Goal: Task Accomplishment & Management: Use online tool/utility

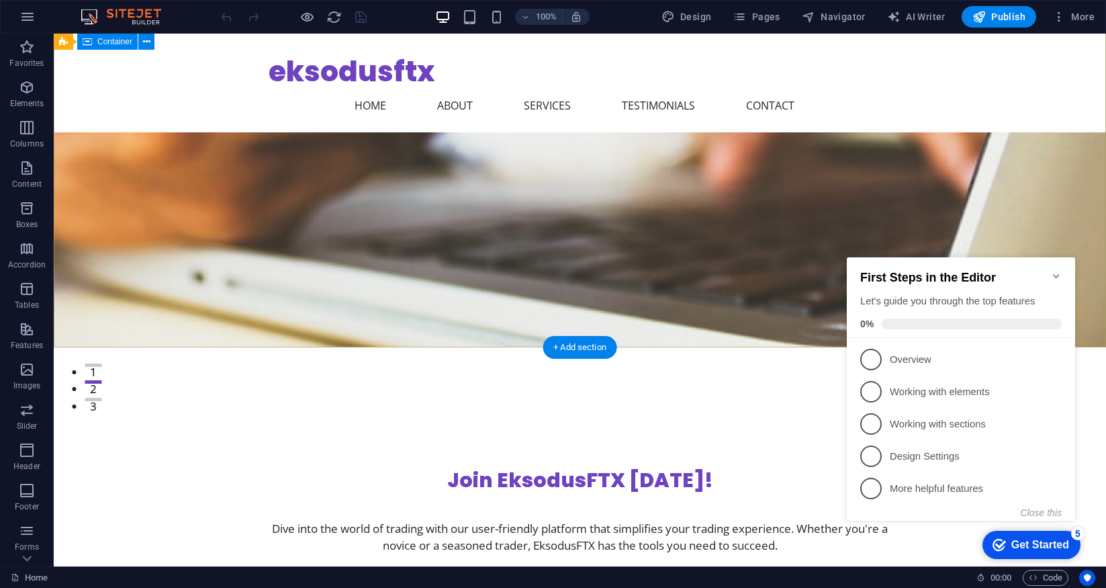
scroll to position [75, 0]
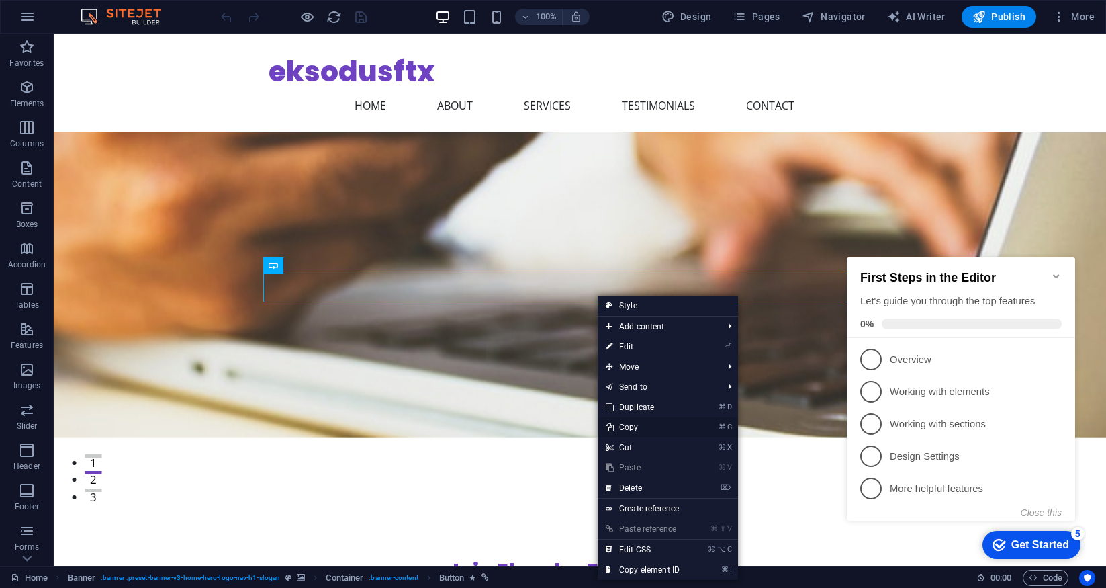
click at [636, 427] on link "⌘ C Copy" at bounding box center [643, 427] width 90 height 20
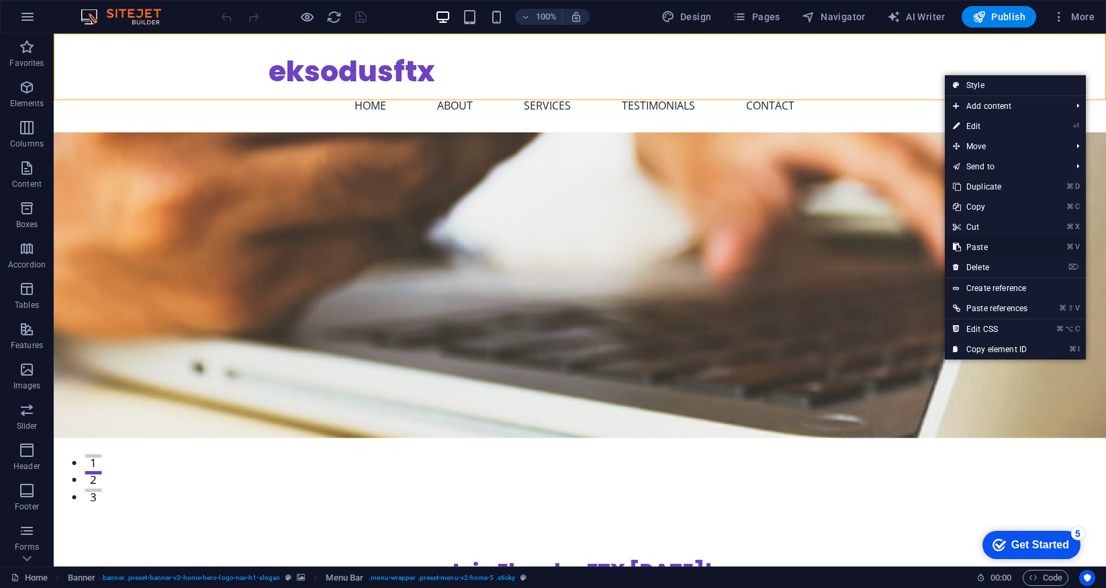
click at [983, 245] on link "⌘ V Paste" at bounding box center [990, 247] width 91 height 20
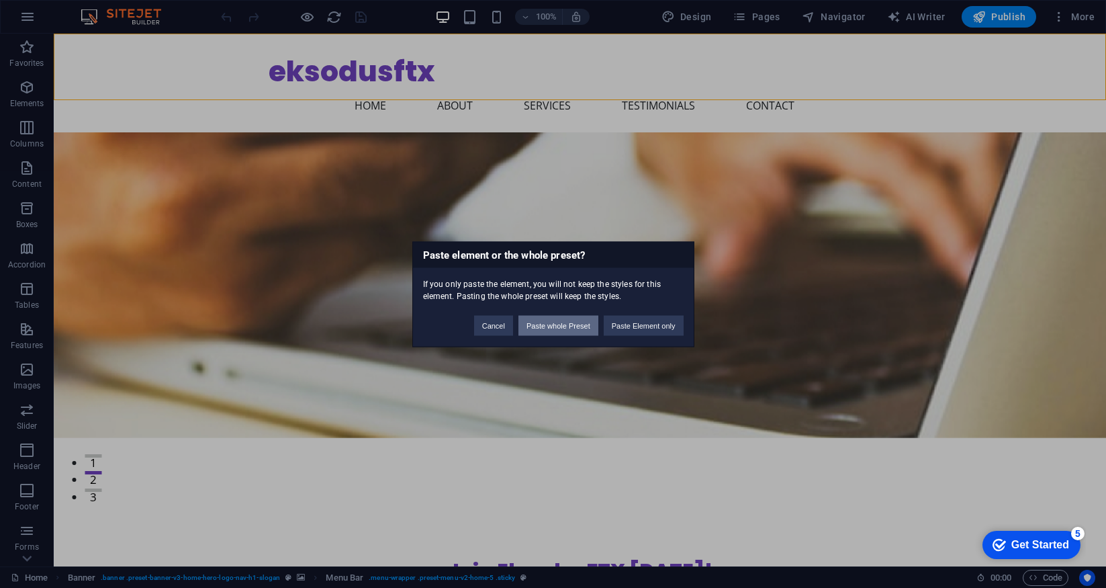
click at [551, 328] on button "Paste whole Preset" at bounding box center [558, 325] width 80 height 20
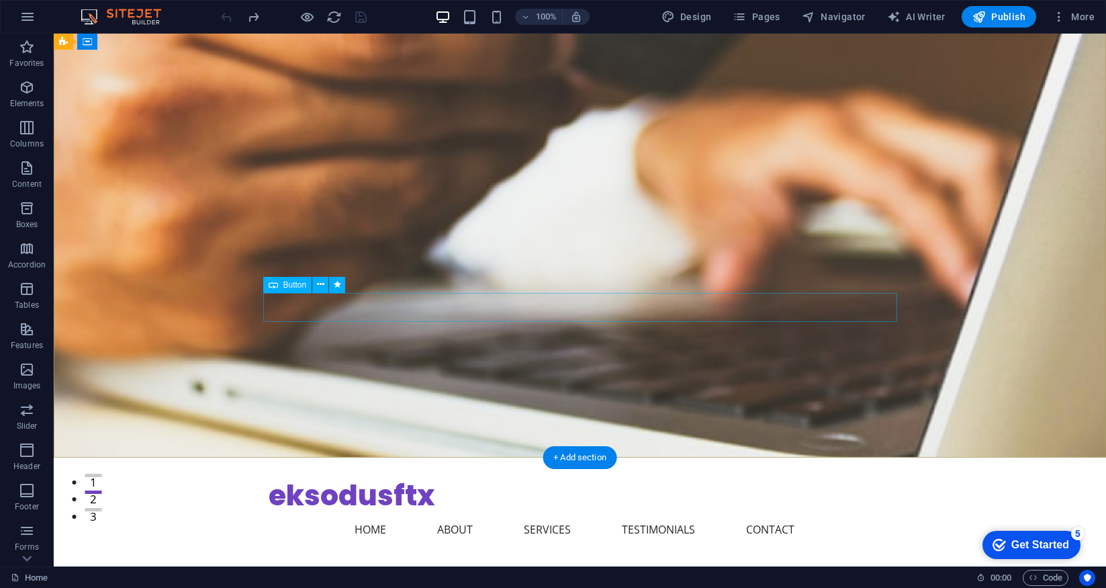
scroll to position [0, 0]
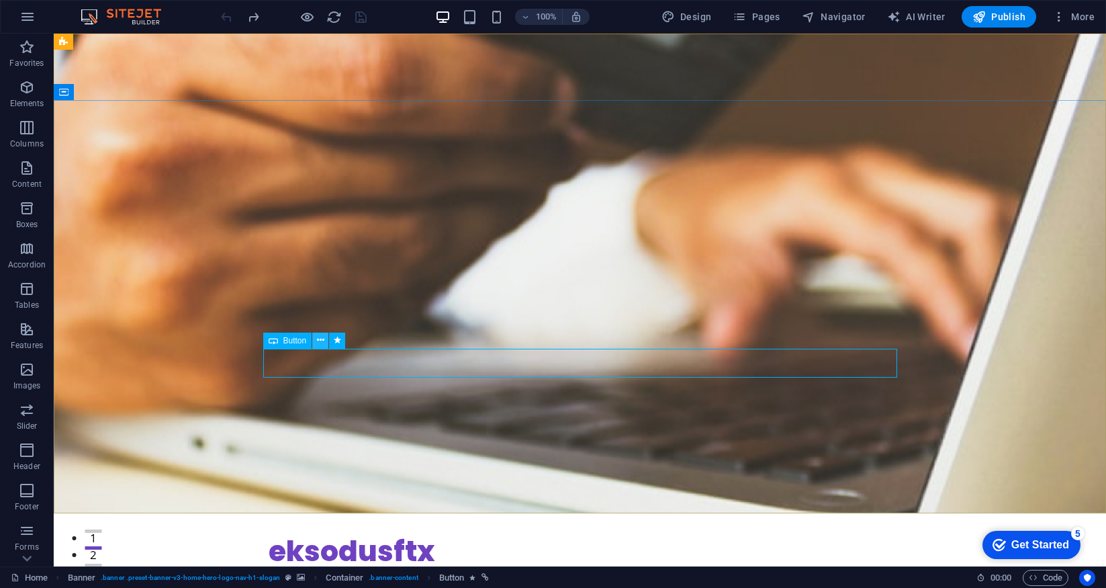
click at [318, 340] on icon at bounding box center [320, 340] width 7 height 14
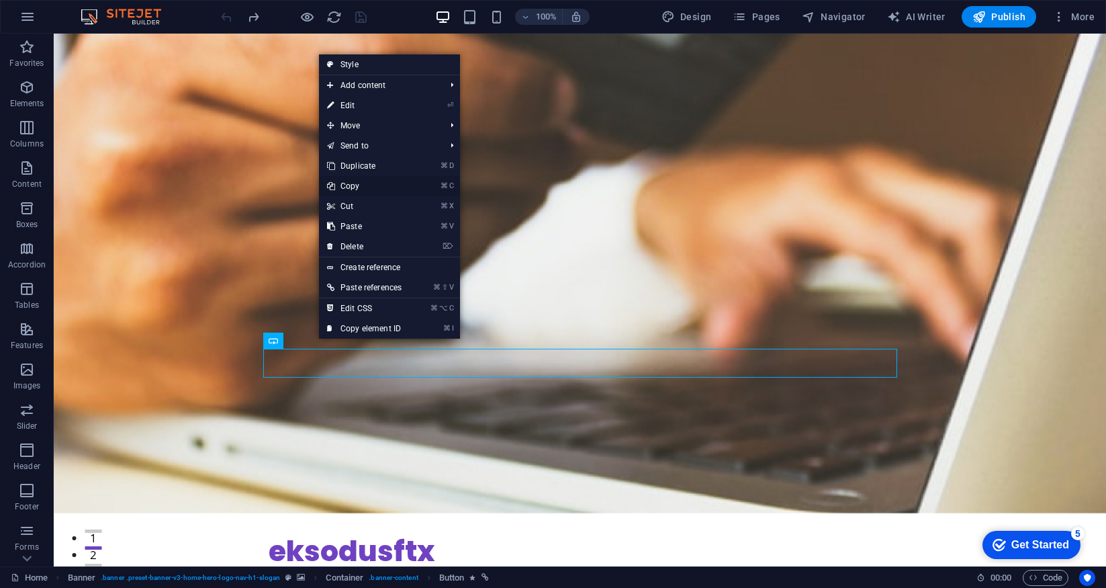
click at [365, 187] on link "⌘ C Copy" at bounding box center [364, 186] width 91 height 20
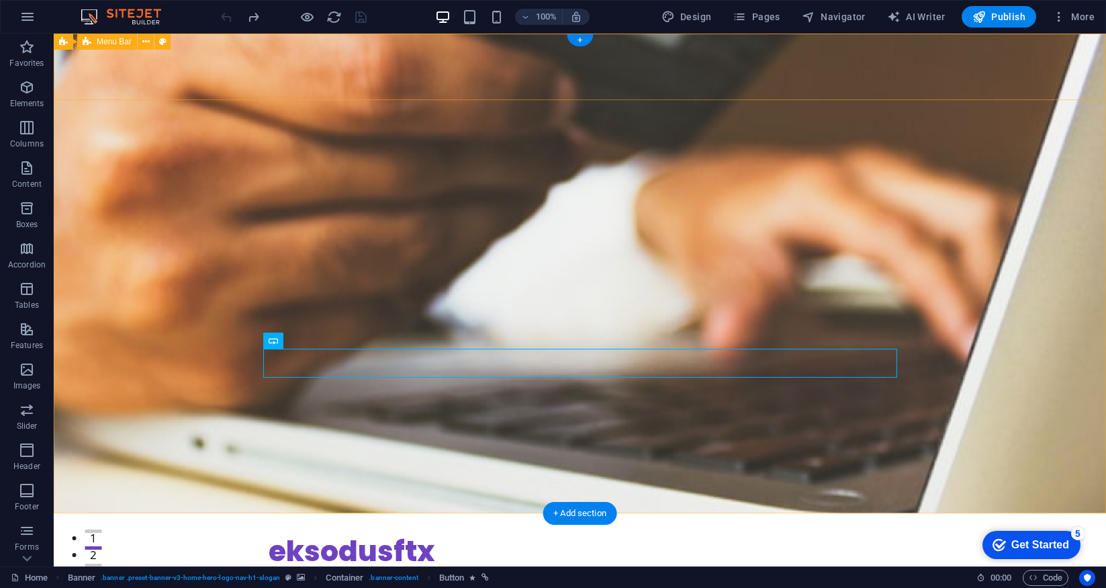
click at [950, 513] on div "eksodusftx Home About Services Testimonials Contact Menu" at bounding box center [580, 562] width 1052 height 99
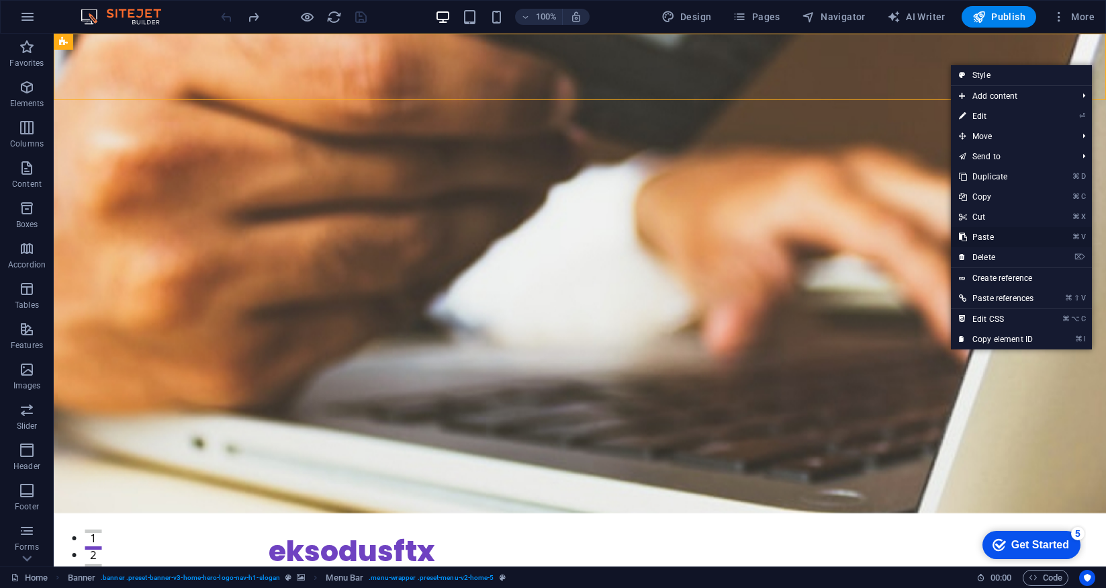
click at [984, 238] on link "⌘ V Paste" at bounding box center [996, 237] width 91 height 20
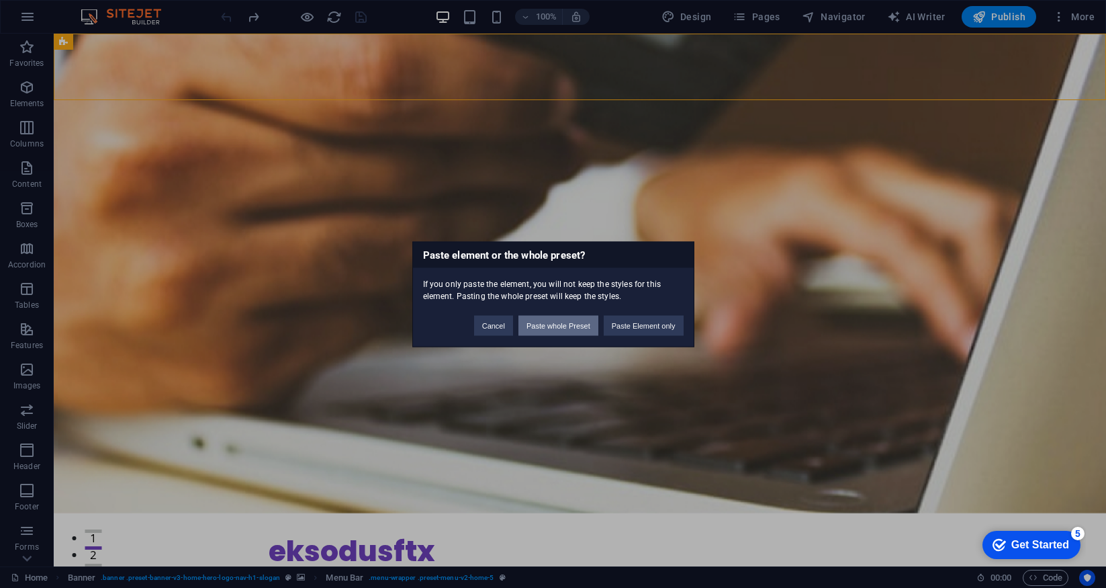
click at [552, 330] on button "Paste whole Preset" at bounding box center [558, 325] width 80 height 20
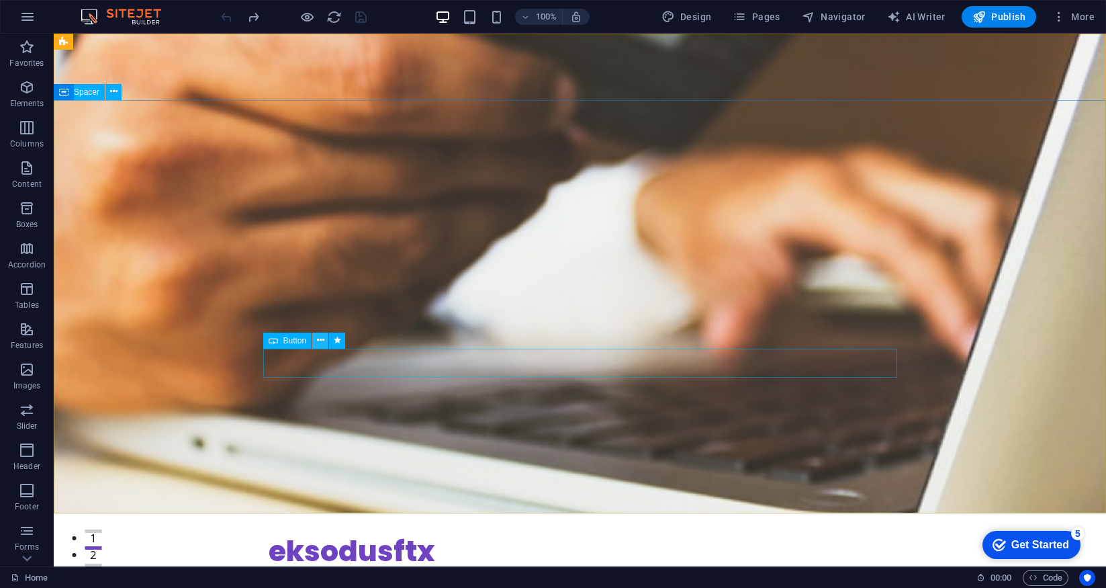
click at [317, 340] on icon at bounding box center [320, 340] width 7 height 14
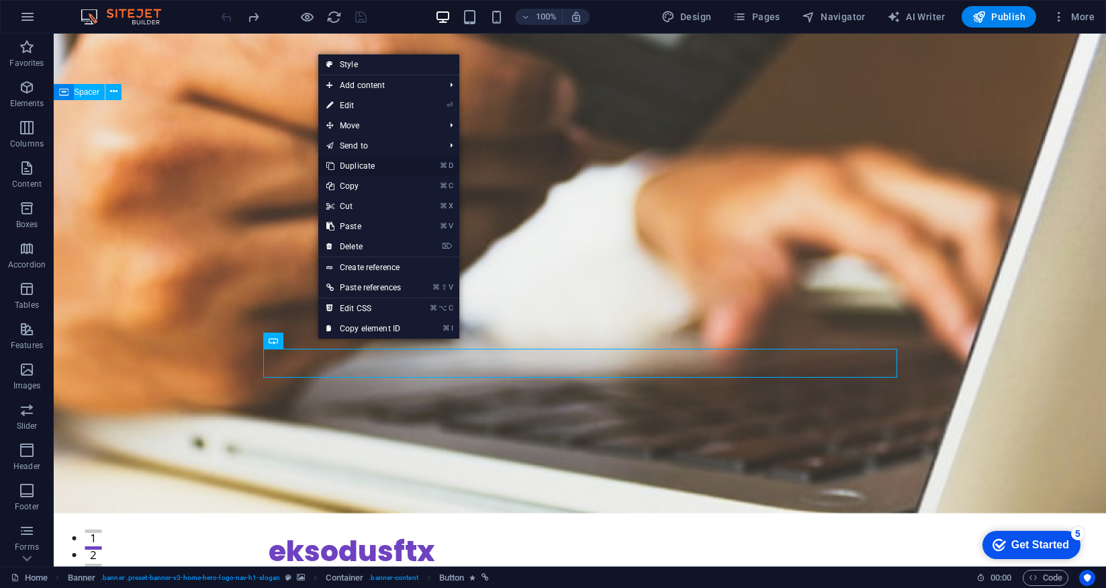
click at [366, 166] on link "⌘ D Duplicate" at bounding box center [363, 166] width 91 height 20
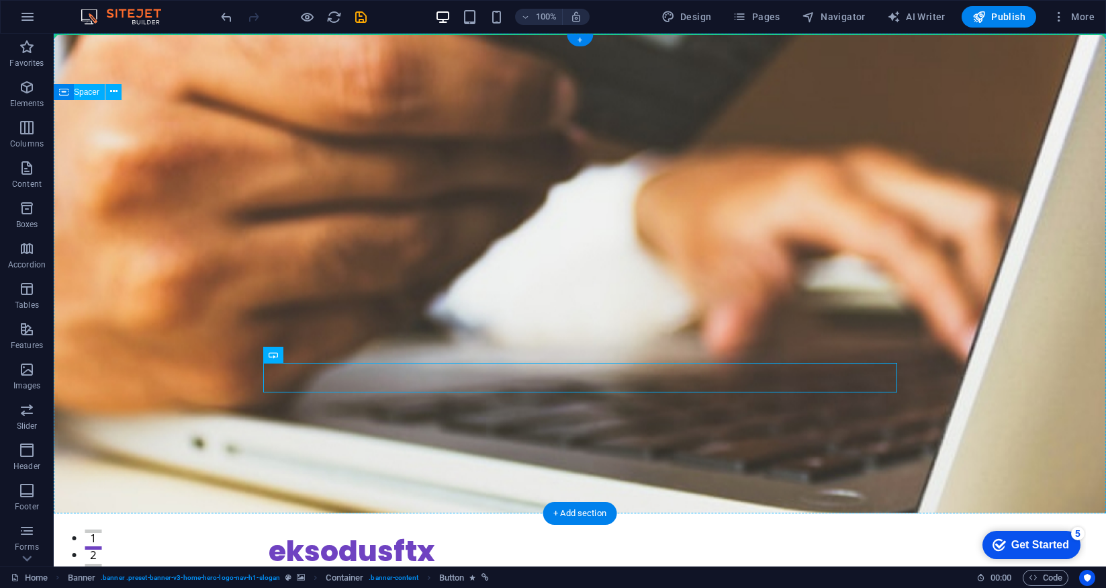
drag, startPoint x: 567, startPoint y: 377, endPoint x: 923, endPoint y: 87, distance: 459.6
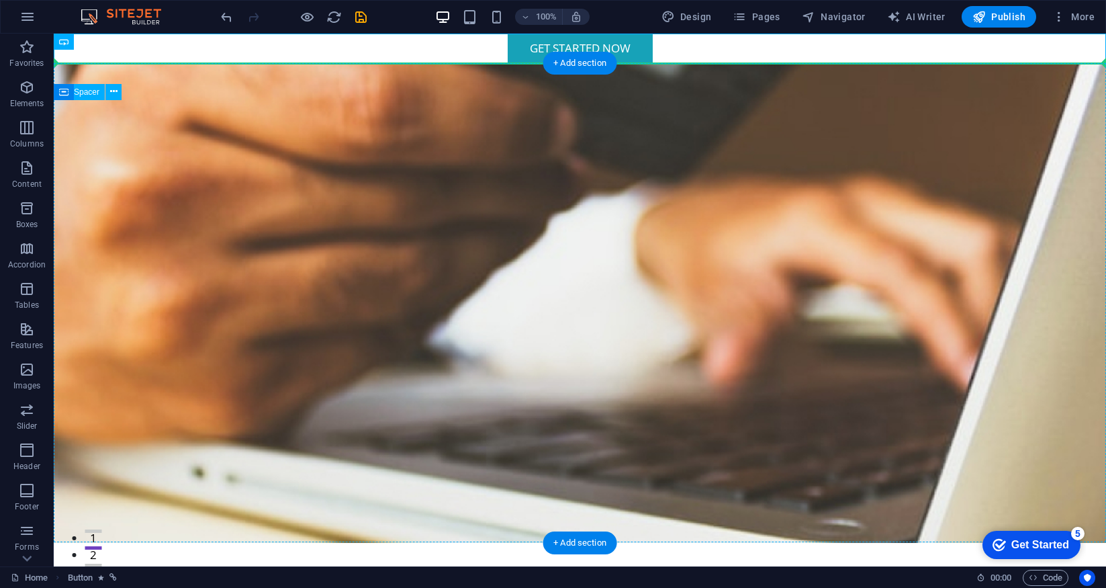
drag, startPoint x: 623, startPoint y: 45, endPoint x: 949, endPoint y: 101, distance: 331.1
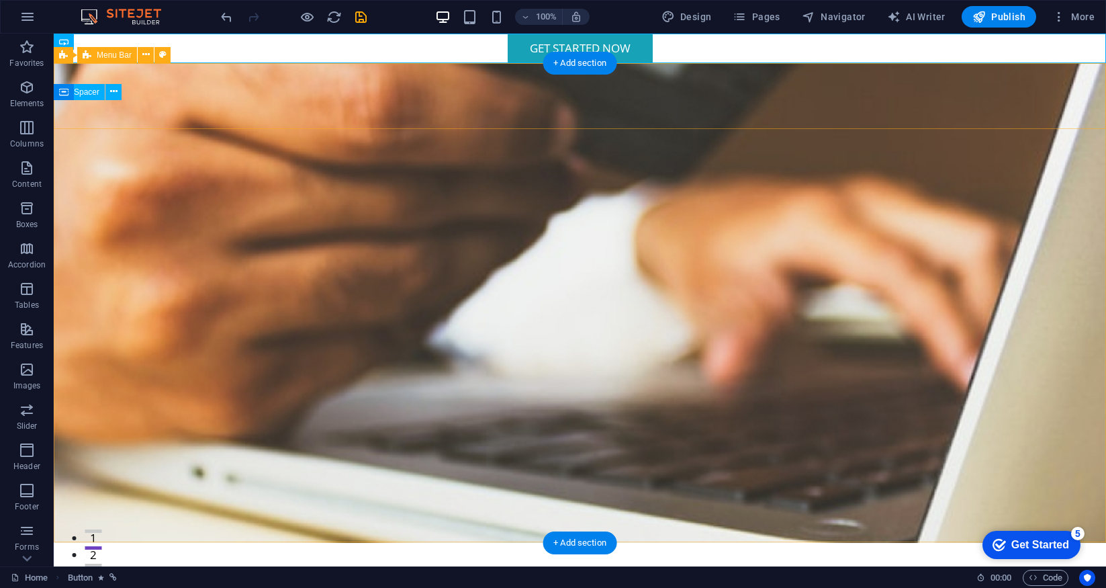
click at [928, 543] on div "eksodusftx Home About Services Testimonials Contact Menu" at bounding box center [580, 592] width 1052 height 99
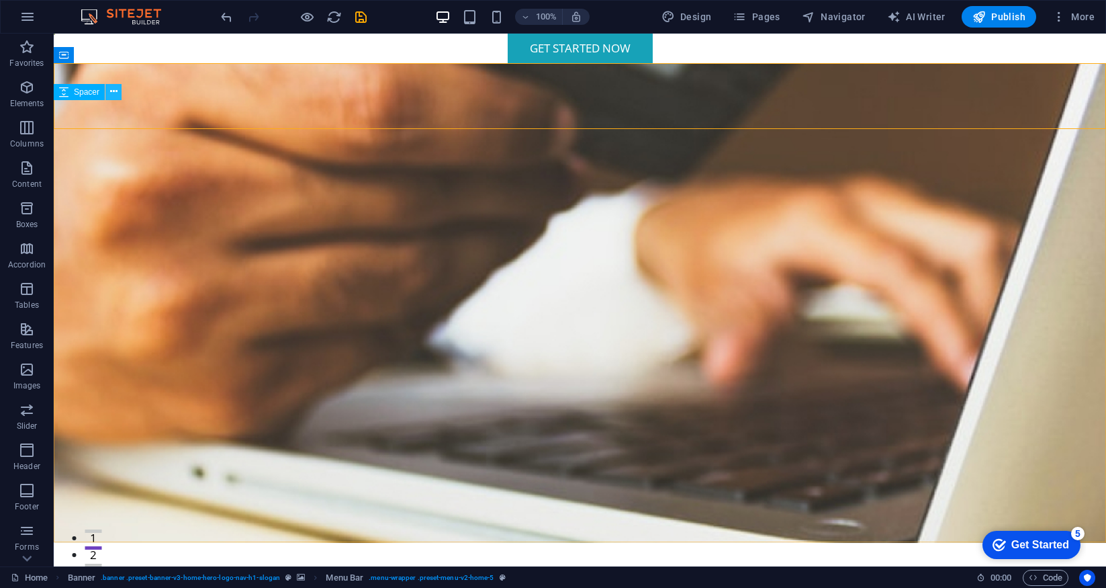
click at [116, 93] on icon at bounding box center [113, 92] width 7 height 14
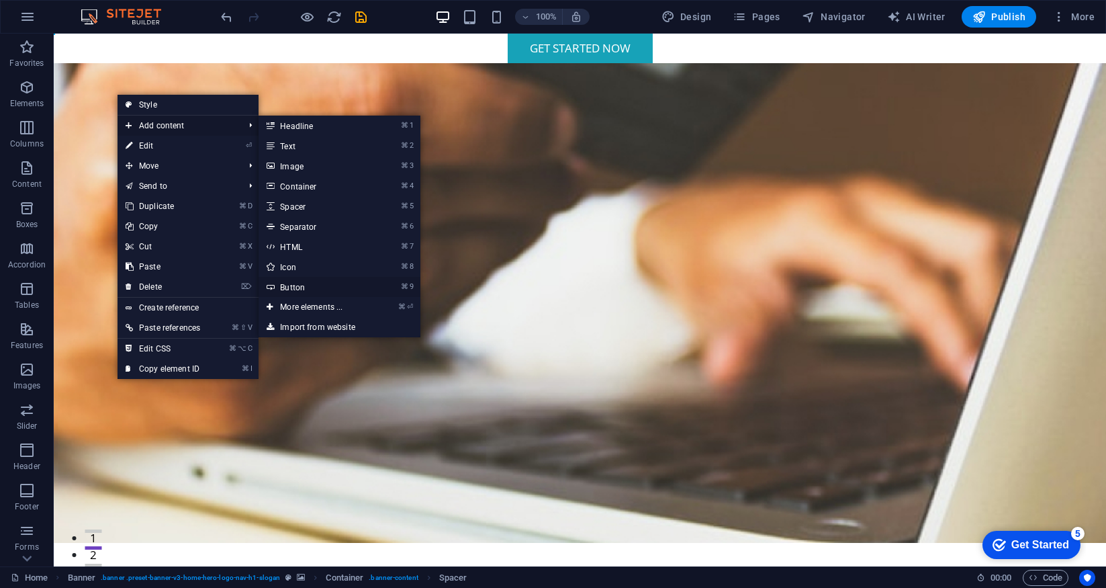
click at [295, 287] on link "⌘ 9 Button" at bounding box center [314, 287] width 111 height 20
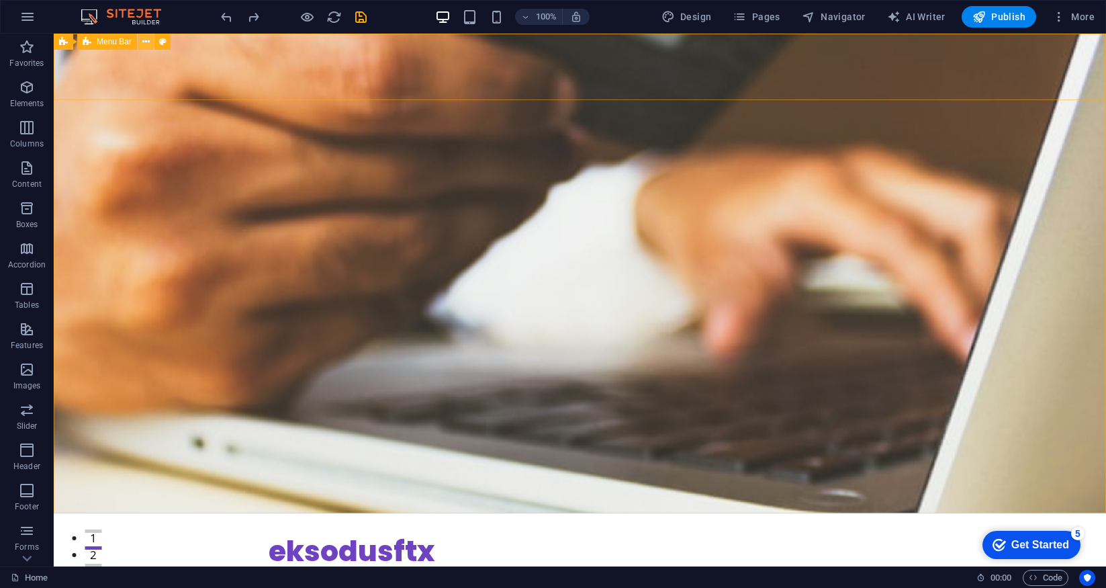
click at [145, 43] on icon at bounding box center [145, 42] width 7 height 14
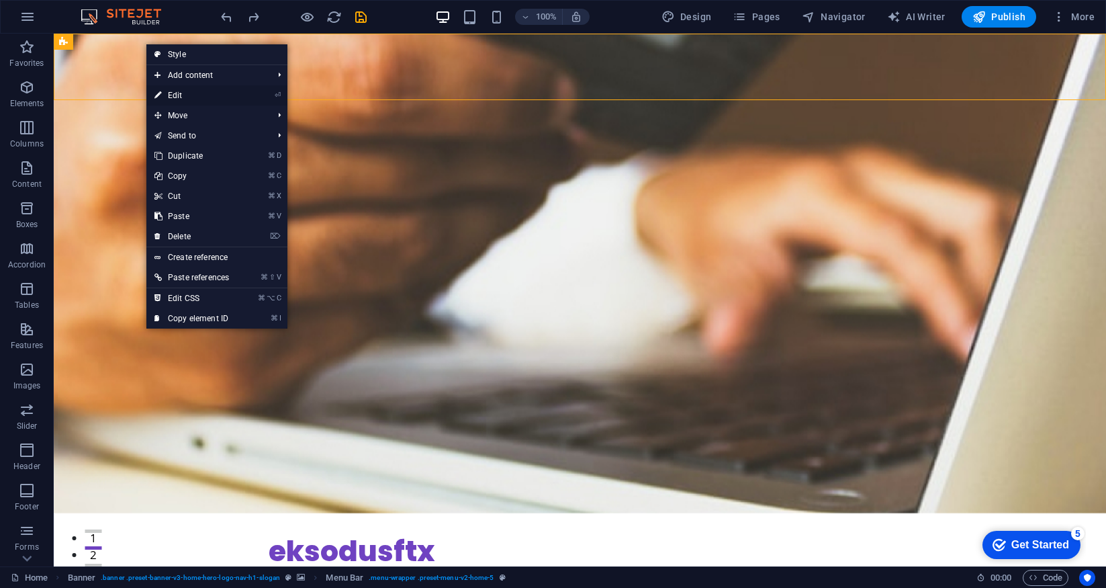
click at [196, 93] on link "⏎ Edit" at bounding box center [191, 95] width 91 height 20
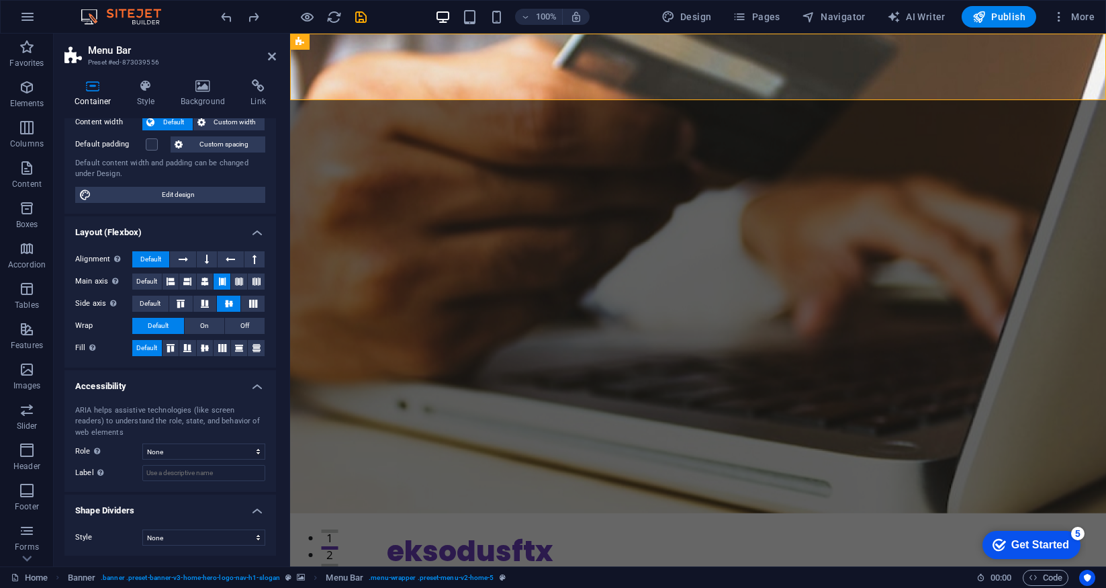
scroll to position [83, 0]
click at [273, 52] on icon at bounding box center [272, 56] width 8 height 11
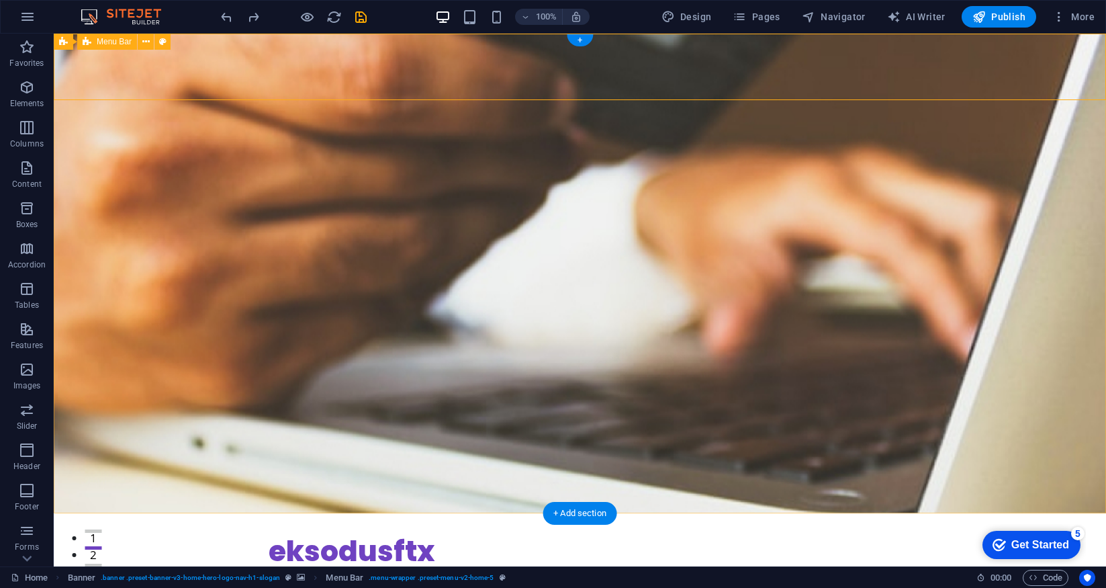
click at [163, 513] on div "eksodusftx Home About Services Testimonials Contact Menu" at bounding box center [580, 562] width 1052 height 99
click at [144, 41] on icon at bounding box center [145, 42] width 7 height 14
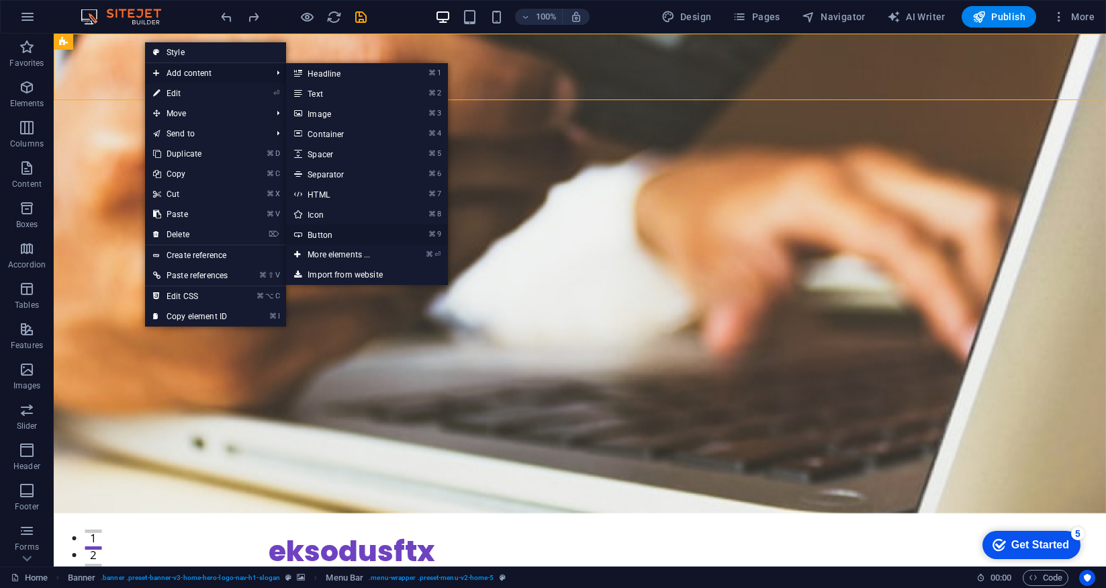
click at [327, 234] on link "⌘ 9 Button" at bounding box center [341, 234] width 111 height 20
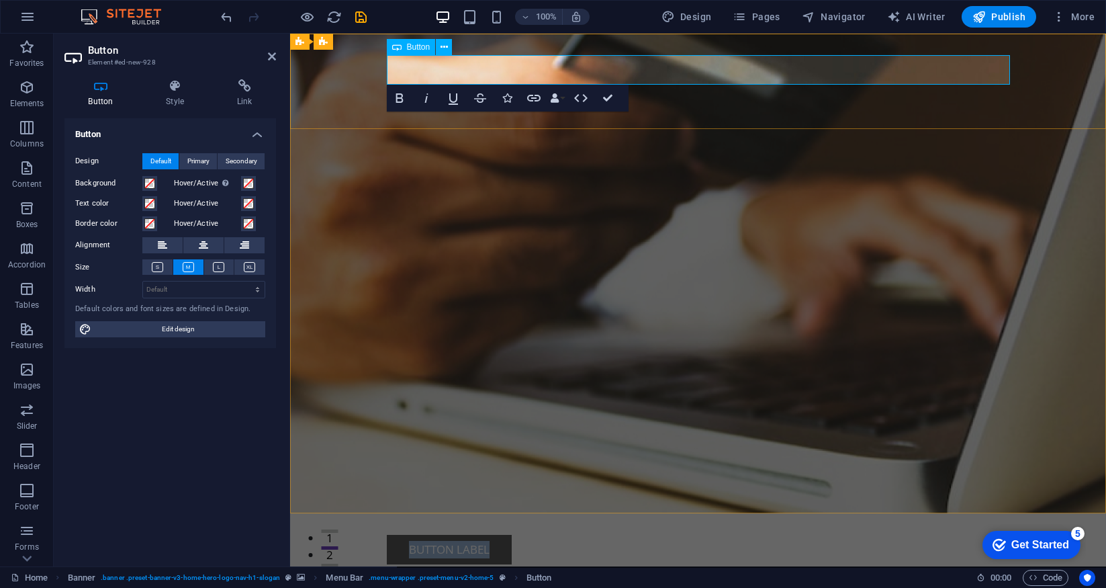
click at [486, 535] on link "Button label" at bounding box center [449, 550] width 125 height 30
click at [590, 535] on div "Get STARTED NOW" at bounding box center [698, 550] width 623 height 30
click at [441, 51] on icon at bounding box center [444, 47] width 7 height 14
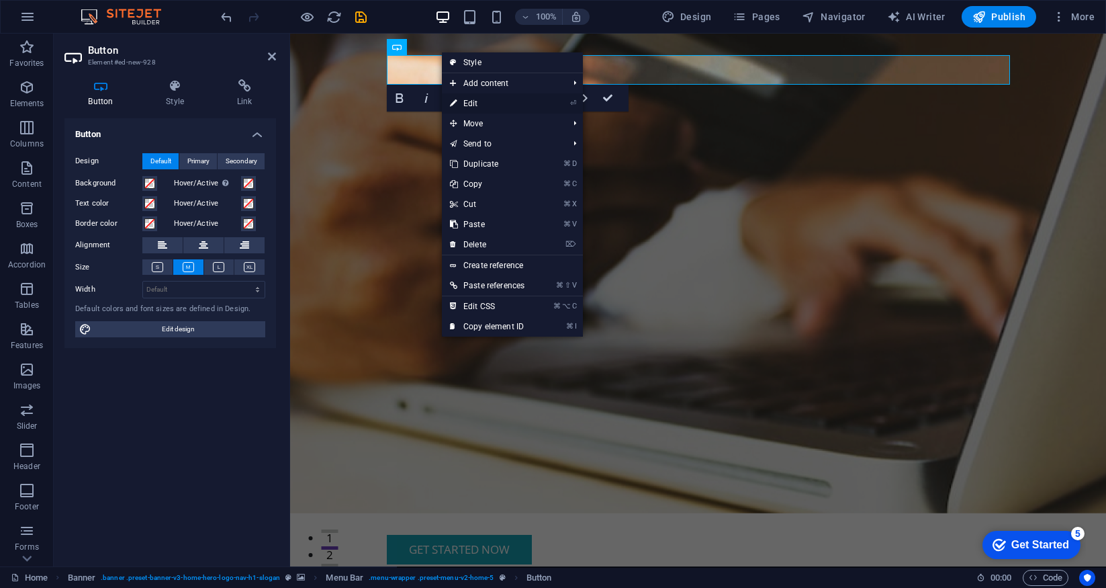
click at [500, 104] on link "⏎ Edit" at bounding box center [487, 103] width 91 height 20
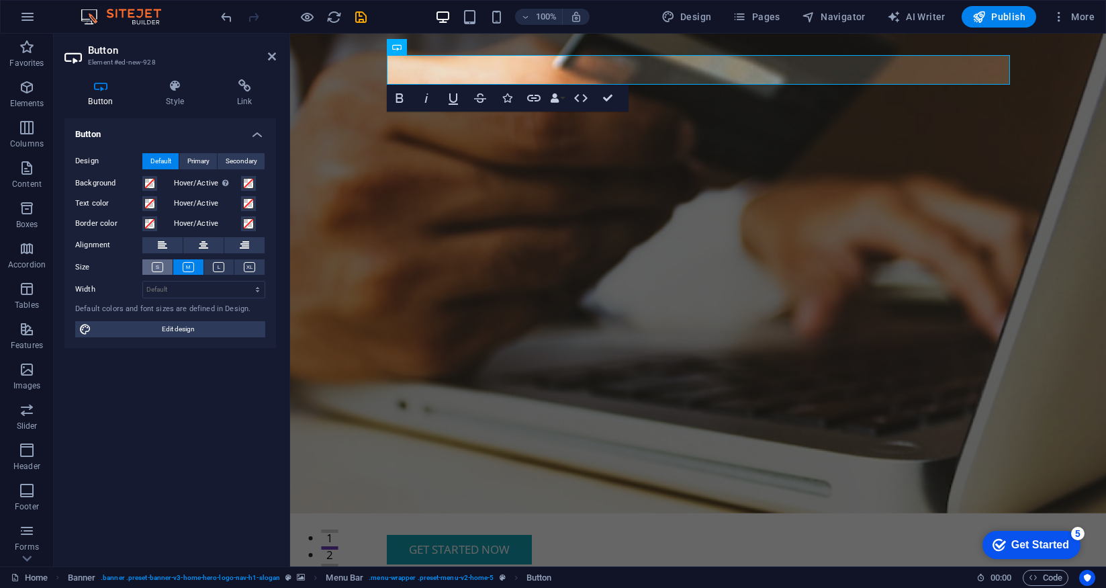
click at [154, 265] on icon at bounding box center [157, 267] width 11 height 10
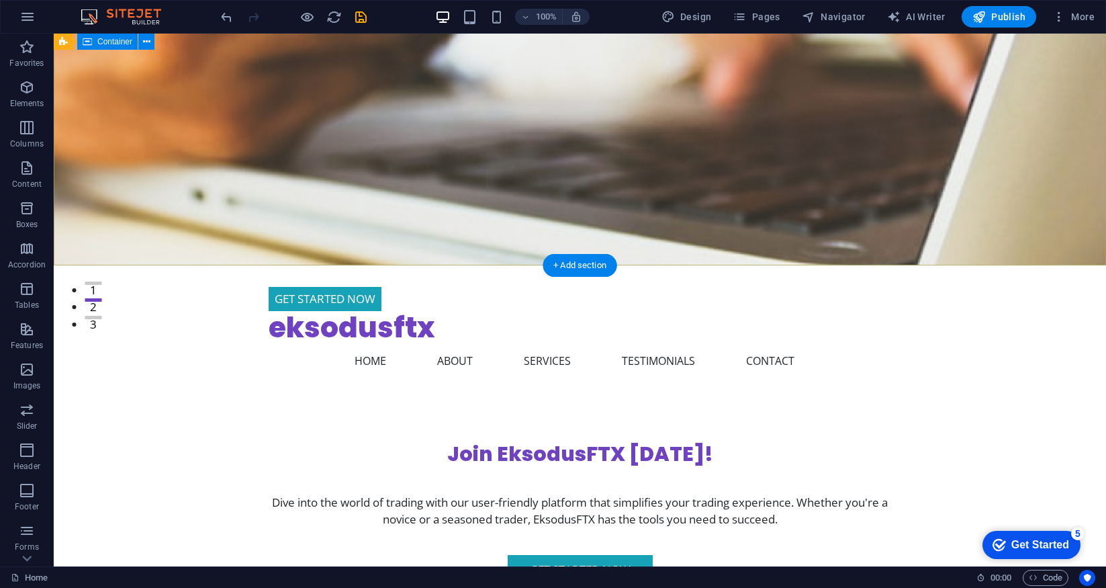
scroll to position [0, 0]
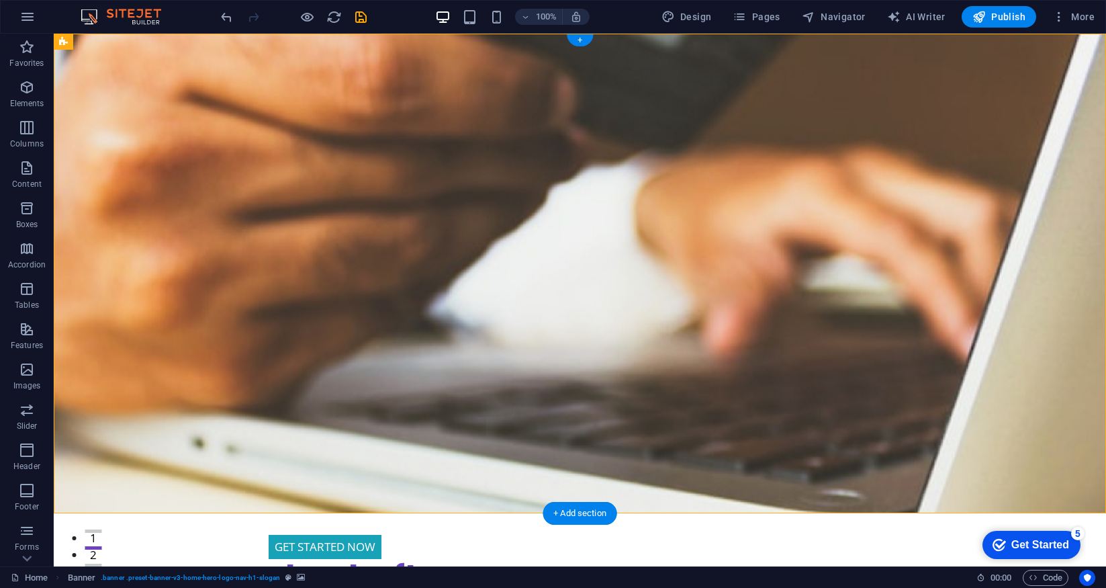
drag, startPoint x: 338, startPoint y: 69, endPoint x: 936, endPoint y: 79, distance: 597.1
click at [936, 513] on div "Get STARTED NOW eksodusftx Home About Services Testimonials Contact Menu" at bounding box center [580, 574] width 1052 height 122
click at [582, 42] on div "+" at bounding box center [580, 40] width 26 height 12
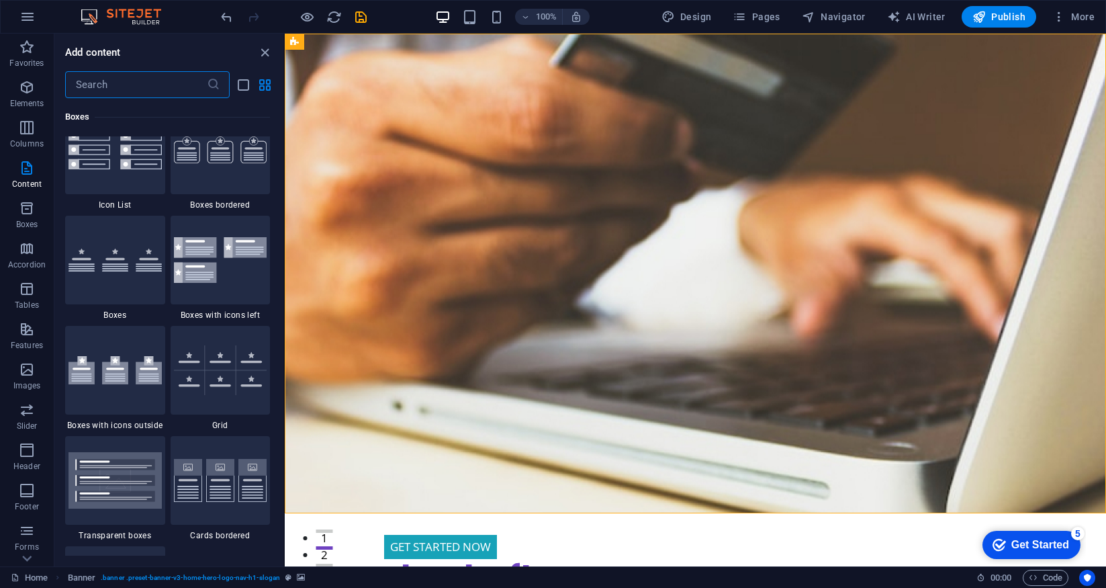
scroll to position [3809, 0]
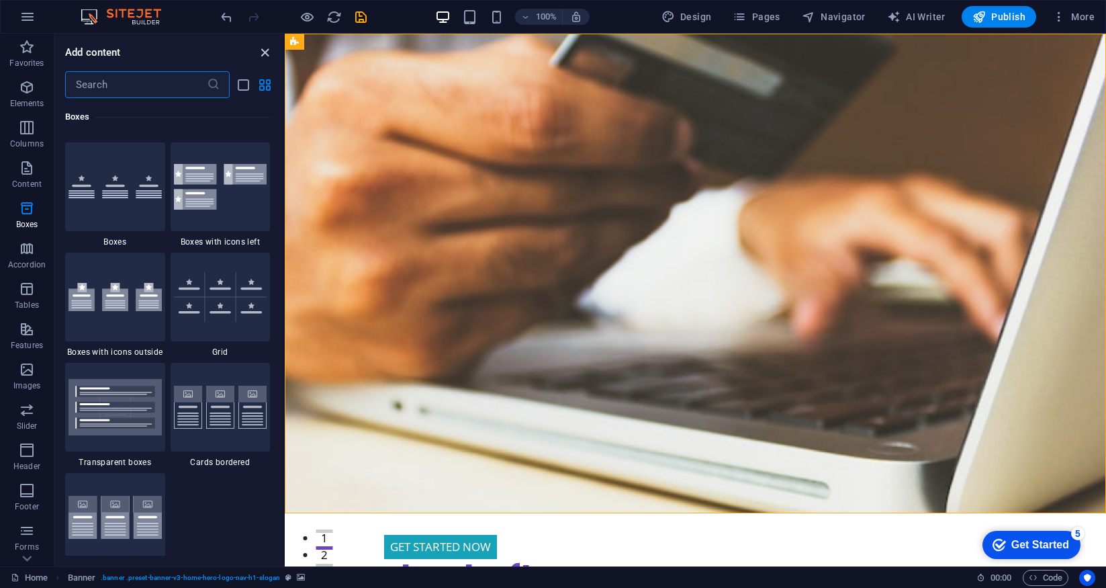
click at [263, 49] on icon "close panel" at bounding box center [264, 52] width 15 height 15
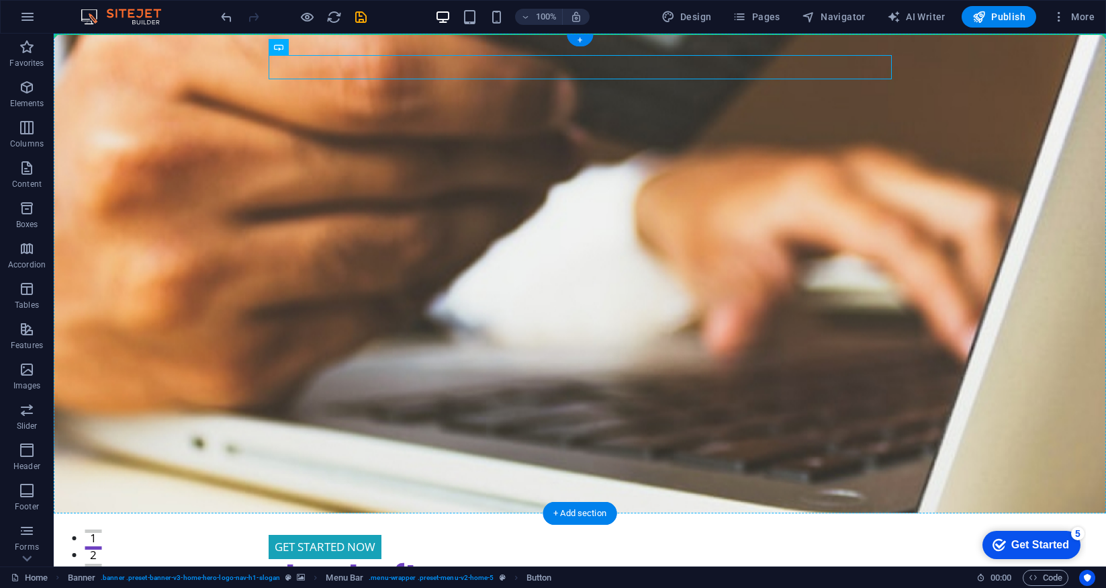
drag, startPoint x: 291, startPoint y: 66, endPoint x: 966, endPoint y: 91, distance: 675.4
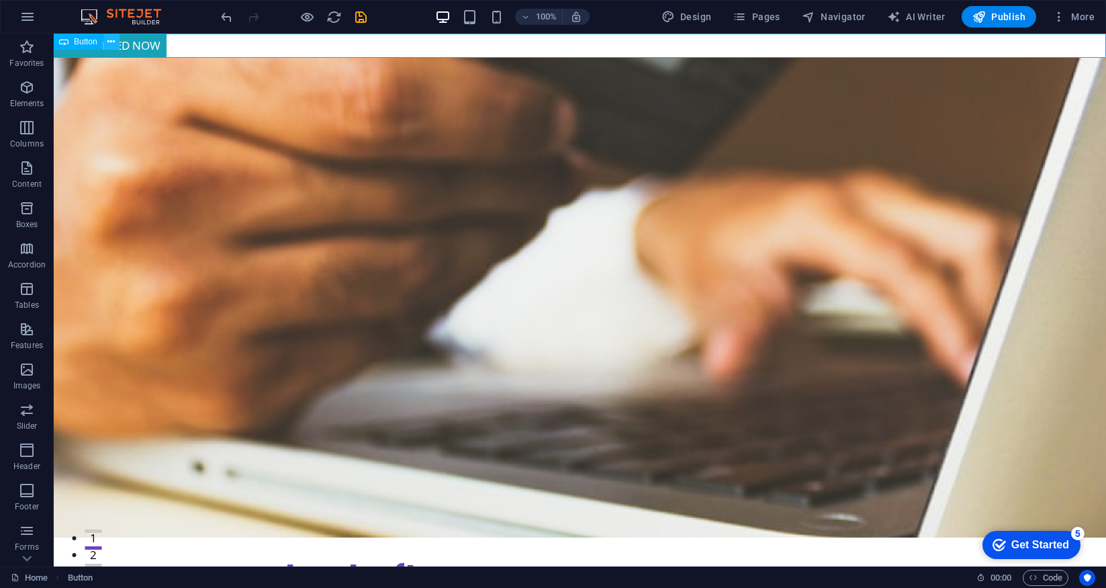
click at [111, 42] on icon at bounding box center [110, 42] width 7 height 14
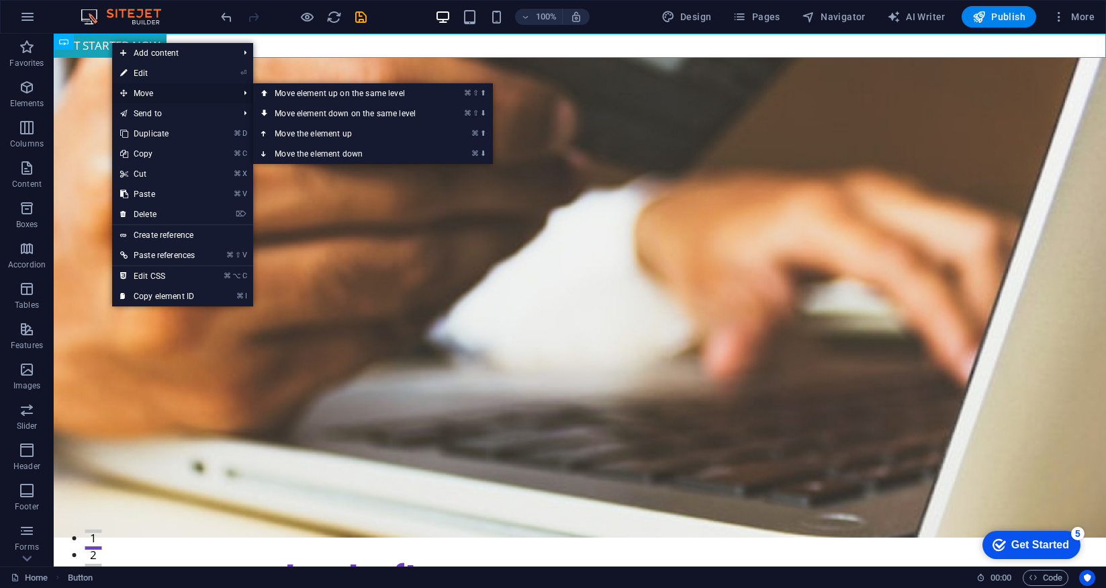
click at [140, 92] on span "Move" at bounding box center [172, 93] width 121 height 20
click at [353, 116] on link "⌘ ⇧ ⬇ Move element down on the same level" at bounding box center [347, 113] width 189 height 20
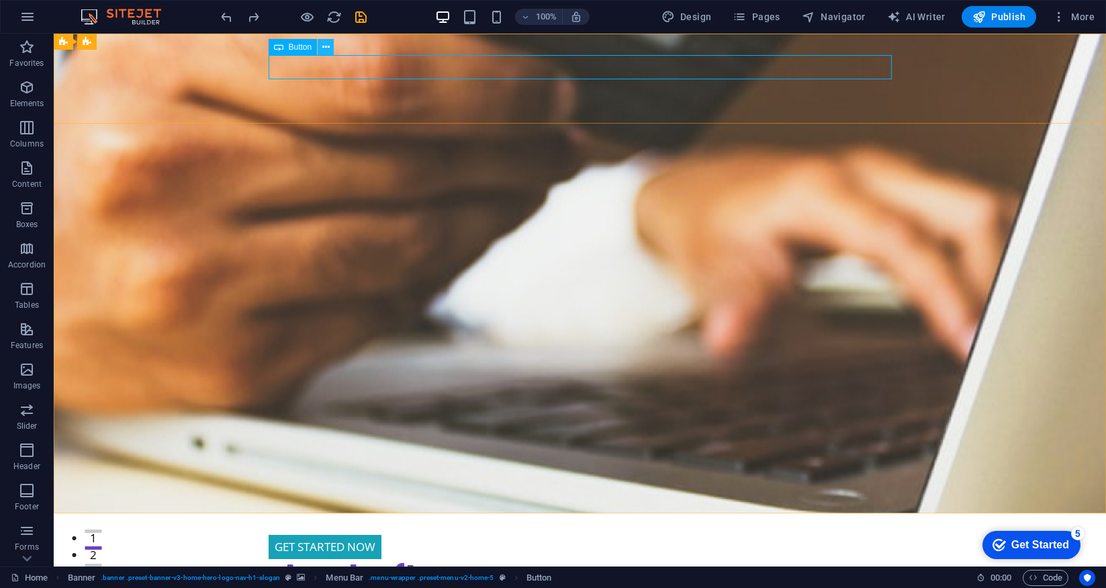
click at [326, 45] on icon at bounding box center [325, 47] width 7 height 14
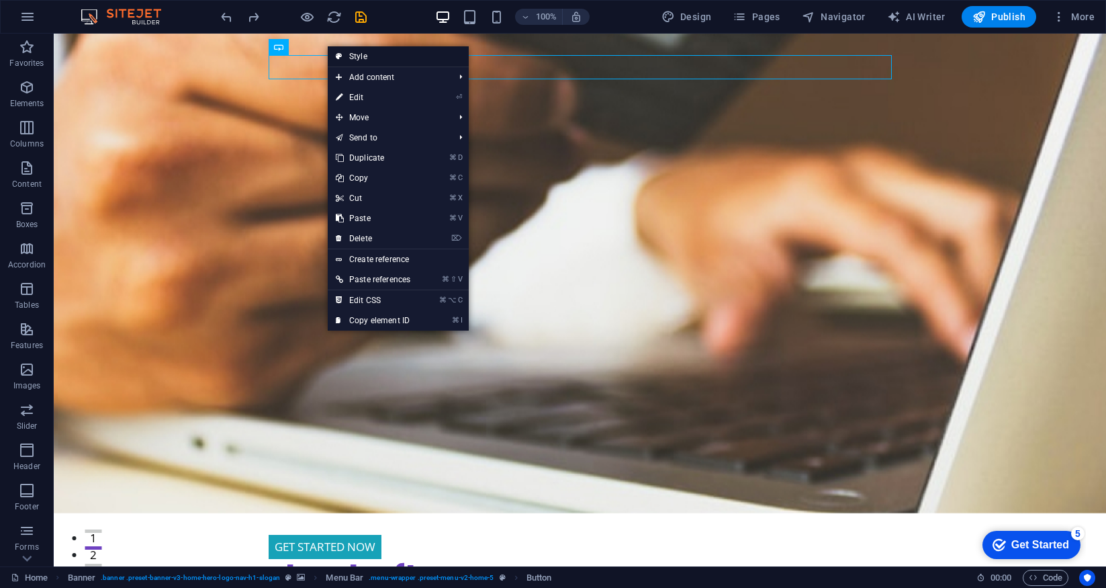
click at [392, 57] on link "Style" at bounding box center [398, 56] width 141 height 20
select select "rem"
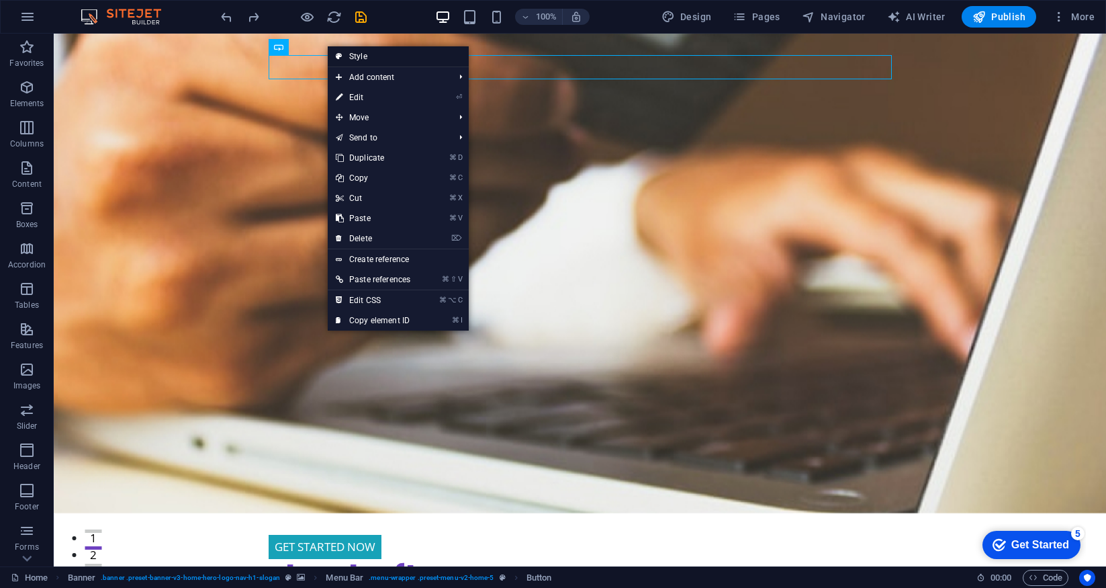
select select "preset-menu-v2-home-5"
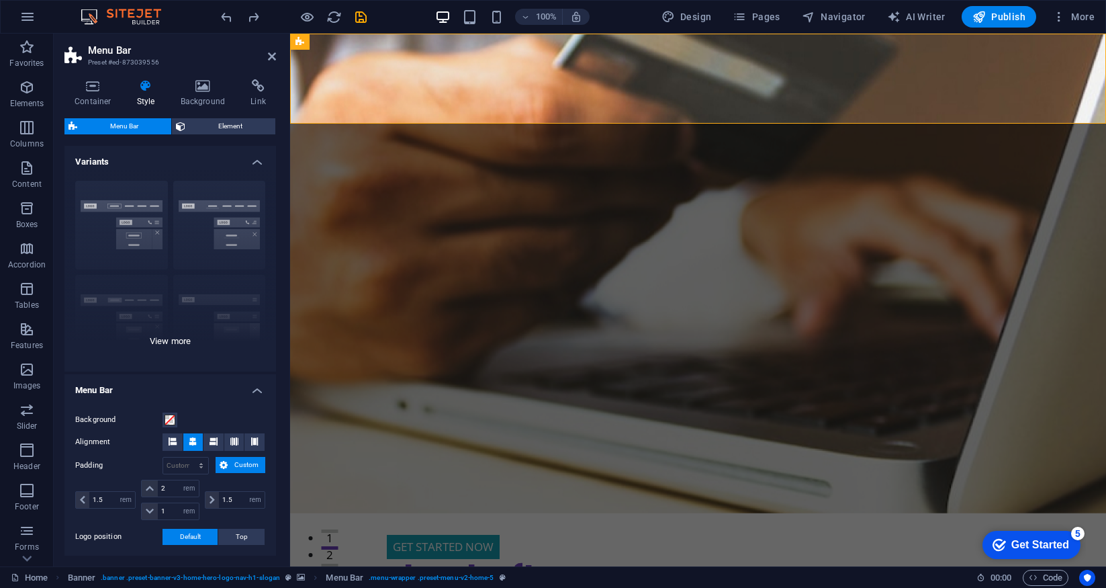
scroll to position [9, 0]
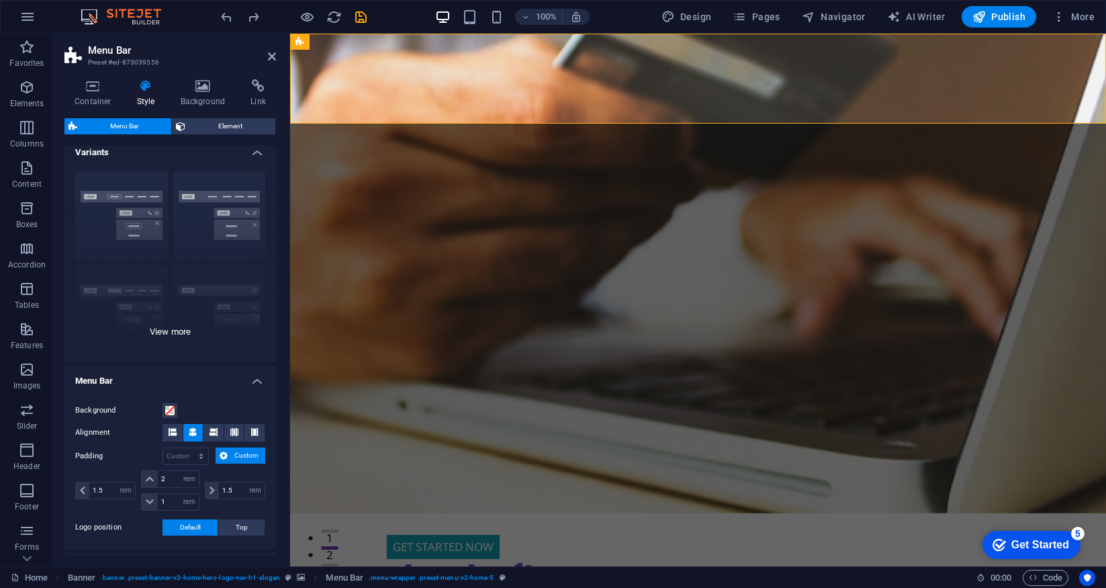
click at [181, 334] on div "Border Centered Default Fixed Loki Trigger Wide XXL" at bounding box center [170, 261] width 212 height 201
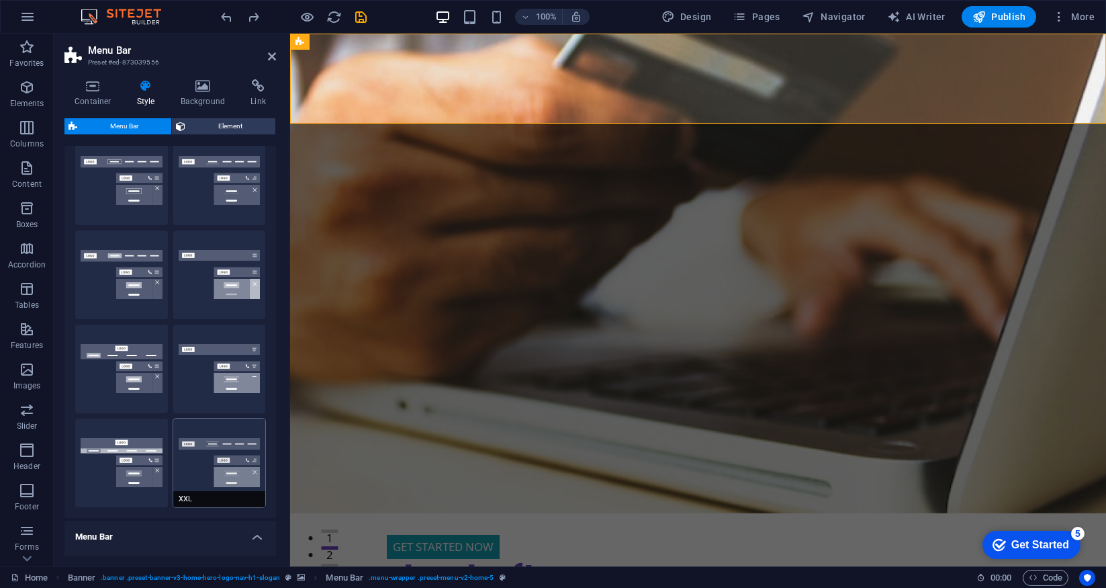
scroll to position [0, 0]
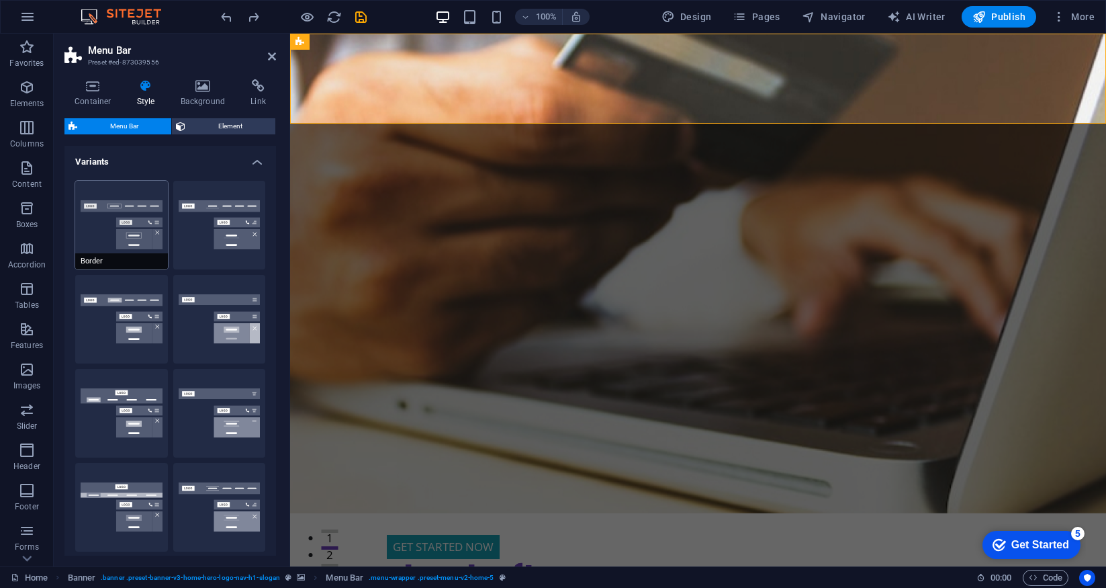
click at [140, 236] on button "Border" at bounding box center [121, 225] width 93 height 89
type input "1"
select select "rem"
type input "1"
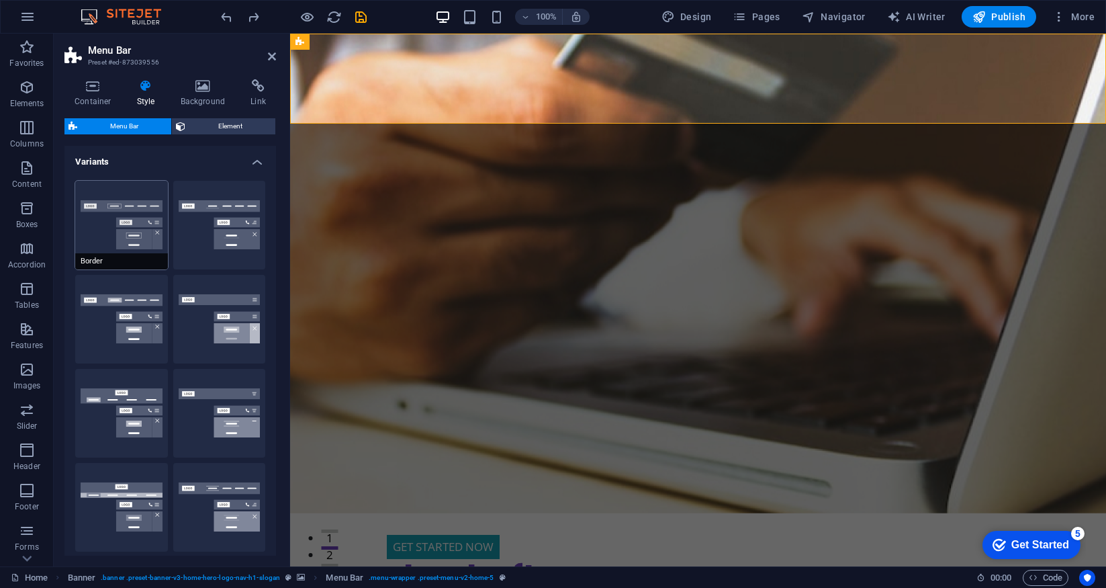
type input "1"
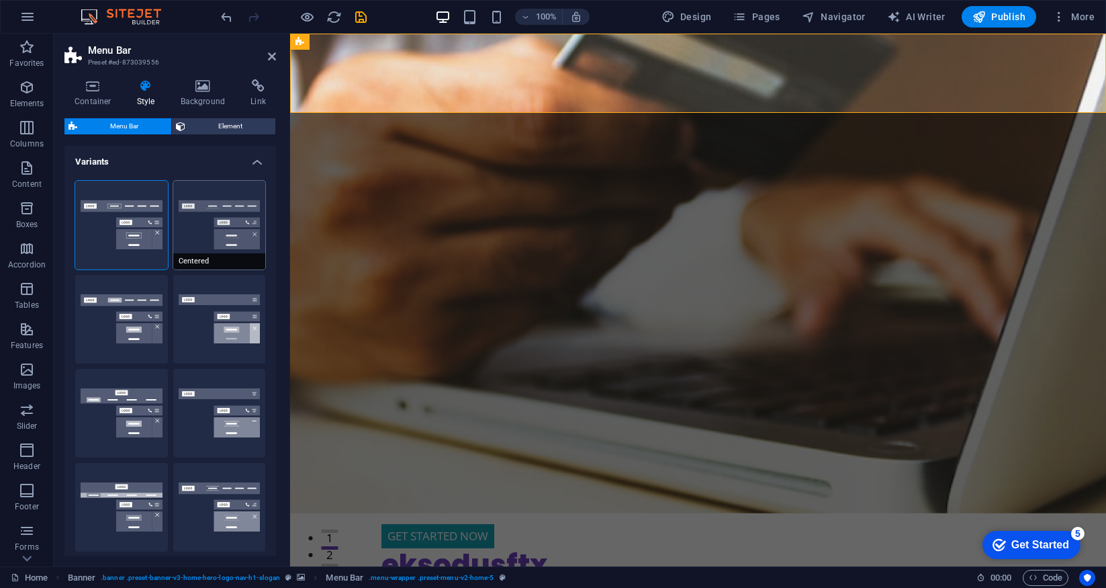
click at [235, 226] on button "Centered" at bounding box center [219, 225] width 93 height 89
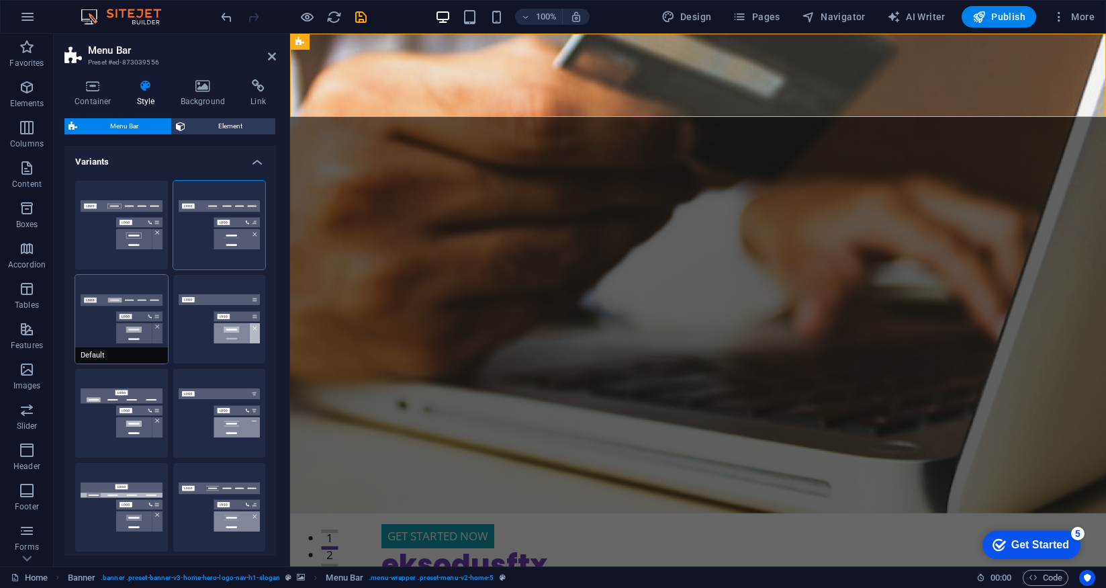
click at [146, 321] on button "Default" at bounding box center [121, 319] width 93 height 89
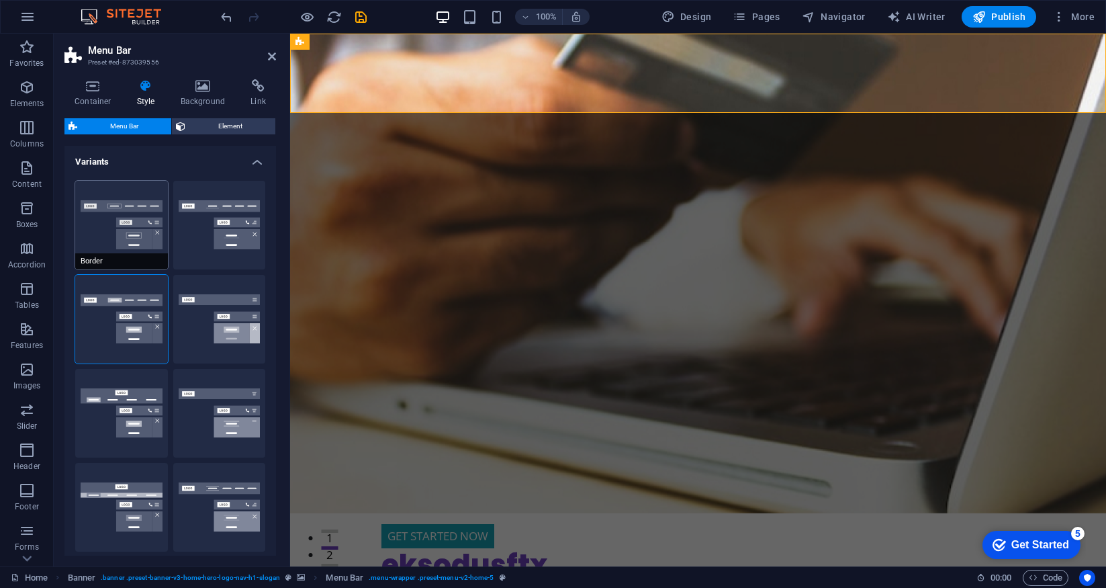
click at [137, 236] on button "Border" at bounding box center [121, 225] width 93 height 89
click at [272, 57] on icon at bounding box center [272, 56] width 8 height 11
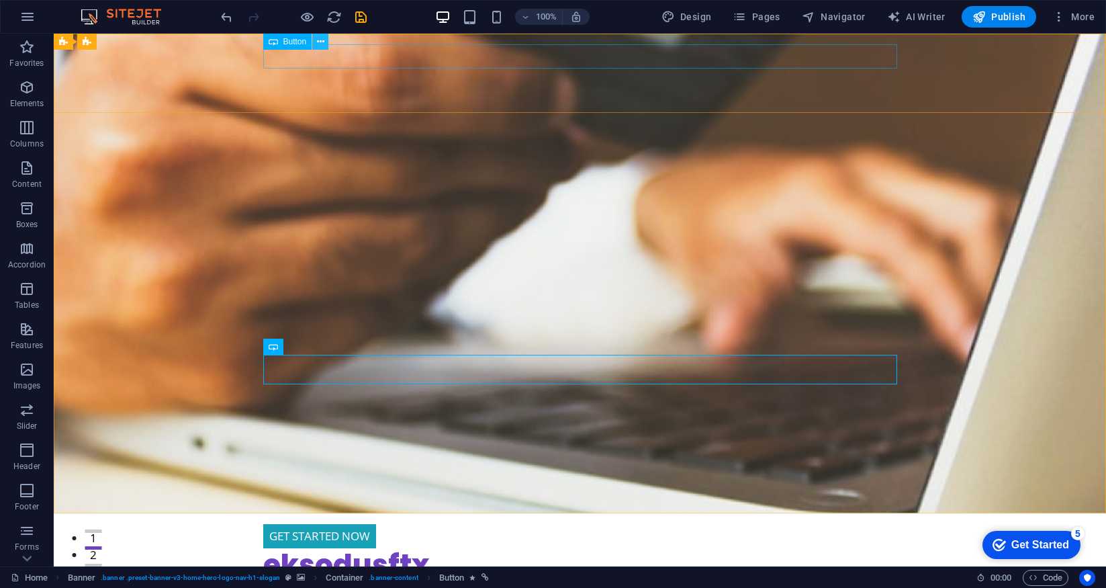
click at [318, 40] on icon at bounding box center [320, 42] width 7 height 14
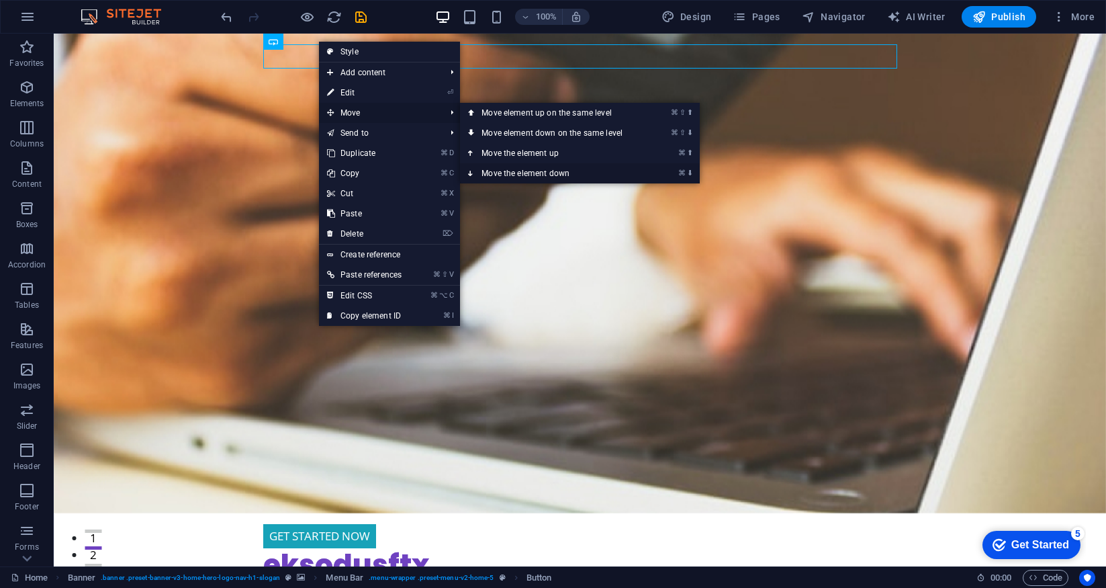
click at [550, 173] on link "⌘ ⬇ Move the element down" at bounding box center [554, 173] width 189 height 20
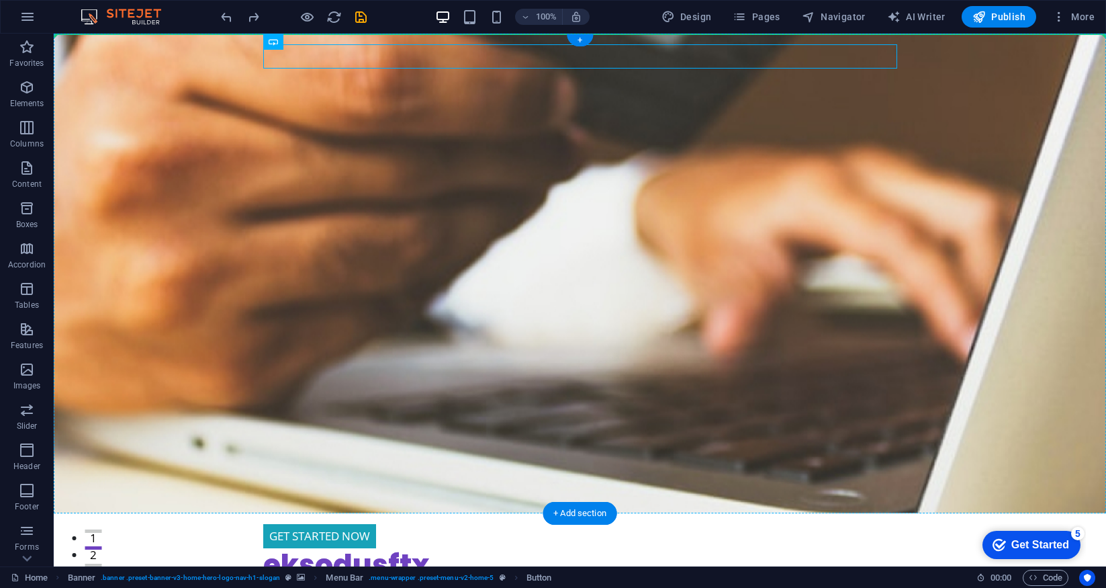
drag, startPoint x: 355, startPoint y: 58, endPoint x: 124, endPoint y: 87, distance: 233.5
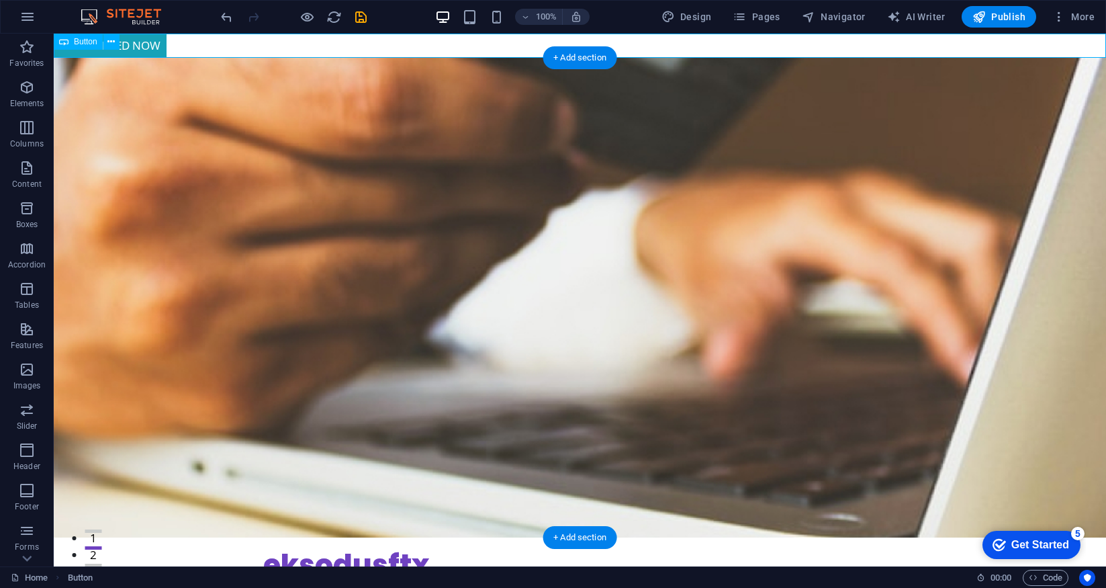
click at [155, 46] on div "Get STARTED NOW" at bounding box center [580, 46] width 1052 height 24
click at [580, 60] on div "+ Add section" at bounding box center [580, 57] width 75 height 23
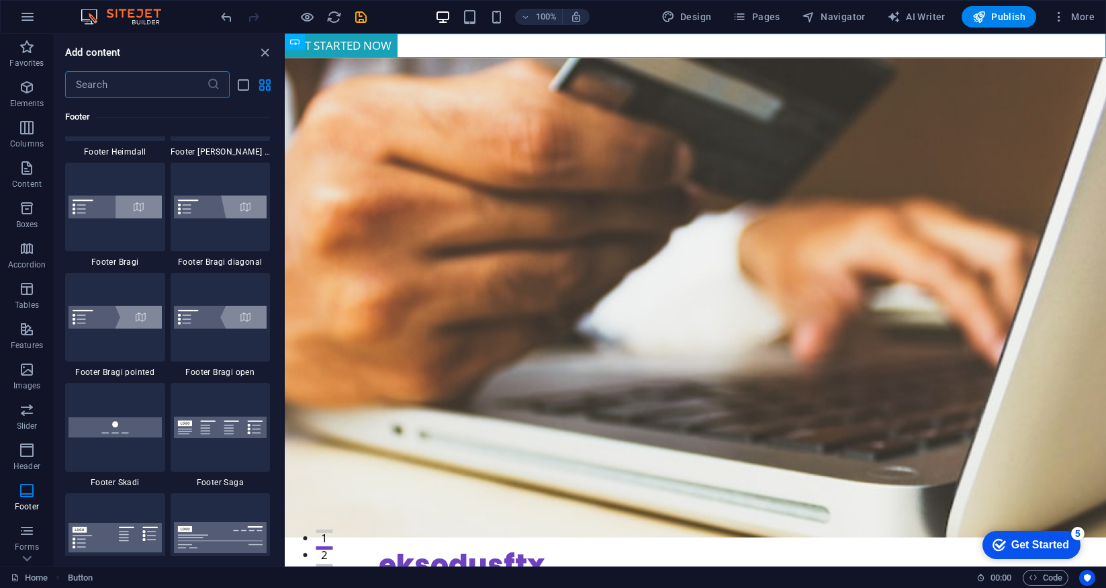
scroll to position [9198, 0]
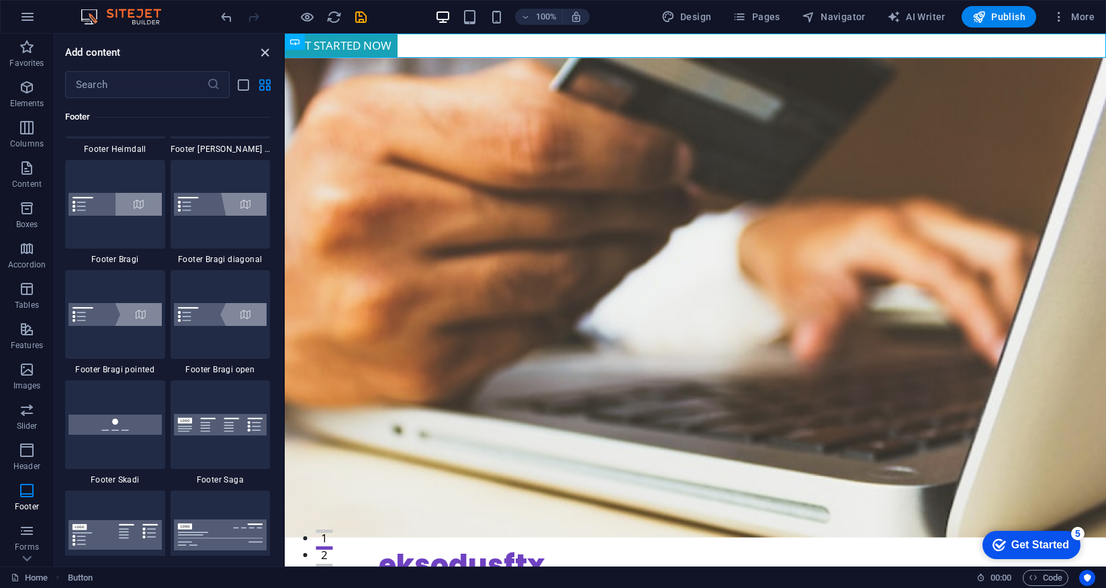
click at [265, 54] on icon "close panel" at bounding box center [264, 52] width 15 height 15
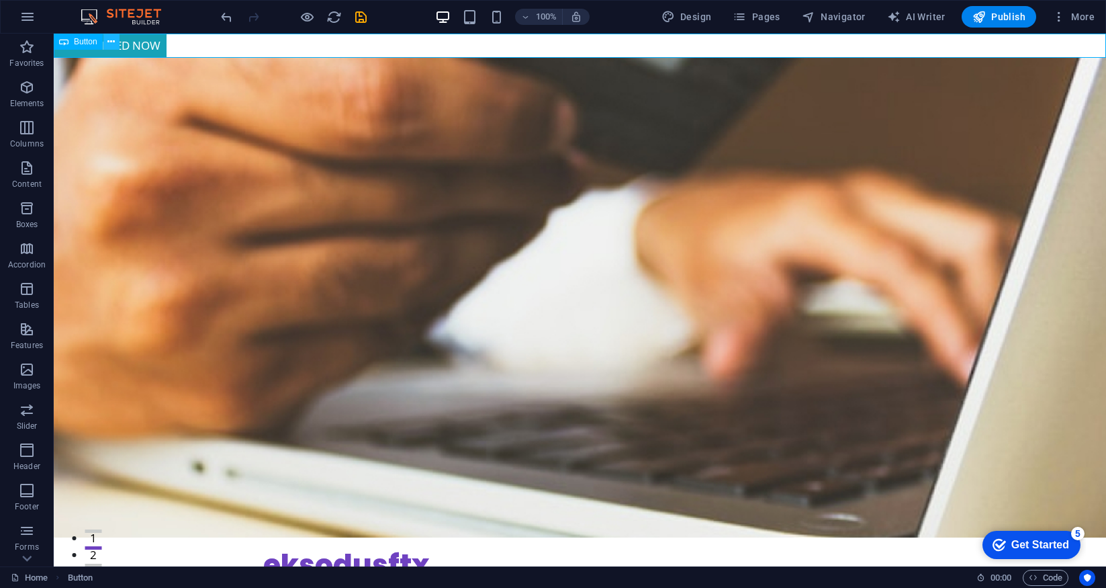
click at [110, 41] on icon at bounding box center [110, 42] width 7 height 14
click at [110, 42] on icon at bounding box center [110, 42] width 7 height 14
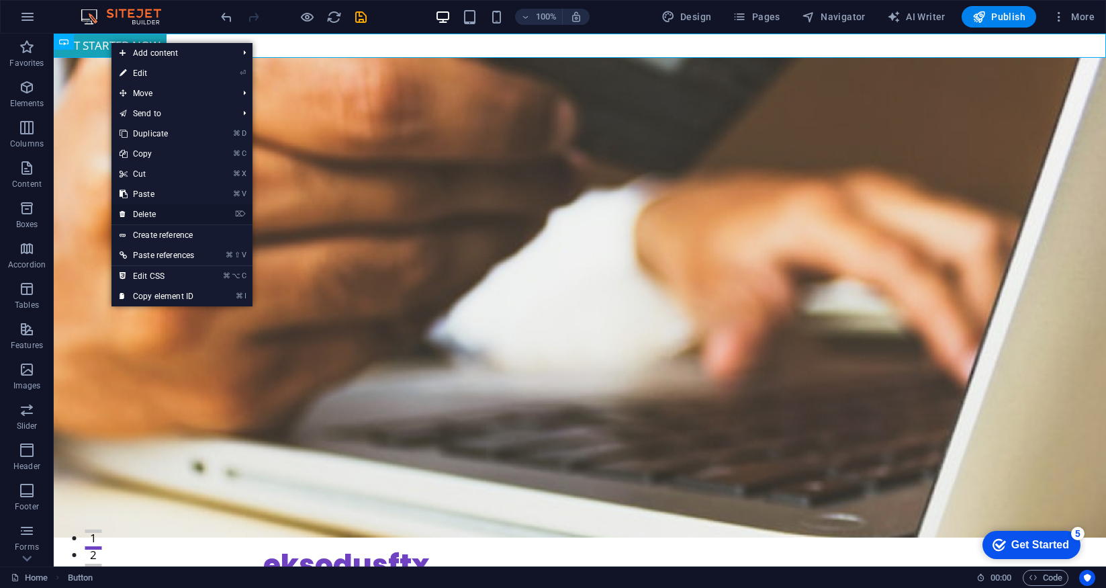
click at [150, 215] on link "⌦ Delete" at bounding box center [156, 214] width 91 height 20
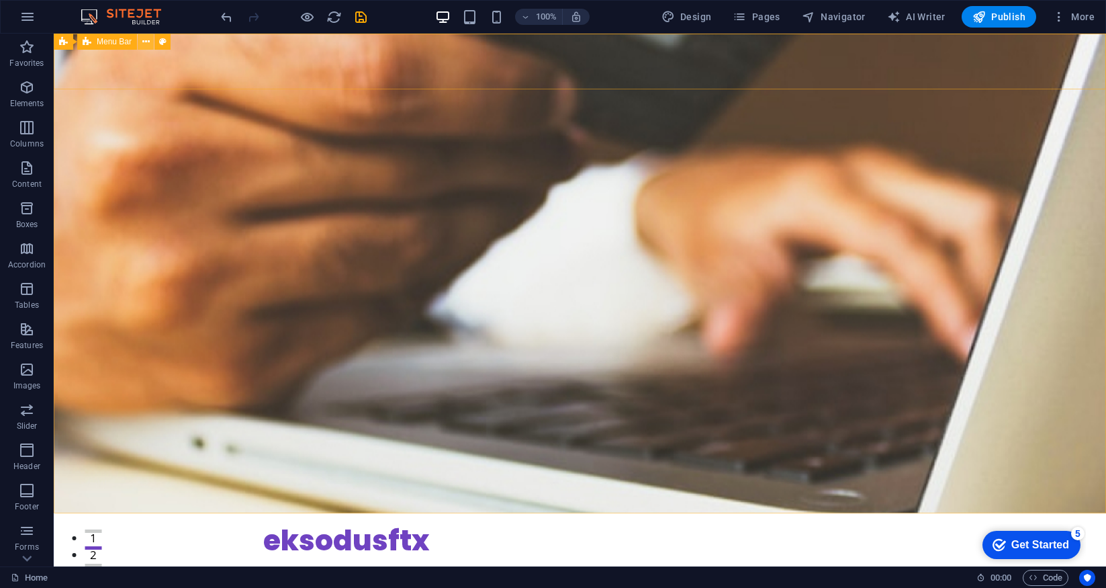
click at [149, 40] on button at bounding box center [146, 42] width 16 height 16
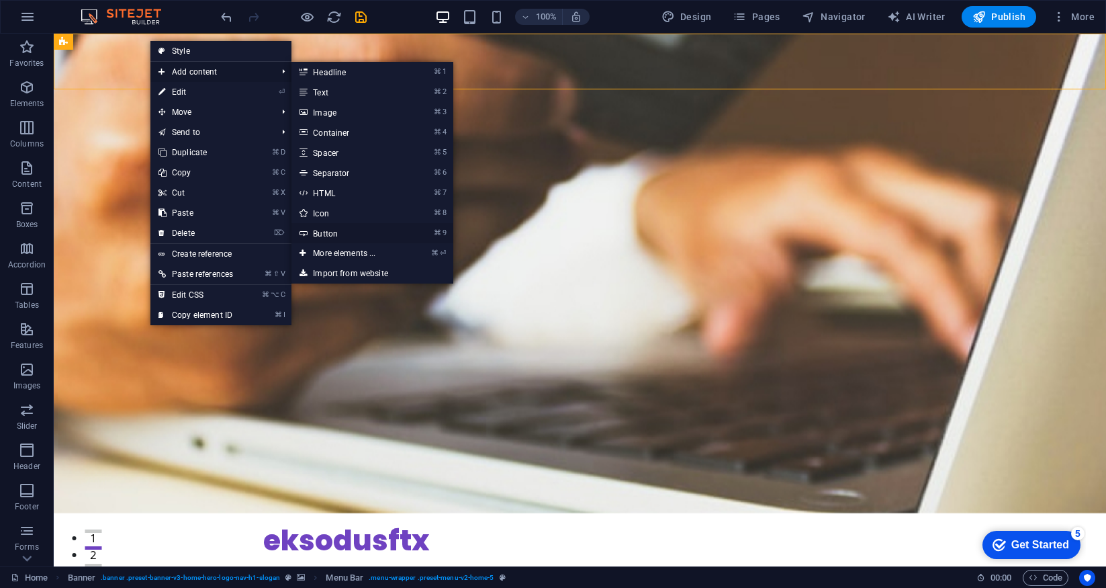
click at [338, 234] on link "⌘ 9 Button" at bounding box center [346, 233] width 111 height 20
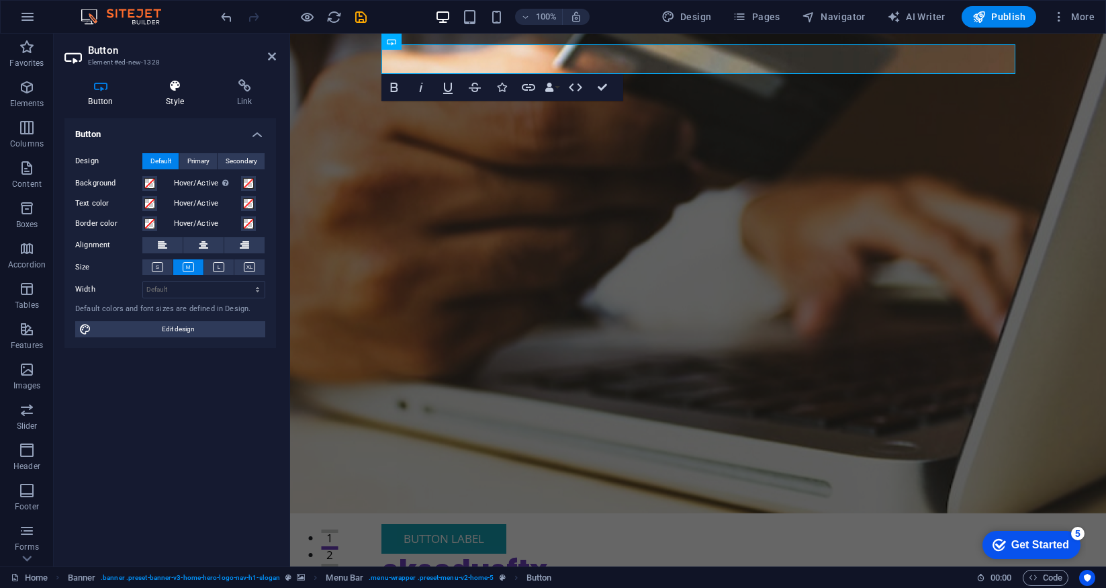
click at [168, 81] on icon at bounding box center [175, 85] width 66 height 13
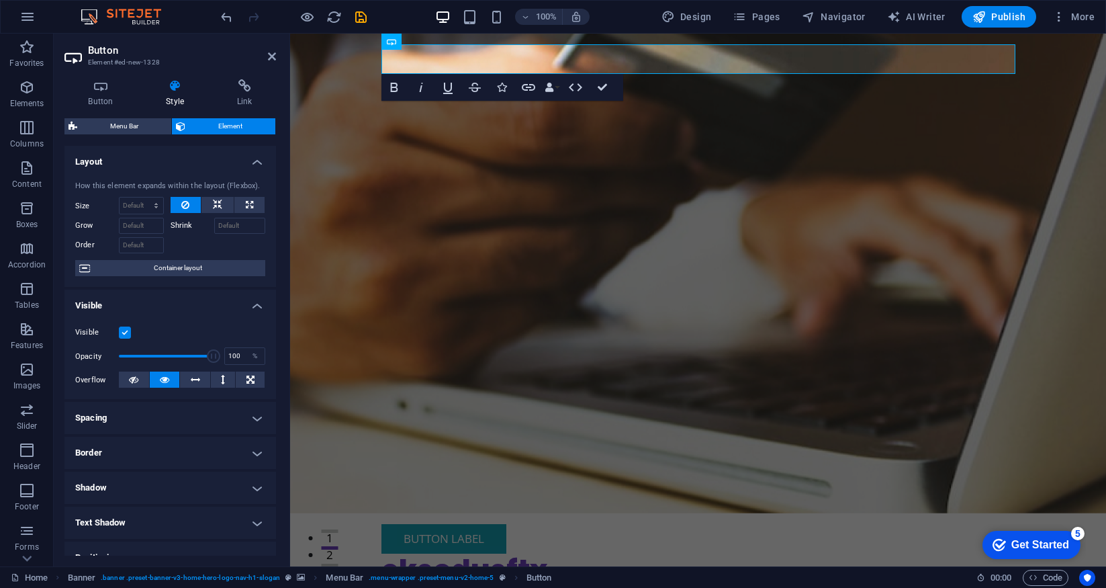
scroll to position [11, 0]
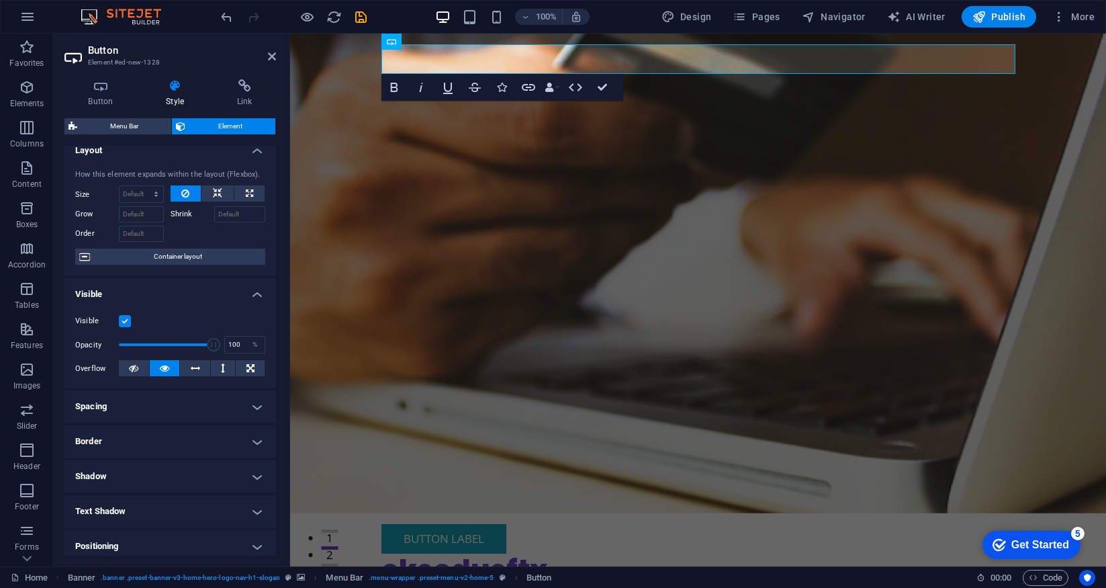
click at [258, 408] on h4 "Spacing" at bounding box center [170, 406] width 212 height 32
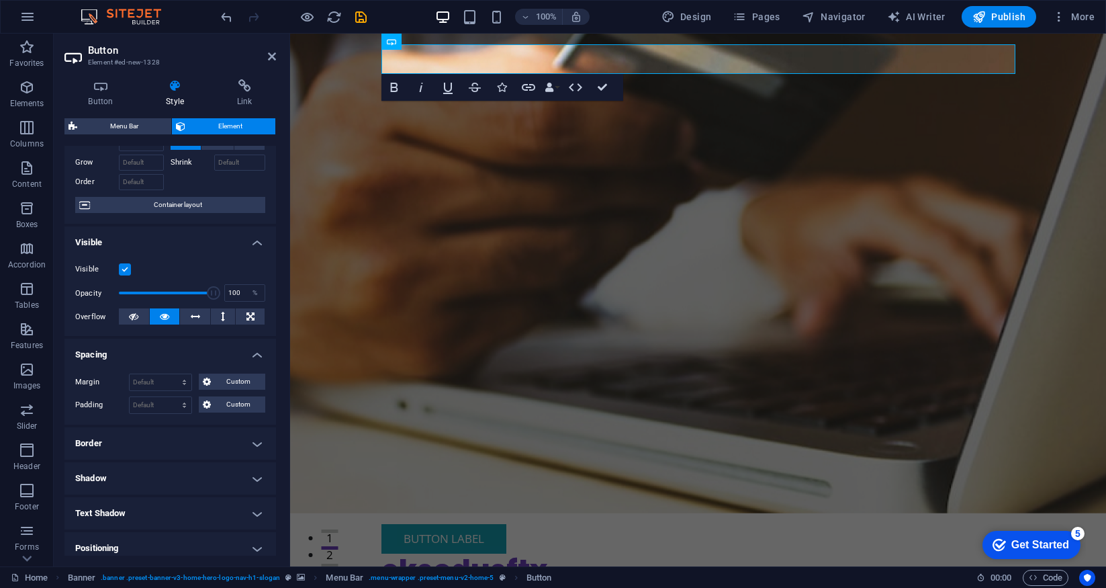
scroll to position [64, 0]
click at [259, 442] on h4 "Border" at bounding box center [170, 442] width 212 height 32
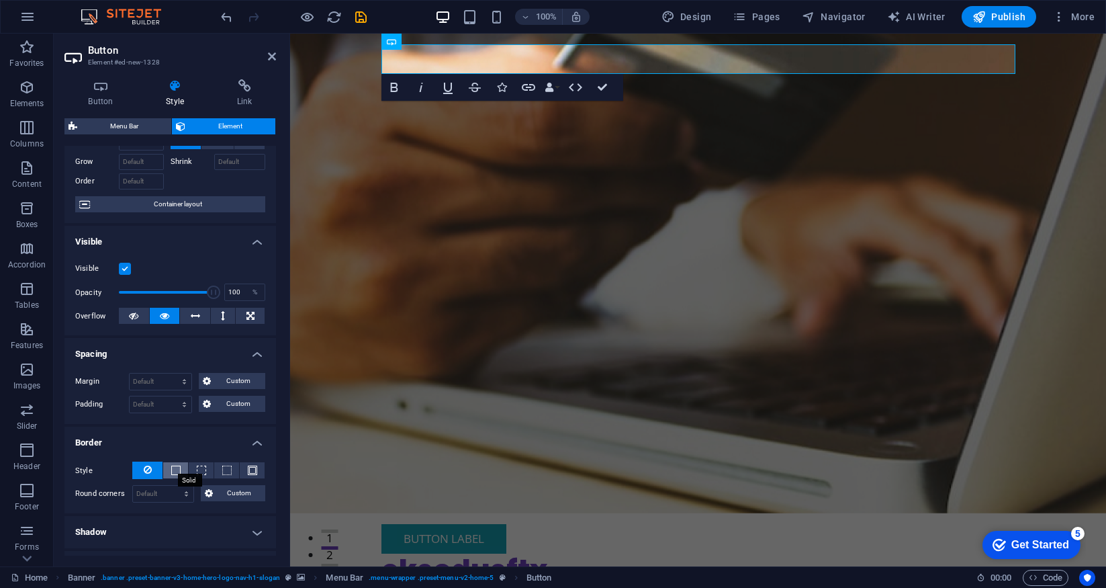
click at [175, 469] on span at bounding box center [175, 469] width 9 height 9
click at [248, 470] on span at bounding box center [252, 469] width 9 height 9
click at [260, 446] on h4 "Border" at bounding box center [170, 438] width 212 height 24
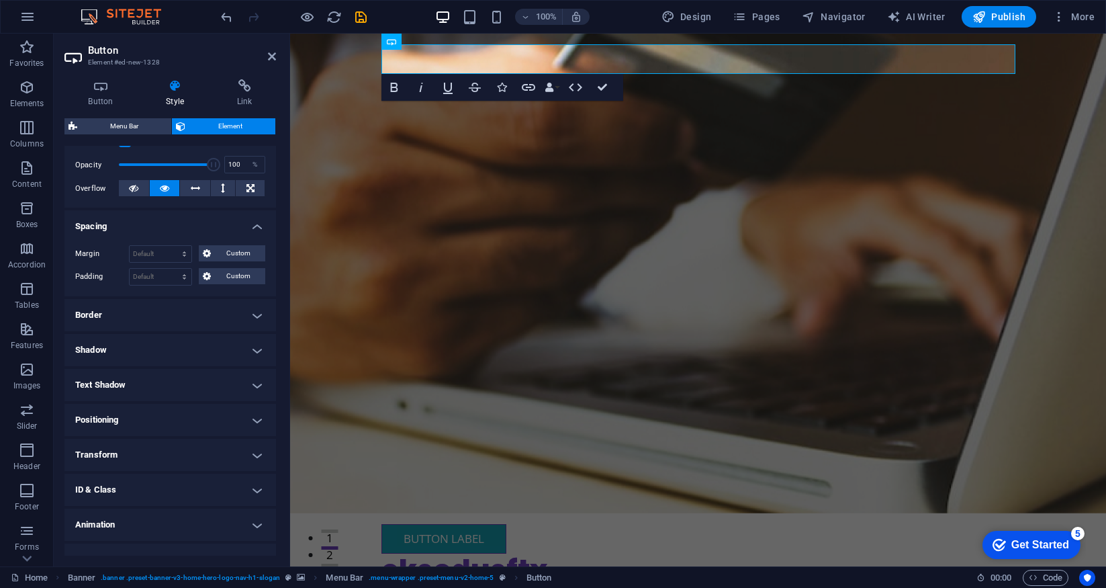
scroll to position [212, 0]
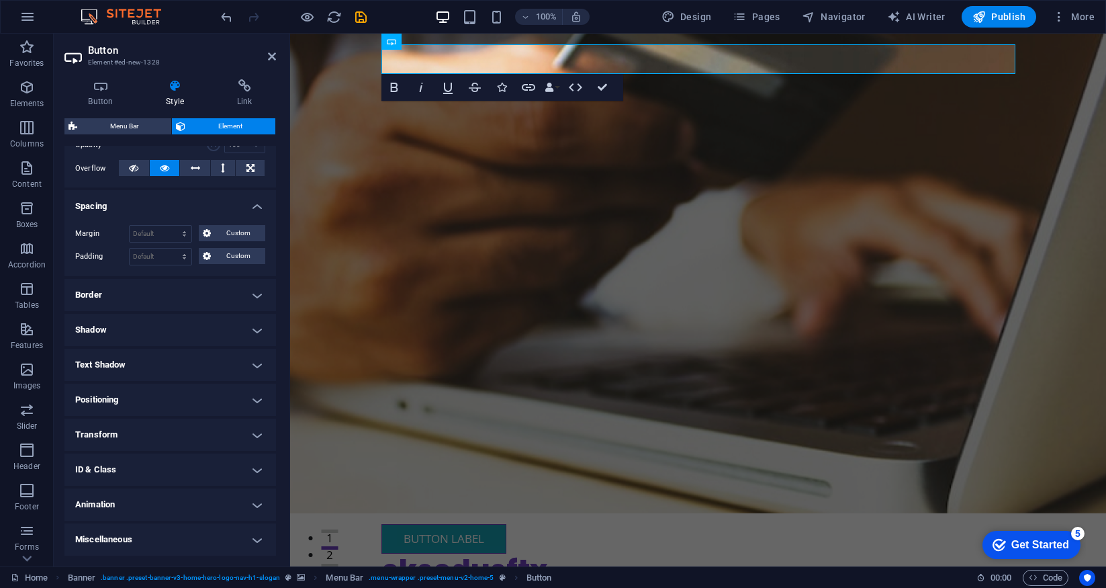
click at [260, 402] on h4 "Positioning" at bounding box center [170, 399] width 212 height 32
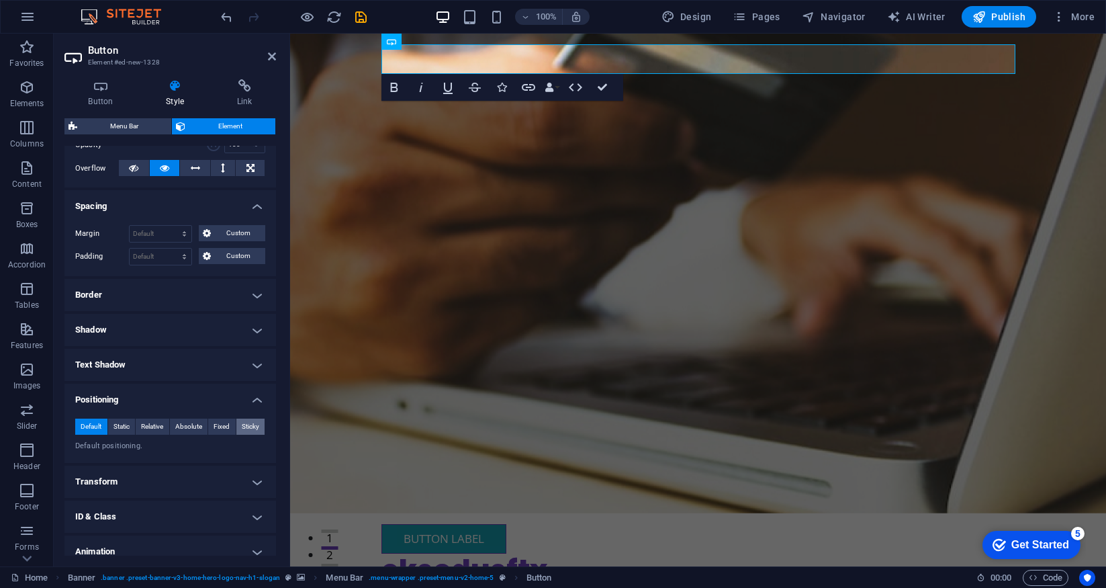
click at [245, 425] on span "Sticky" at bounding box center [250, 426] width 17 height 16
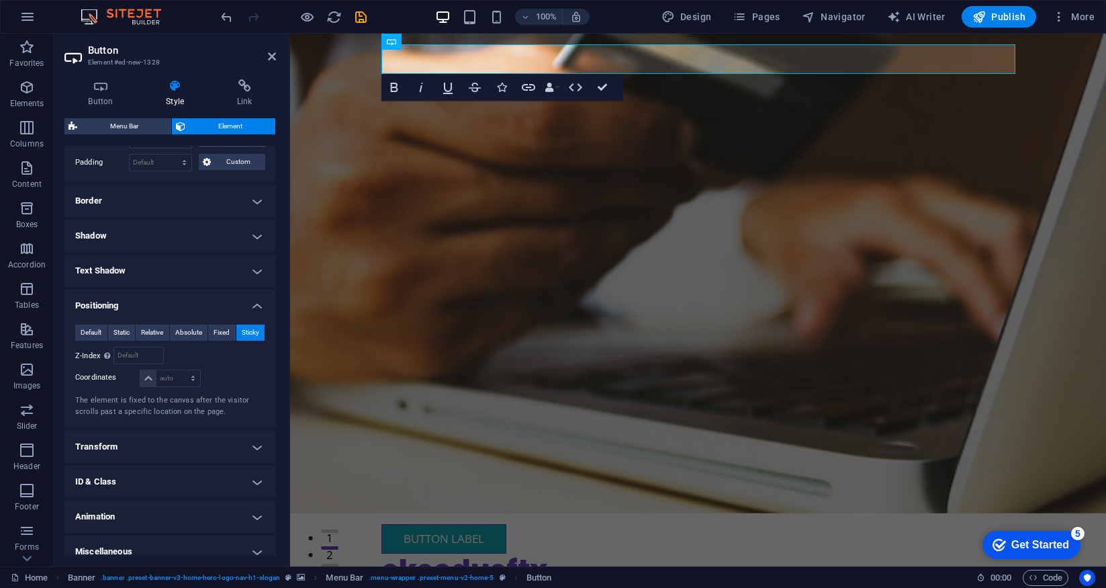
scroll to position [316, 0]
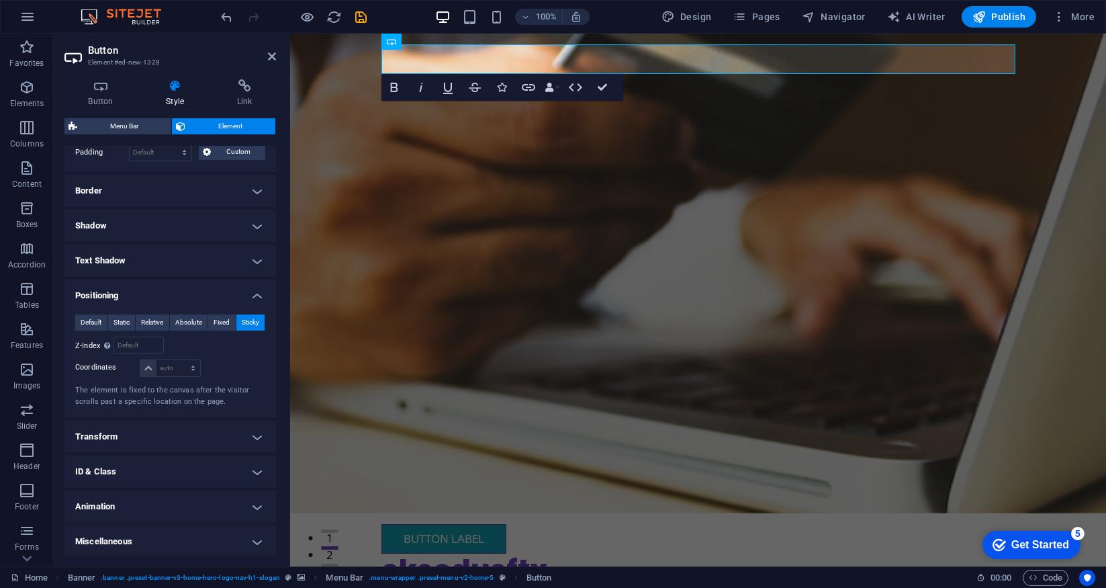
click at [256, 439] on h4 "Transform" at bounding box center [170, 436] width 212 height 32
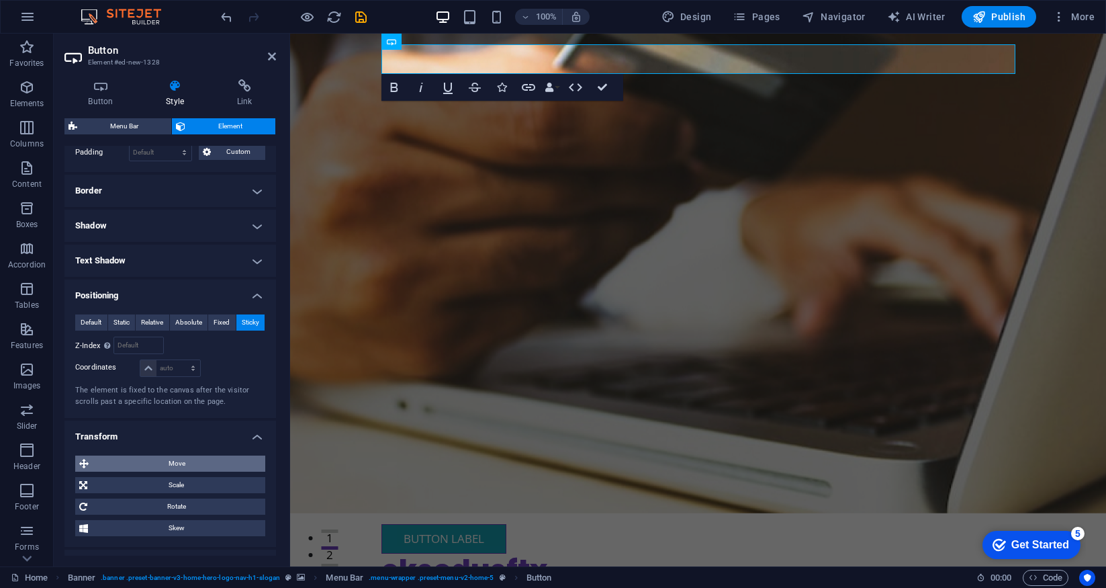
click at [172, 462] on span "Move" at bounding box center [177, 463] width 169 height 16
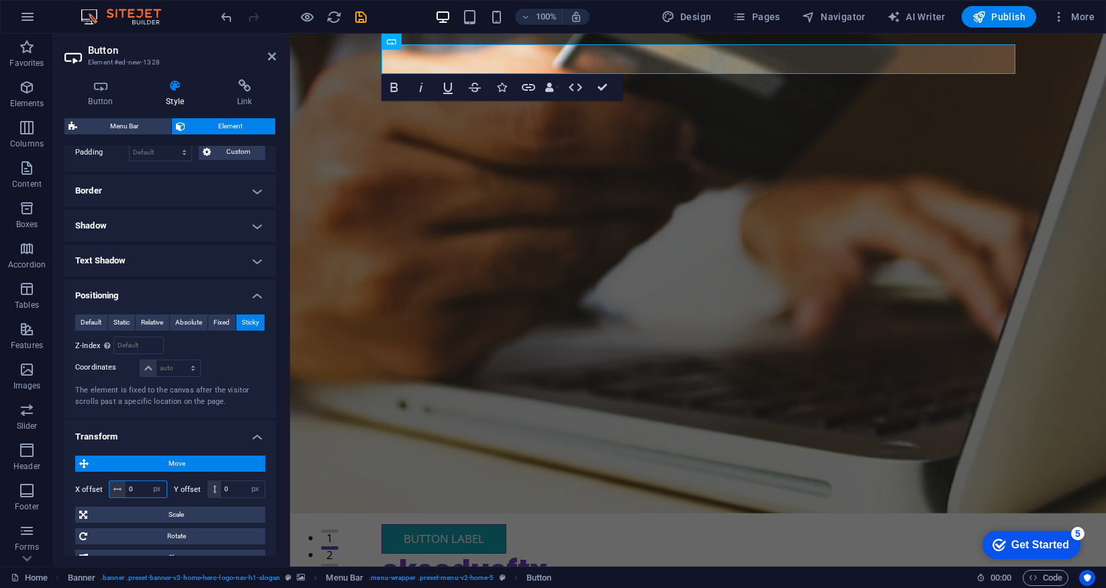
click at [130, 488] on input "0" at bounding box center [146, 489] width 41 height 16
type input "200"
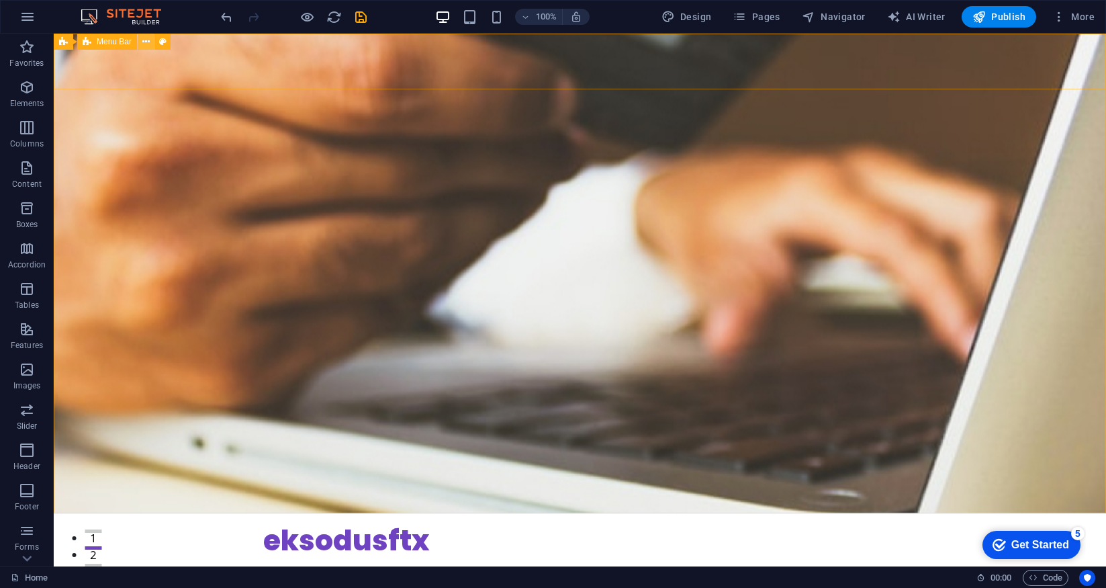
click at [145, 43] on icon at bounding box center [145, 42] width 7 height 14
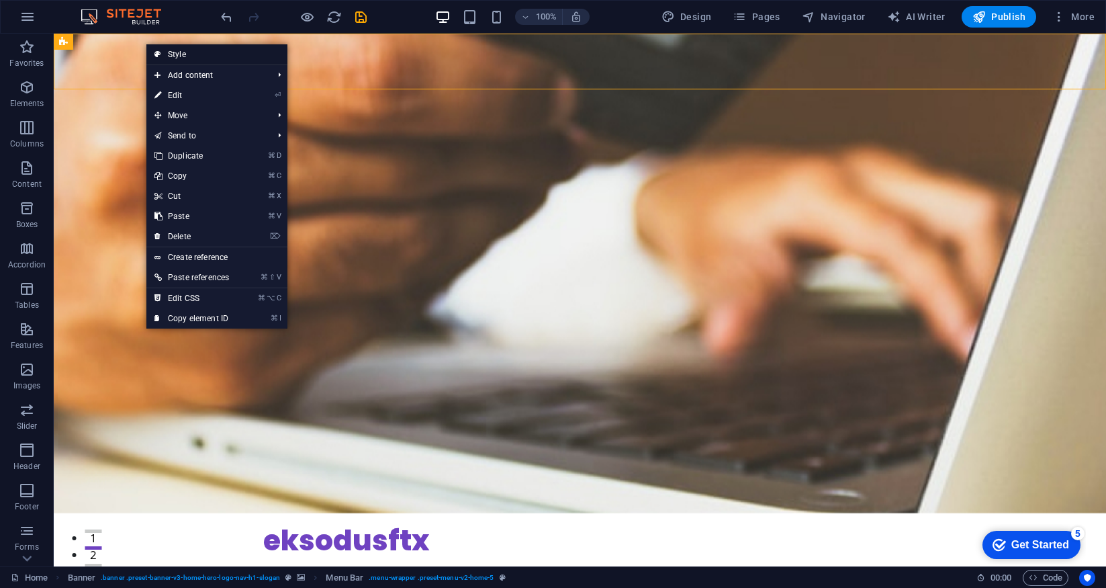
click at [180, 54] on link "Style" at bounding box center [216, 54] width 141 height 20
select select "rem"
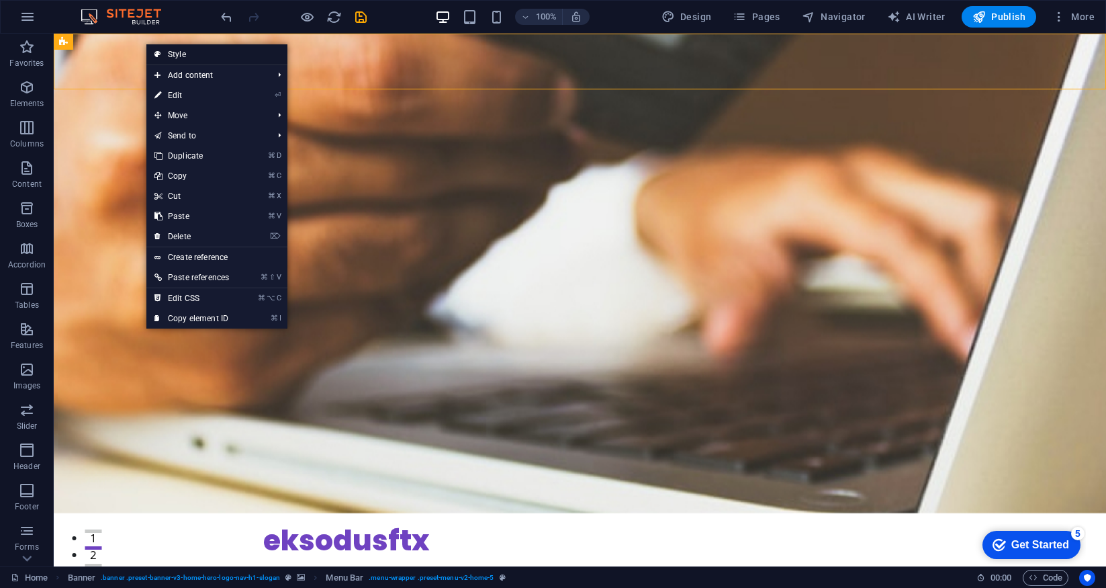
select select "rem"
select select "preset-menu-v2-home-5"
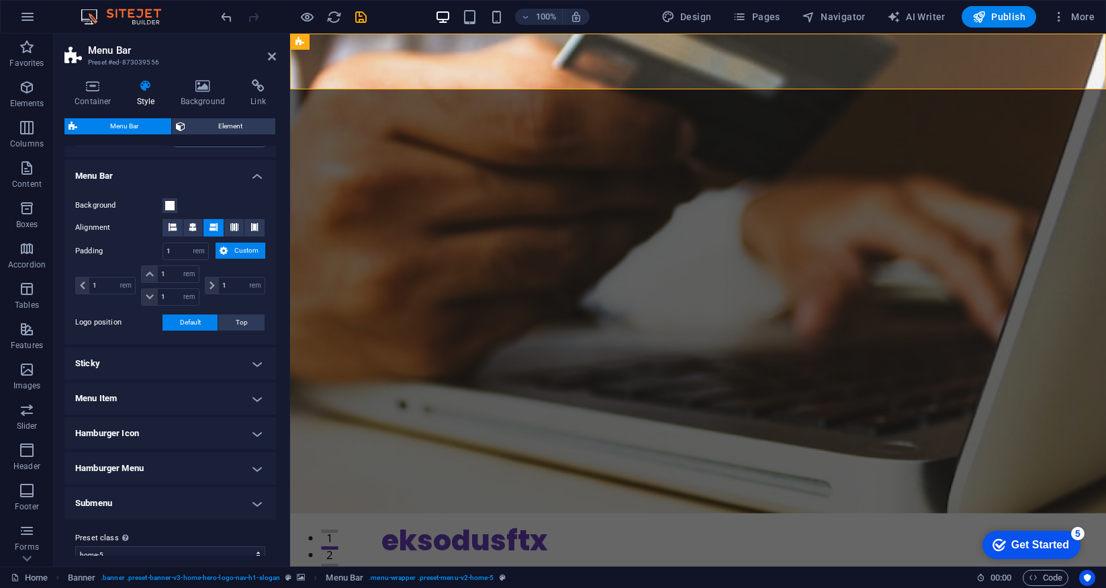
scroll to position [410, 0]
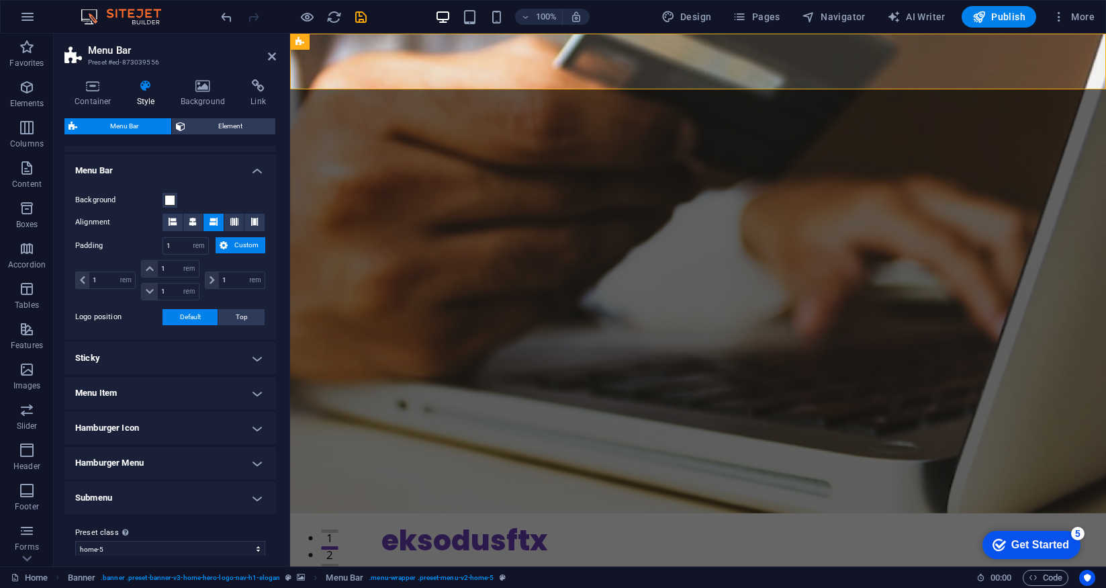
click at [251, 386] on h4 "Menu Item" at bounding box center [170, 393] width 212 height 32
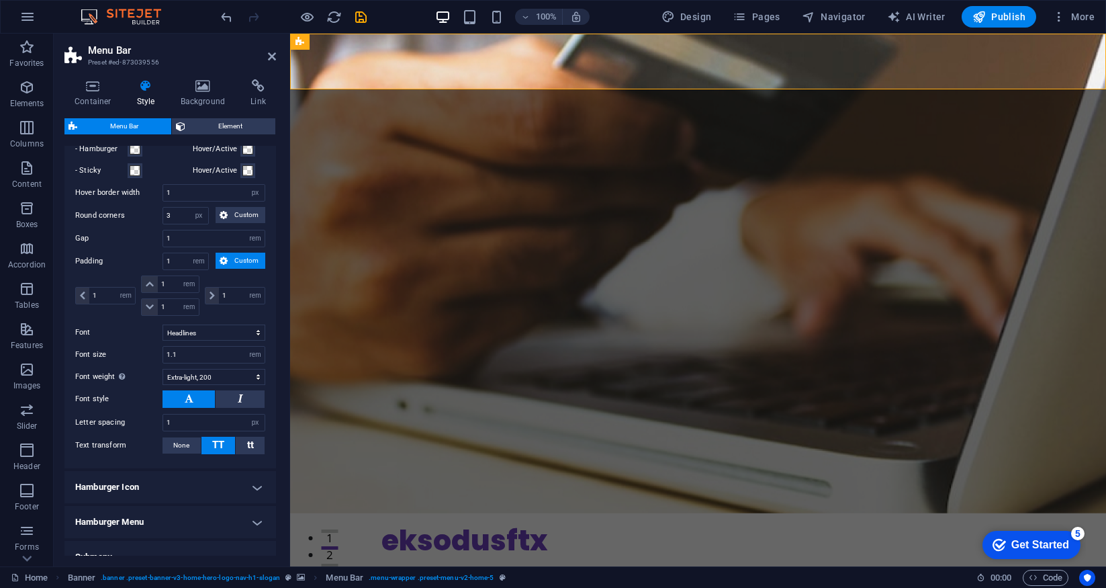
scroll to position [819, 0]
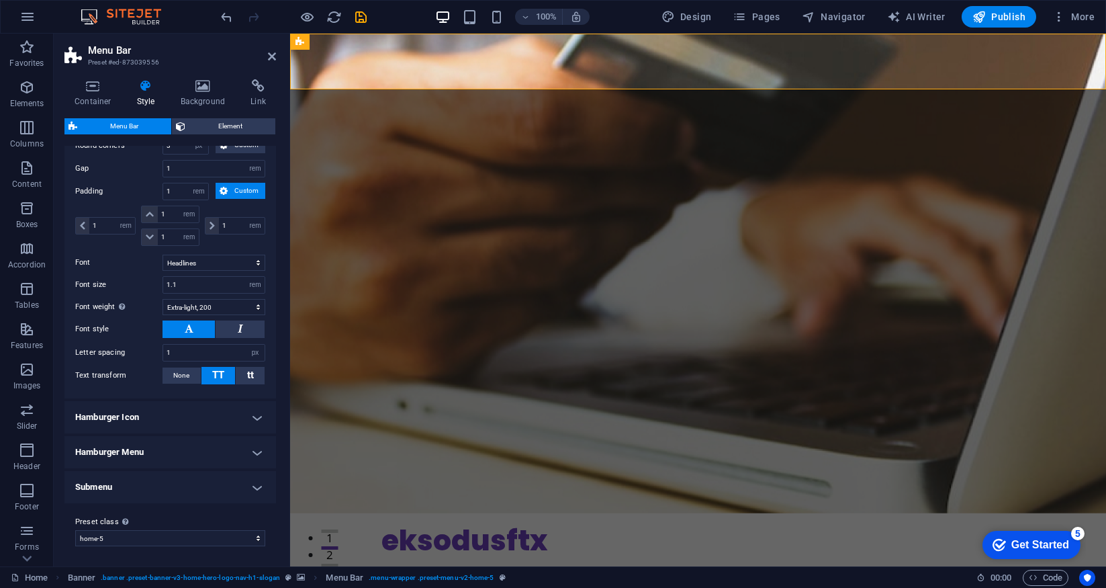
click at [255, 414] on h4 "Hamburger Icon" at bounding box center [170, 417] width 212 height 32
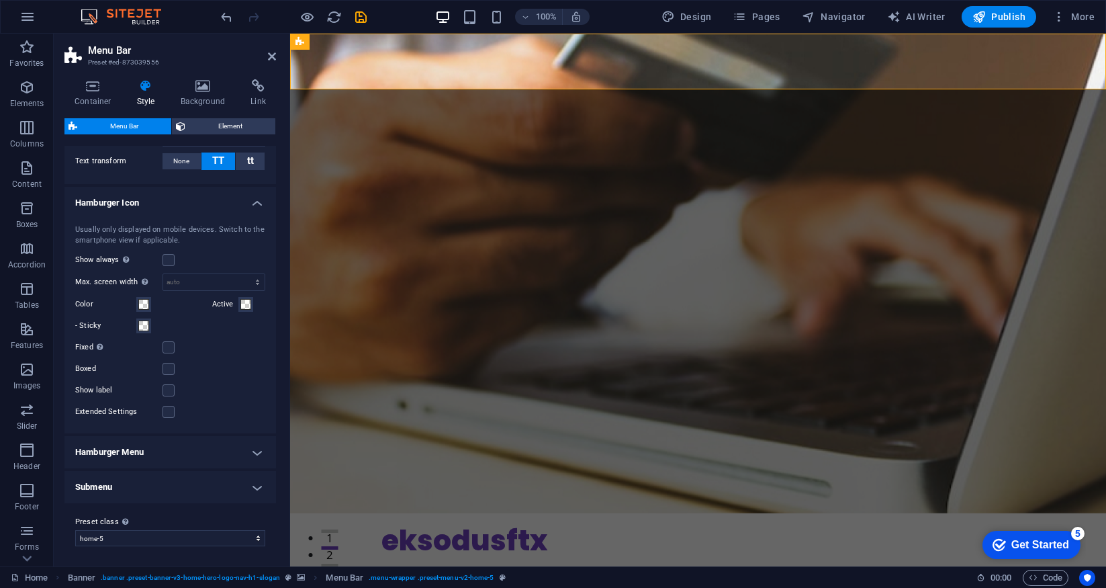
click at [253, 485] on h4 "Submenu" at bounding box center [170, 487] width 212 height 32
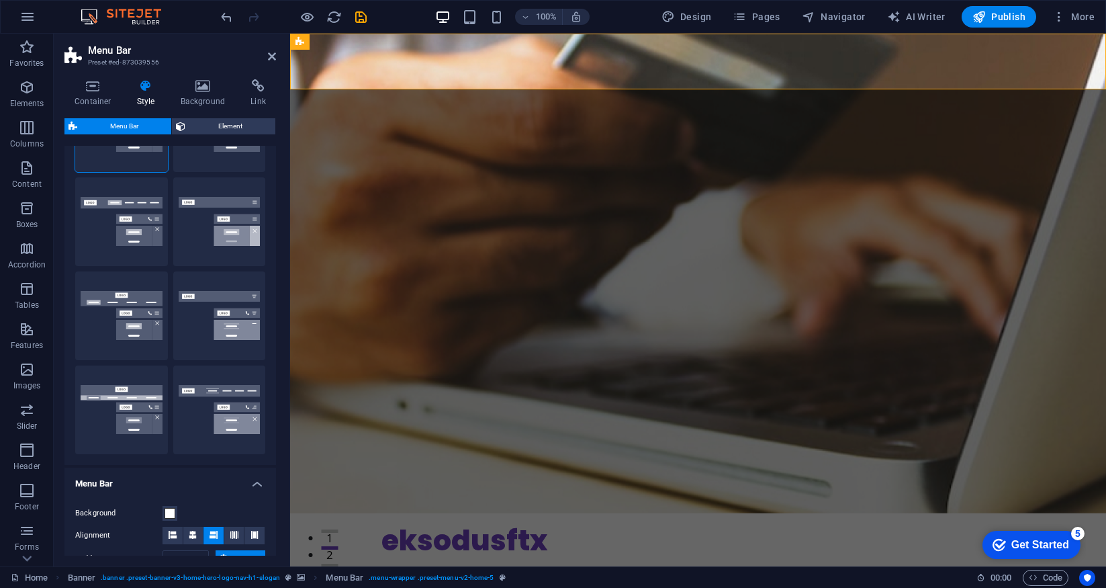
scroll to position [0, 0]
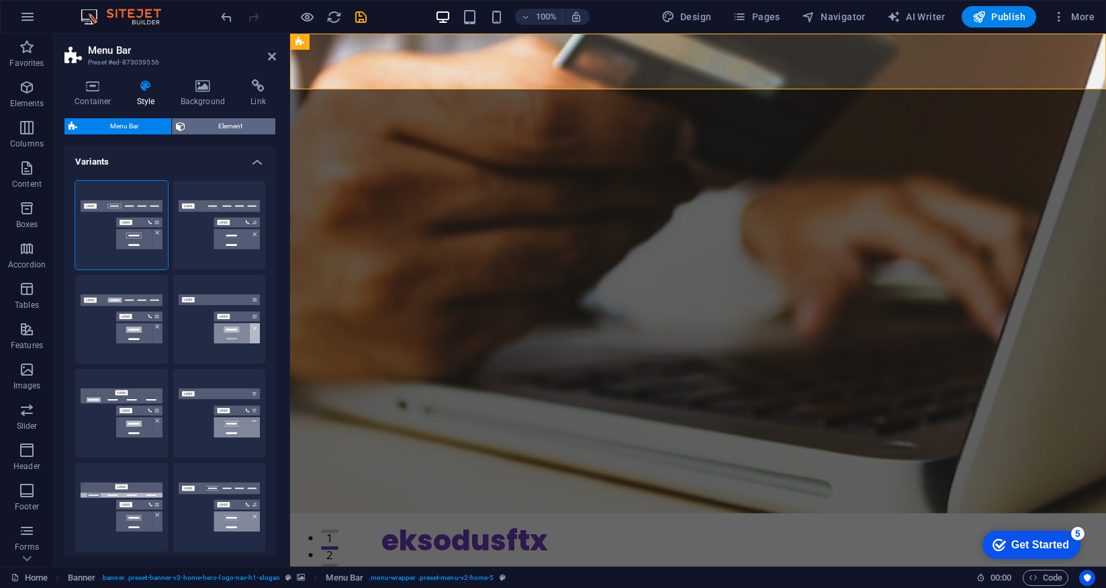
click at [233, 124] on span "Element" at bounding box center [230, 126] width 82 height 16
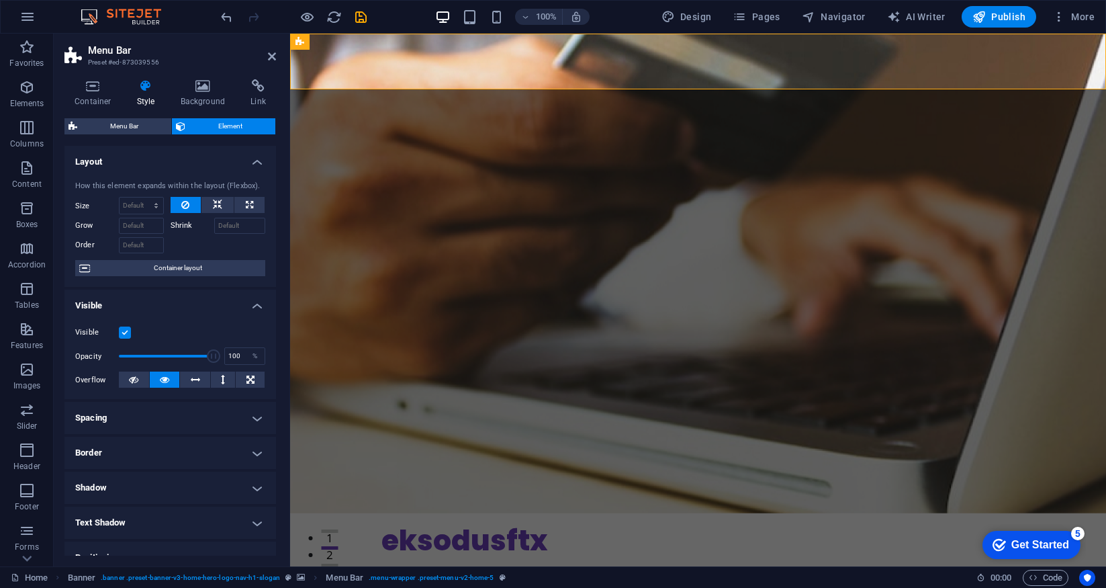
click at [259, 163] on h4 "Layout" at bounding box center [170, 158] width 212 height 24
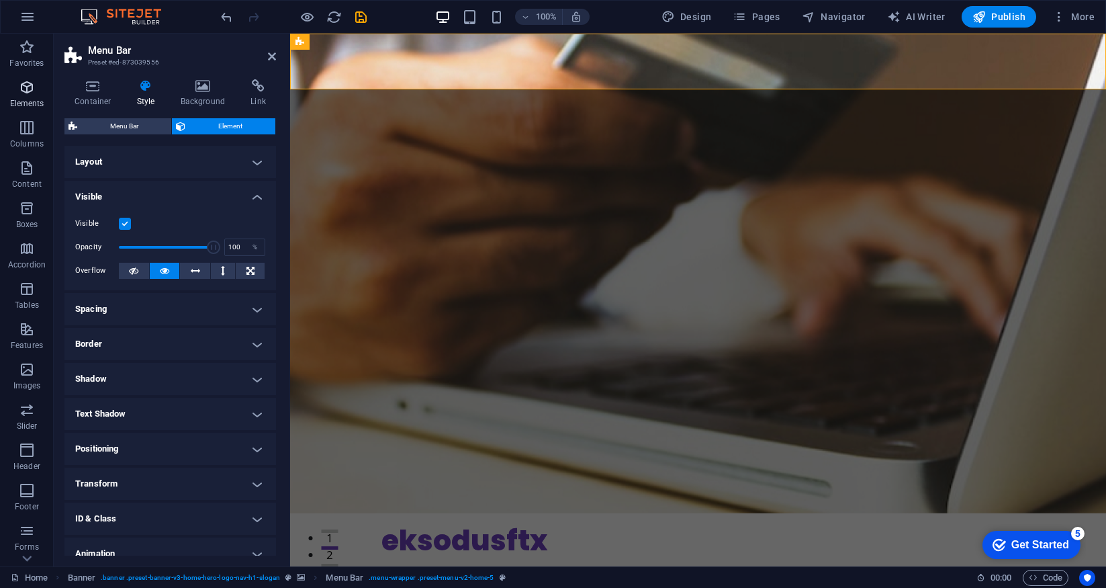
click at [23, 96] on span "Elements" at bounding box center [27, 95] width 54 height 32
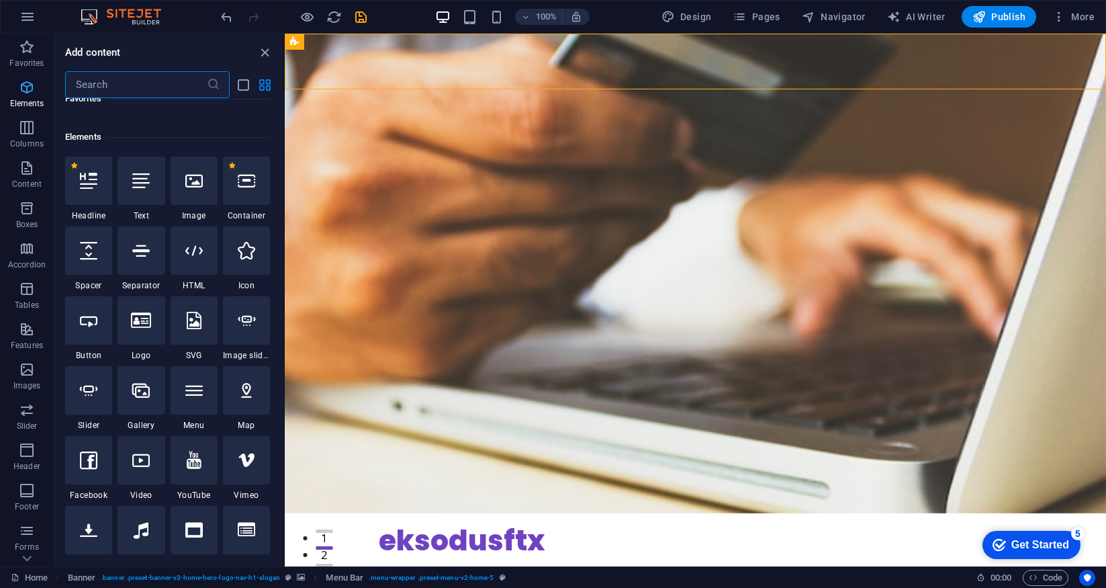
scroll to position [143, 0]
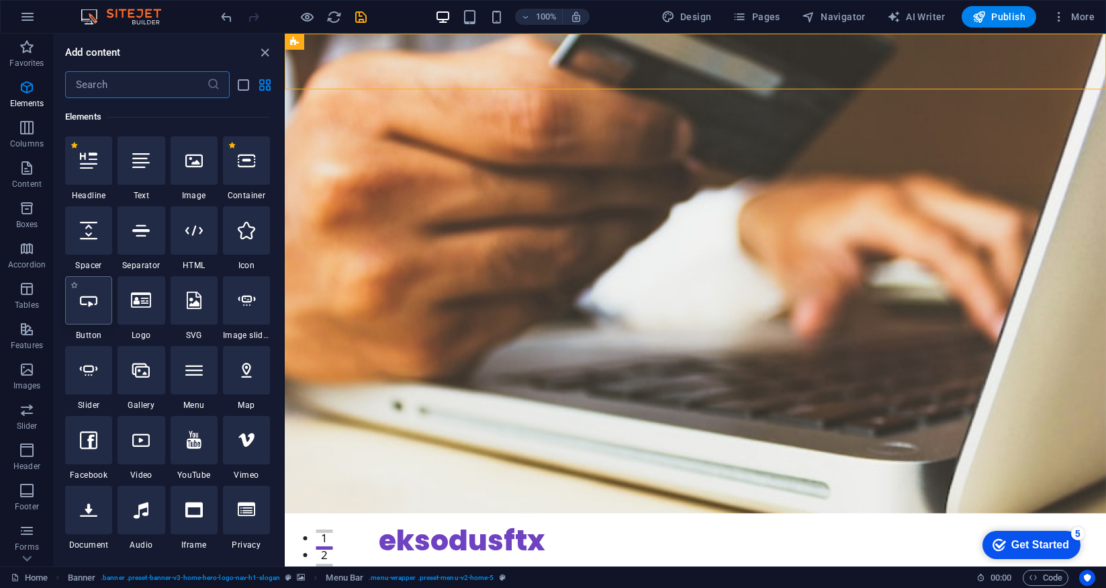
click at [90, 307] on icon at bounding box center [88, 299] width 17 height 17
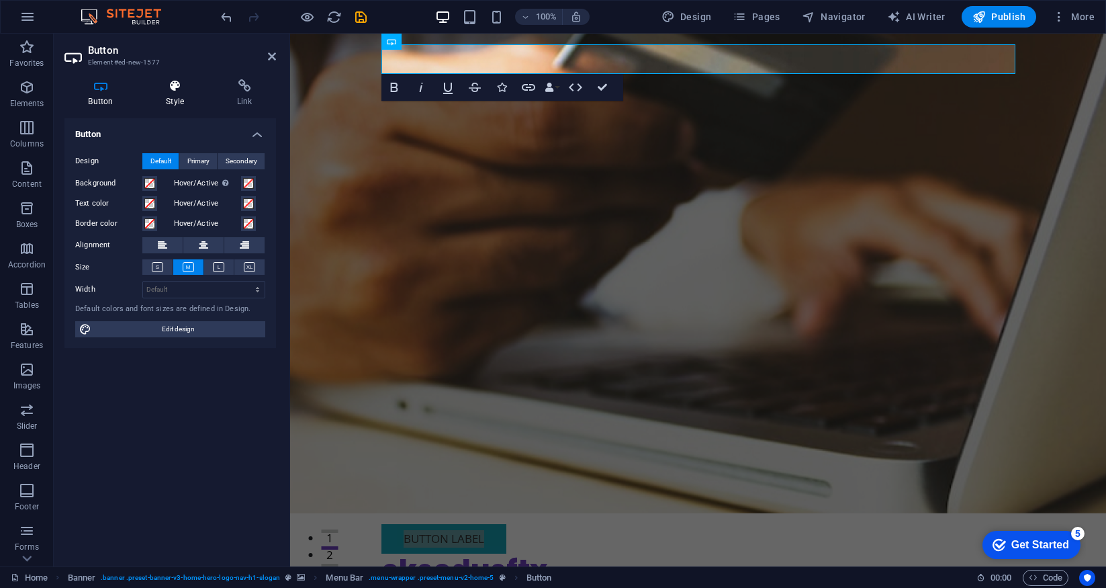
click at [177, 93] on h4 "Style" at bounding box center [177, 93] width 71 height 28
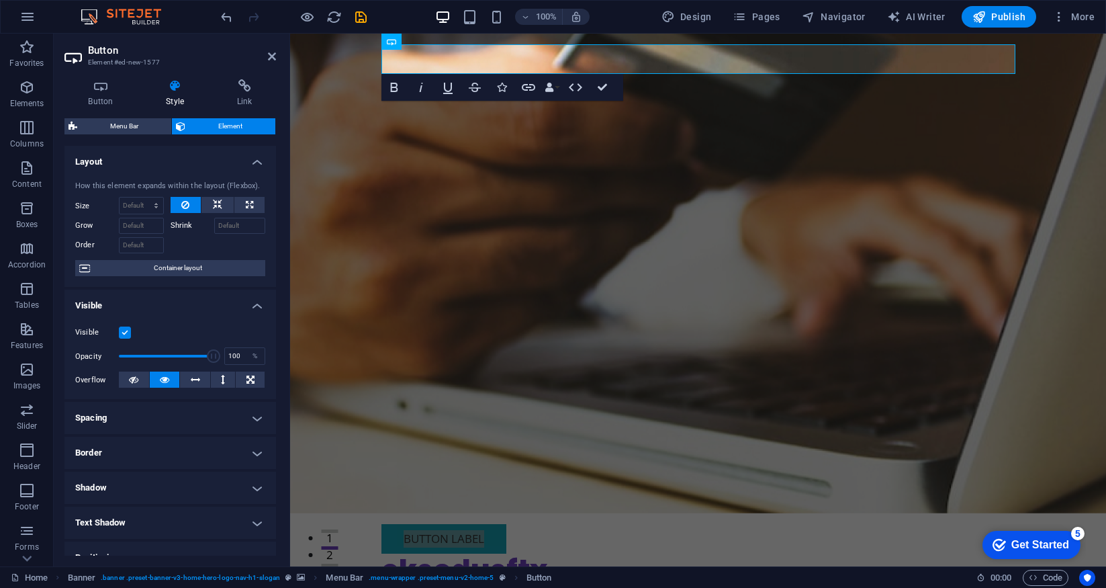
click at [126, 328] on label at bounding box center [125, 332] width 12 height 12
click at [0, 0] on input "Visible" at bounding box center [0, 0] width 0 height 0
click at [126, 328] on label at bounding box center [125, 332] width 12 height 12
click at [0, 0] on input "Visible" at bounding box center [0, 0] width 0 height 0
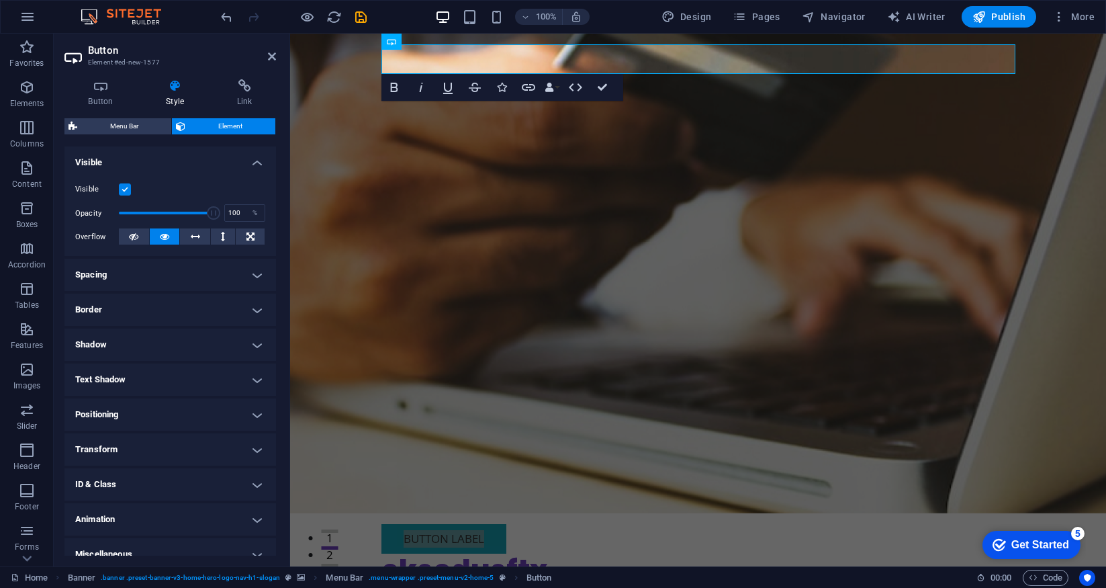
scroll to position [152, 0]
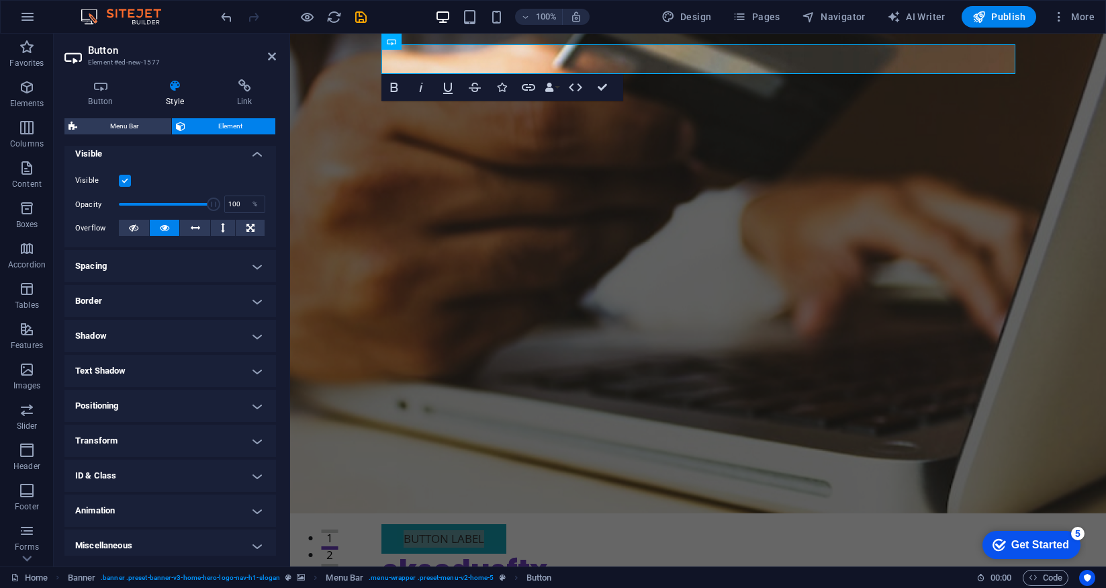
click at [257, 267] on h4 "Spacing" at bounding box center [170, 266] width 212 height 32
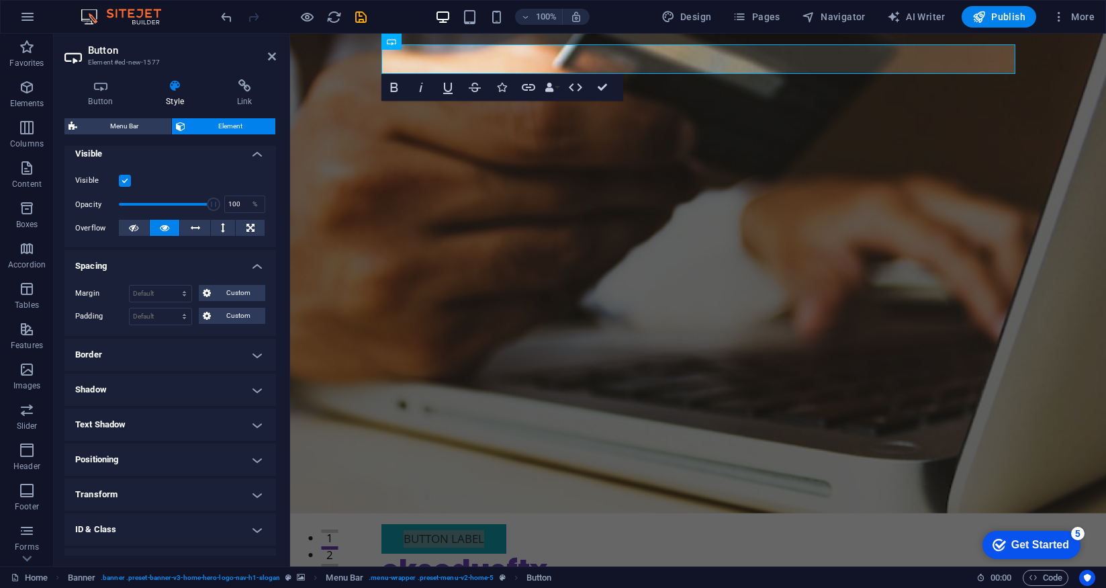
click at [259, 263] on h4 "Spacing" at bounding box center [170, 262] width 212 height 24
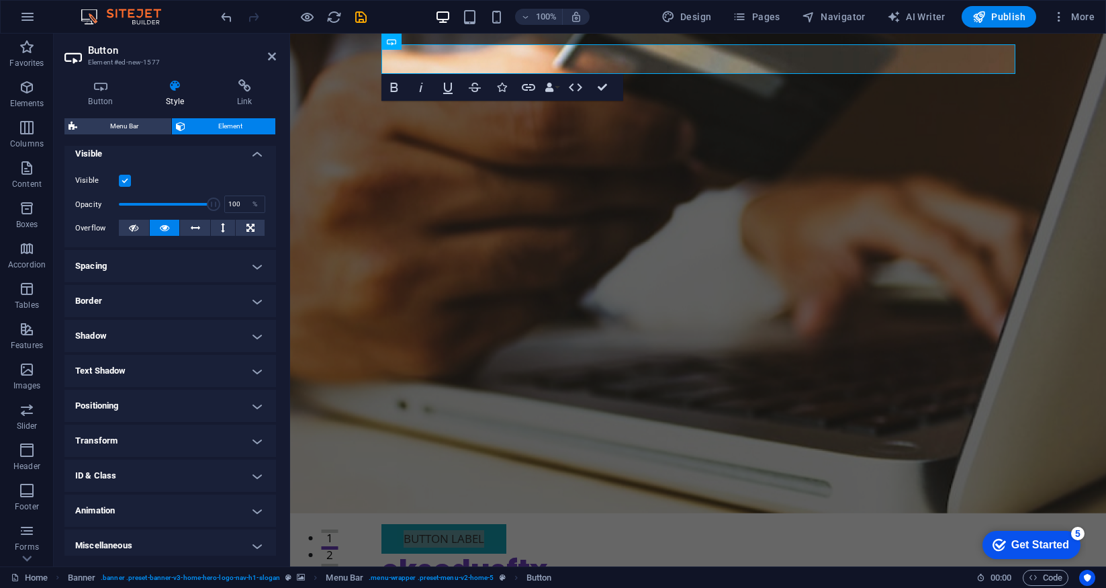
click at [257, 408] on h4 "Positioning" at bounding box center [170, 406] width 212 height 32
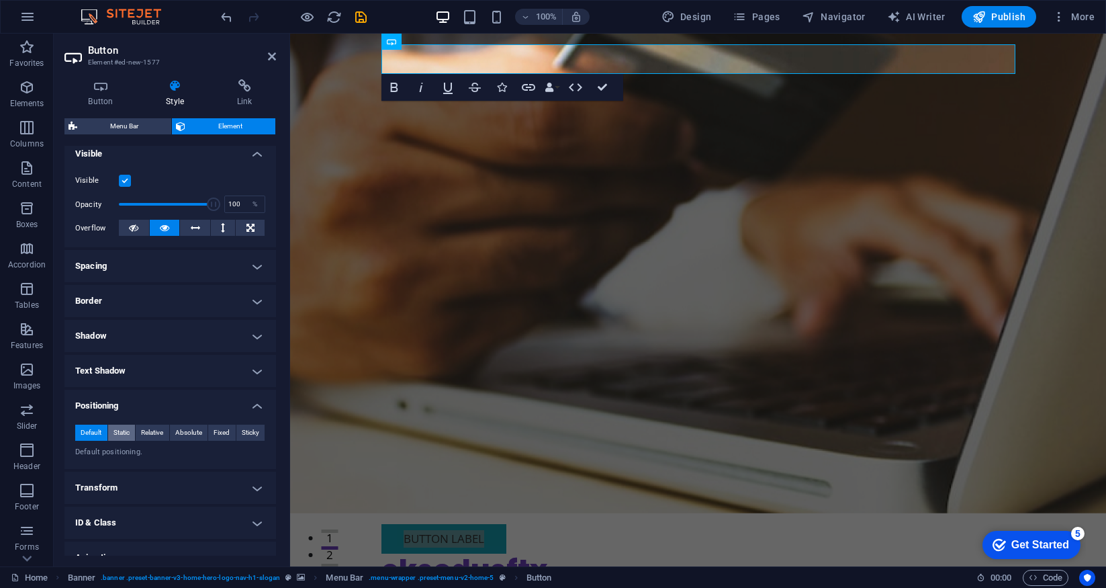
click at [122, 432] on span "Static" at bounding box center [121, 432] width 16 height 16
click at [154, 433] on span "Relative" at bounding box center [152, 432] width 22 height 16
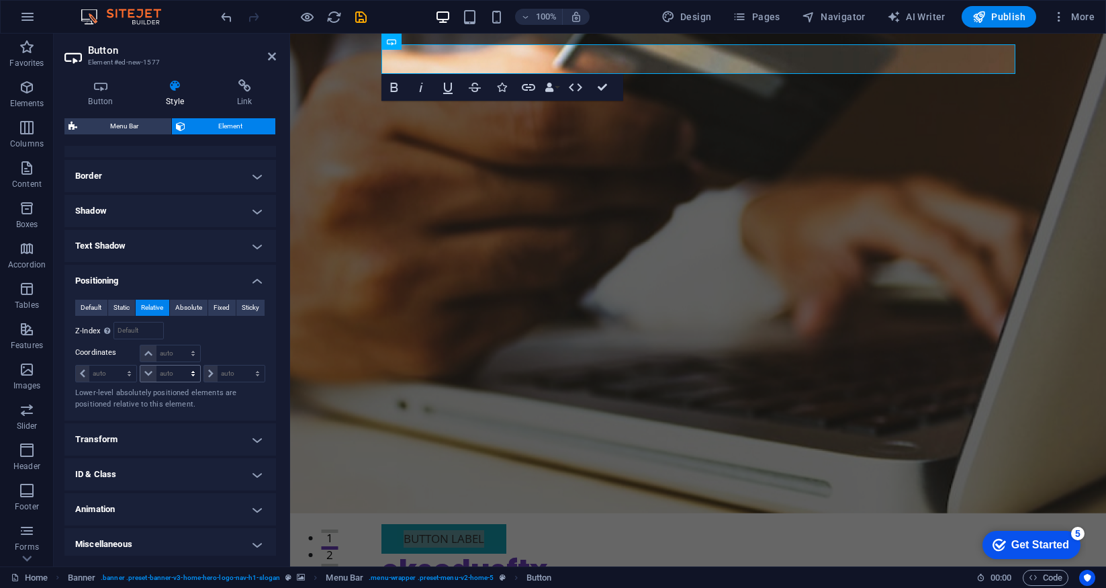
scroll to position [281, 0]
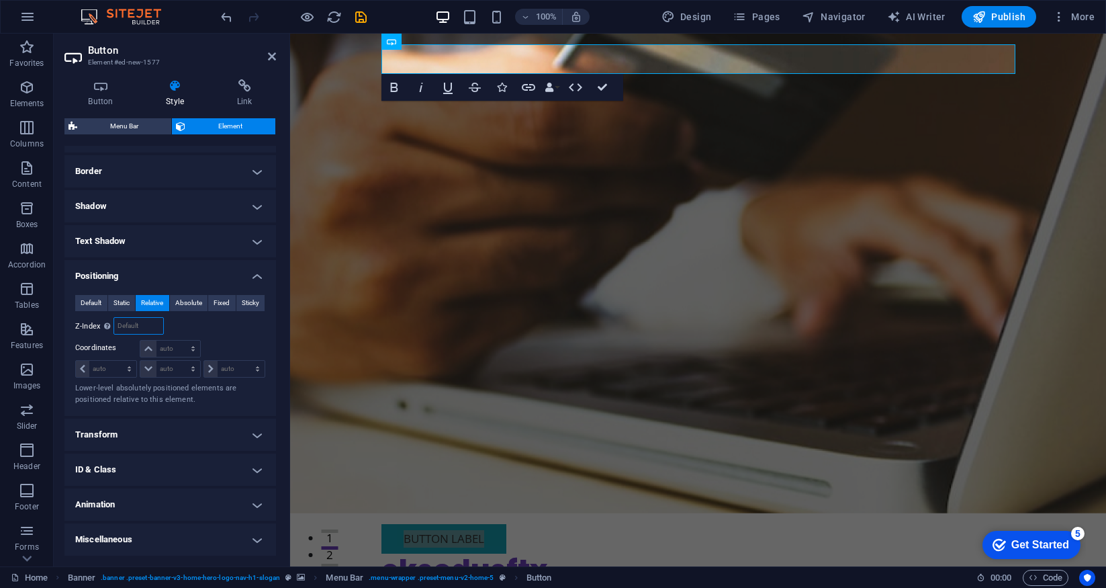
click at [134, 327] on input "number" at bounding box center [138, 326] width 48 height 16
type input "500"
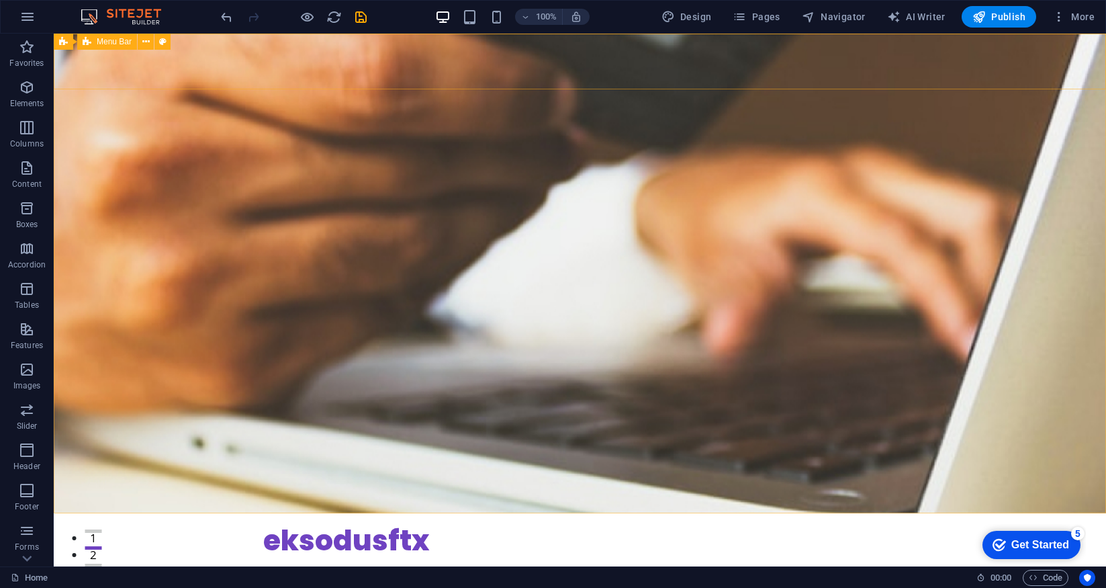
click at [87, 45] on icon at bounding box center [87, 42] width 9 height 16
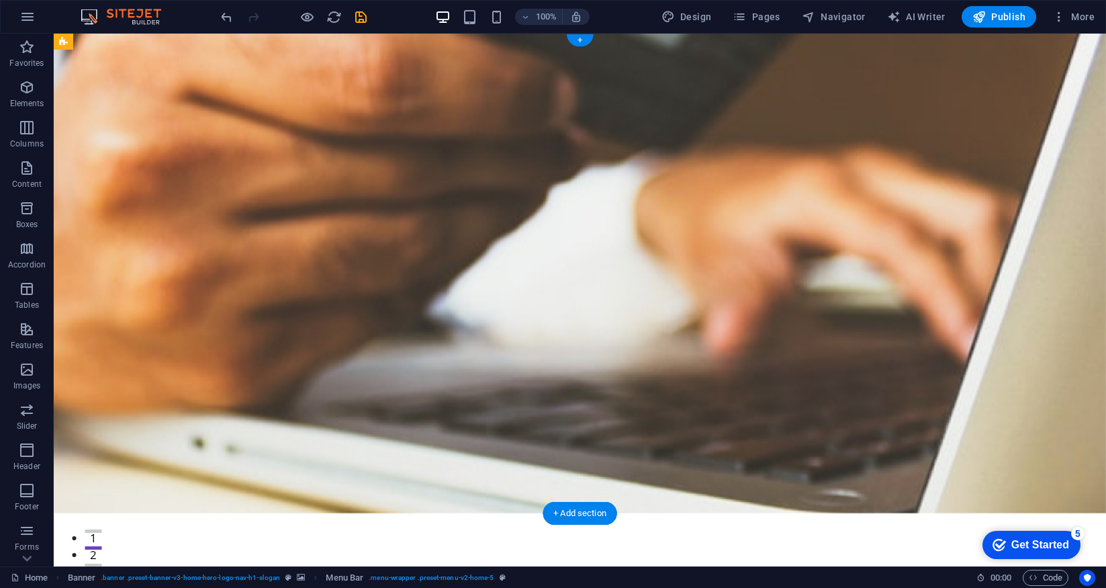
drag, startPoint x: 140, startPoint y: 79, endPoint x: 117, endPoint y: 143, distance: 68.6
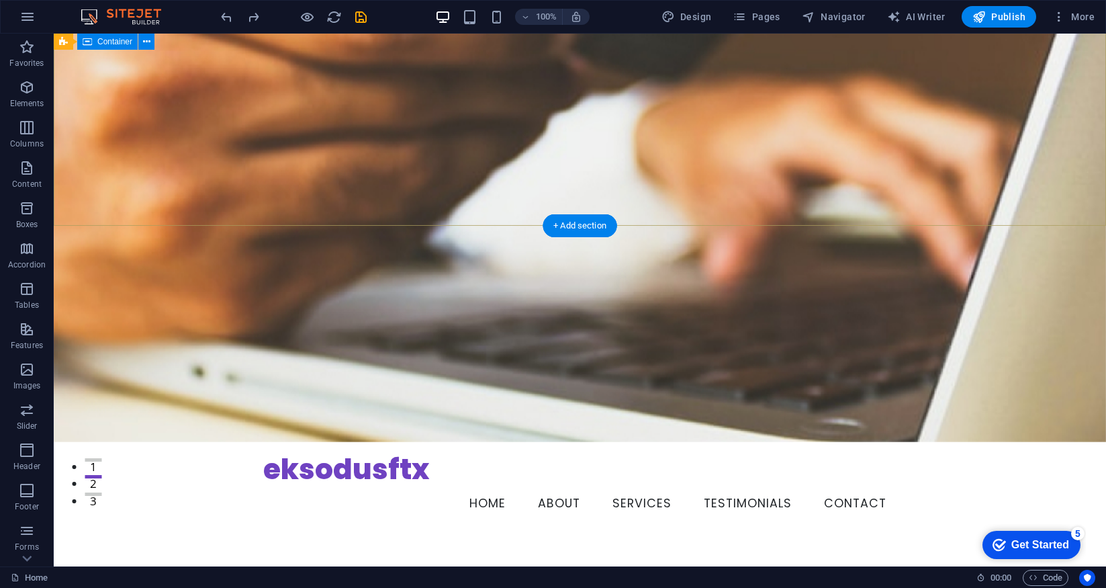
scroll to position [0, 0]
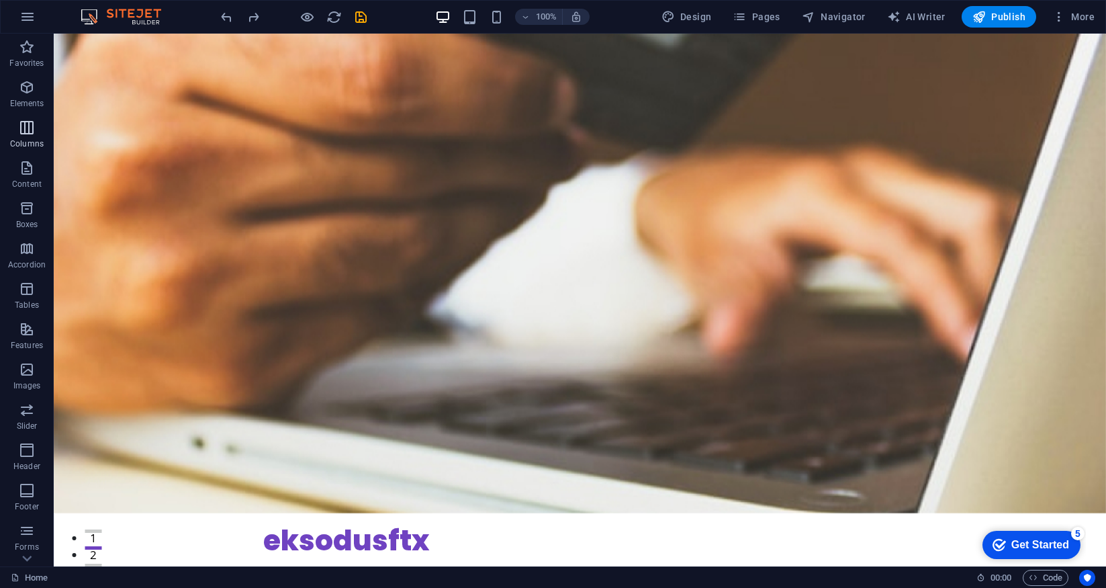
click at [26, 132] on icon "button" at bounding box center [27, 128] width 16 height 16
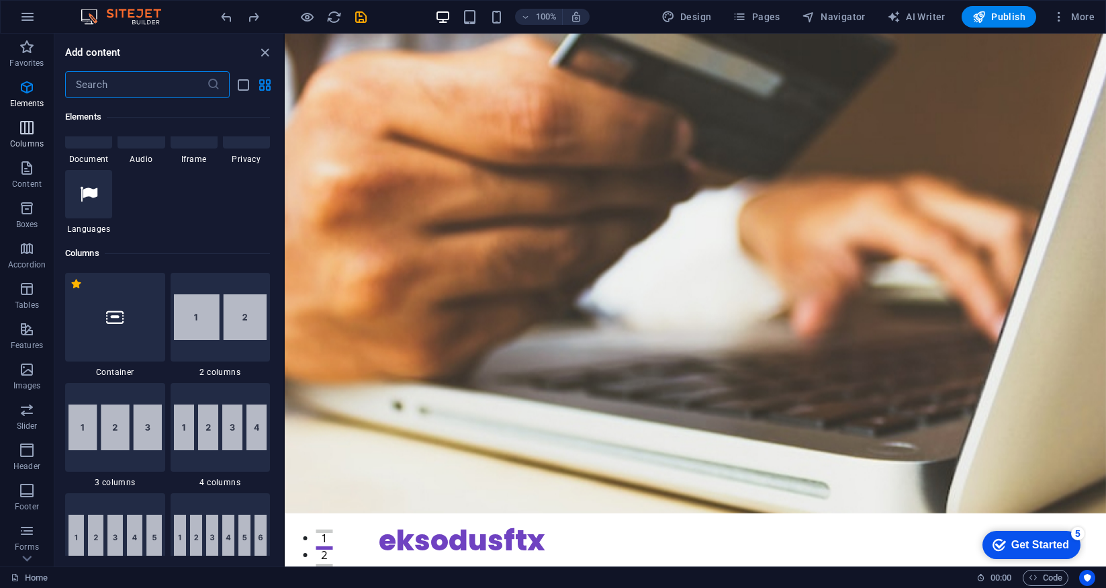
scroll to position [665, 0]
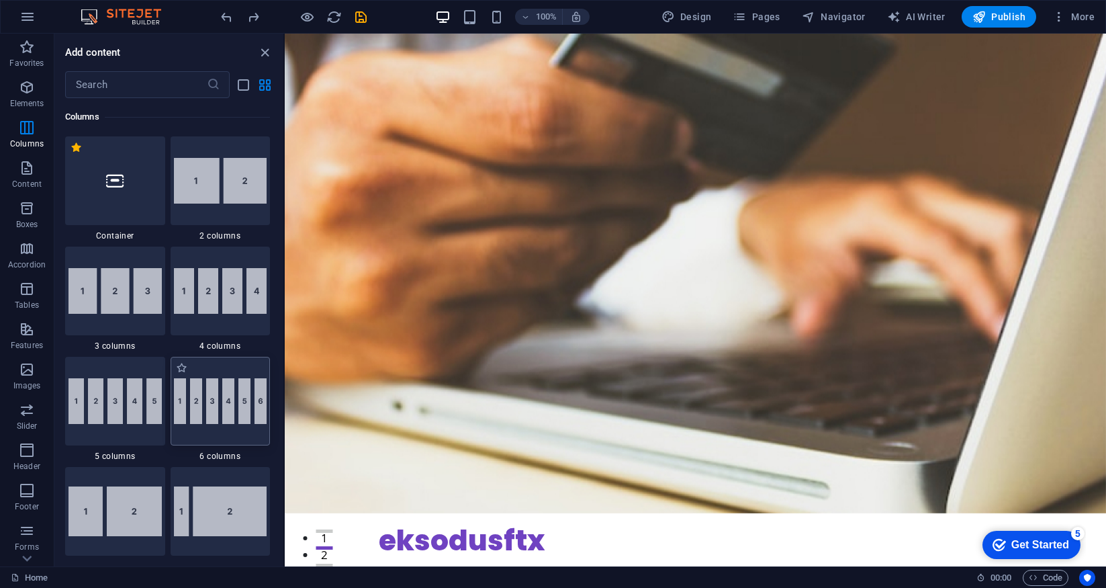
click at [242, 396] on img at bounding box center [220, 401] width 93 height 46
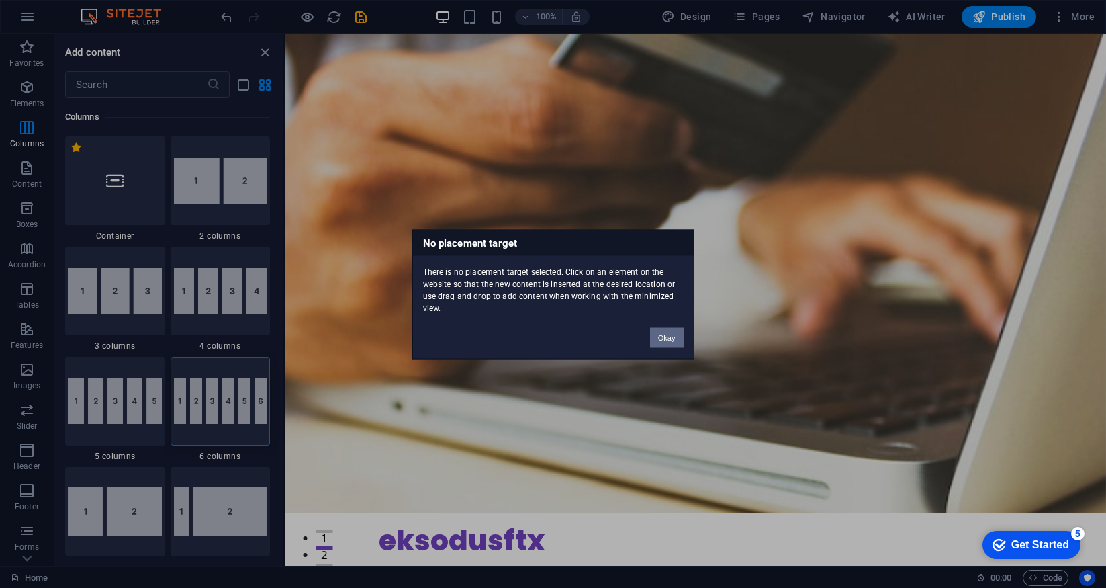
click at [669, 333] on button "Okay" at bounding box center [667, 337] width 34 height 20
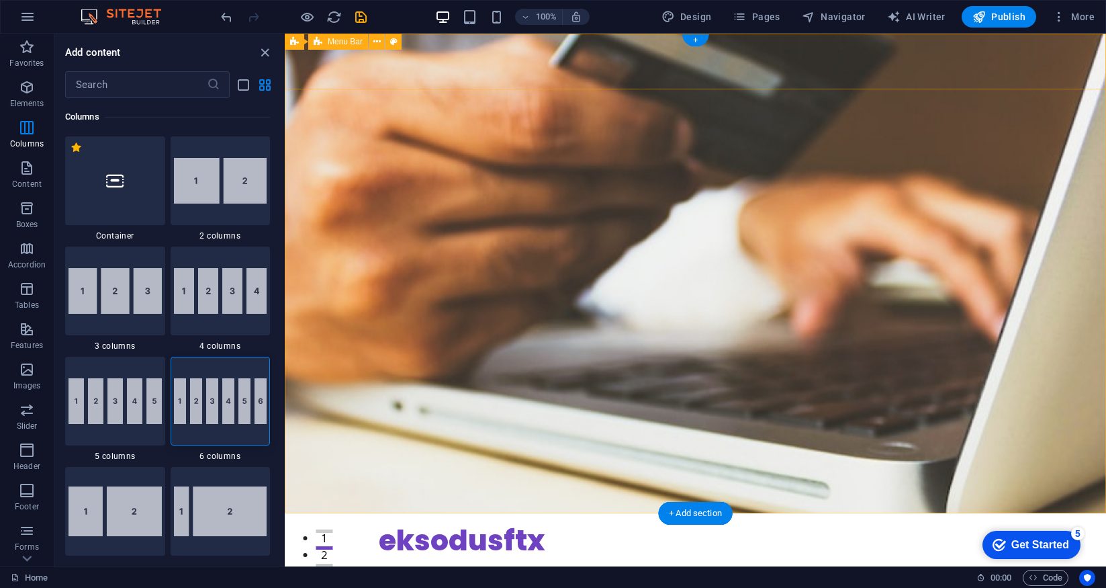
click at [362, 513] on div "eksodusftx Home About Services Testimonials Contact Menu" at bounding box center [695, 557] width 821 height 89
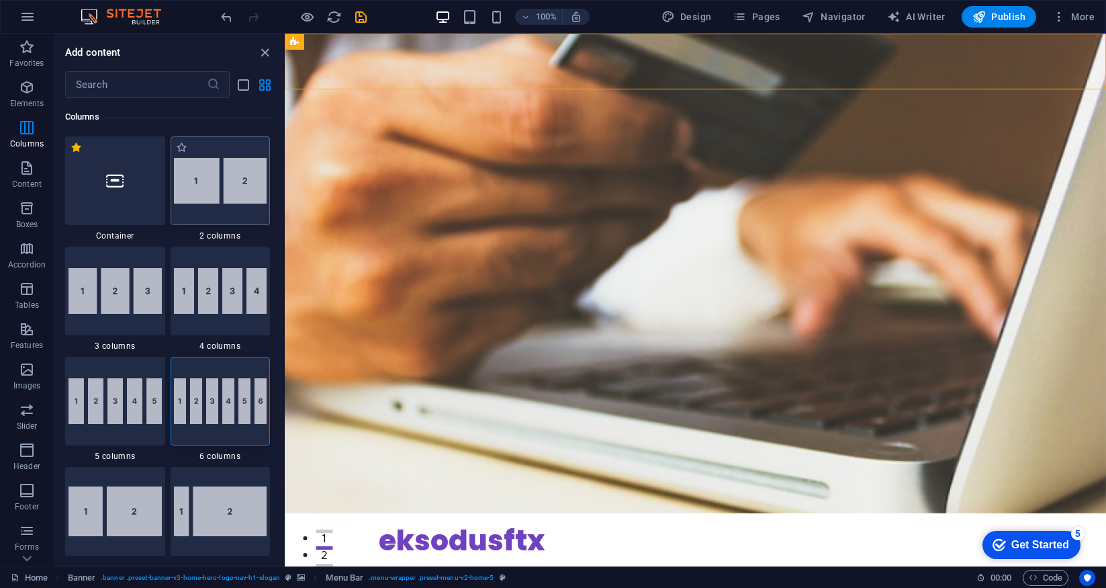
click at [243, 191] on img at bounding box center [220, 181] width 93 height 46
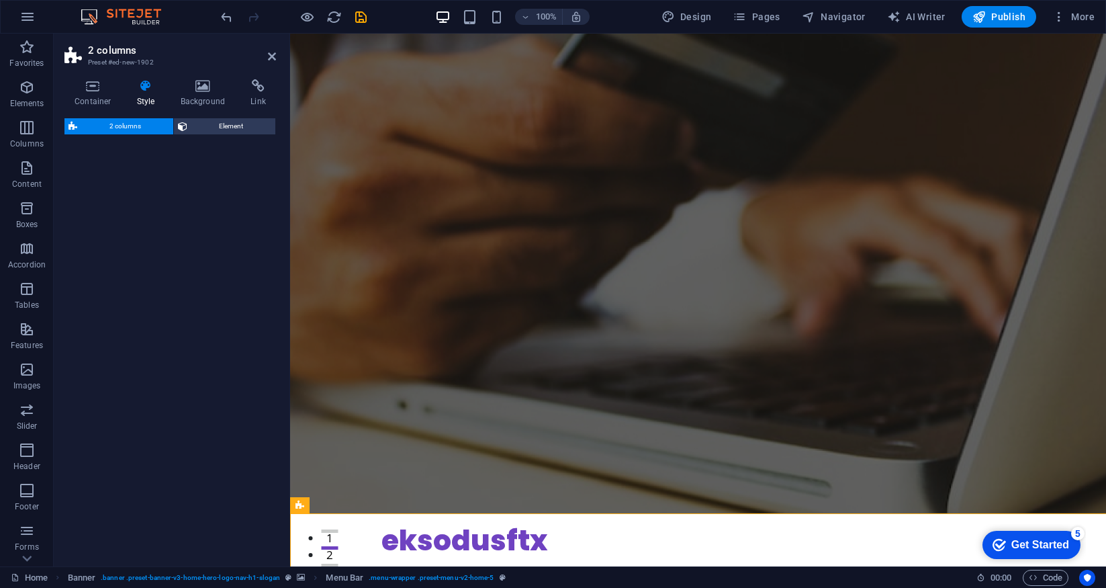
select select "rem"
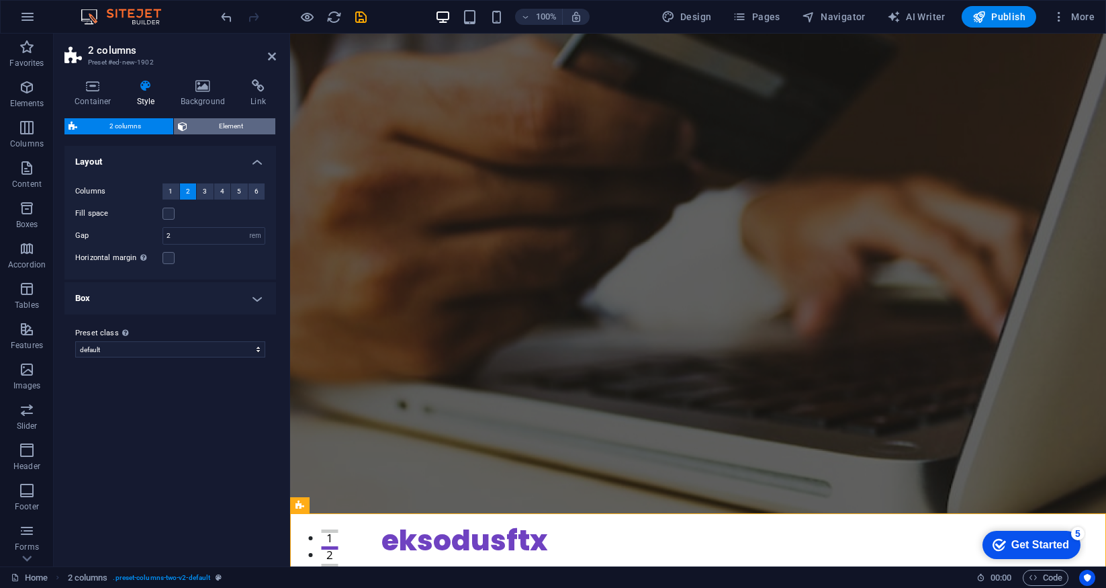
click at [218, 125] on span "Element" at bounding box center [231, 126] width 81 height 16
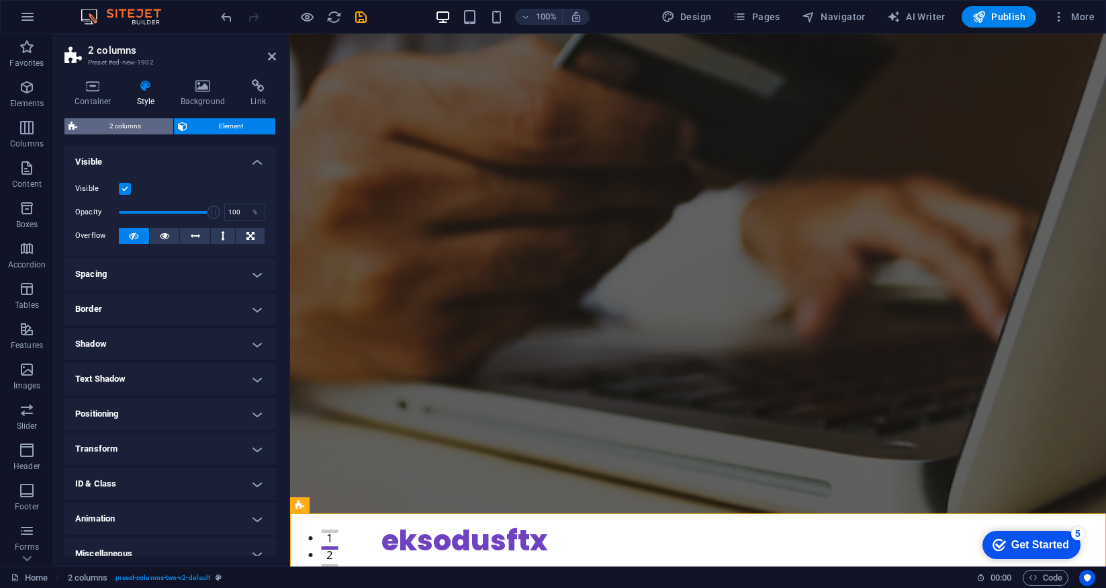
click at [114, 125] on span "2 columns" at bounding box center [125, 126] width 88 height 16
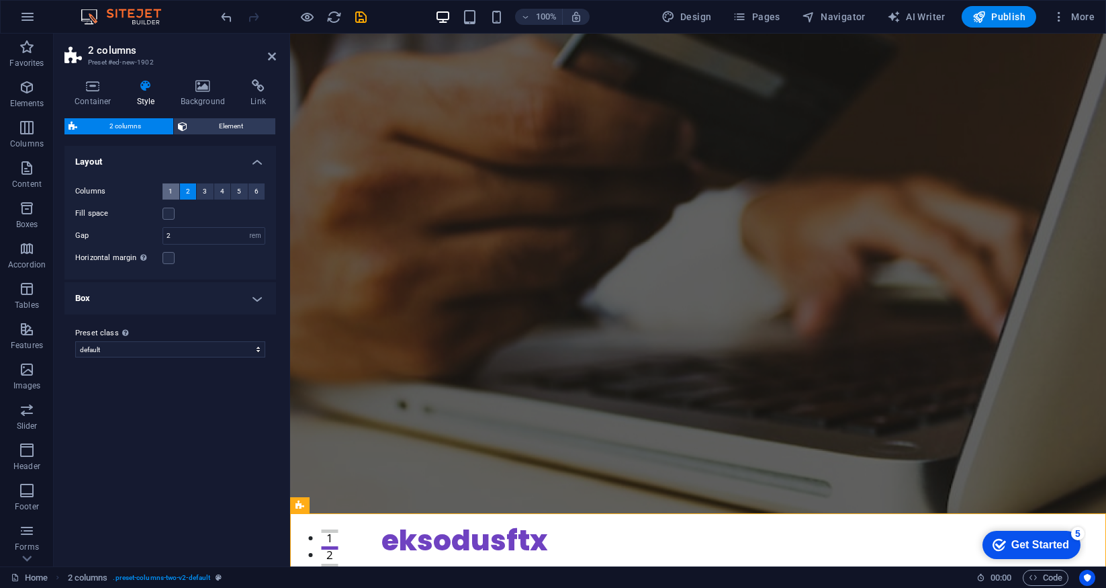
click at [172, 188] on span "1" at bounding box center [171, 191] width 4 height 16
click at [186, 191] on span "2" at bounding box center [188, 191] width 4 height 16
click at [258, 297] on h4 "Box" at bounding box center [170, 298] width 212 height 32
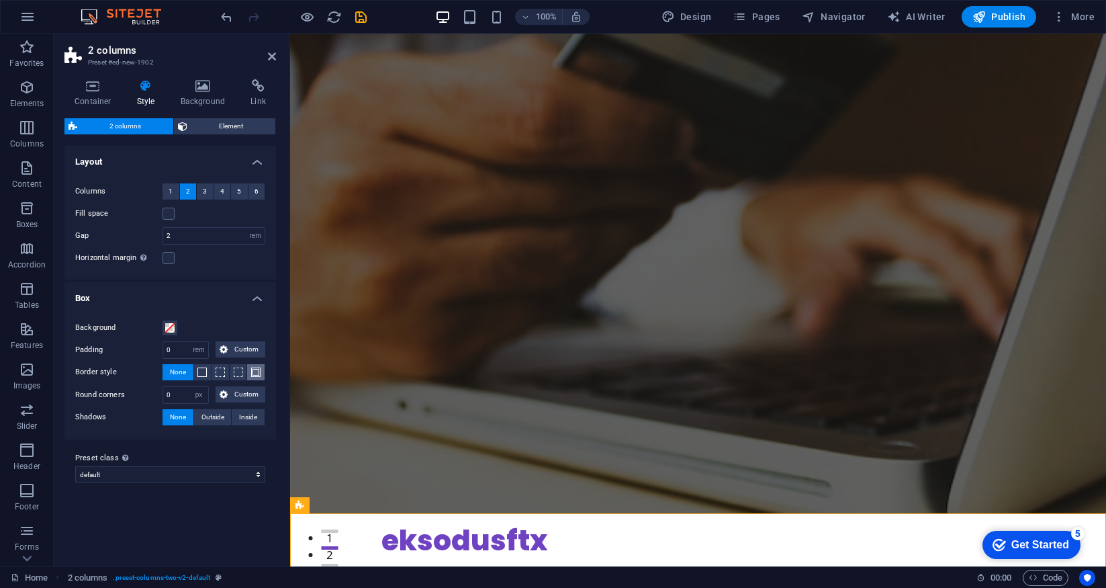
click at [258, 369] on span at bounding box center [255, 371] width 9 height 9
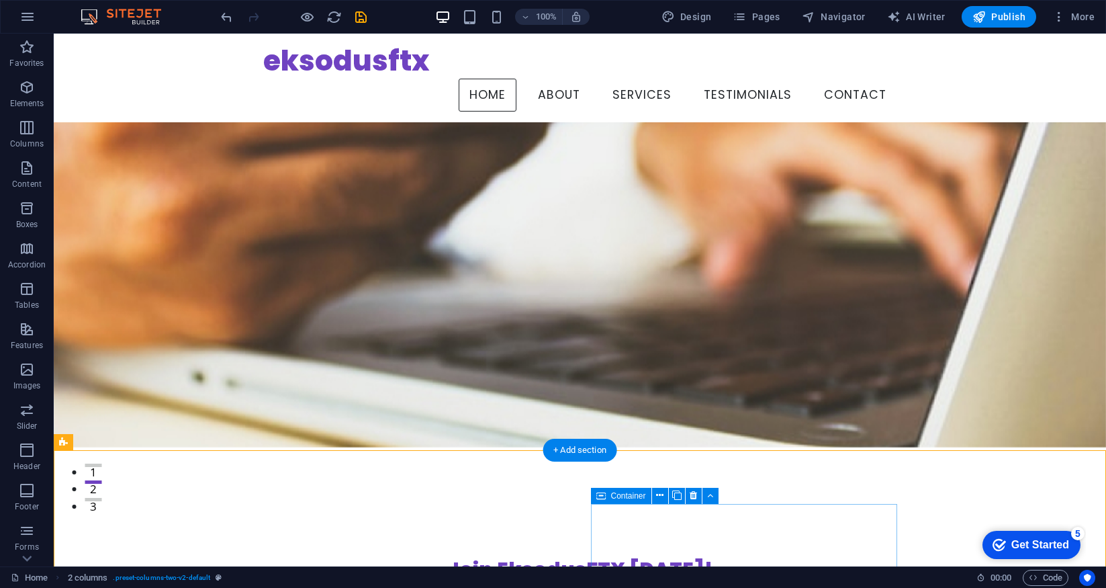
scroll to position [62, 0]
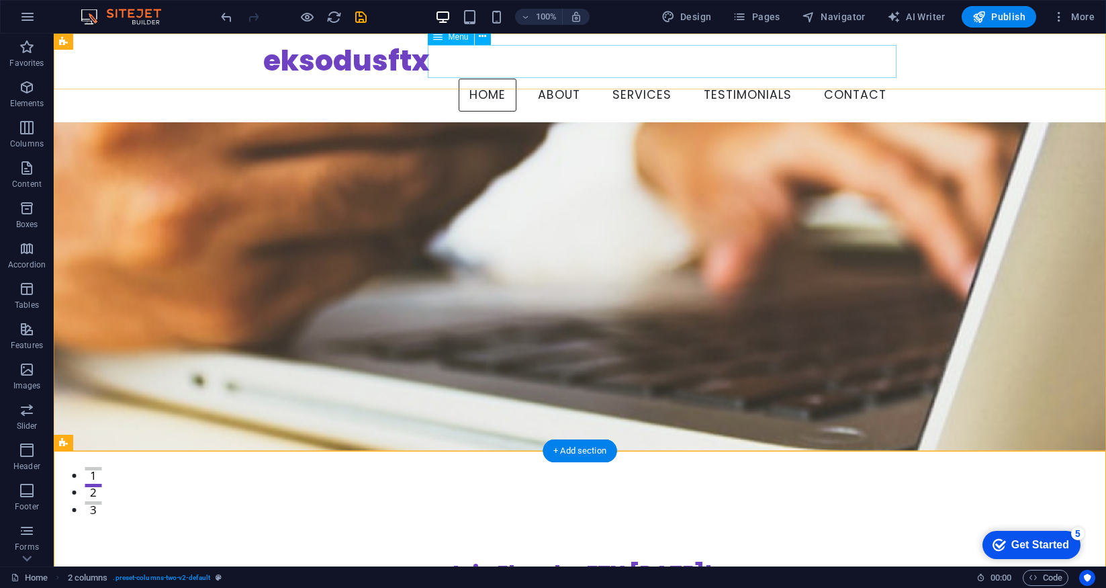
click at [492, 79] on nav "Home About Services Testimonials Contact" at bounding box center [580, 96] width 634 height 34
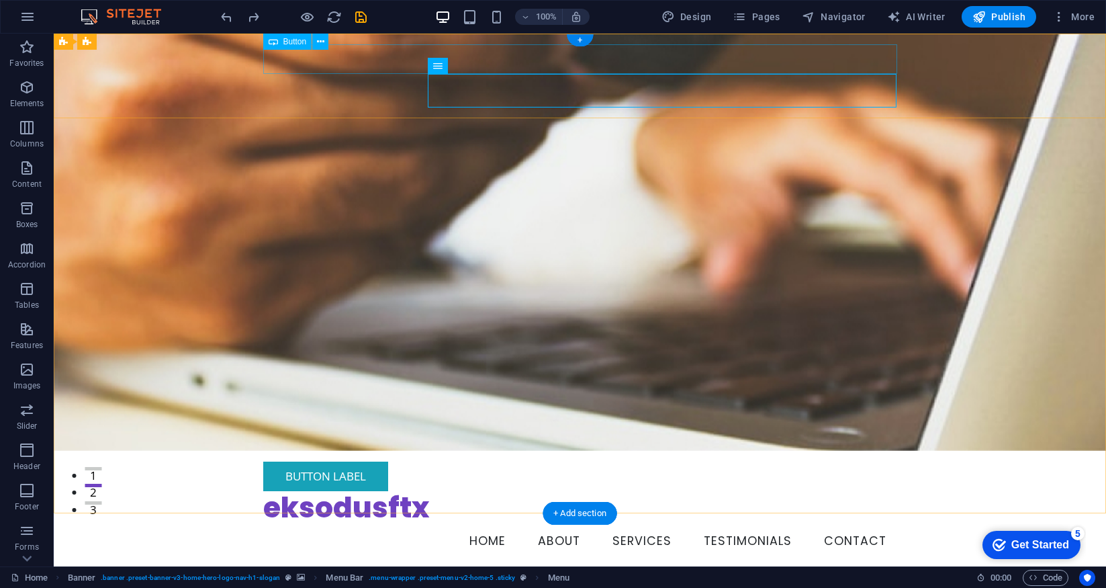
scroll to position [0, 0]
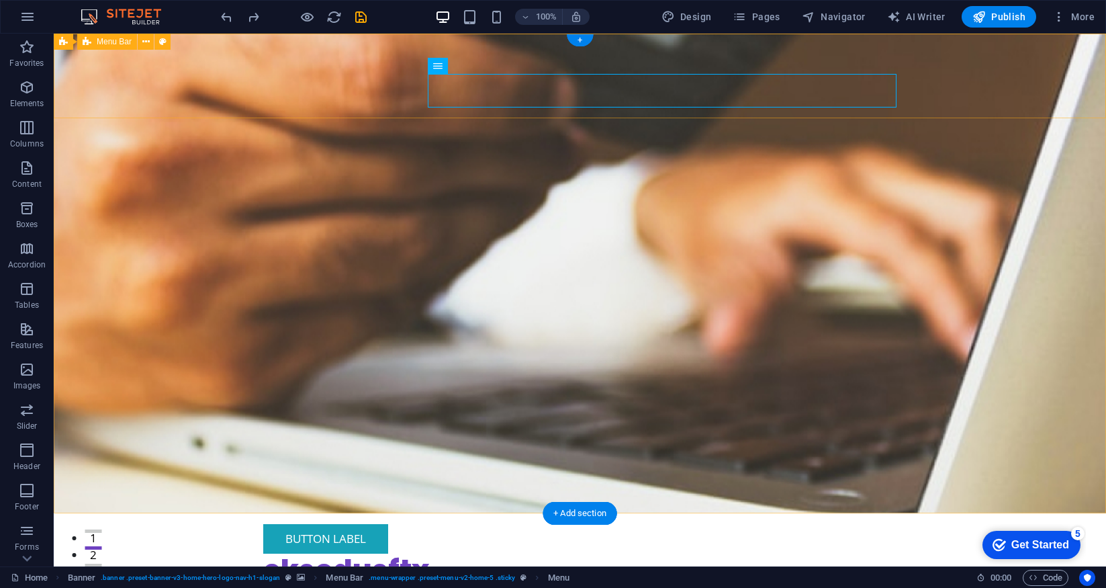
click at [1017, 513] on div "Button label eksodusftx Home About Services Testimonials Contact Menu" at bounding box center [580, 572] width 1052 height 118
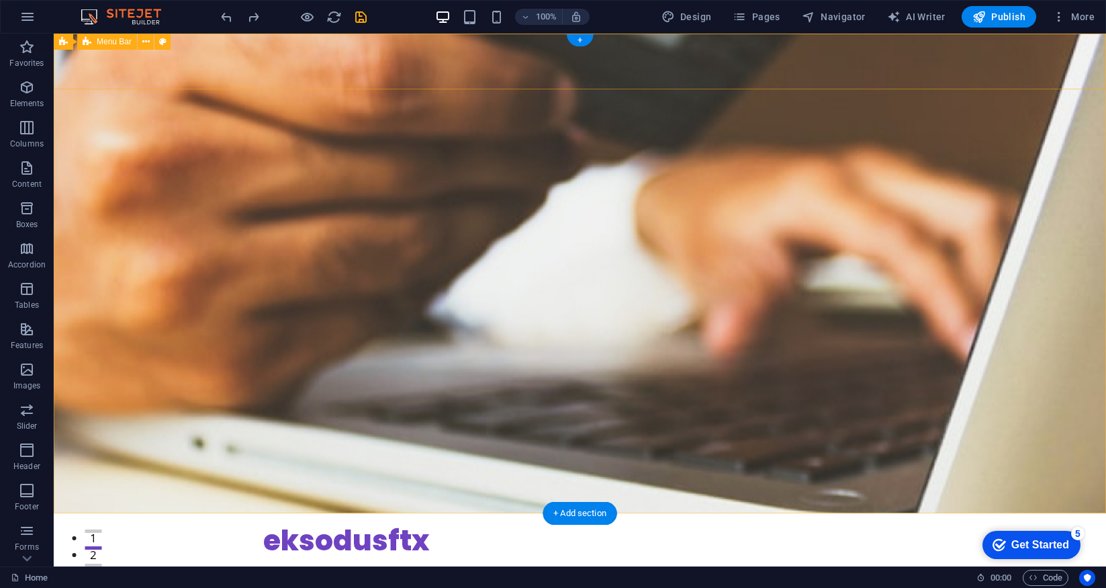
click at [1014, 513] on div "eksodusftx Home About Services Testimonials Contact Menu" at bounding box center [580, 557] width 1052 height 89
click at [1011, 513] on div "eksodusftx Home About Services Testimonials Contact Menu" at bounding box center [580, 557] width 1052 height 89
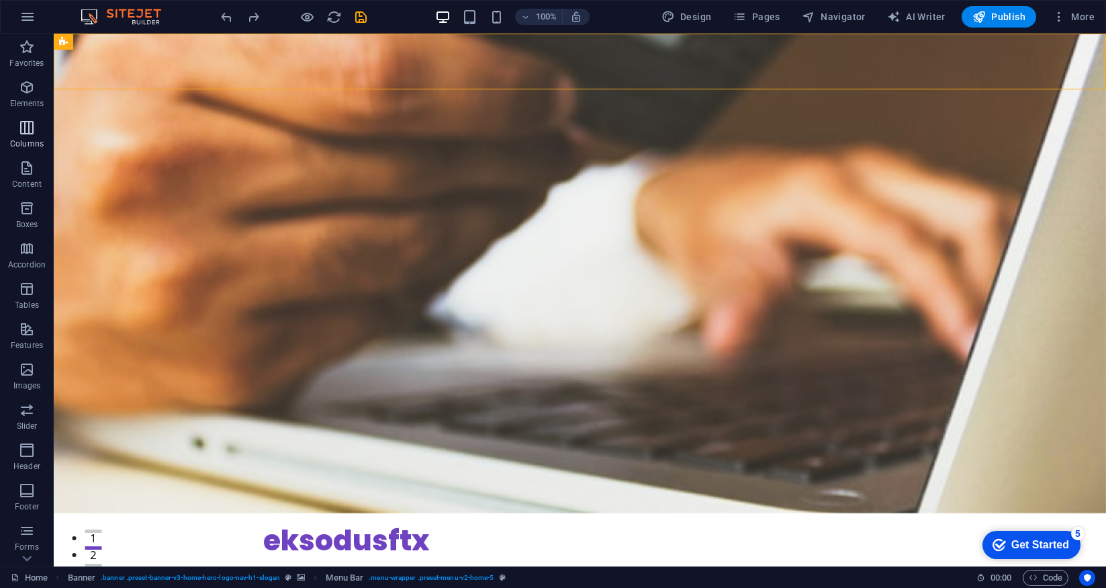
click at [30, 134] on icon "button" at bounding box center [27, 128] width 16 height 16
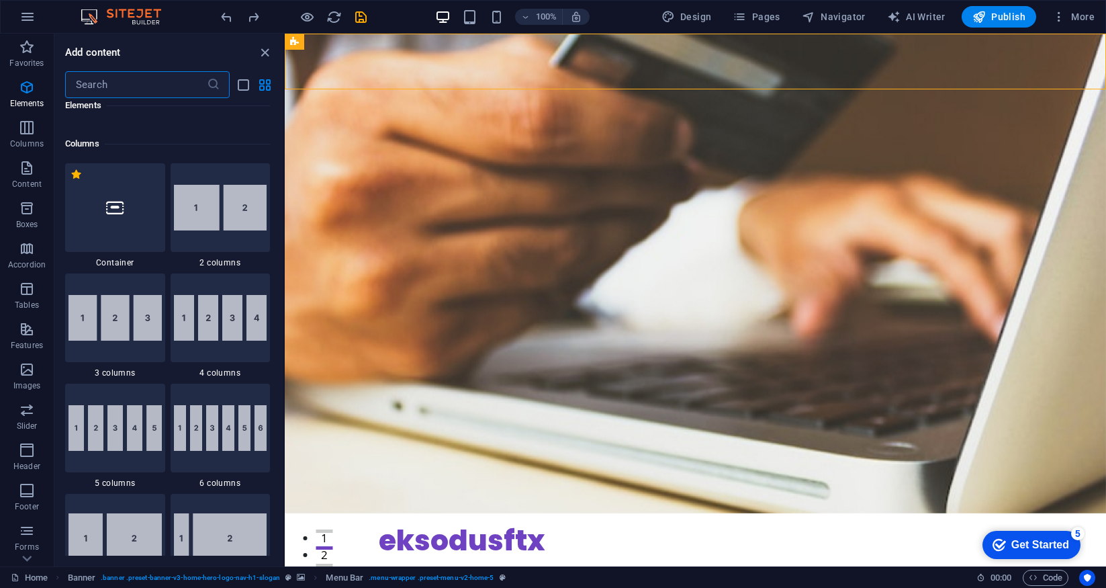
scroll to position [665, 0]
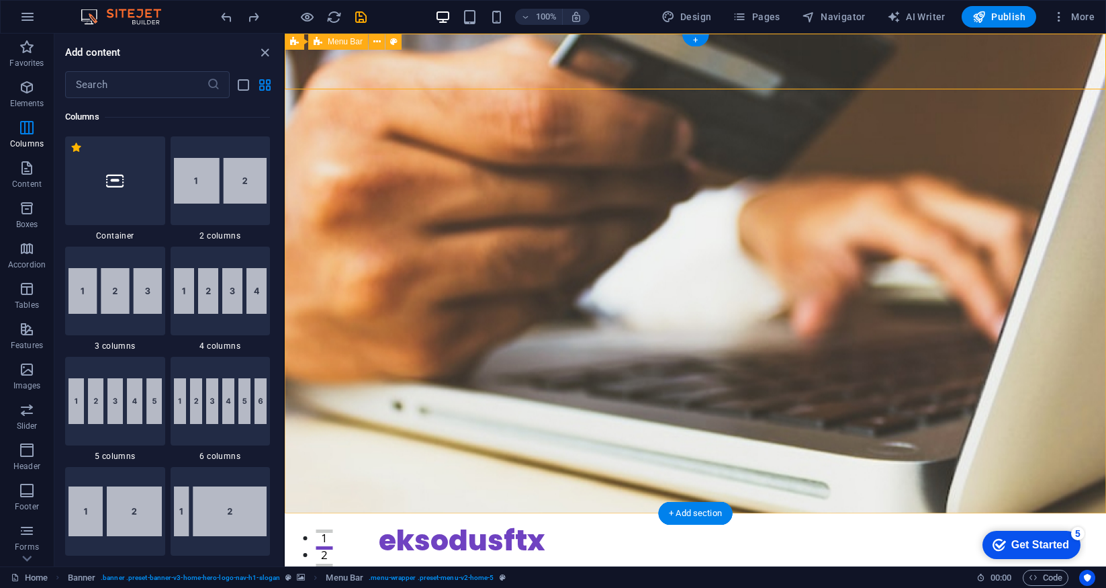
click at [325, 513] on div "eksodusftx Home About Services Testimonials Contact Menu" at bounding box center [695, 557] width 821 height 89
click at [210, 193] on img at bounding box center [220, 181] width 93 height 46
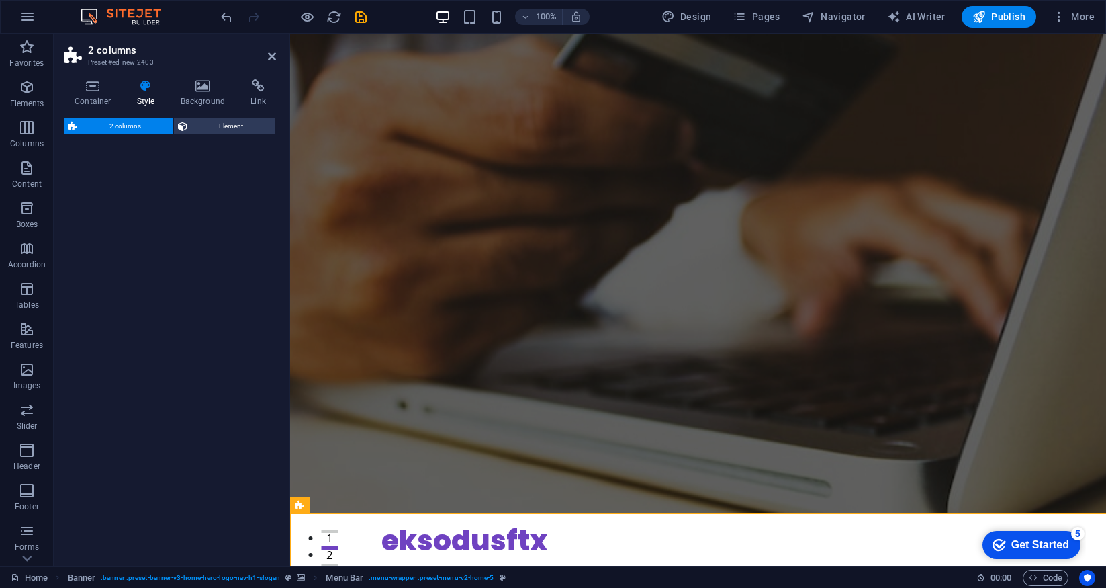
select select "rem"
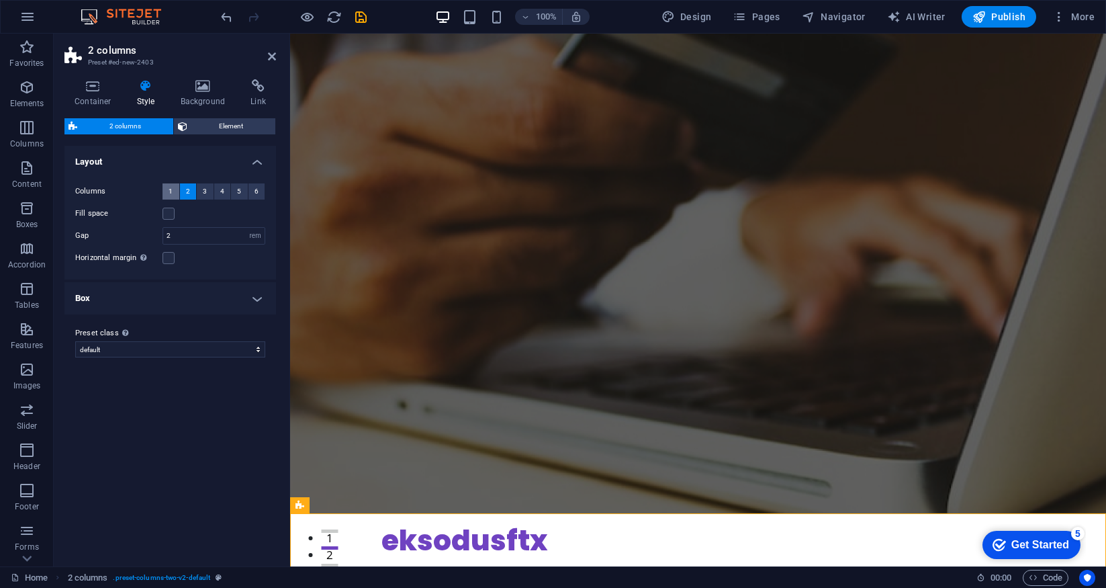
click at [165, 190] on button "1" at bounding box center [171, 191] width 17 height 16
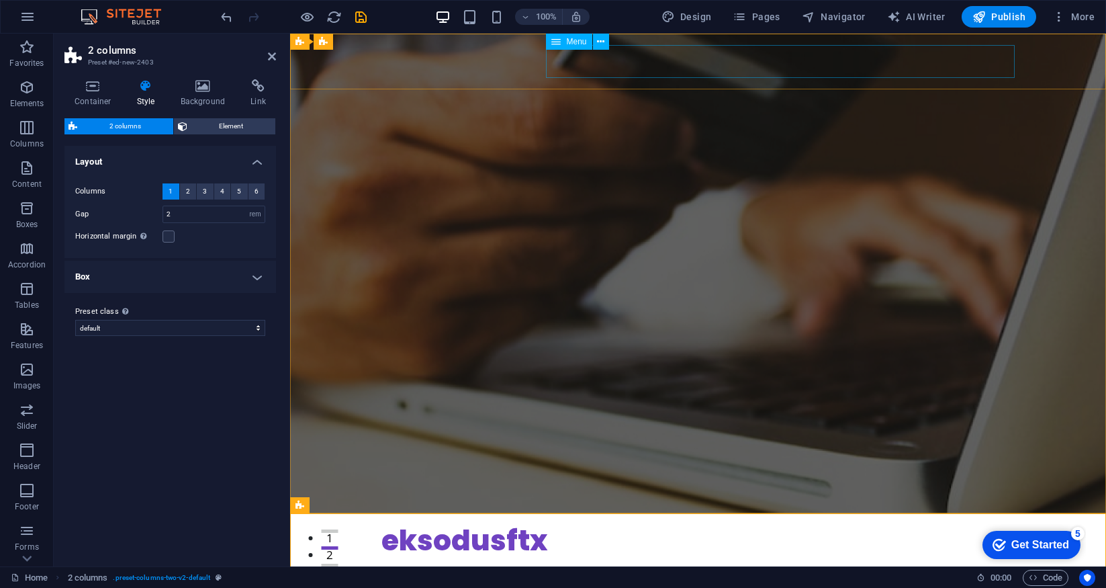
click at [544, 524] on div "eksodusftx" at bounding box center [698, 541] width 634 height 34
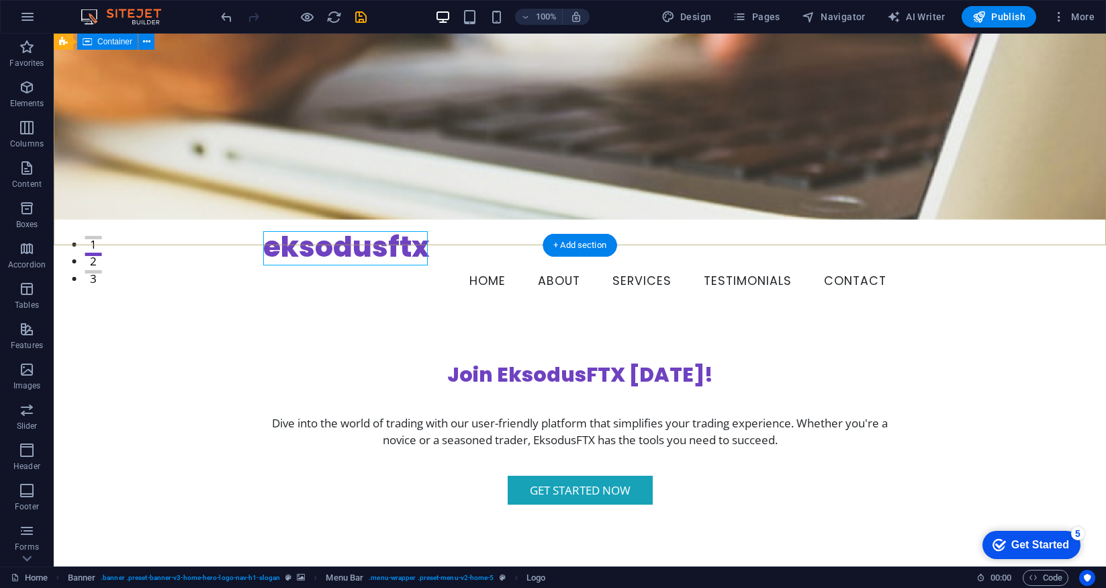
scroll to position [298, 0]
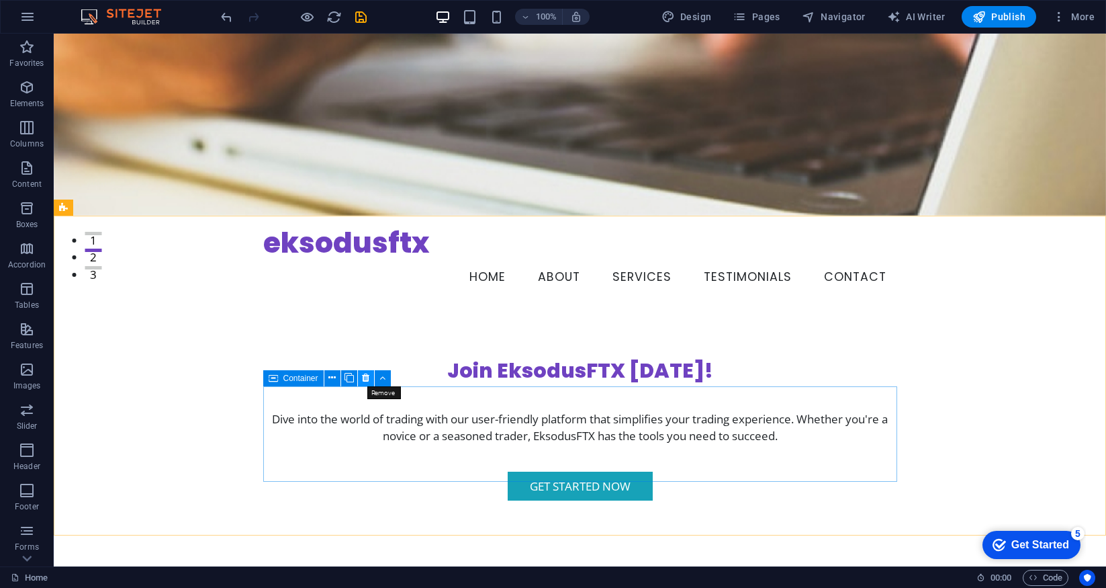
click at [366, 378] on icon at bounding box center [365, 378] width 7 height 14
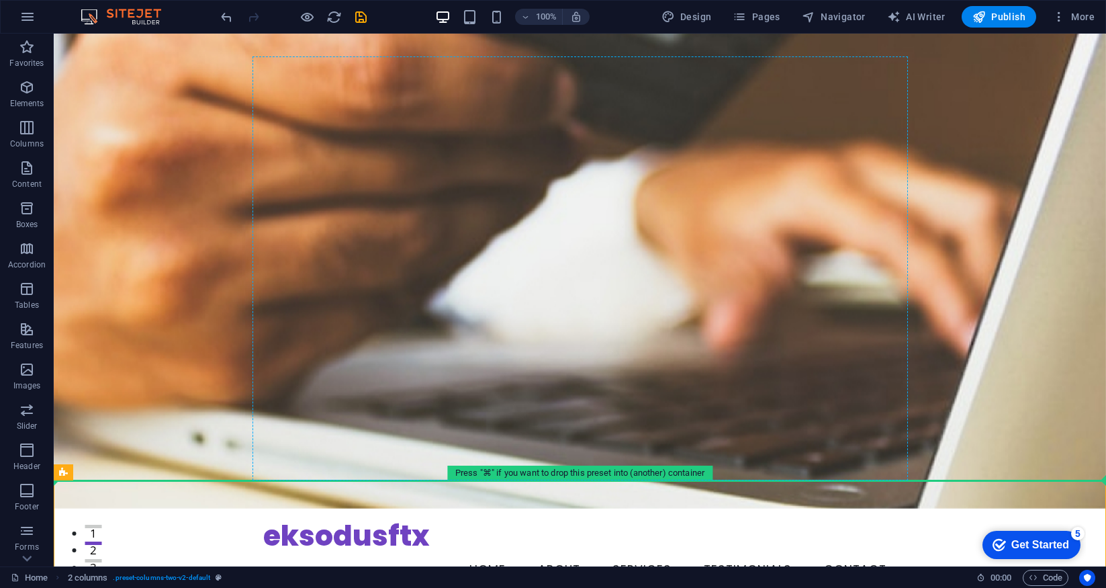
scroll to position [0, 0]
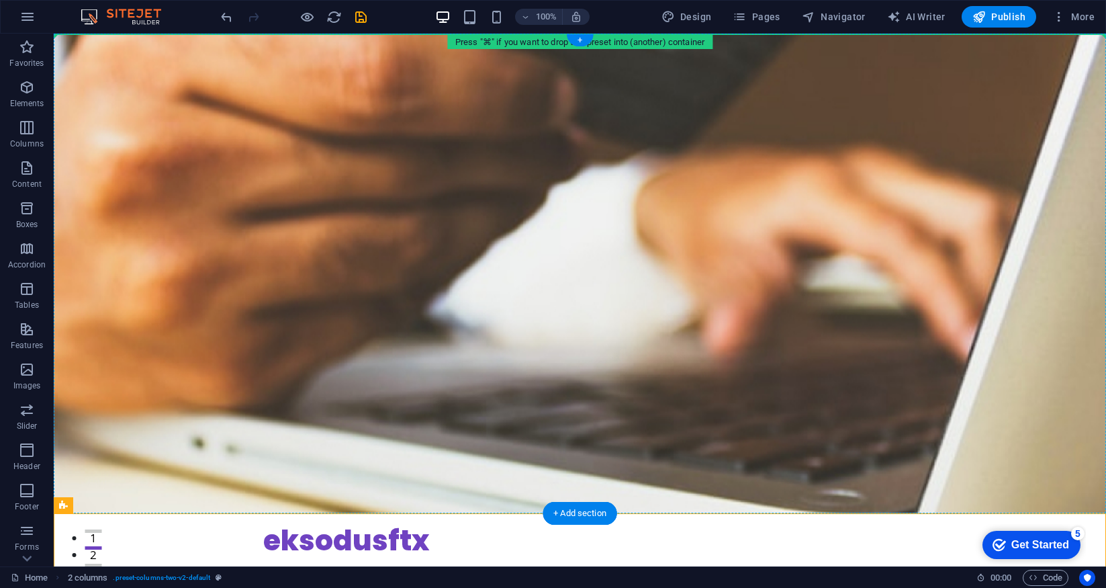
drag, startPoint x: 379, startPoint y: 349, endPoint x: 928, endPoint y: 69, distance: 615.7
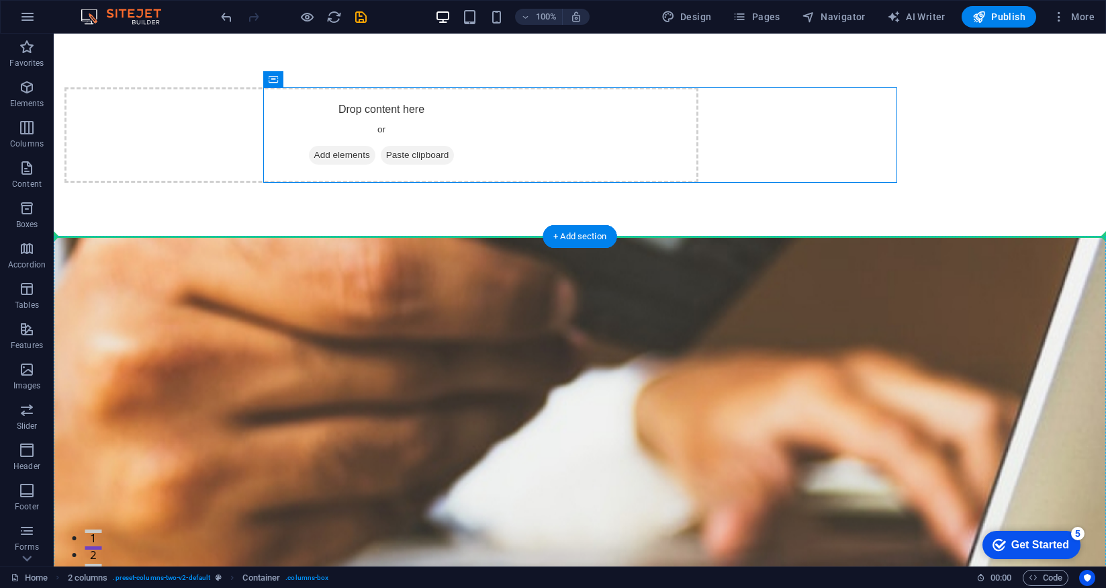
drag, startPoint x: 347, startPoint y: 134, endPoint x: 1009, endPoint y: 264, distance: 674.9
drag, startPoint x: 313, startPoint y: 130, endPoint x: 983, endPoint y: 275, distance: 685.2
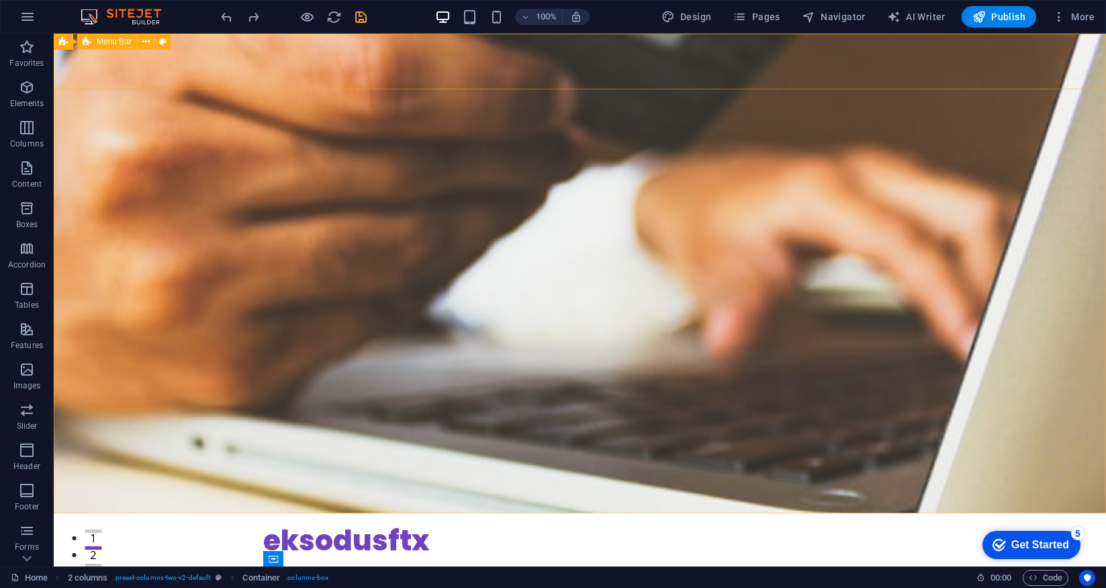
click at [116, 38] on span "Menu Bar" at bounding box center [114, 42] width 35 height 8
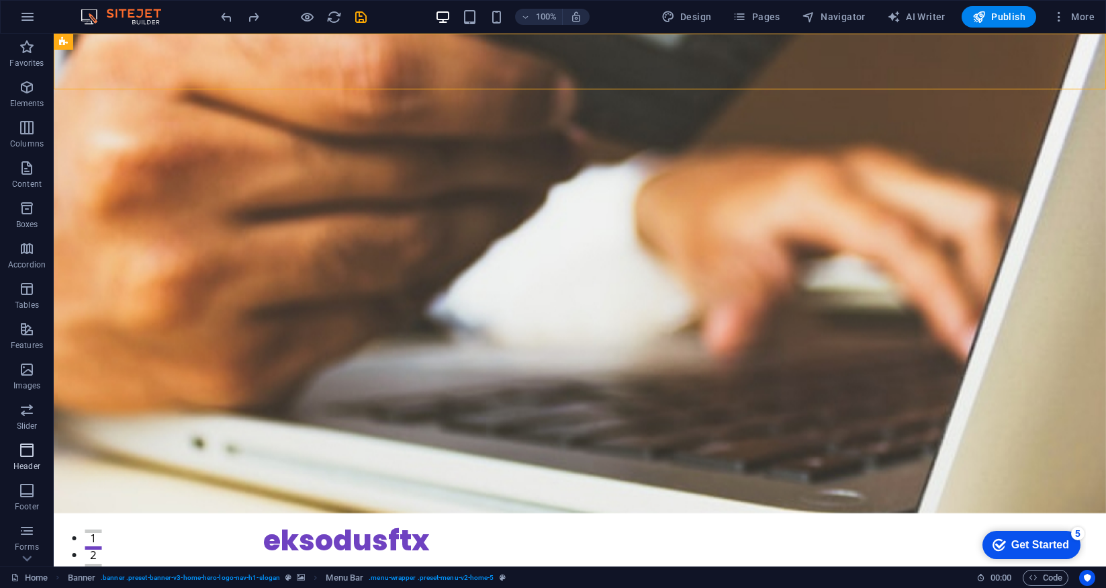
click at [28, 459] on span "Header" at bounding box center [27, 458] width 54 height 32
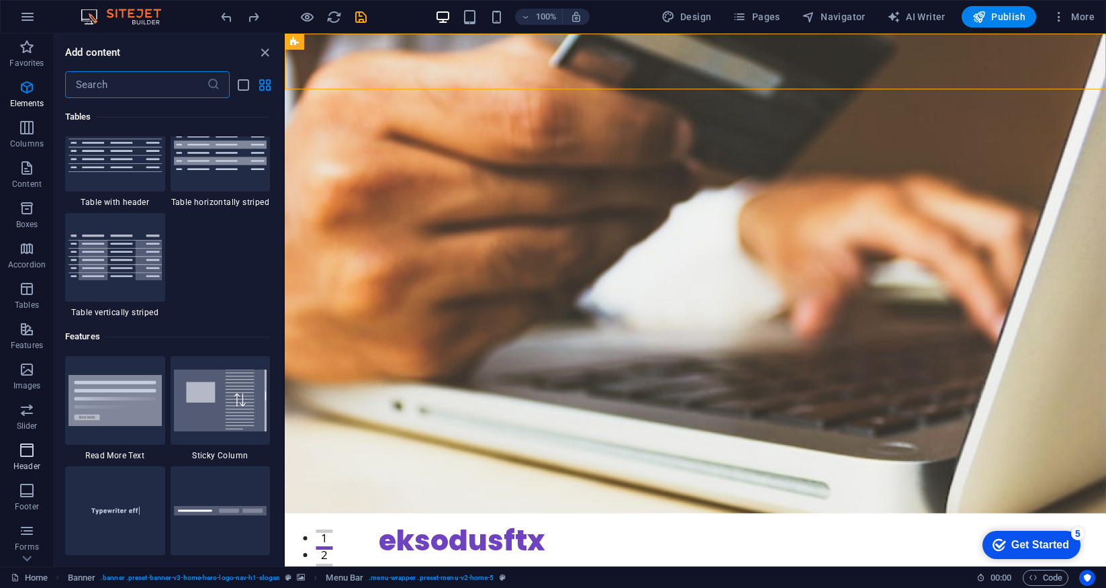
scroll to position [8087, 0]
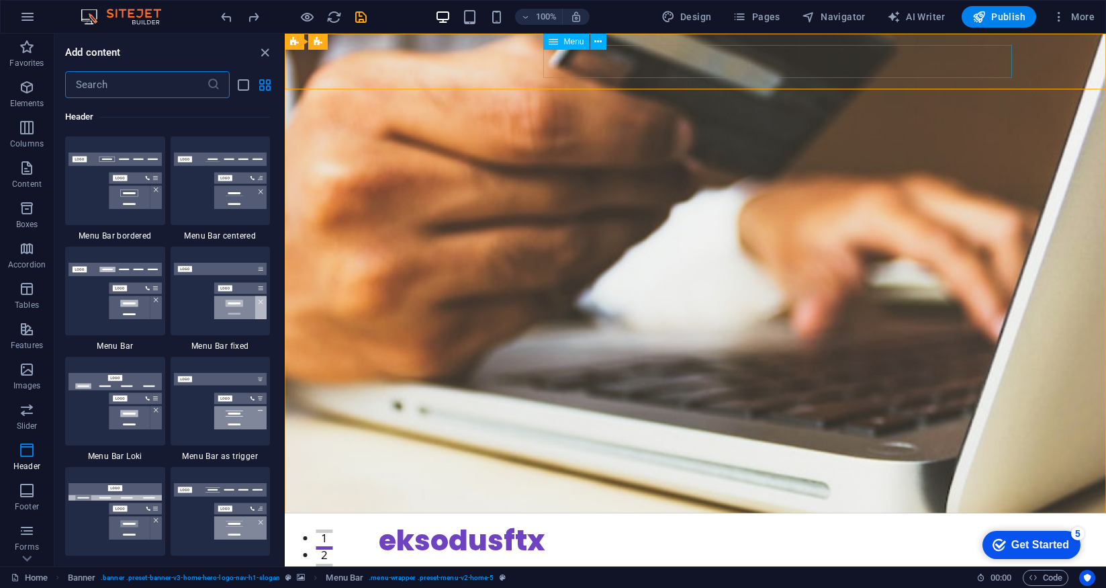
click at [551, 42] on icon at bounding box center [553, 42] width 9 height 16
click at [573, 38] on span "Menu" at bounding box center [573, 42] width 20 height 8
click at [598, 42] on icon at bounding box center [597, 42] width 7 height 14
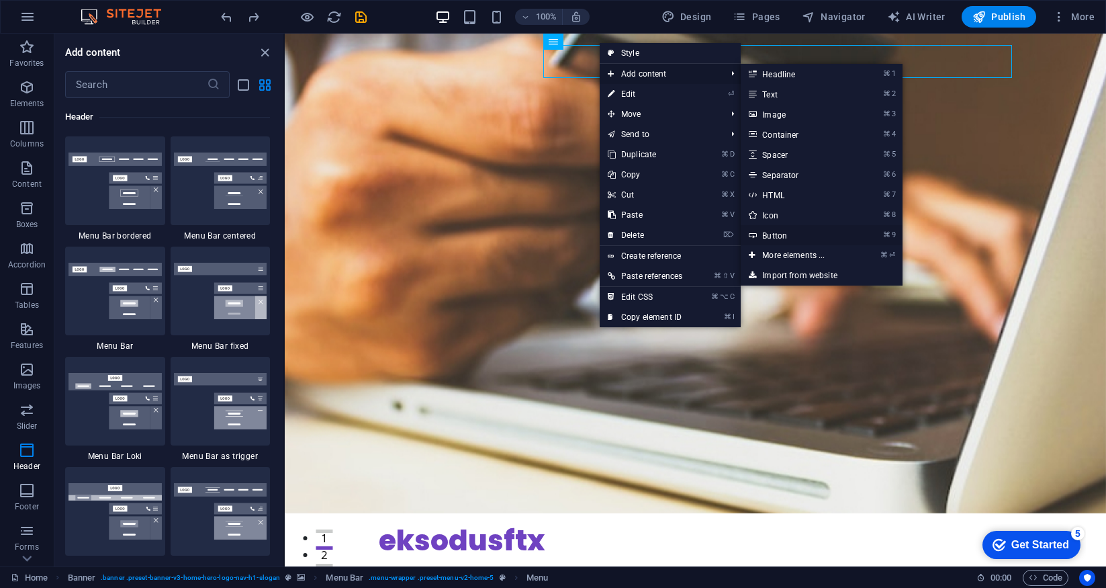
click at [788, 235] on link "⌘ 9 Button" at bounding box center [796, 235] width 111 height 20
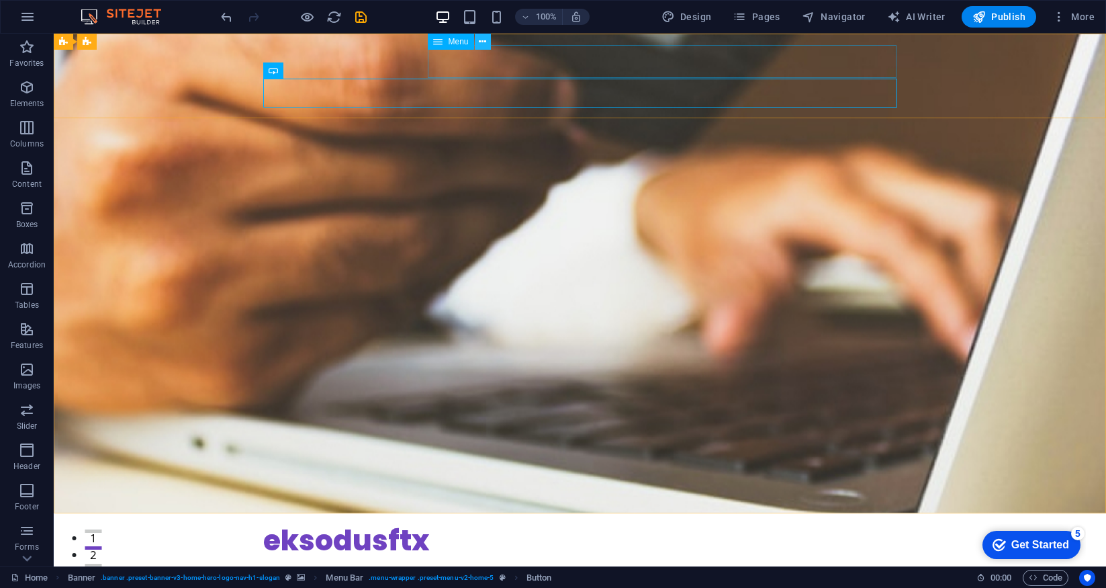
click at [486, 44] on icon at bounding box center [482, 42] width 7 height 14
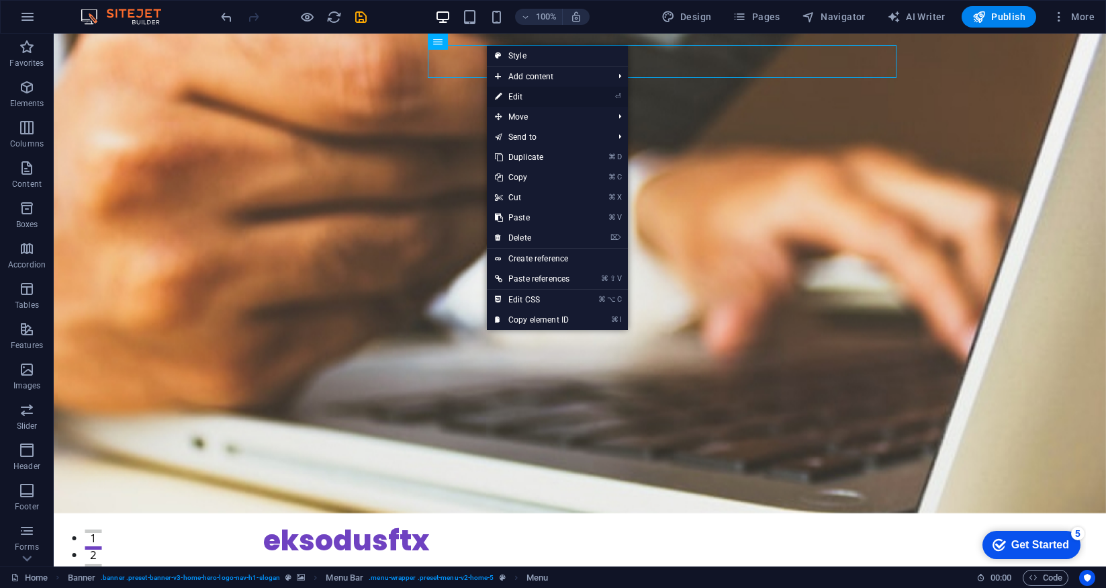
click at [532, 98] on link "⏎ Edit" at bounding box center [532, 97] width 91 height 20
select select
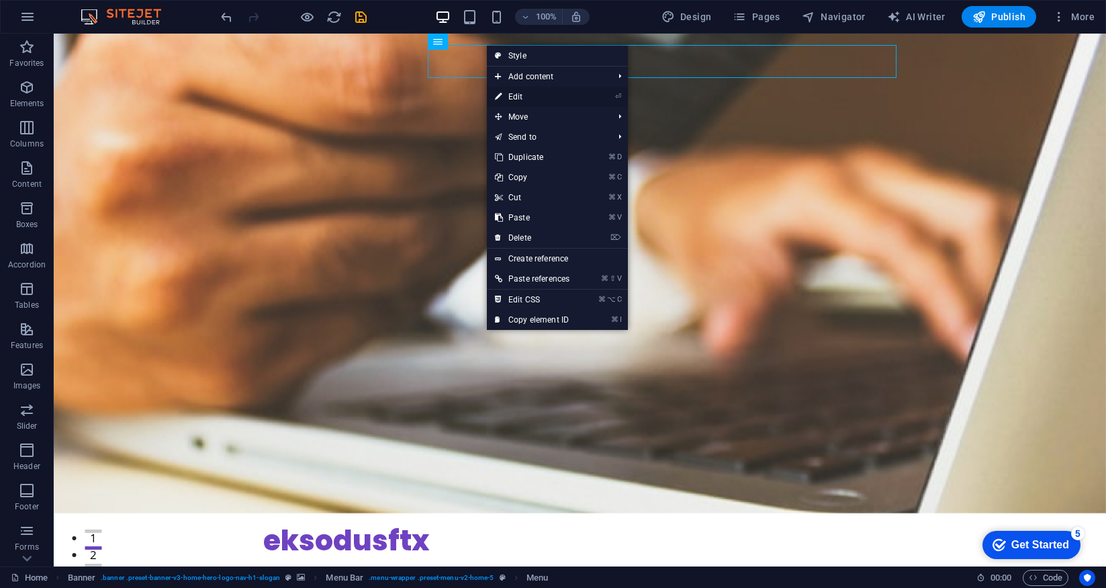
select select
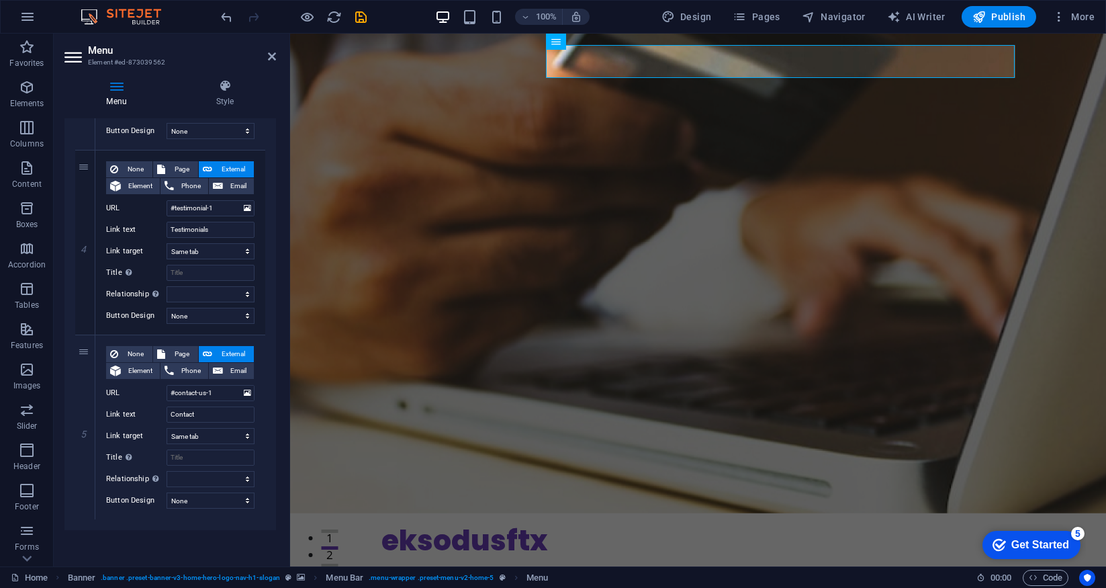
scroll to position [651, 0]
click at [439, 72] on icon at bounding box center [438, 70] width 7 height 14
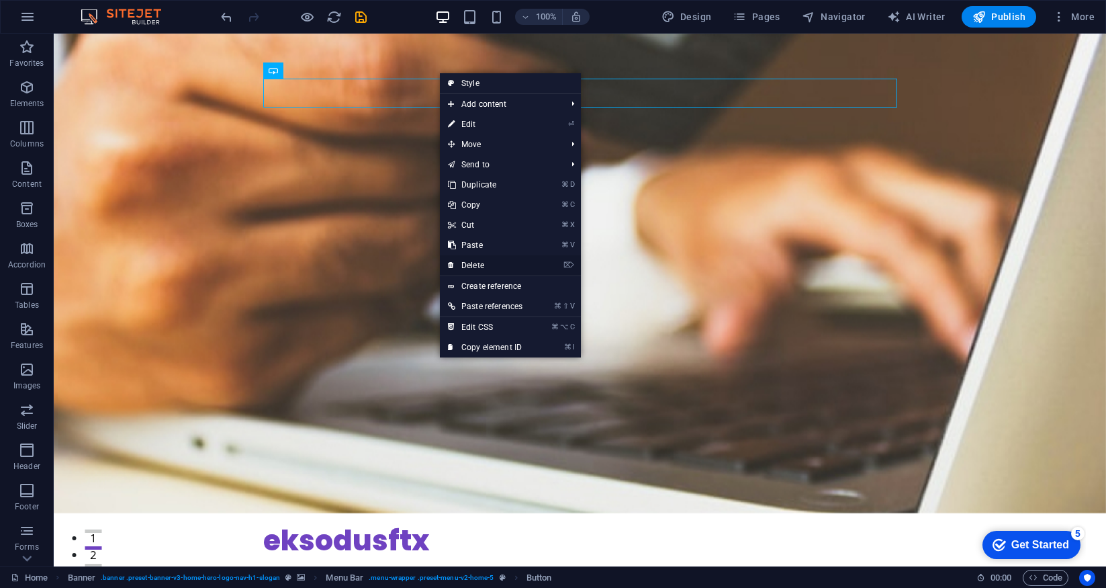
click at [482, 266] on link "⌦ Delete" at bounding box center [485, 265] width 91 height 20
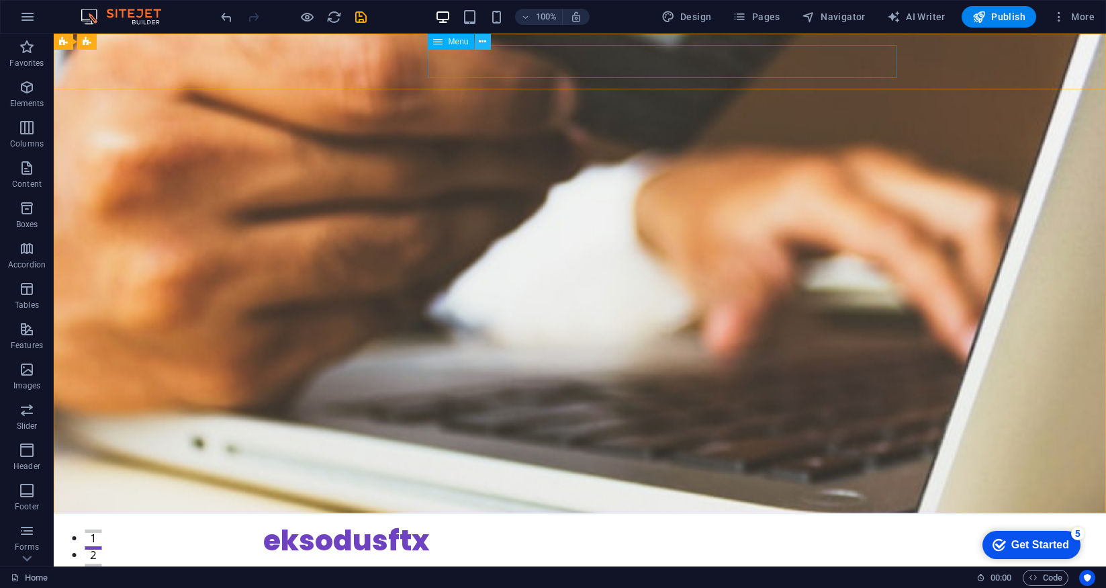
click at [480, 40] on icon at bounding box center [482, 42] width 7 height 14
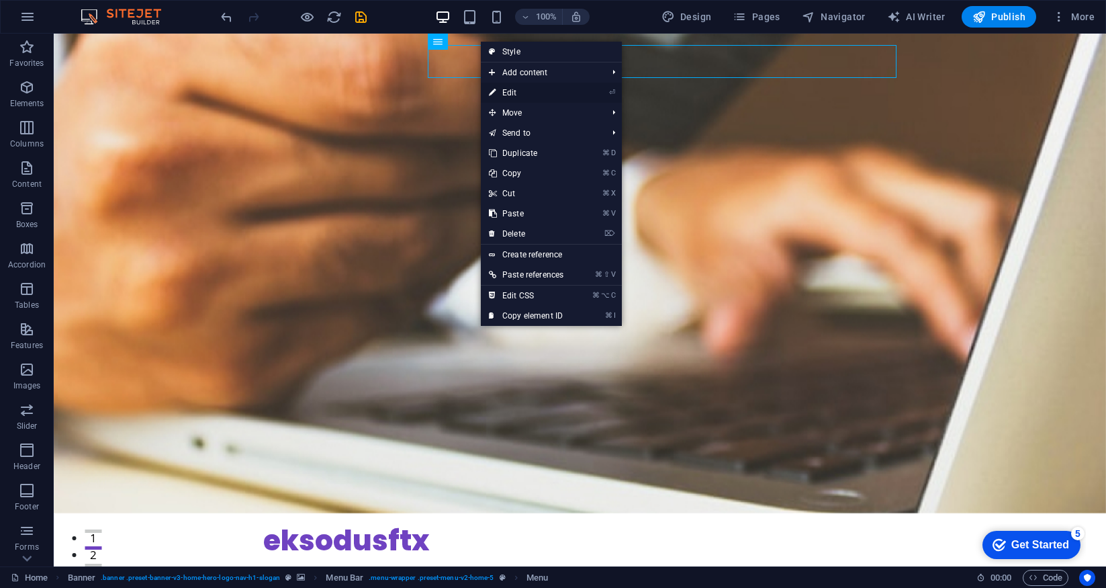
click at [517, 92] on link "⏎ Edit" at bounding box center [526, 93] width 91 height 20
select select
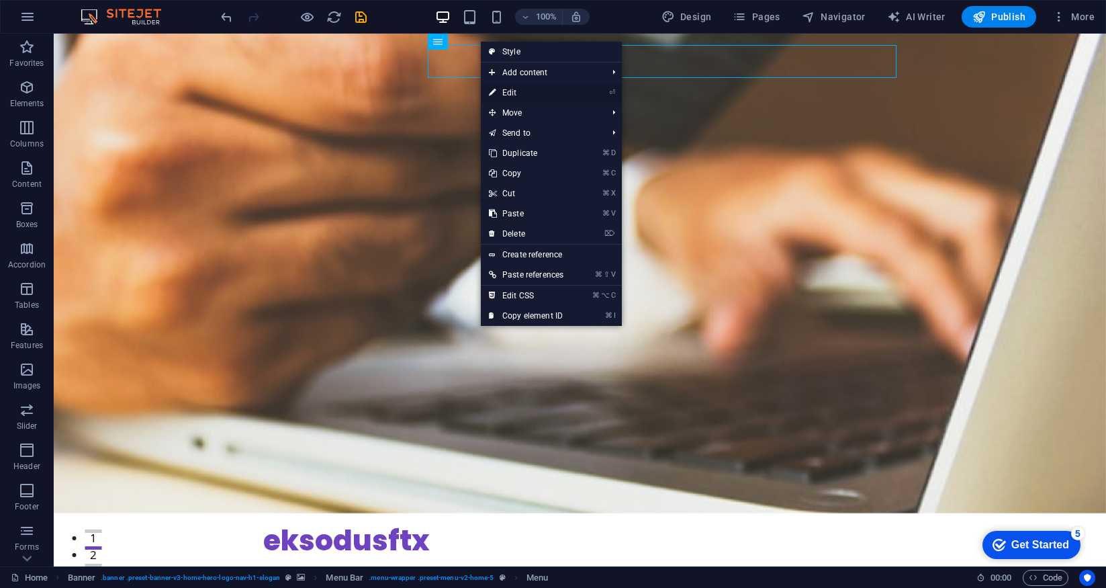
select select
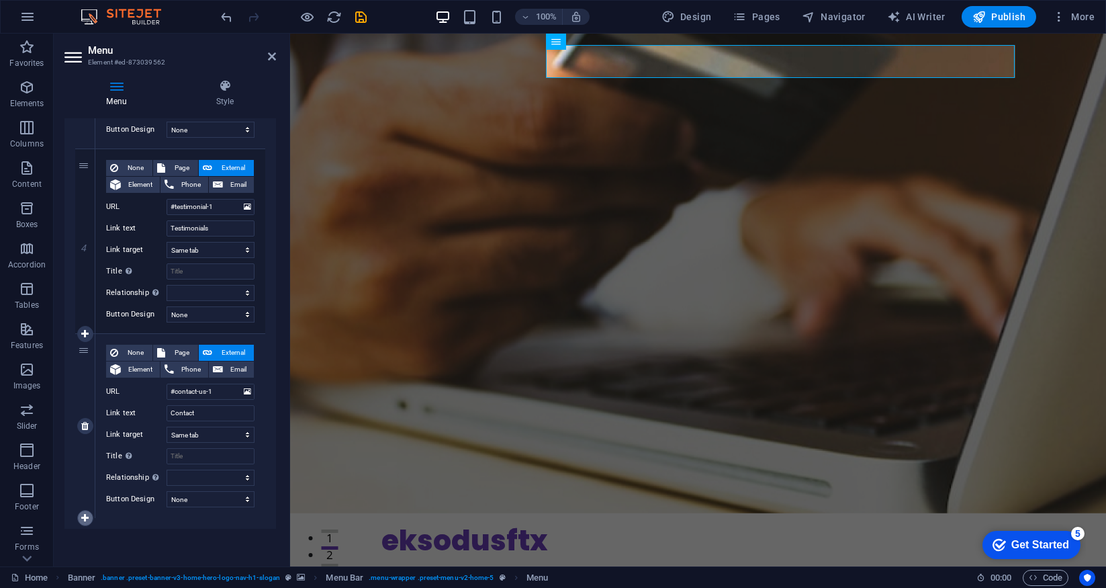
click at [85, 516] on icon at bounding box center [84, 517] width 7 height 9
select select
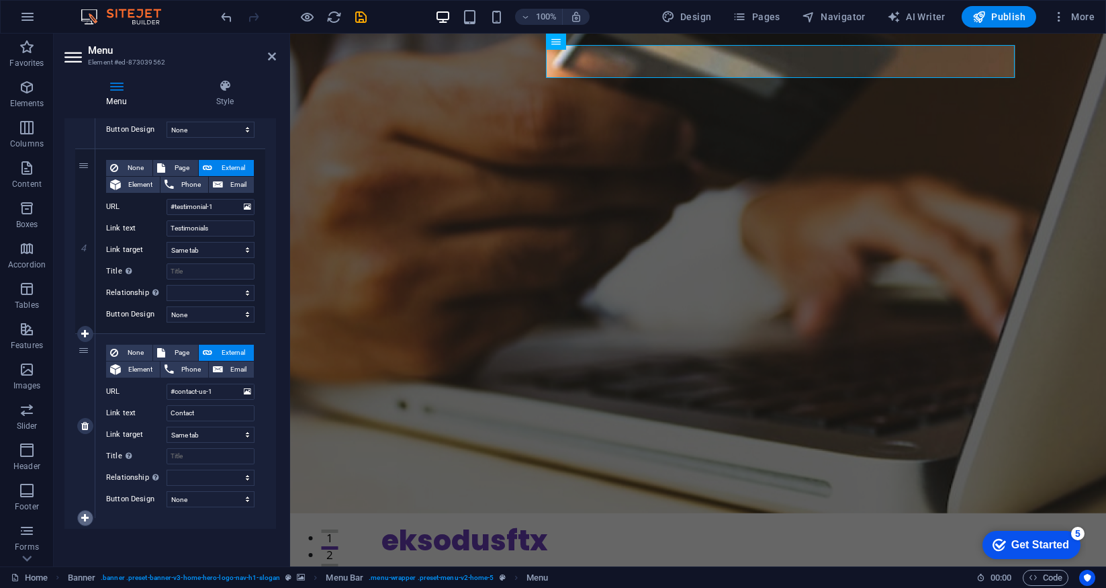
select select
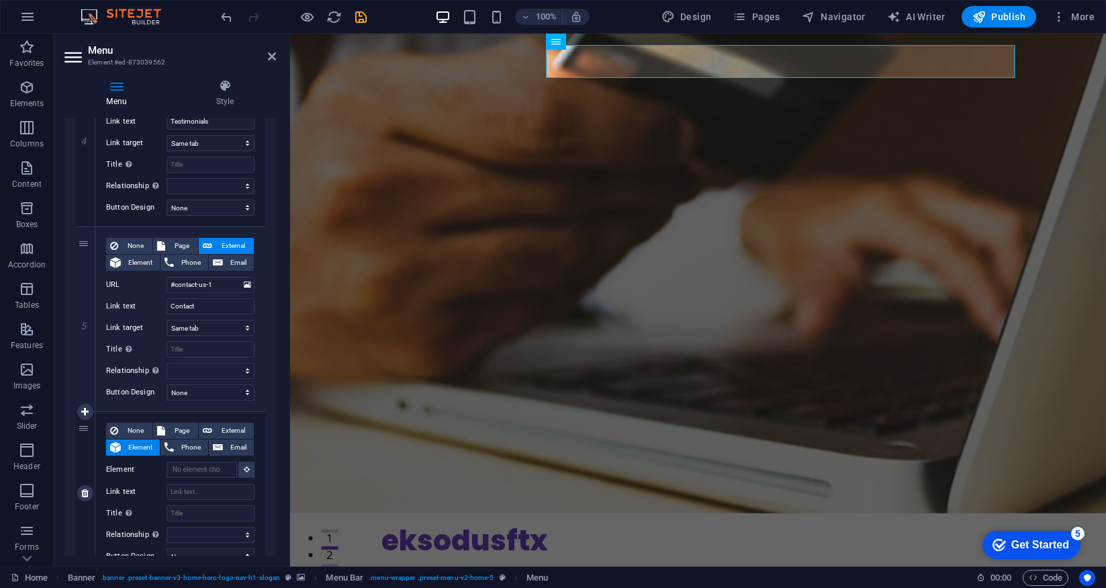
scroll to position [765, 0]
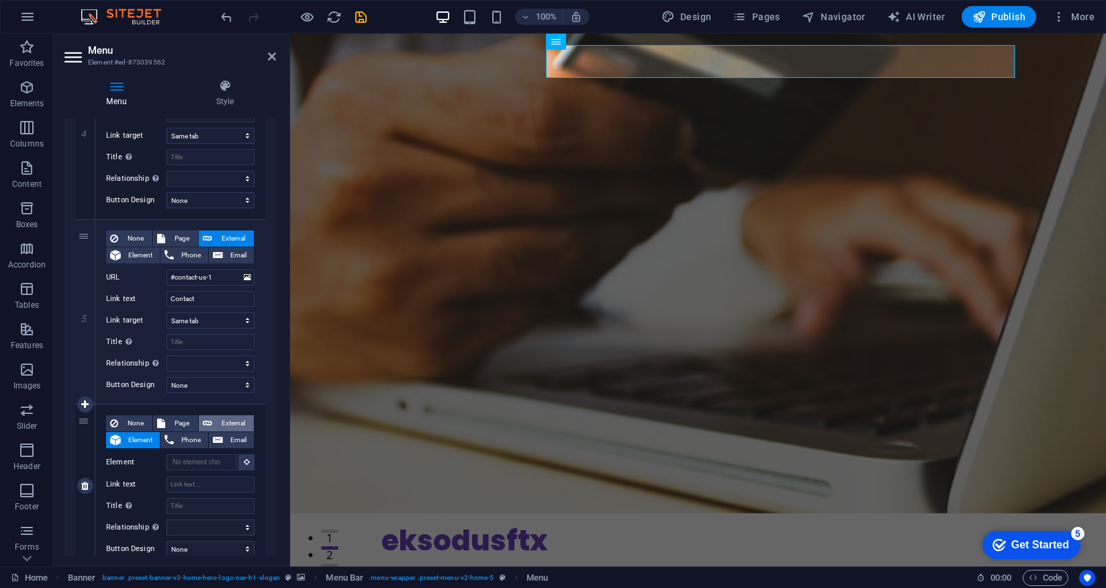
click at [219, 422] on span "External" at bounding box center [233, 423] width 34 height 16
select select
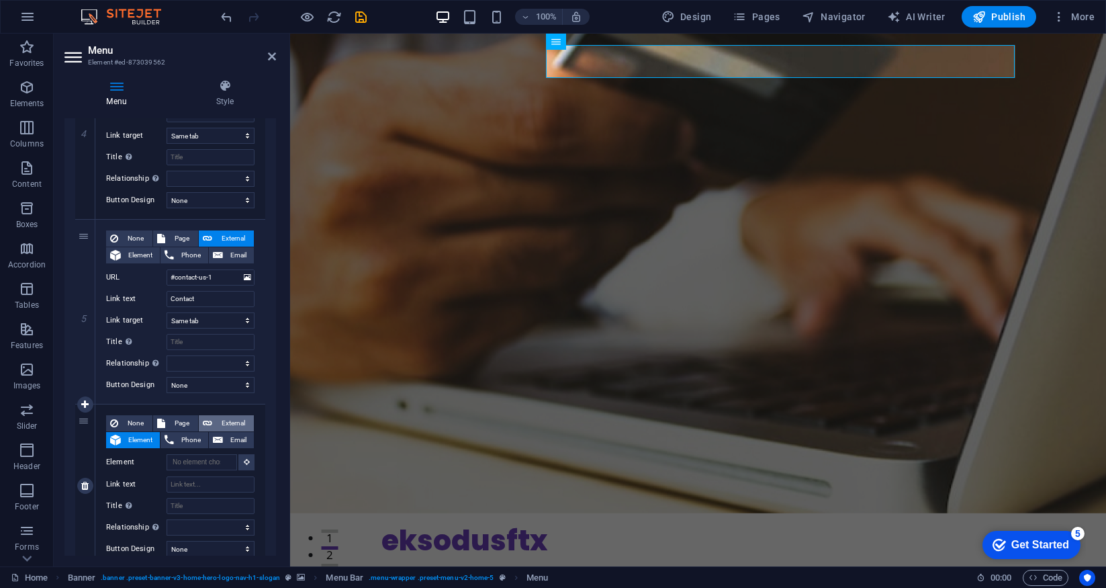
select select
select select "blank"
select select
click at [183, 464] on input "URL" at bounding box center [211, 462] width 88 height 16
type input "crm"
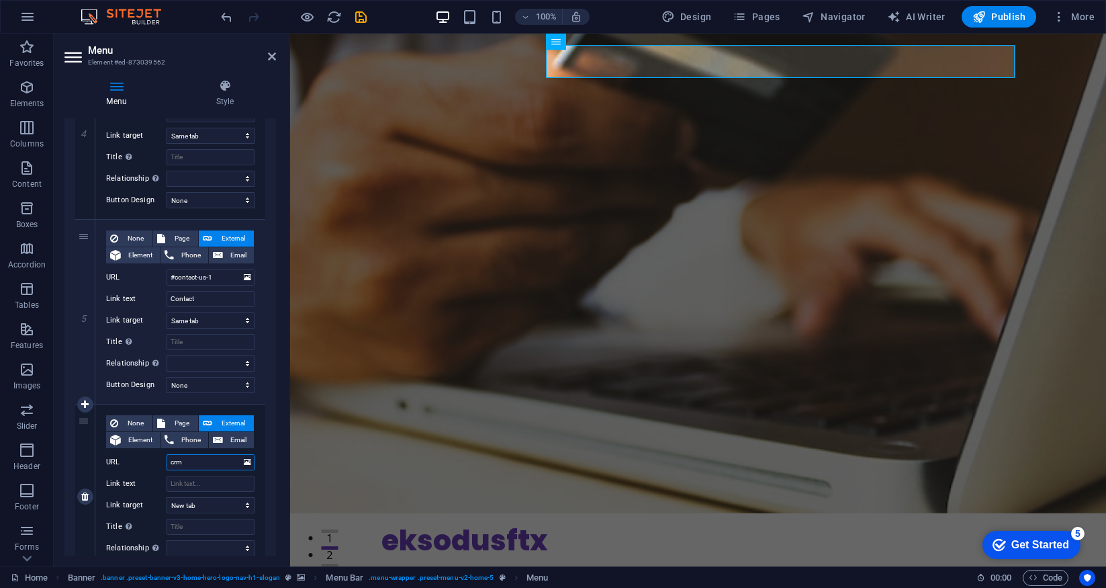
select select
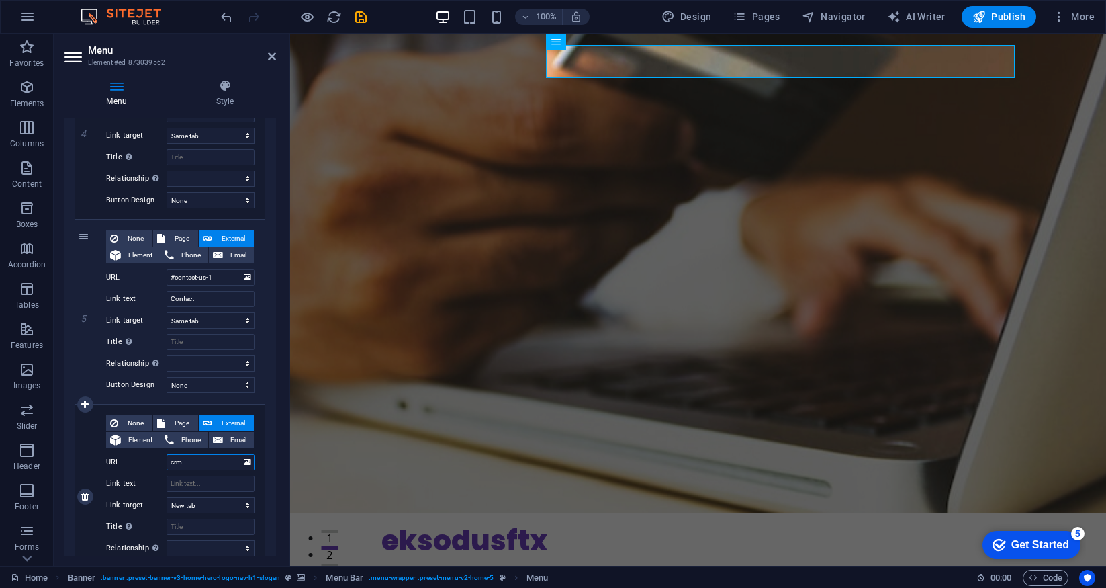
select select
type input "crm.eks"
select select
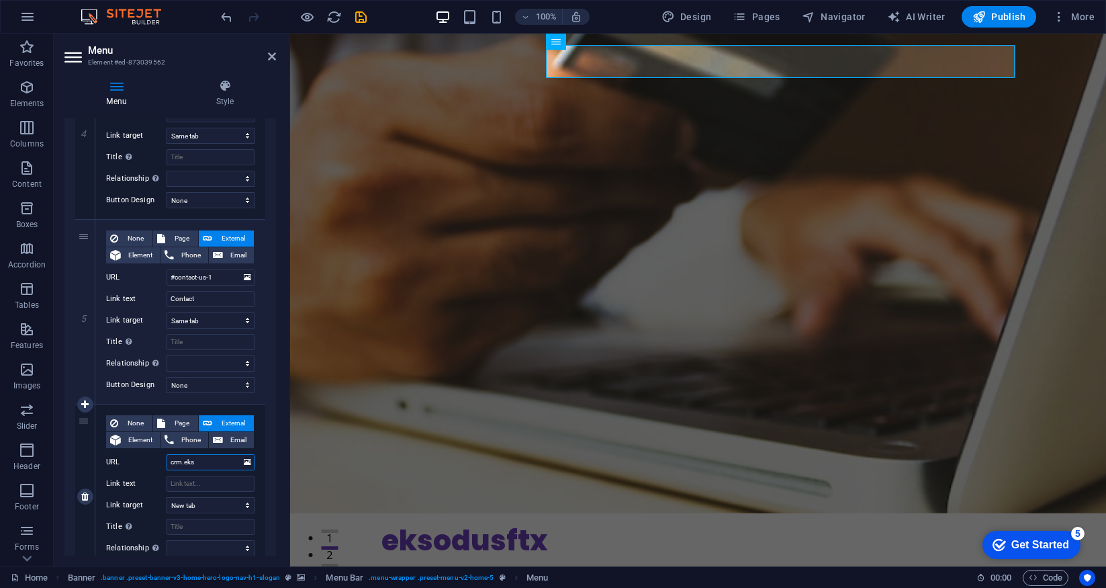
select select
type input "crm.eksodu"
select select
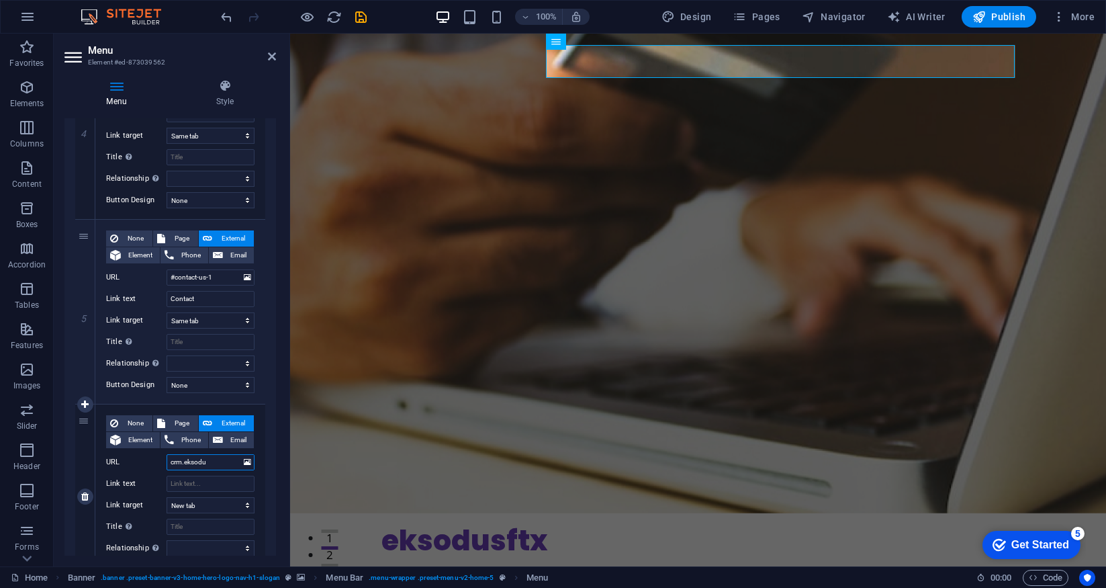
select select
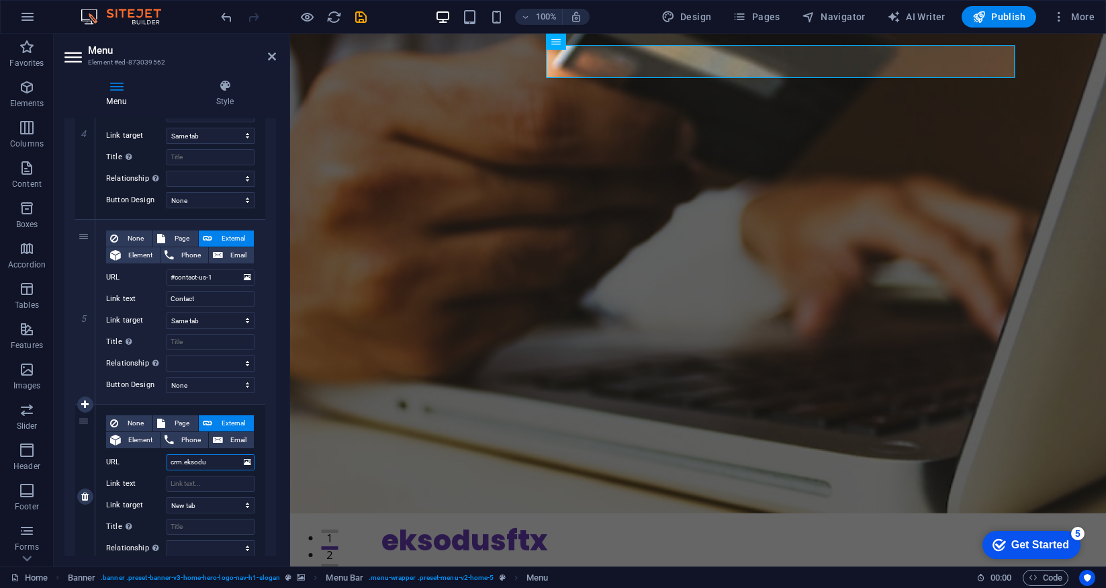
type input "crm.eksodus"
select select
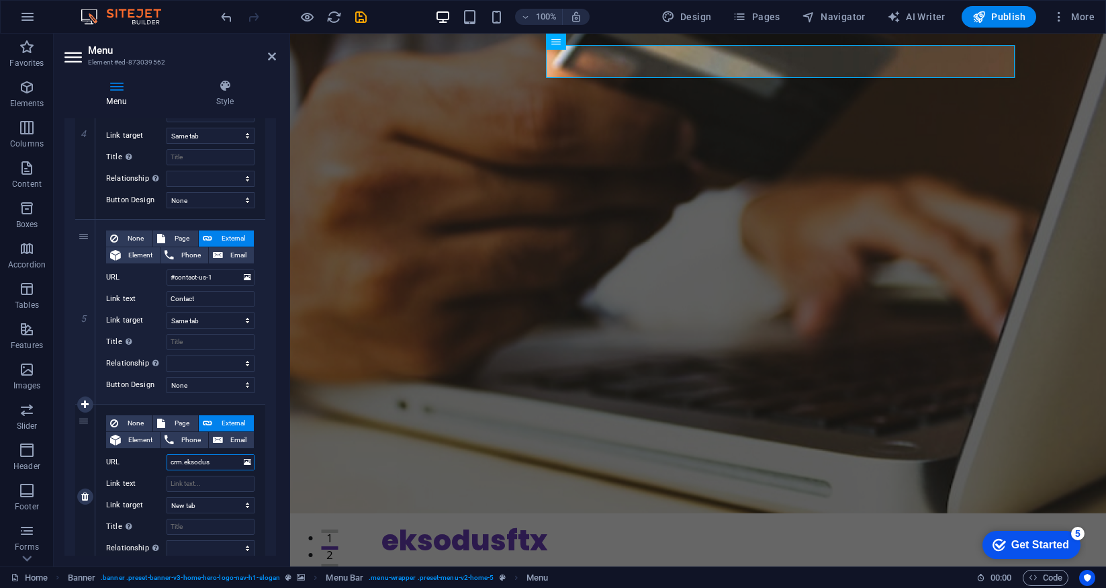
select select
type input "crm.eksodus."
select select
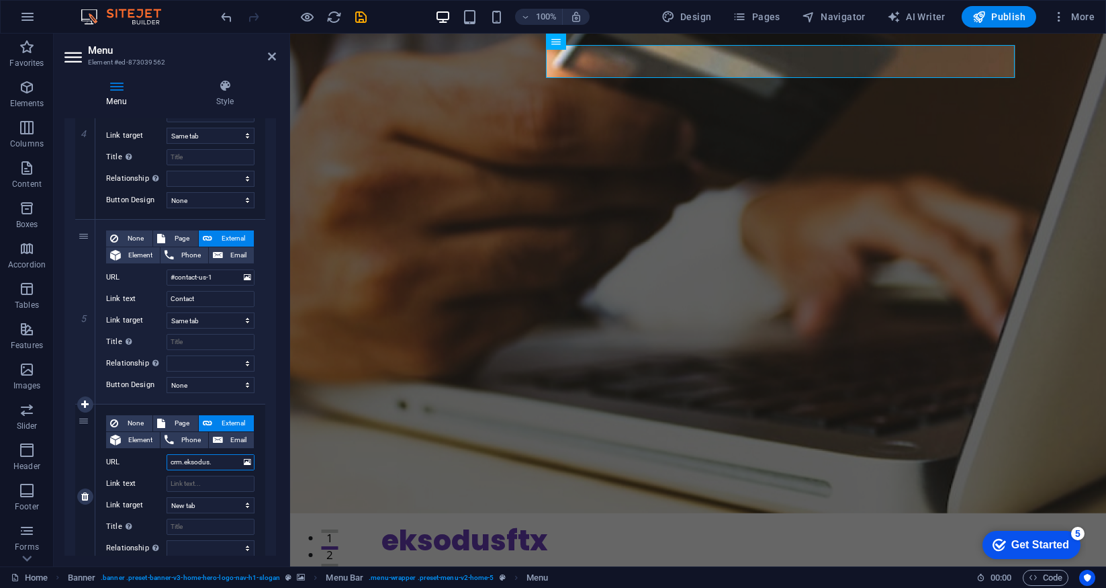
select select
type input "crm.eksodus"
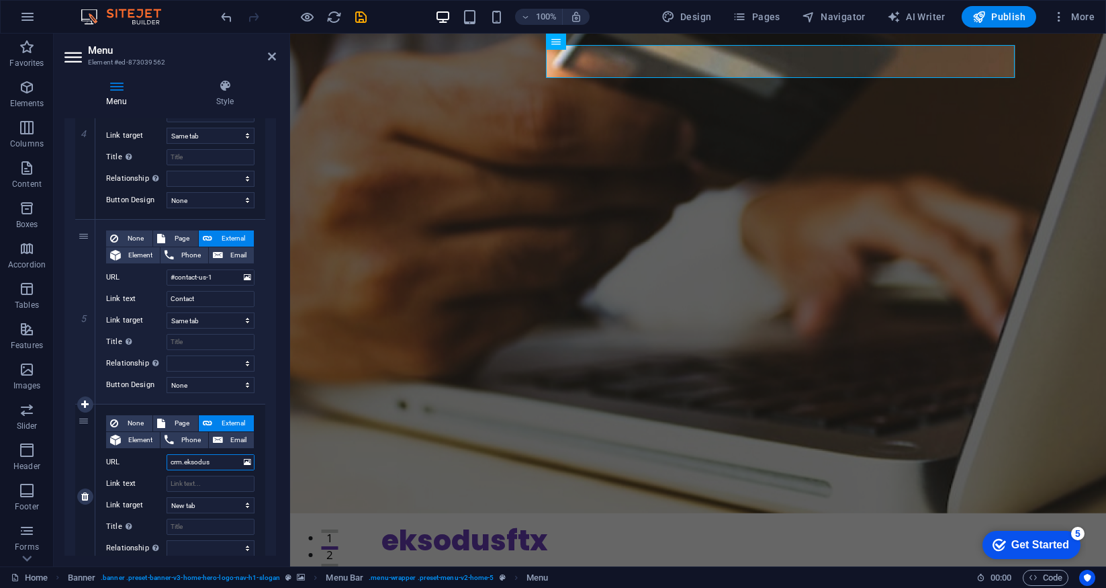
select select
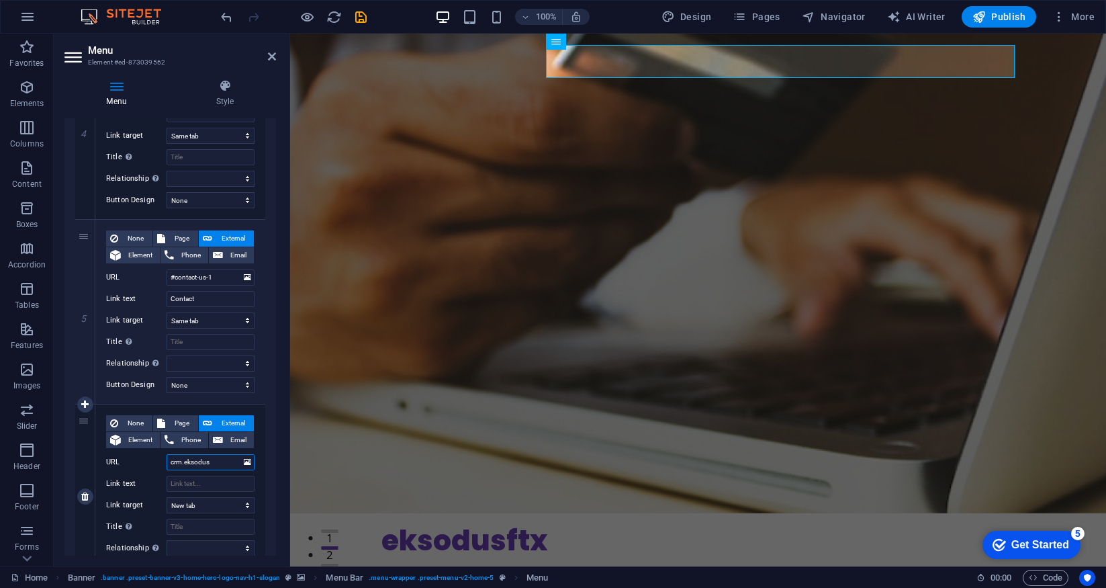
select select
type input "[DOMAIN_NAME]"
select select
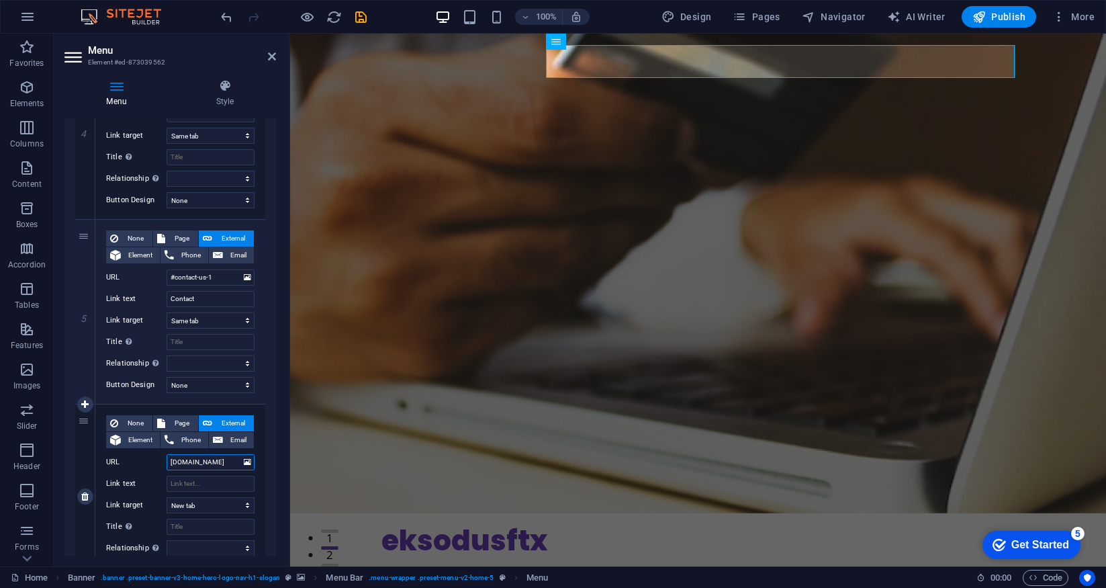
select select
type input "[DOMAIN_NAME]"
click at [195, 486] on input "Link text" at bounding box center [211, 483] width 88 height 16
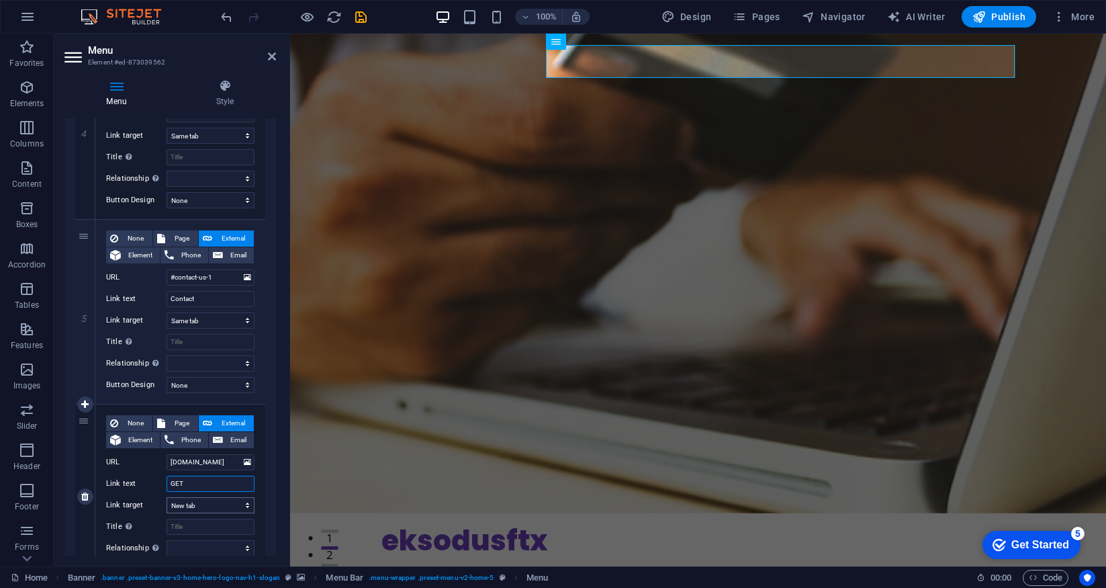
type input "GET S"
select select
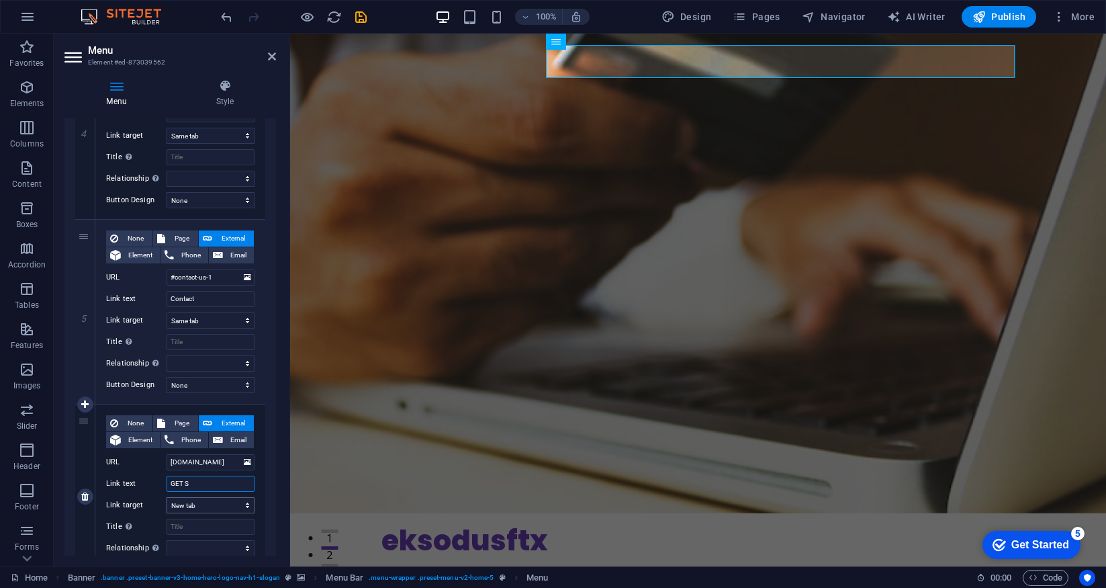
select select
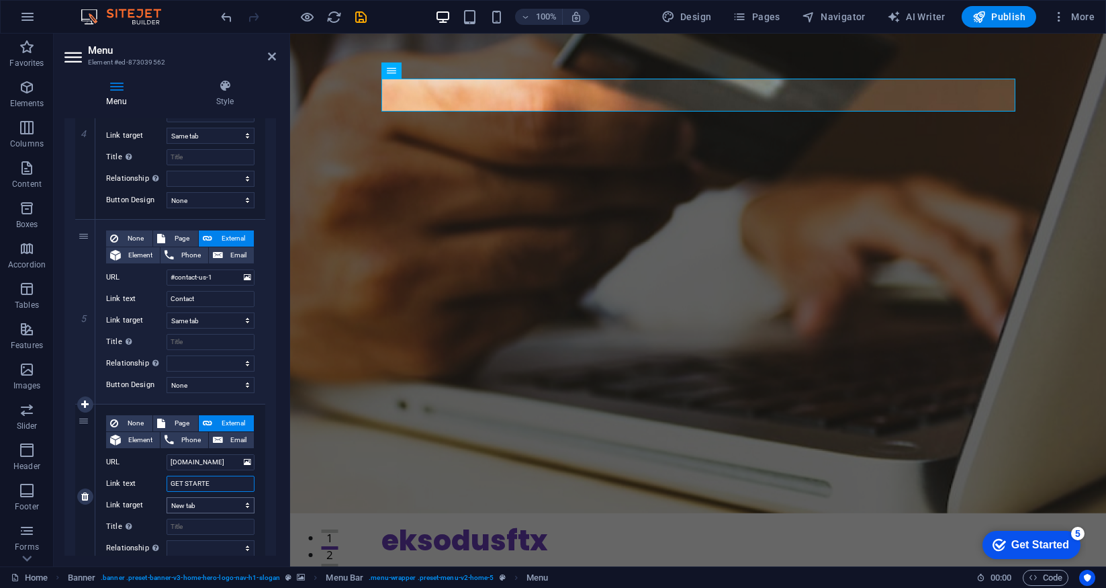
type input "GET STARTED"
select select
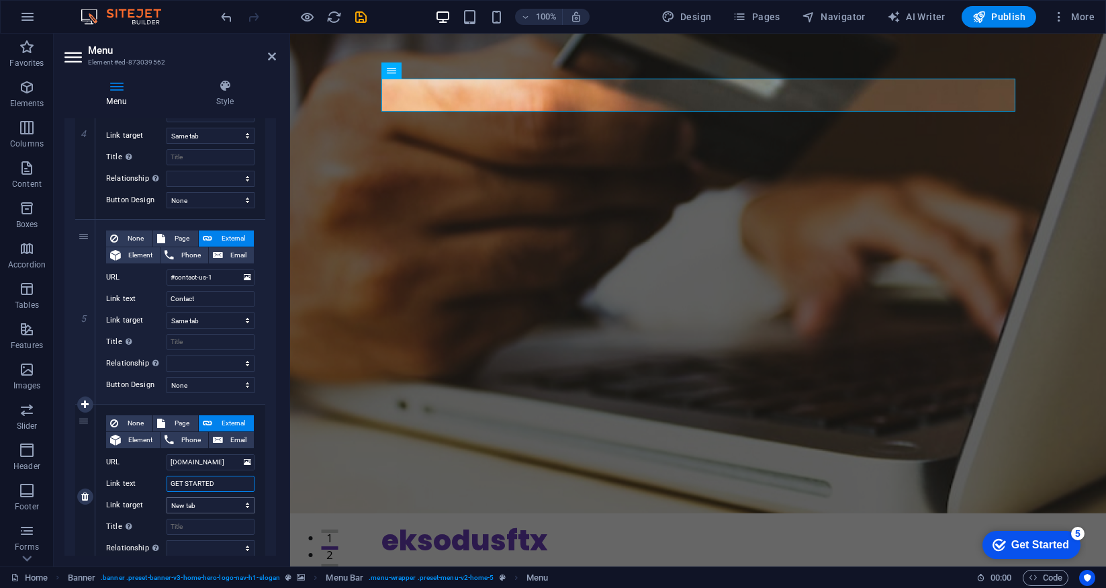
select select
type input "GET STARTED NOQ"
select select
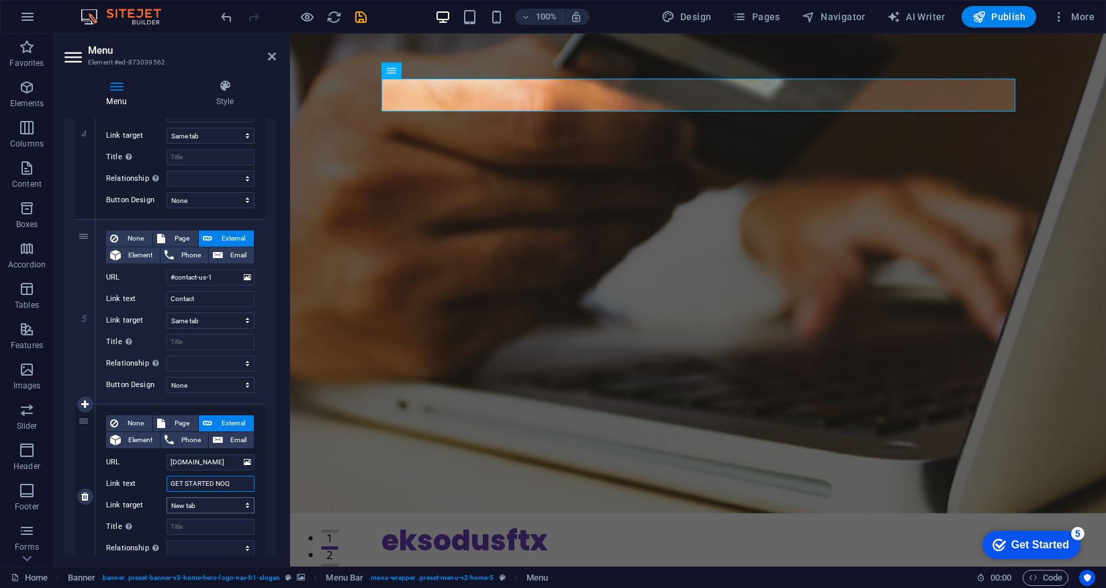
select select
type input "GET STARTED NO"
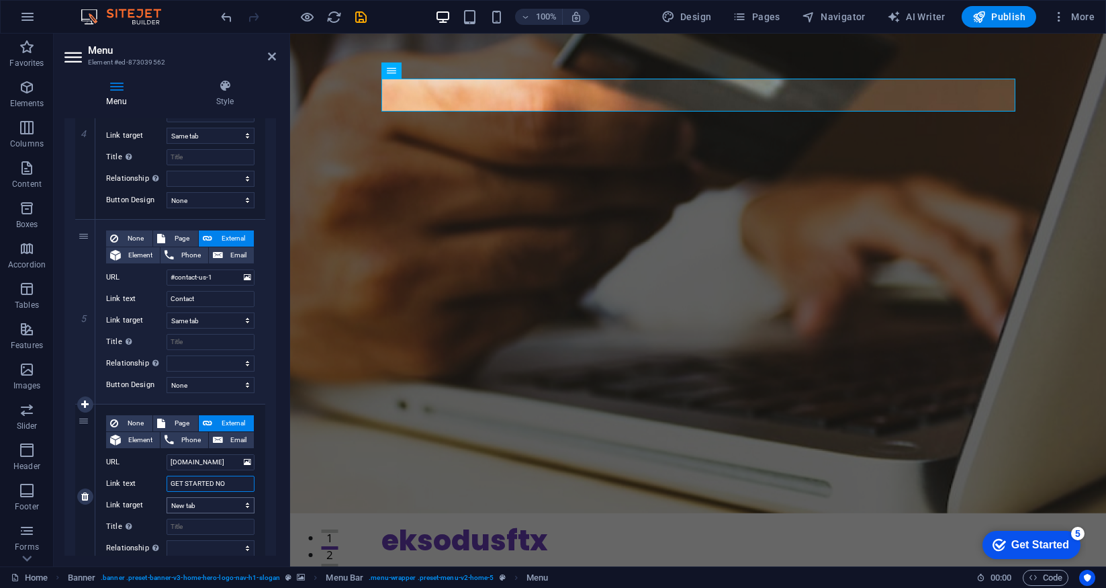
select select
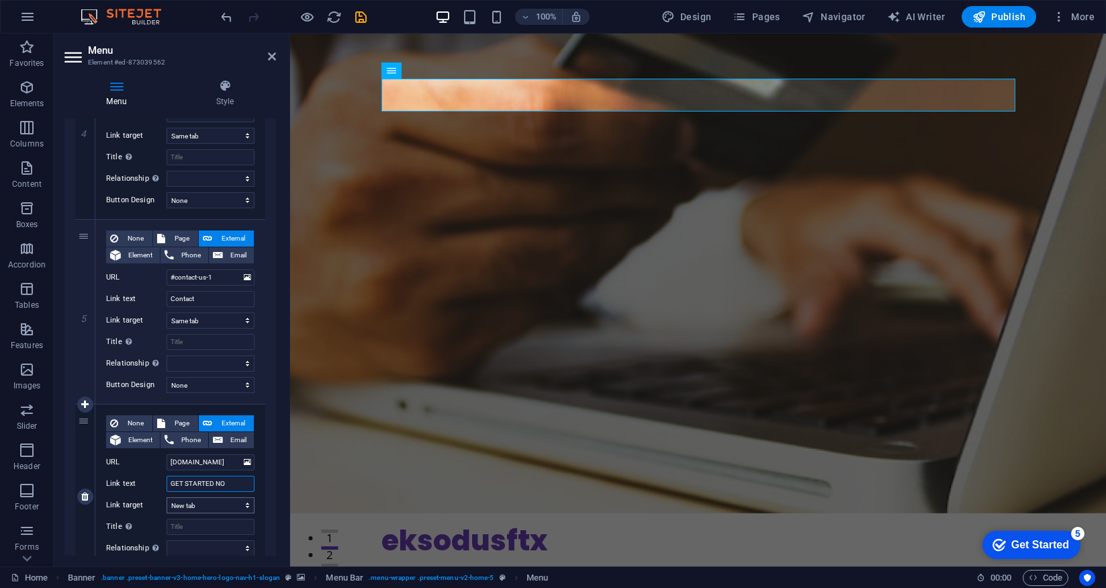
select select
type input "GET STARTED NOW"
select select
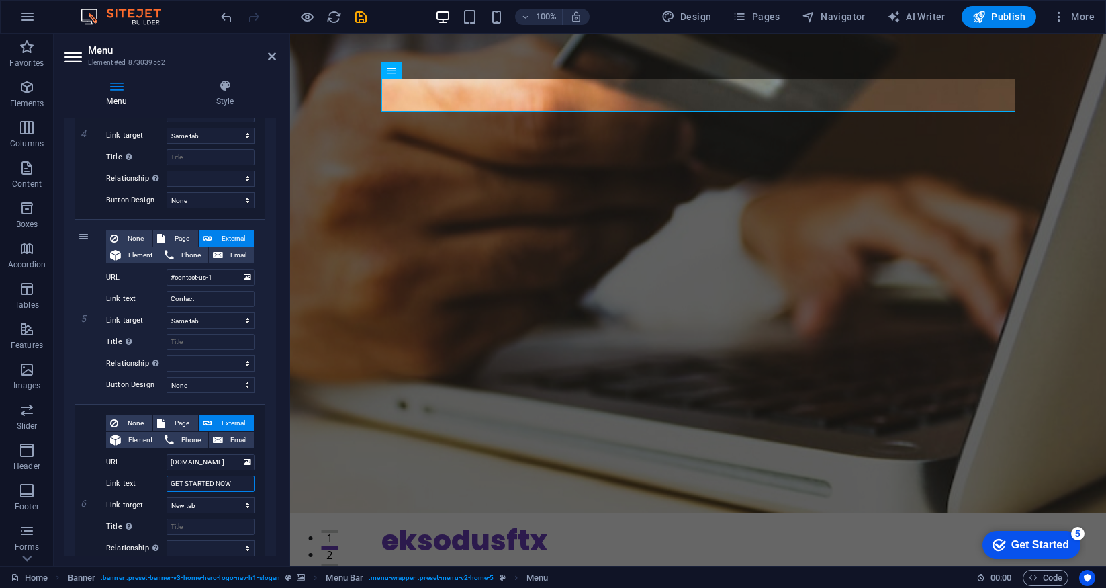
select select
type input "GET STARTED NOW"
click at [210, 510] on select "New tab Same tab Overlay" at bounding box center [211, 505] width 88 height 16
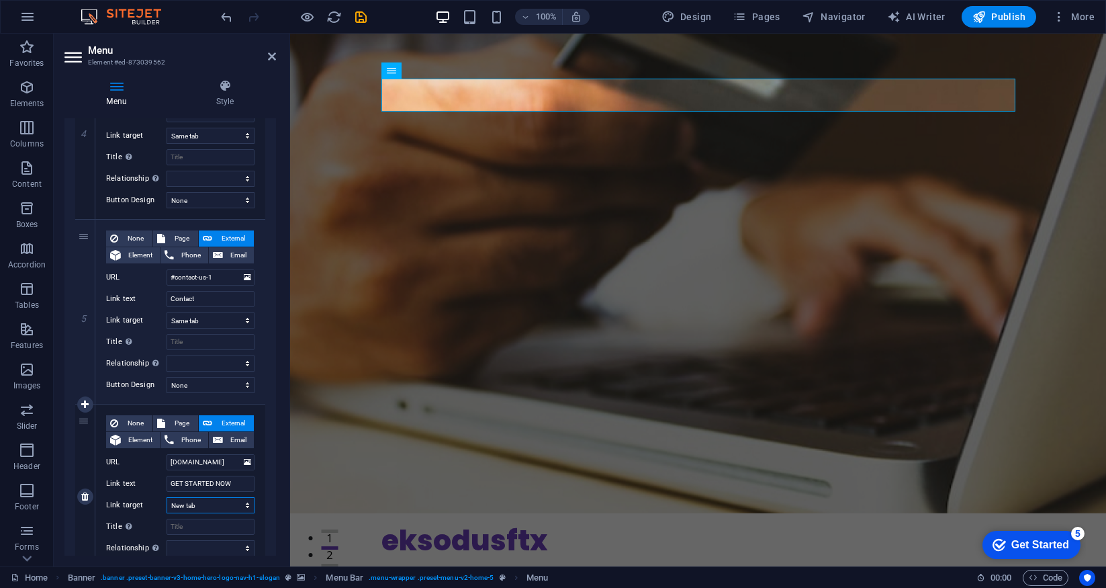
click at [167, 497] on select "New tab Same tab Overlay" at bounding box center [211, 505] width 88 height 16
click at [208, 532] on input "Title Additional link description, should not be the same as the link text. The…" at bounding box center [211, 526] width 88 height 16
type input "GET"
select select
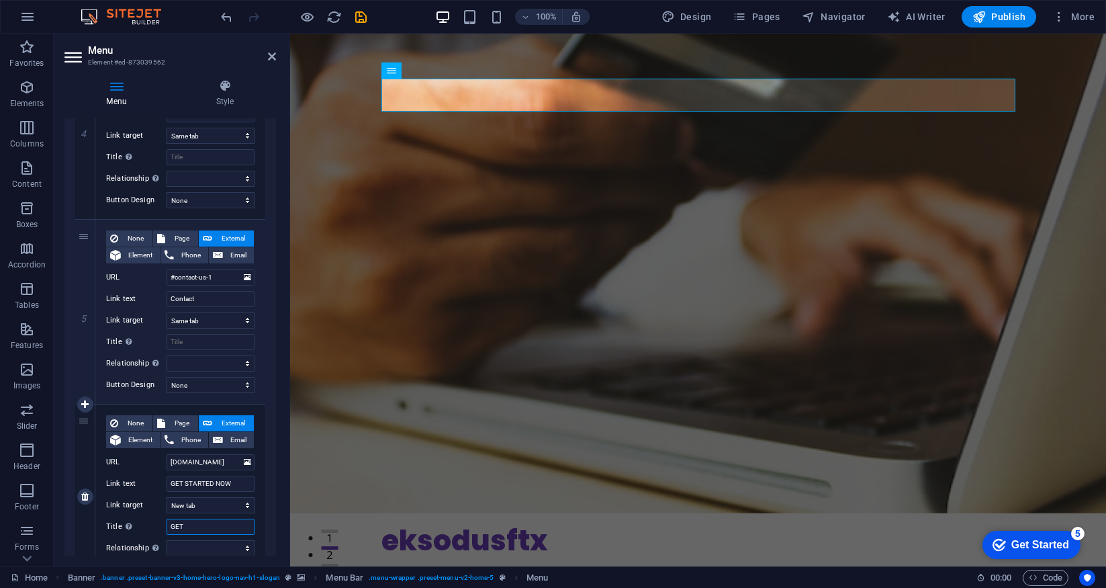
select select
type input "GET"
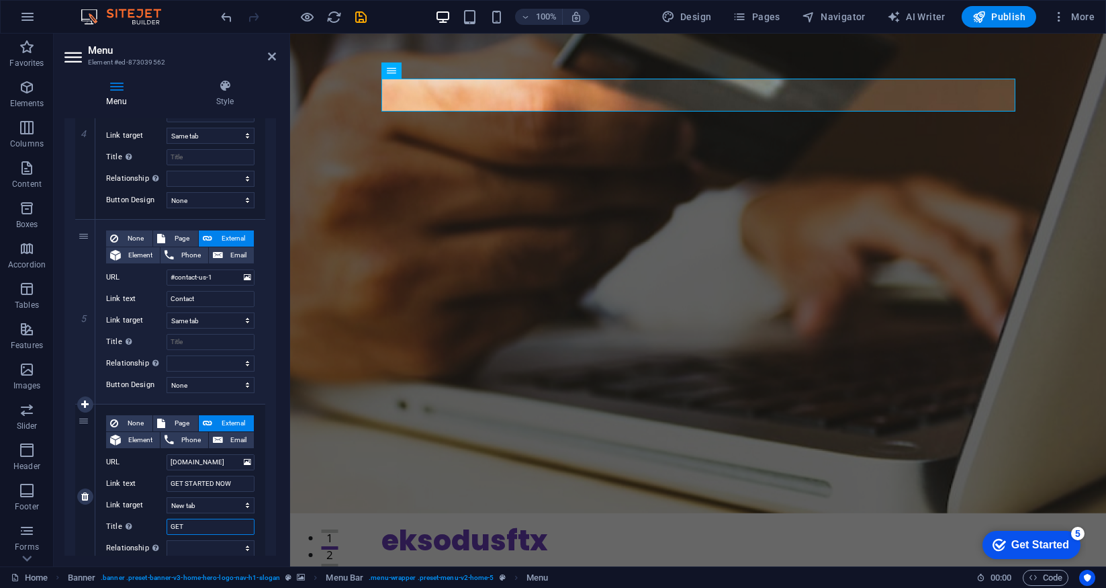
select select
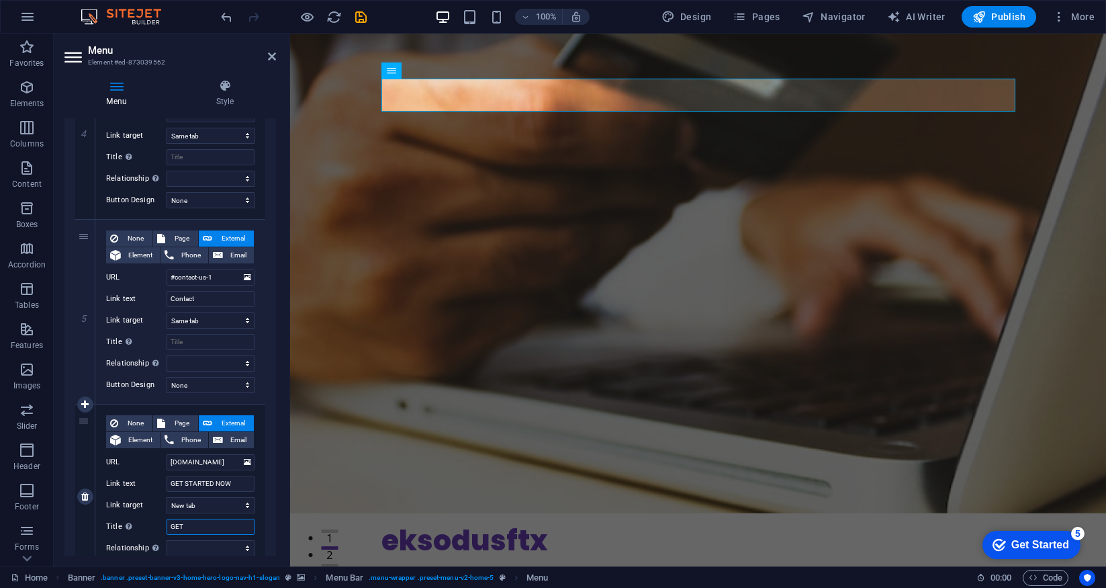
select select
type input "GET STARTED"
select select
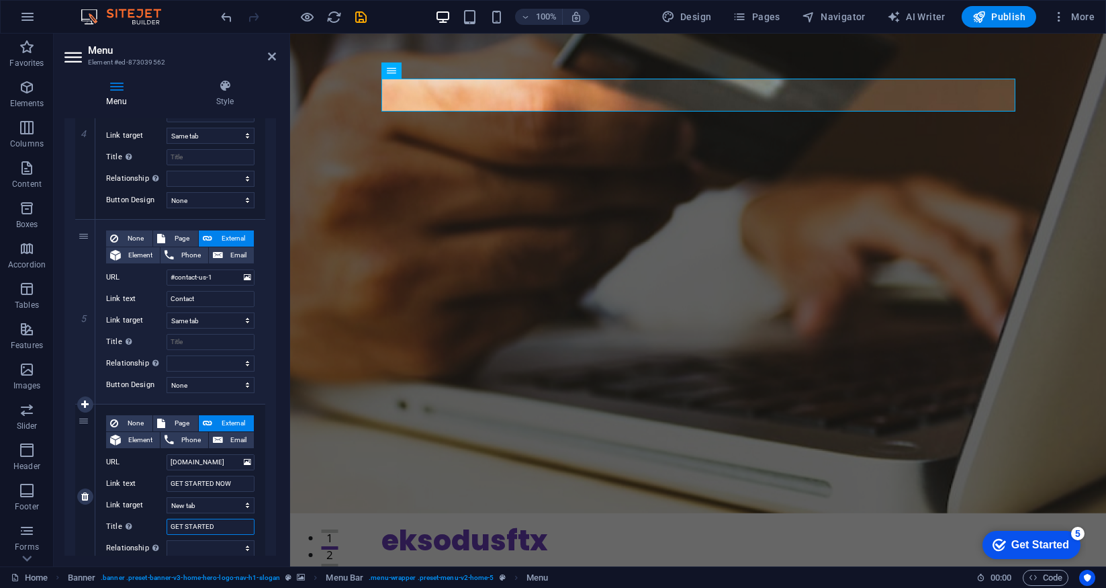
select select
type input "GET STARTED NOW"
select select
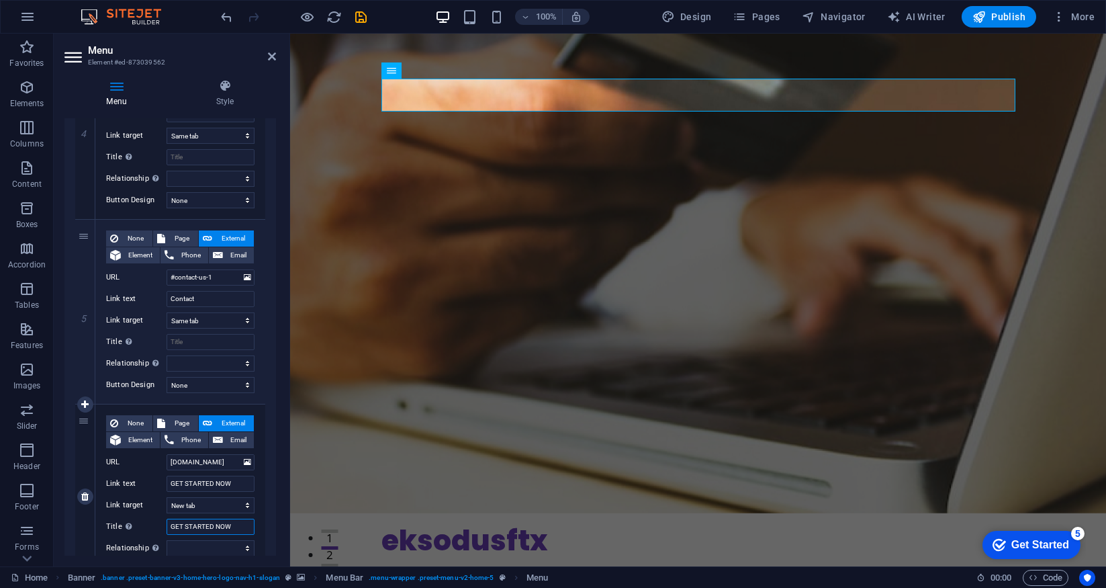
select select
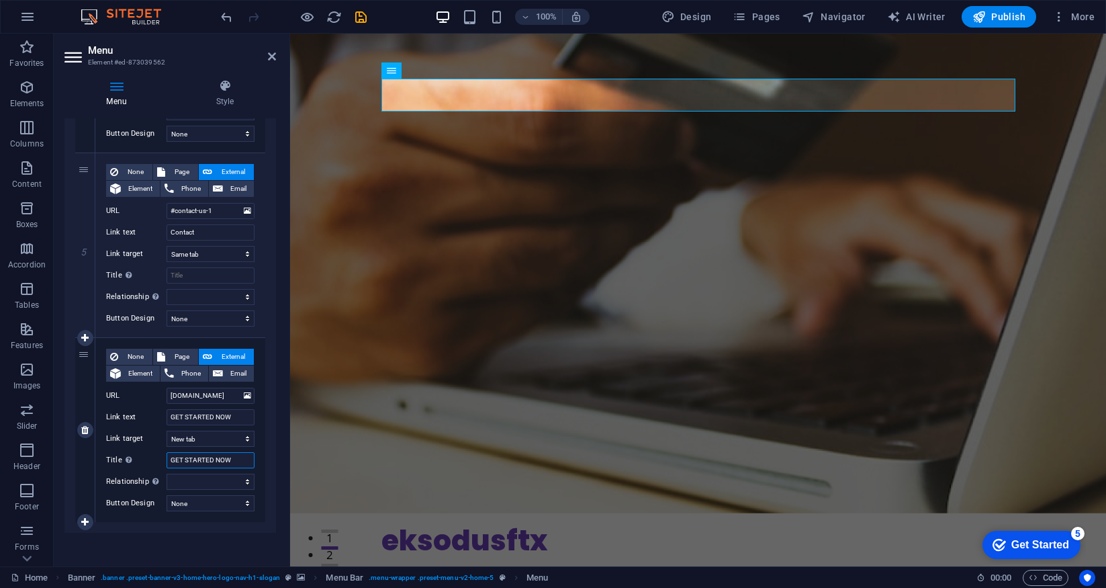
scroll to position [835, 0]
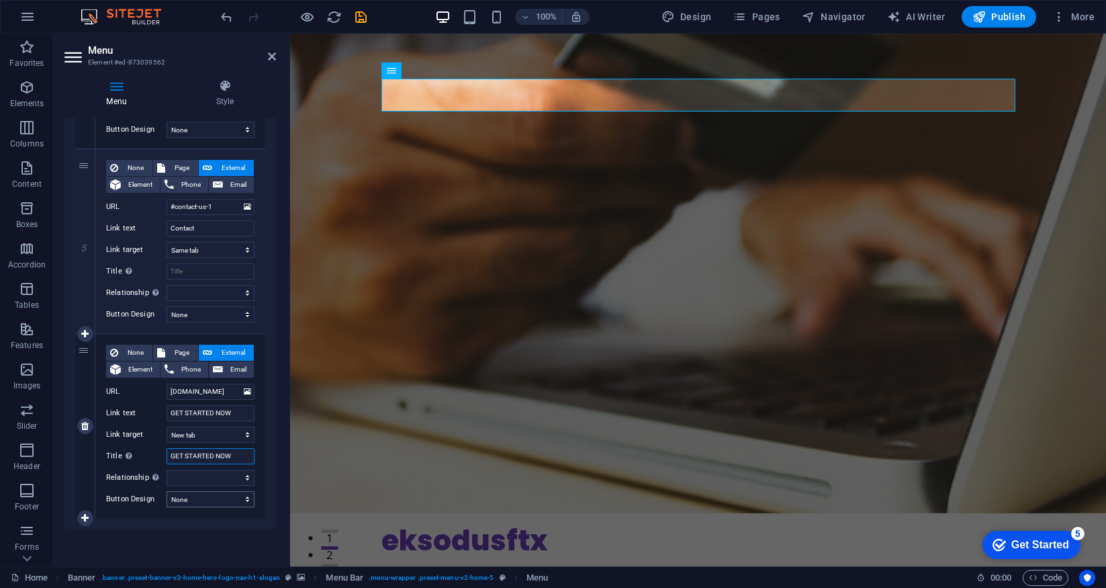
type input "GET STARTED NOW"
click at [232, 502] on select "None Default Primary Secondary" at bounding box center [211, 499] width 88 height 16
select select "primary"
click at [167, 491] on select "None Default Primary Secondary" at bounding box center [211, 499] width 88 height 16
select select
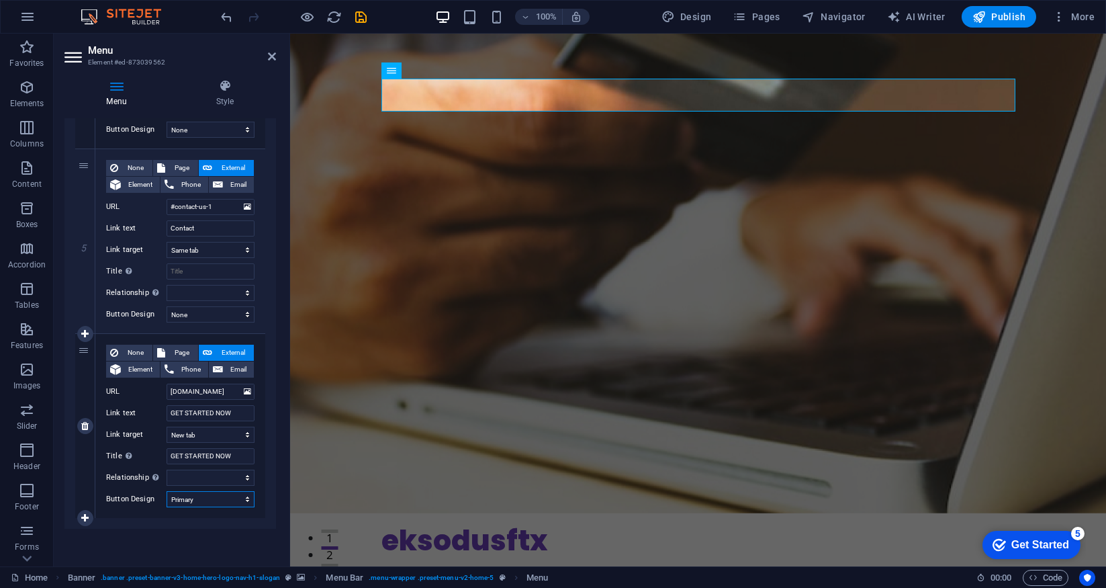
select select
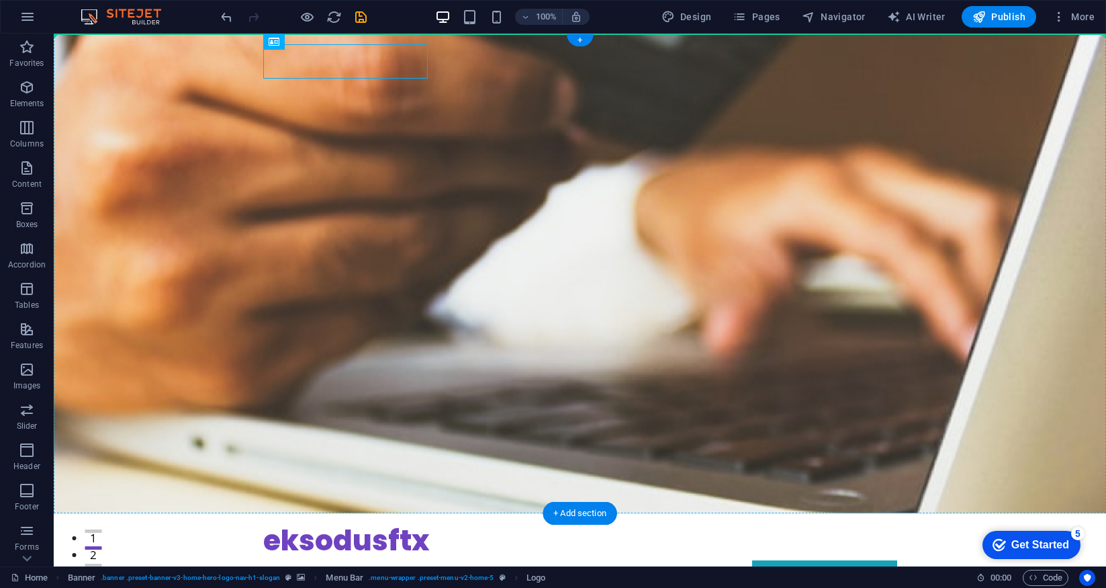
drag, startPoint x: 335, startPoint y: 67, endPoint x: 192, endPoint y: 101, distance: 147.1
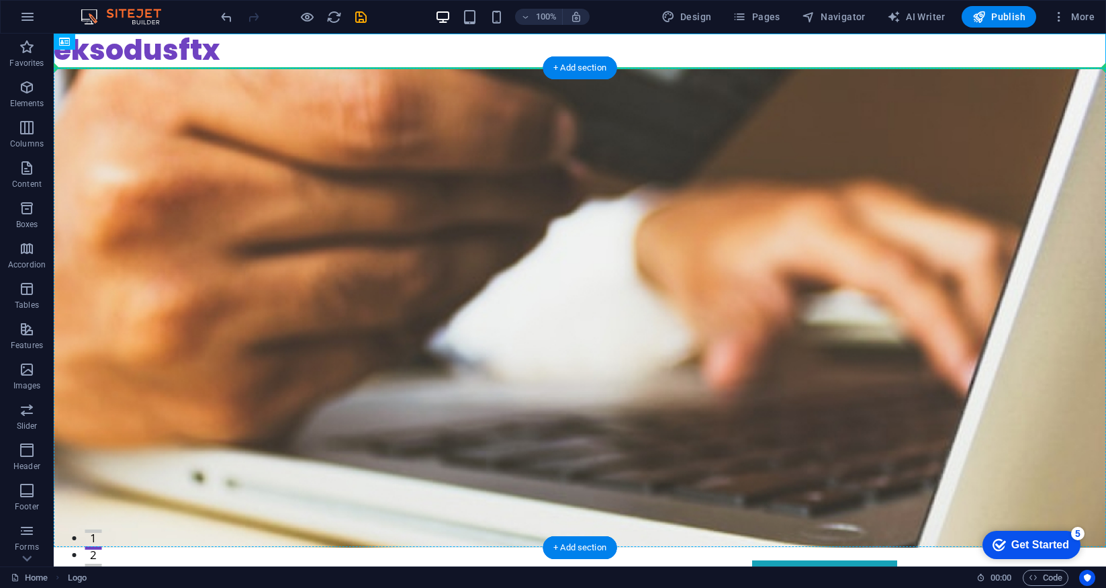
drag, startPoint x: 185, startPoint y: 50, endPoint x: 214, endPoint y: 99, distance: 57.2
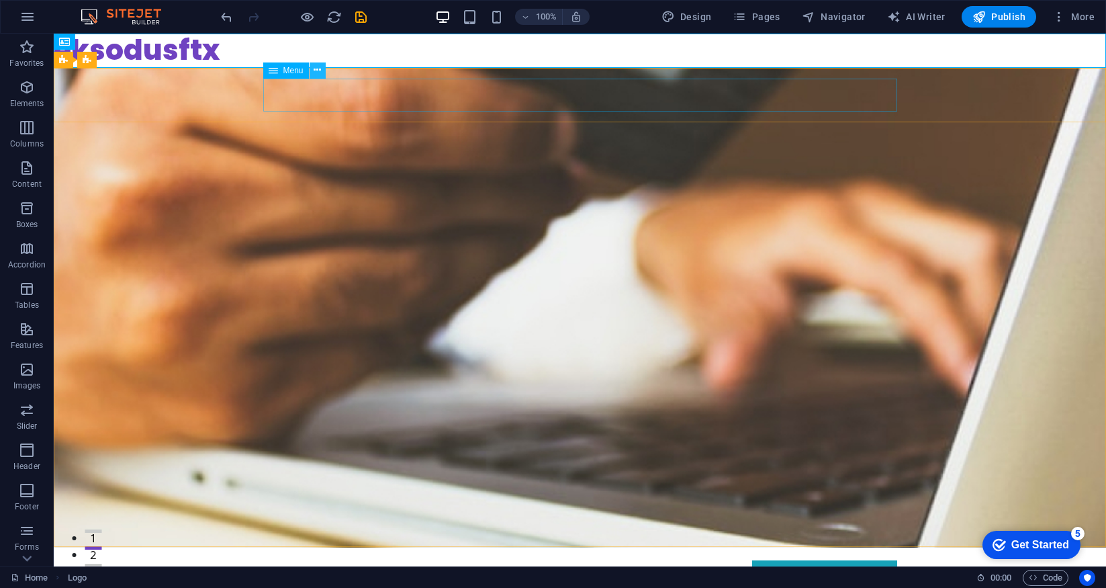
click at [316, 69] on icon at bounding box center [317, 70] width 7 height 14
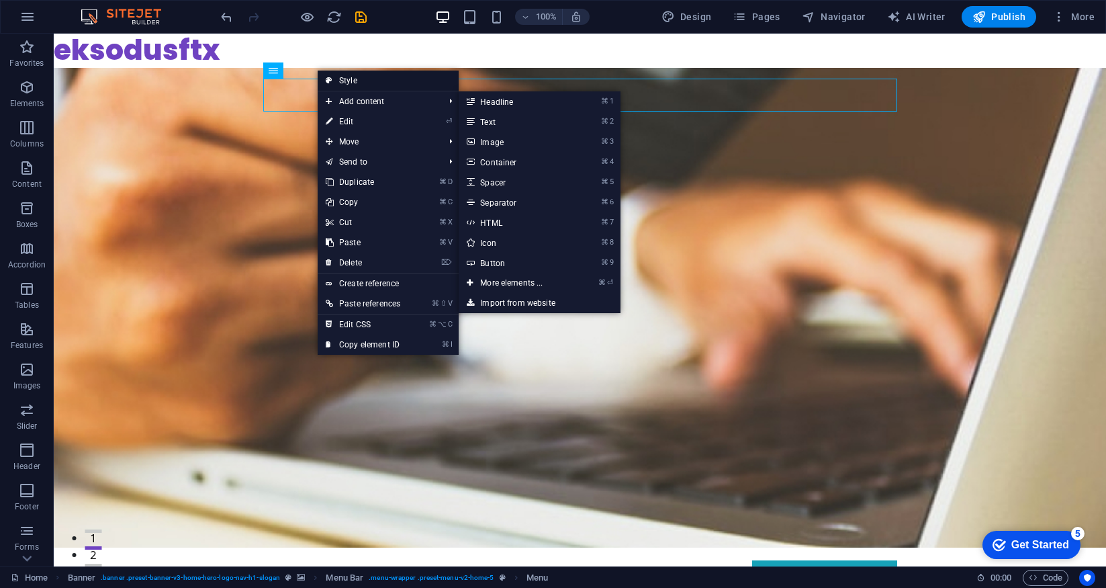
click at [368, 85] on link "Style" at bounding box center [388, 81] width 141 height 20
select select "rem"
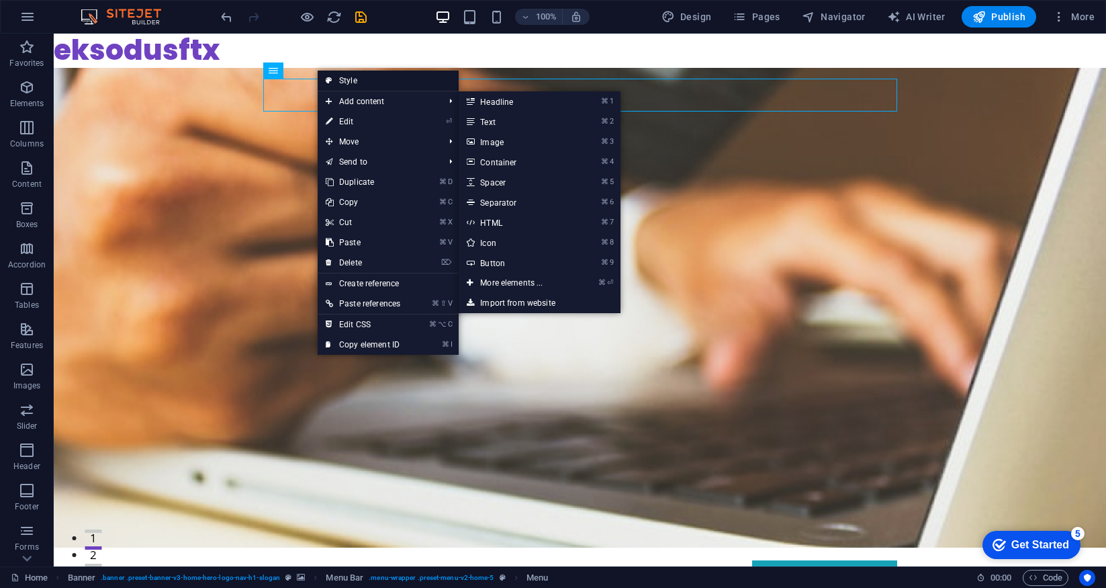
select select "rem"
select select "hover_border"
select select "px"
select select "rem"
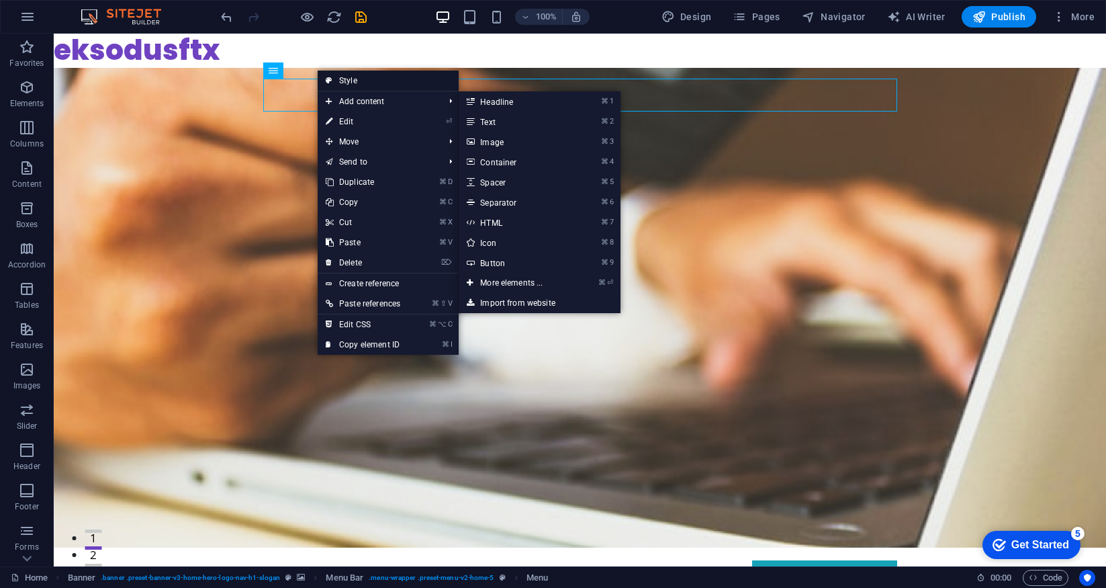
select select "rem"
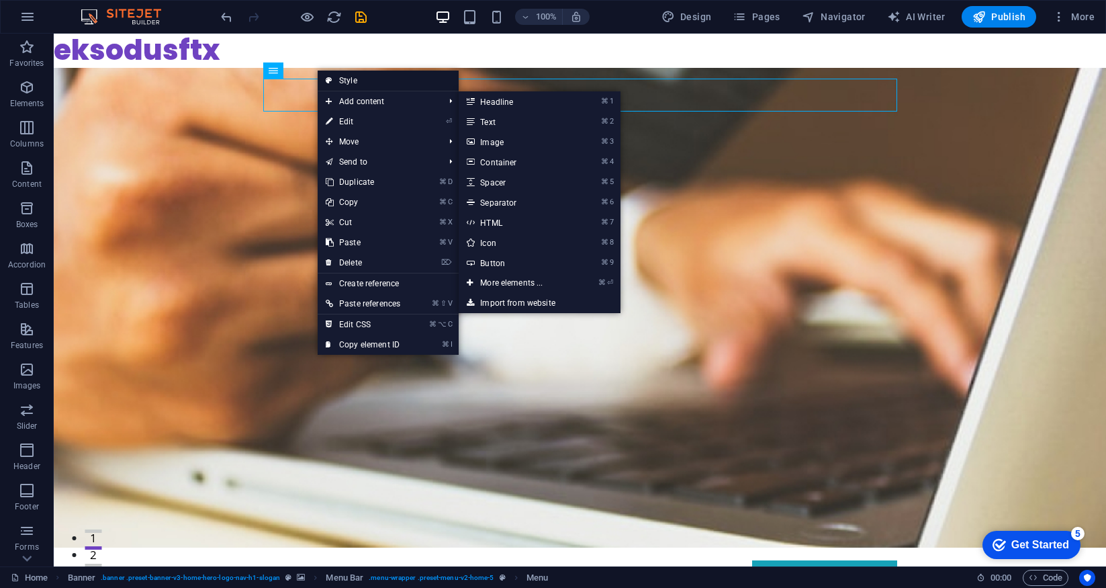
select select "link-special-font"
select select "rem"
select select "200"
select select "px"
select select "rem"
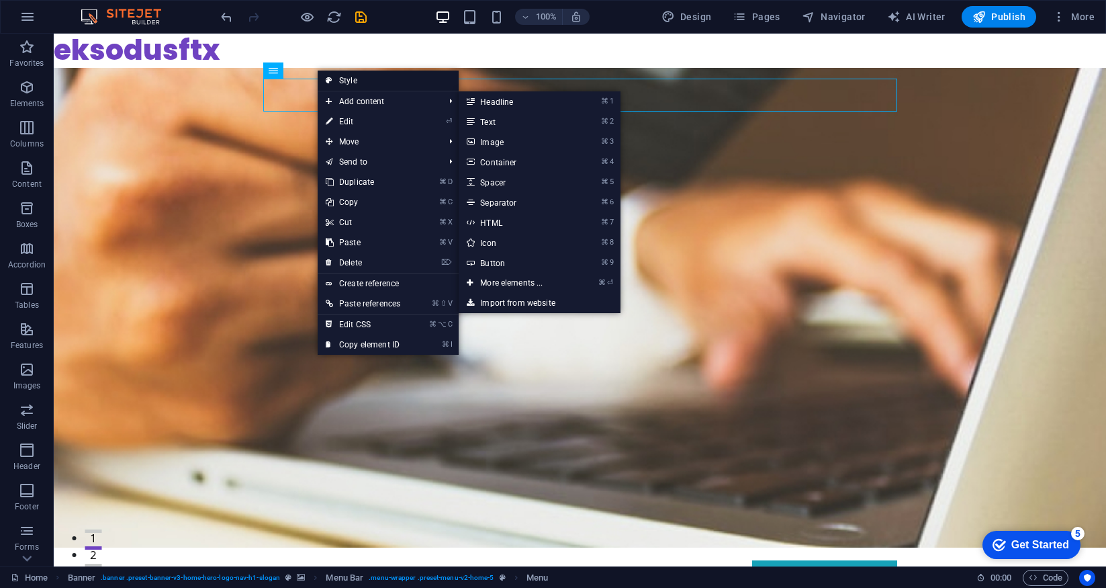
select select "px"
select select "preset-menu-v2-home-5"
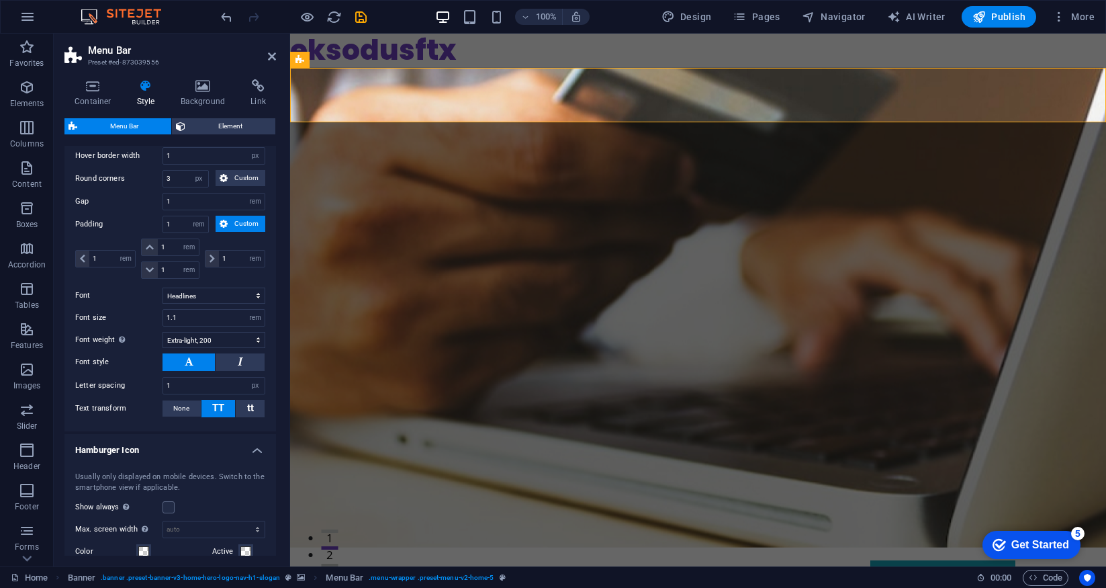
scroll to position [782, 0]
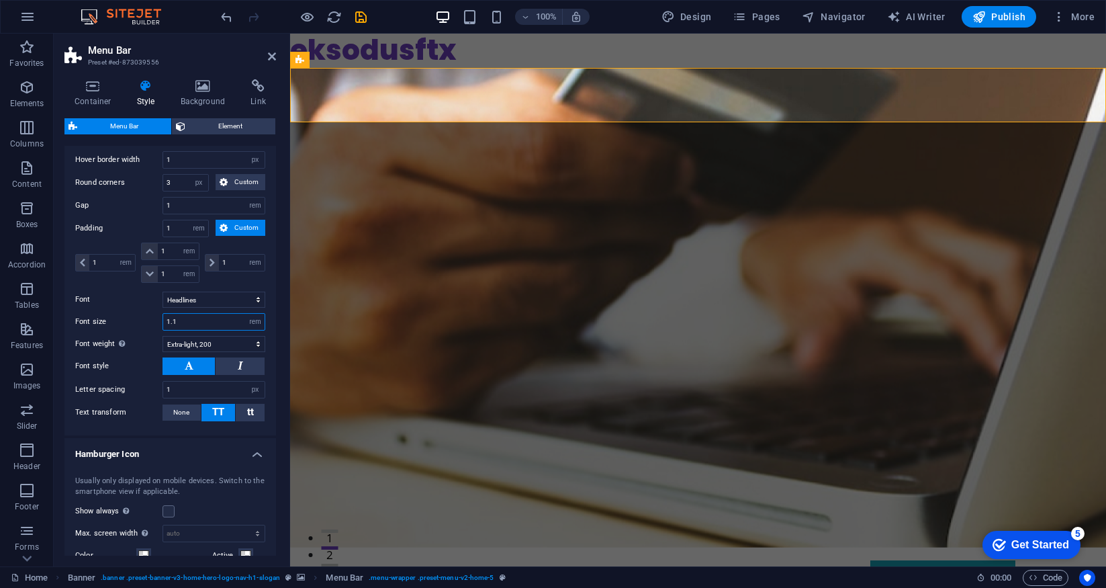
click at [191, 322] on input "1.1" at bounding box center [213, 322] width 101 height 16
type input "1"
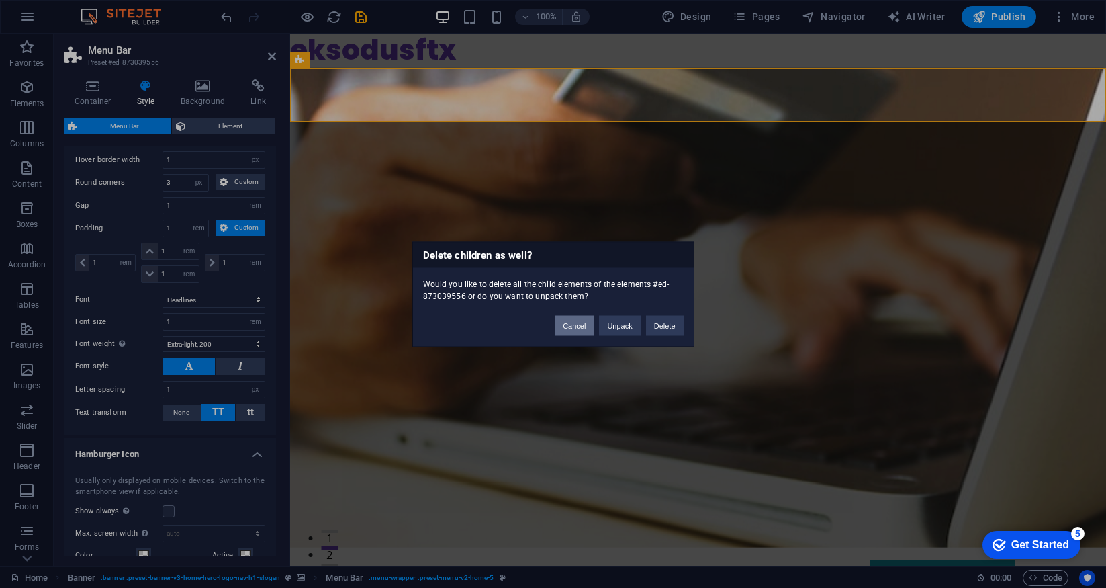
click at [576, 326] on button "Cancel" at bounding box center [574, 325] width 39 height 20
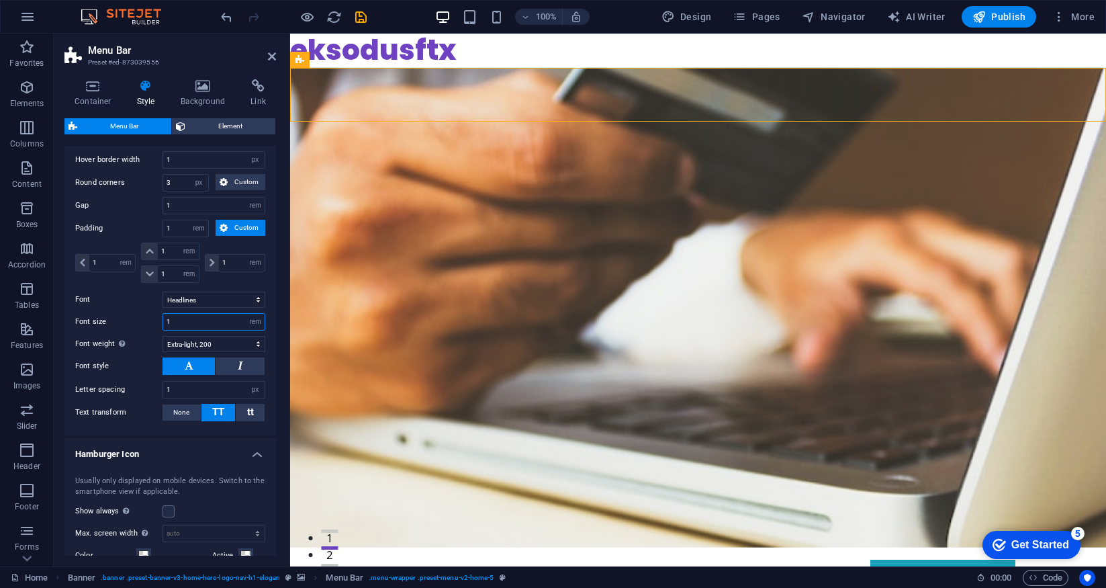
click at [187, 318] on input "1" at bounding box center [213, 322] width 101 height 16
type input ".8"
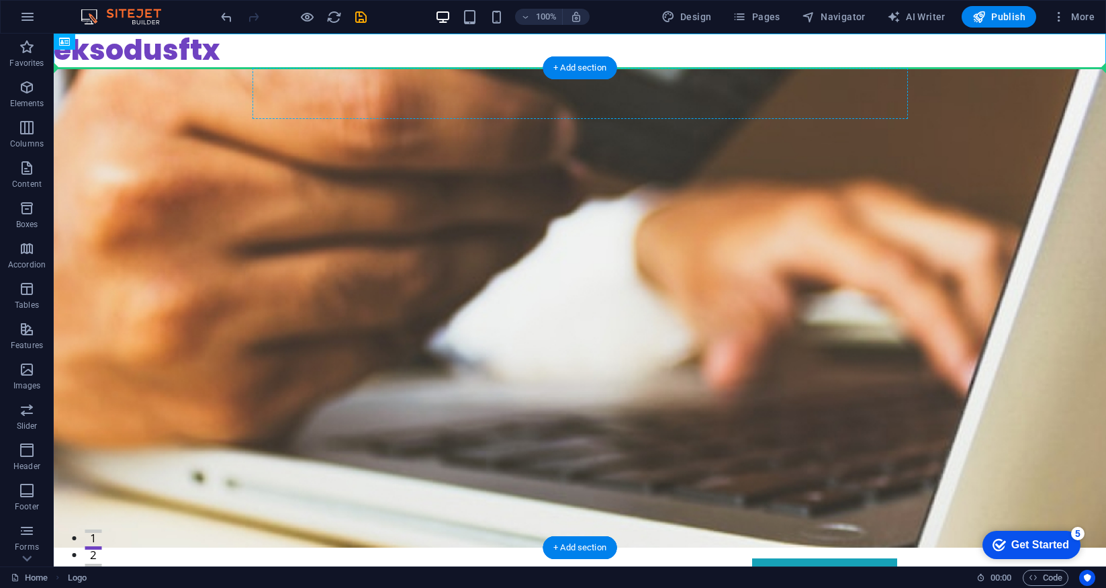
drag, startPoint x: 130, startPoint y: 48, endPoint x: 367, endPoint y: 97, distance: 241.9
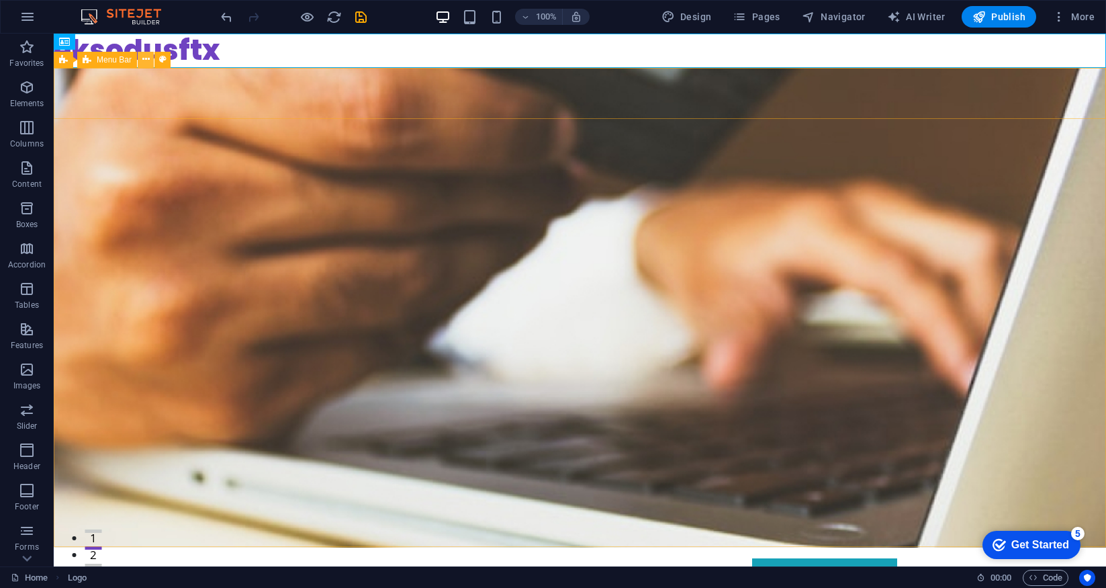
click at [142, 59] on icon at bounding box center [145, 59] width 7 height 14
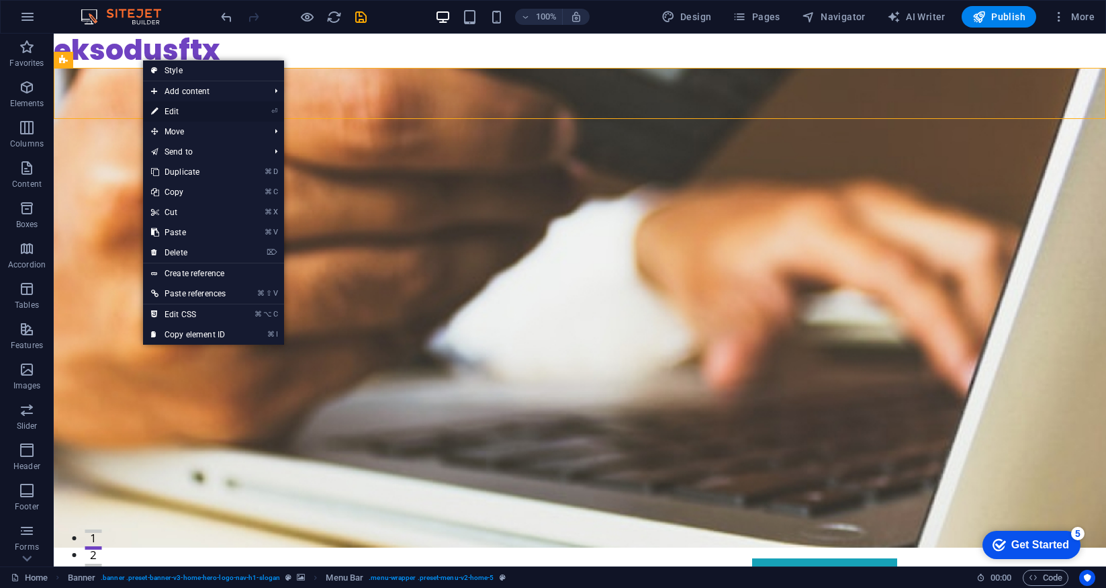
click at [177, 109] on link "⏎ Edit" at bounding box center [188, 111] width 91 height 20
select select "rem"
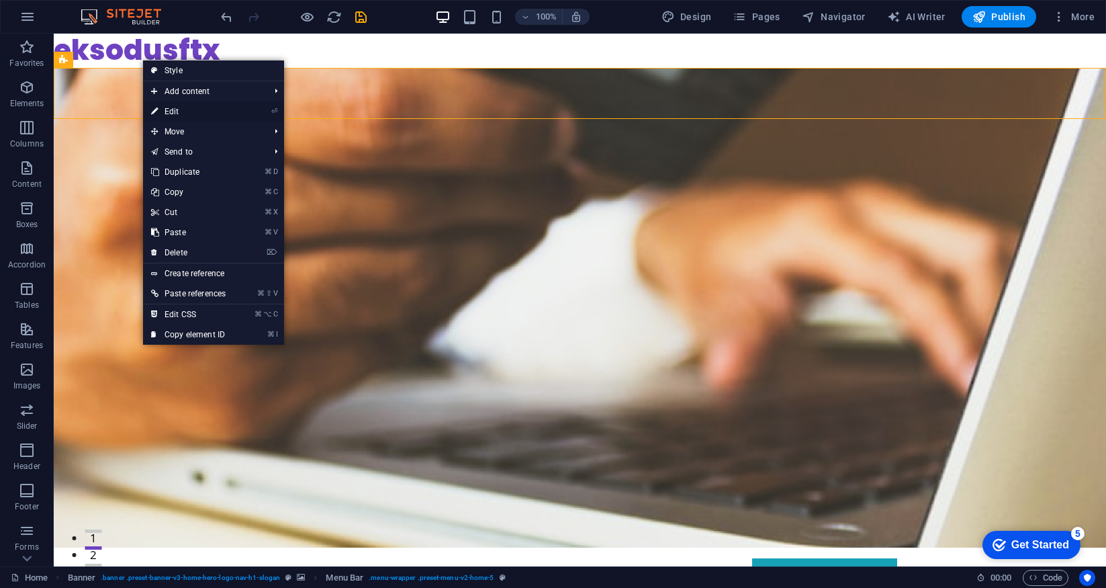
select select "rem"
select select "hover_border"
select select "px"
select select "rem"
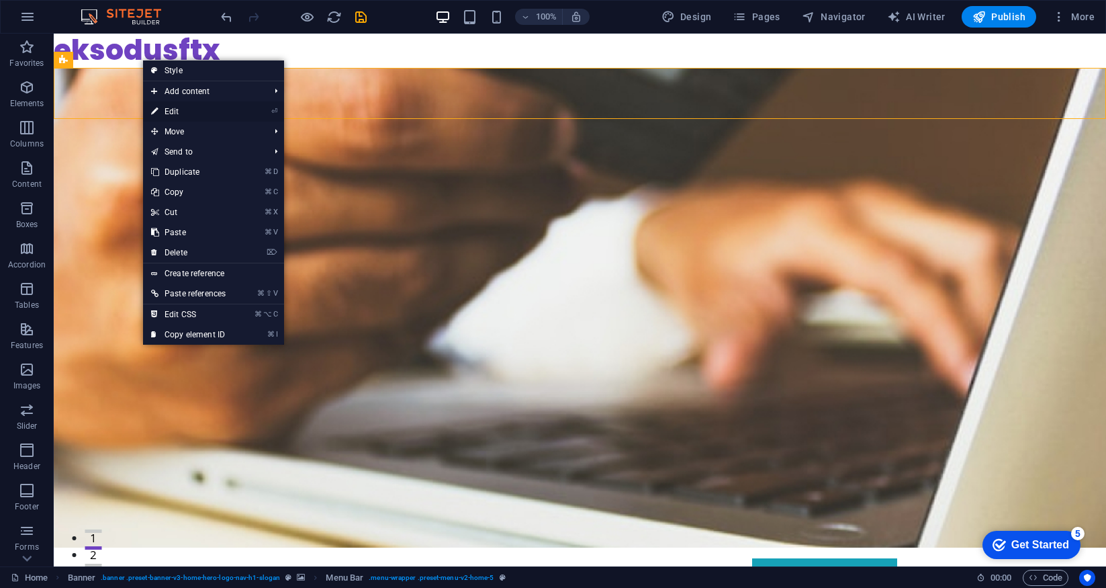
select select "rem"
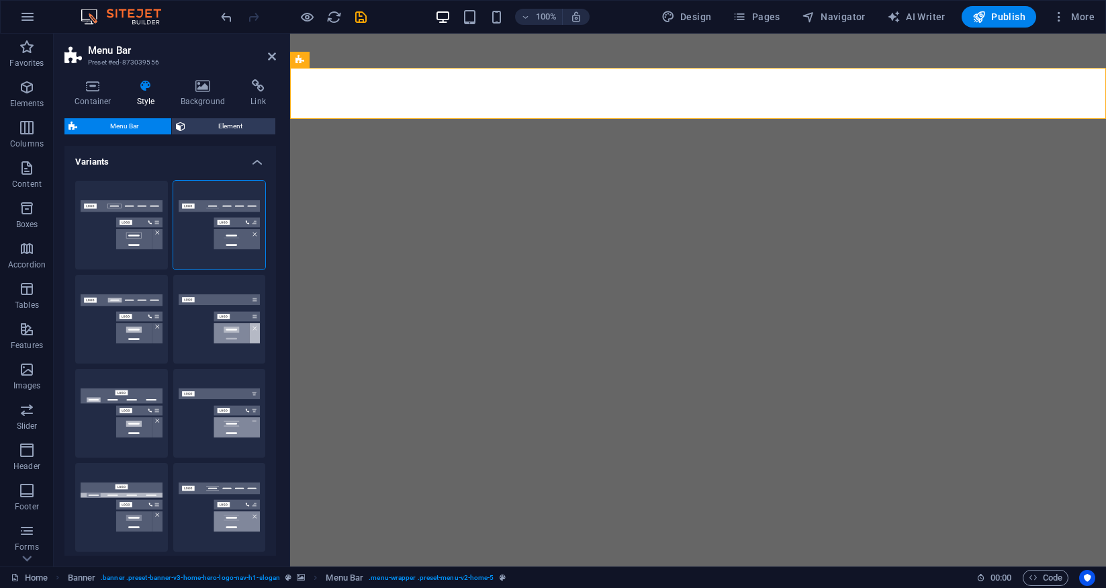
select select "rem"
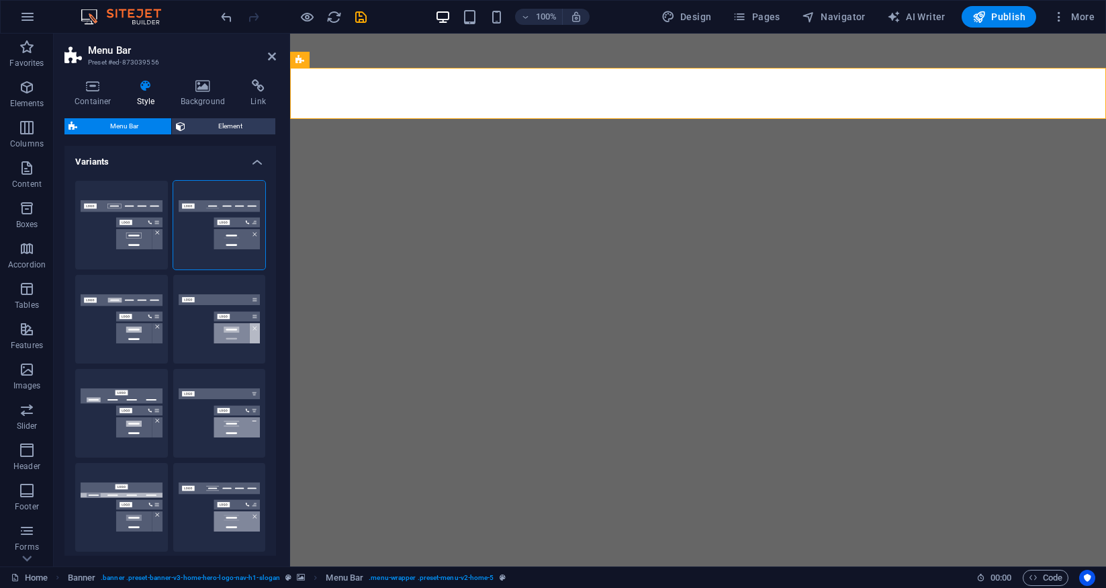
select select "hover_border_bottom"
select select "px"
select select "rem"
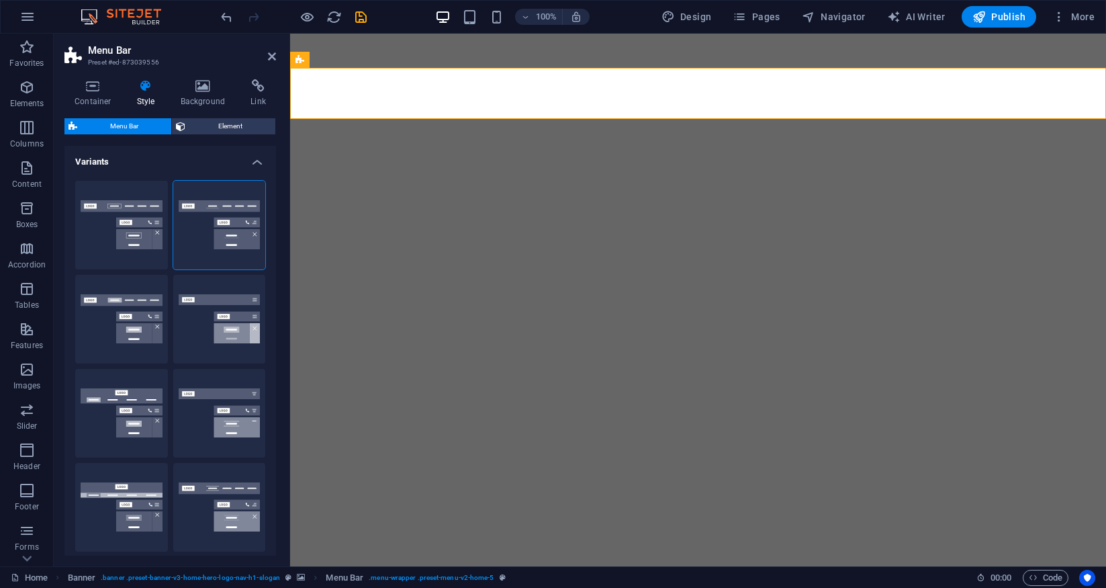
select select "rem"
select select "link-special-font"
select select "rem"
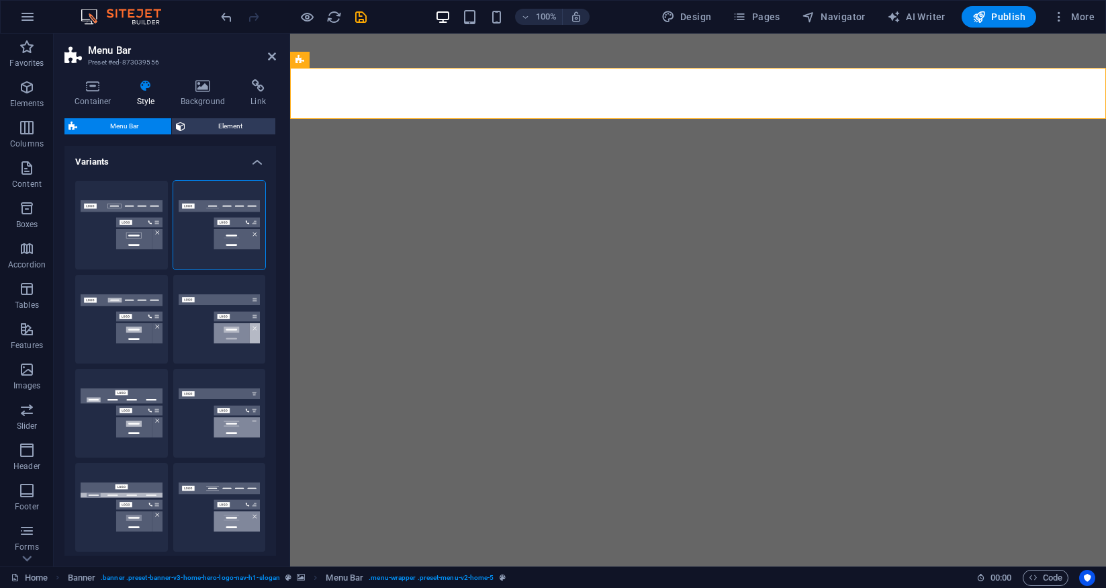
select select
select select "px"
select select "rem"
select select "px"
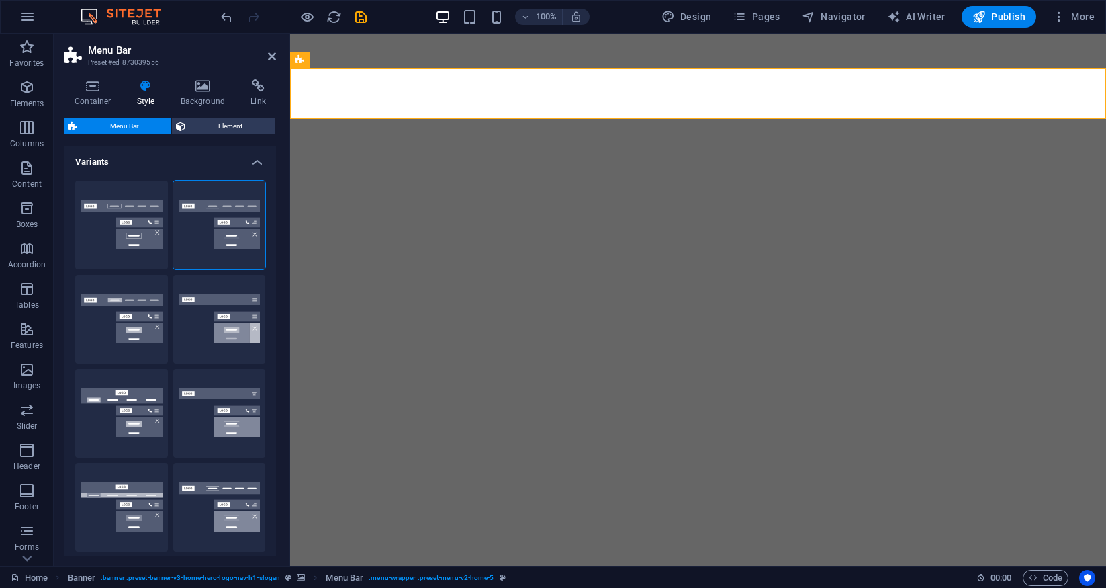
select select "preset-menu-v2-home-5"
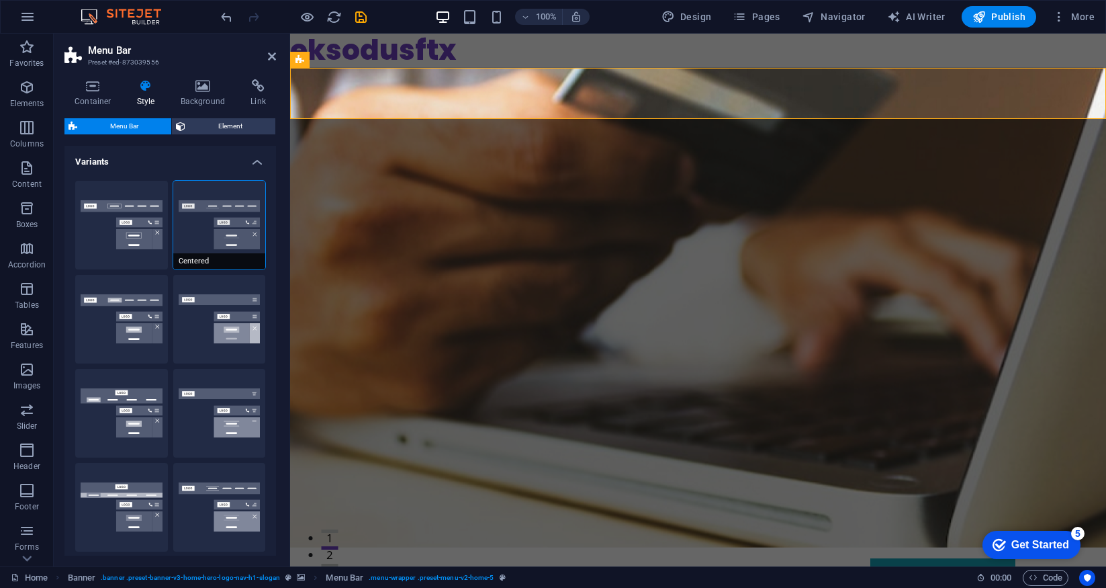
select select "200"
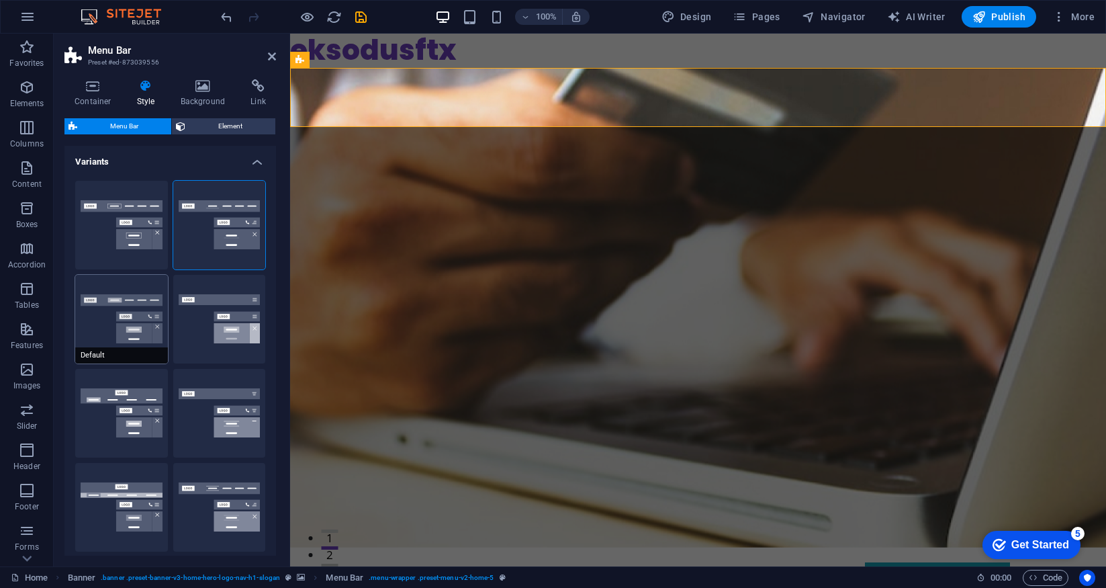
click at [150, 312] on button "Default" at bounding box center [121, 319] width 93 height 89
select select "hover_box_bottom"
type input "1"
select select "rem"
type input "1"
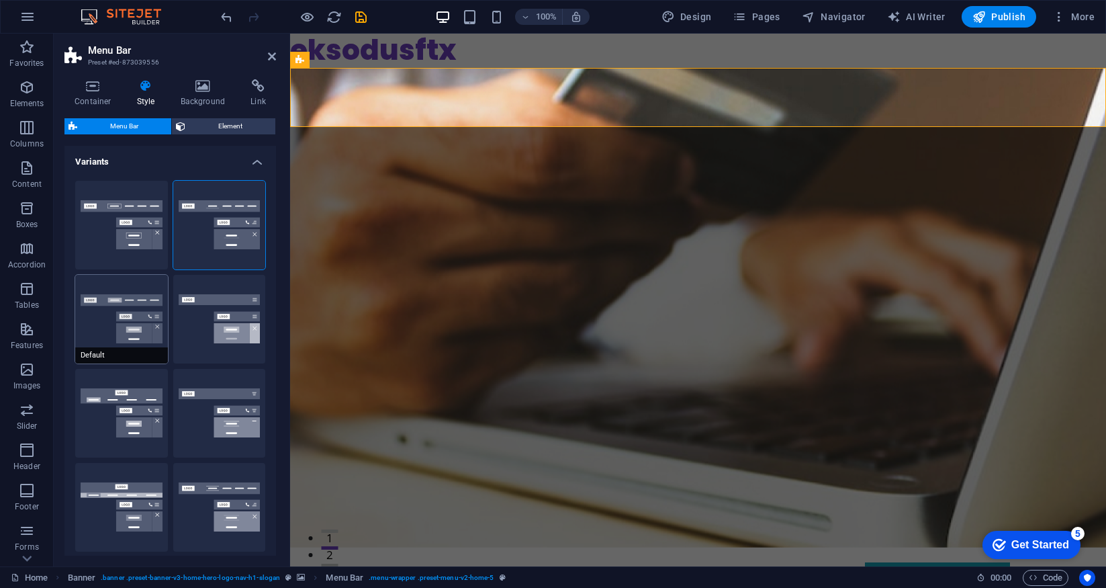
type input "1"
select select "link-default-font"
select select "px"
select select
type input "0"
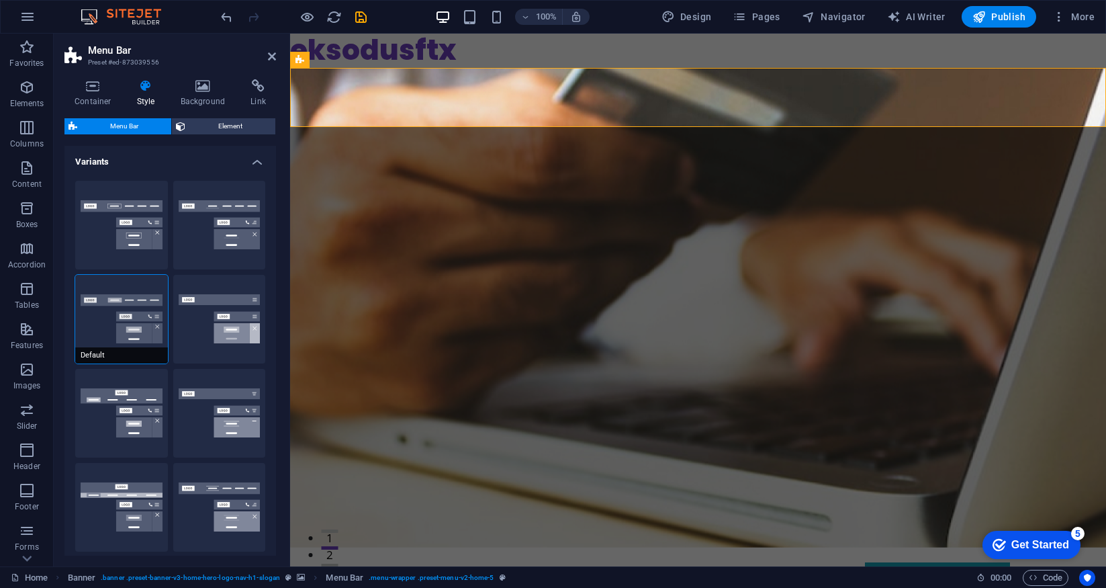
select select
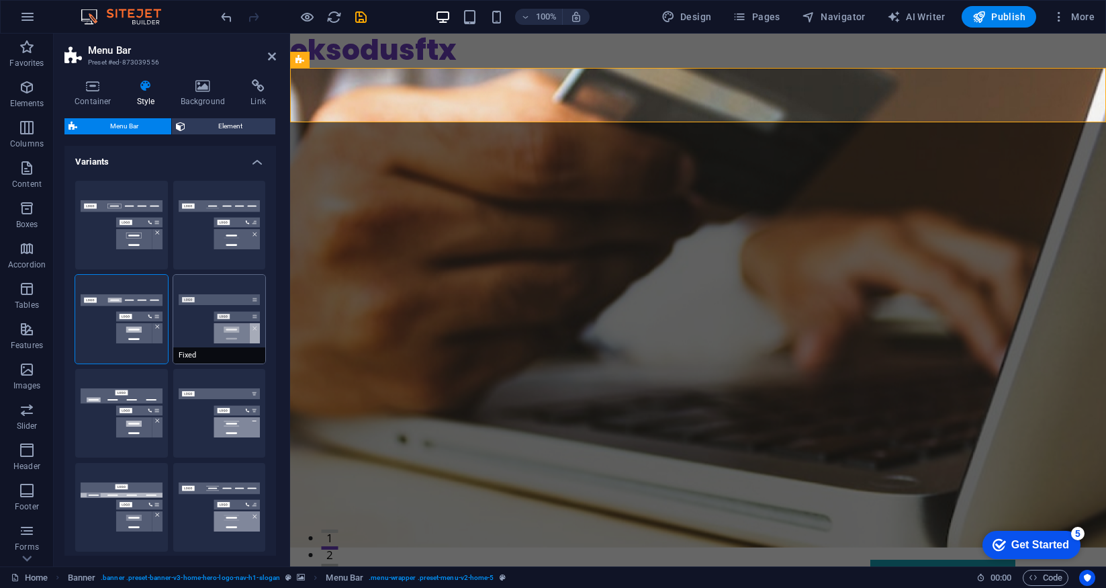
click at [242, 332] on button "Fixed" at bounding box center [219, 319] width 93 height 89
select select "link-special-font"
type input "1.5"
select select "rem"
select select "700"
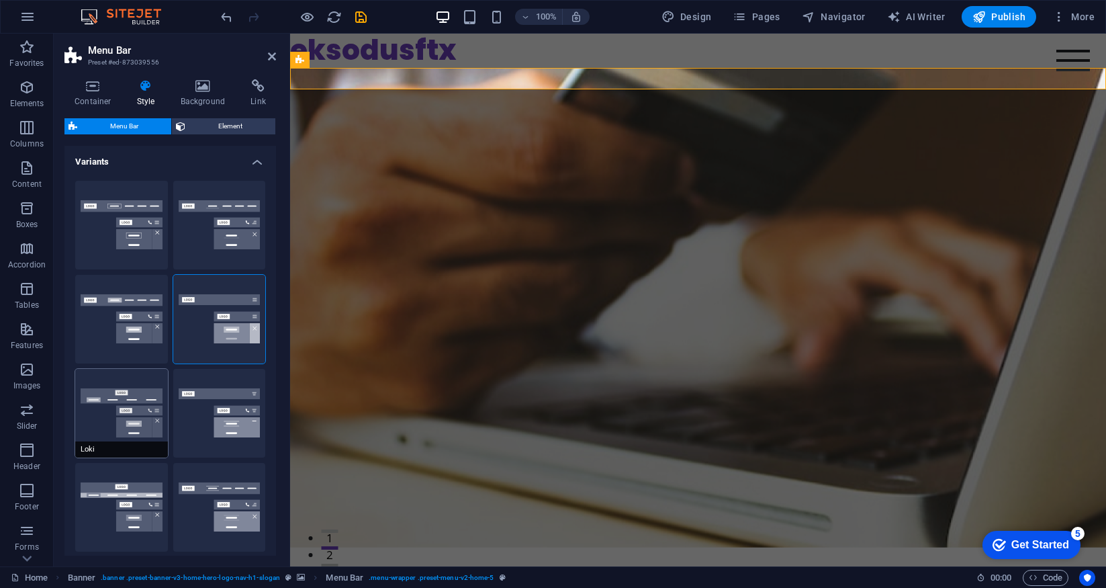
click at [144, 394] on button "Loki" at bounding box center [121, 413] width 93 height 89
type input "0"
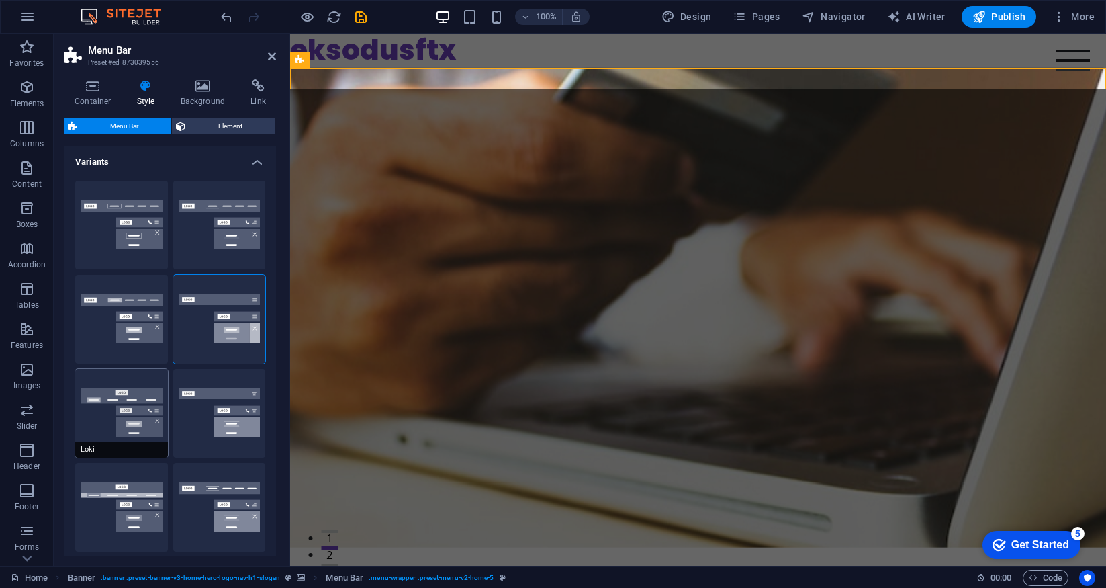
type input "0"
select select "DISABLED_OPTION_VALUE"
type input "2"
type input "1"
select select "link-default-font"
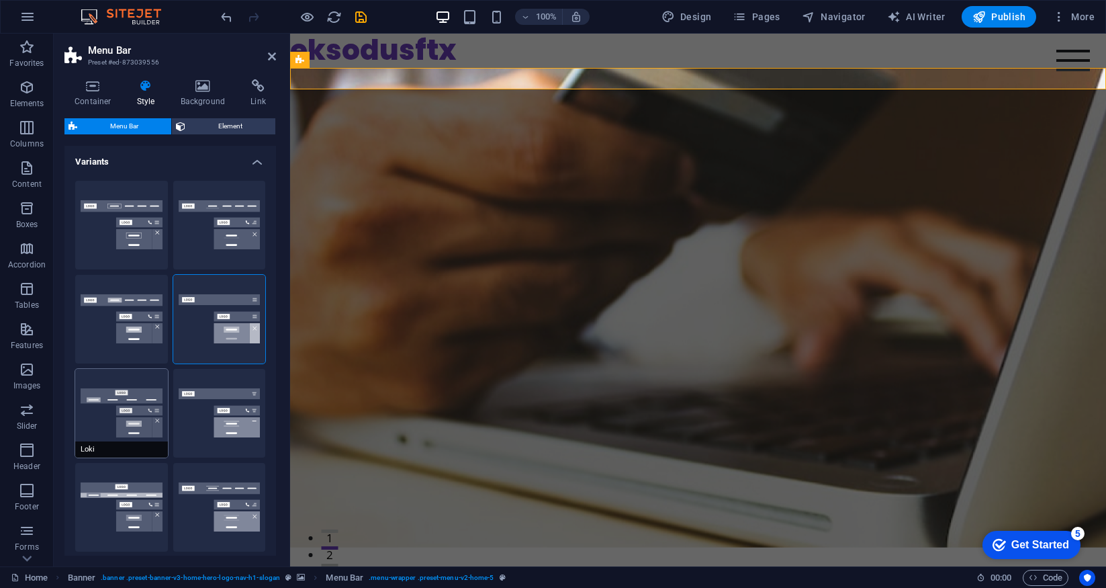
select select "px"
select select
type input "17"
select select "200"
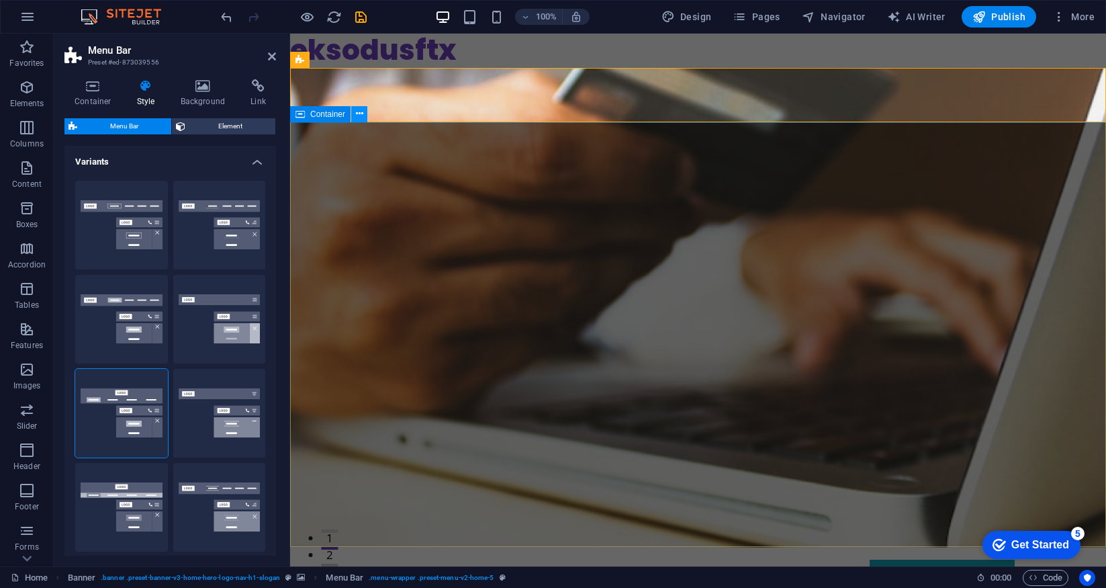
type input "1"
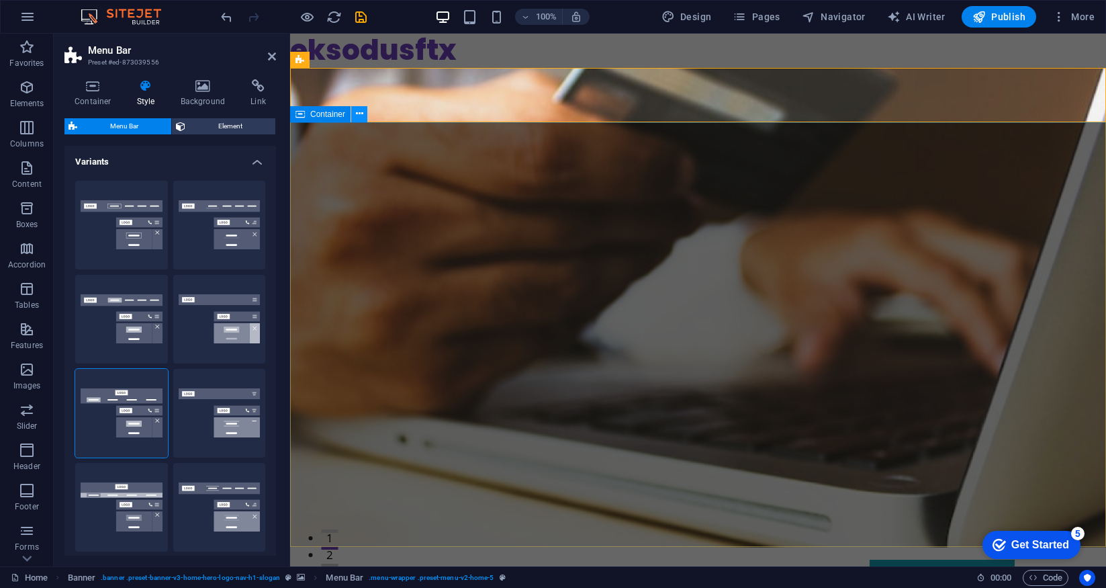
select select "link-special-font"
type input "1.5"
select select "rem"
select select "700"
select select "link-default-font"
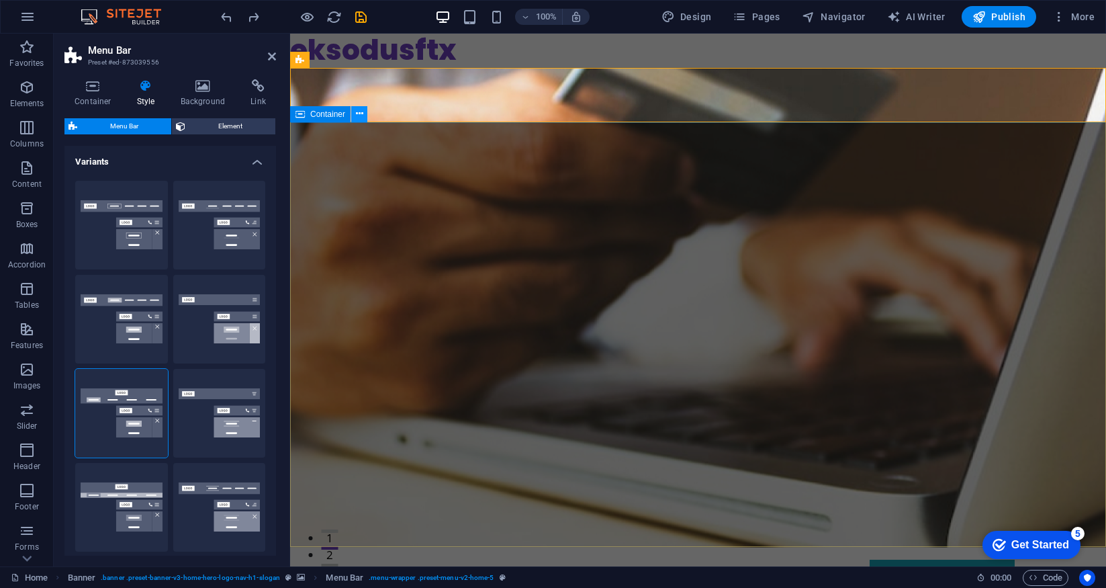
select select "px"
select select
click at [274, 54] on icon at bounding box center [272, 56] width 8 height 11
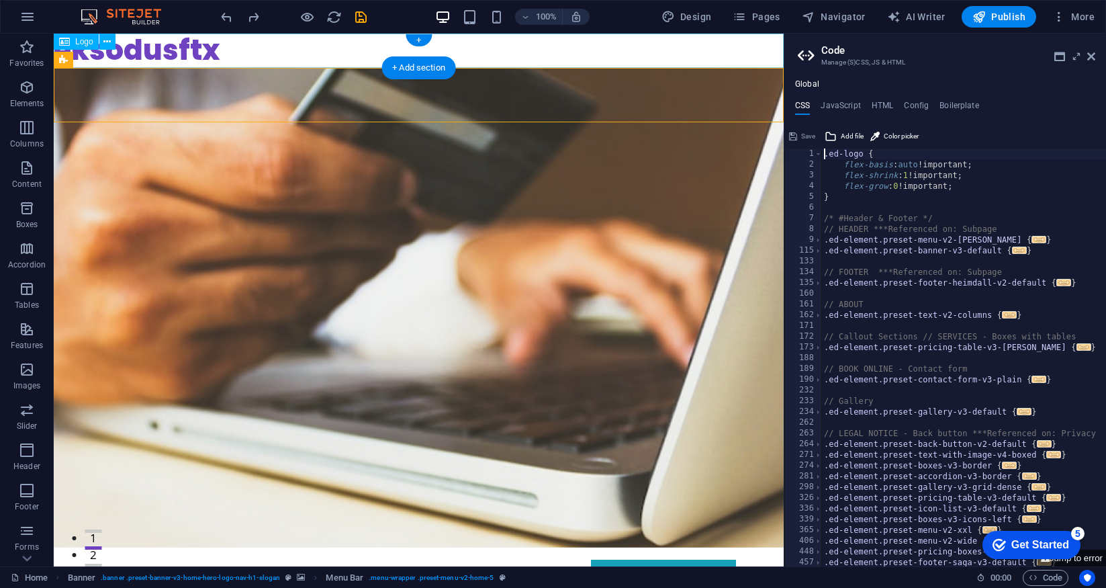
scroll to position [2, 0]
click at [1091, 54] on icon at bounding box center [1091, 56] width 8 height 11
click at [1098, 57] on aside "Code Manage (S)CSS, JS & HTML Global CSS JavaScript HTML Config Boilerplate .ed…" at bounding box center [945, 300] width 322 height 533
click at [1093, 57] on icon at bounding box center [1091, 56] width 8 height 11
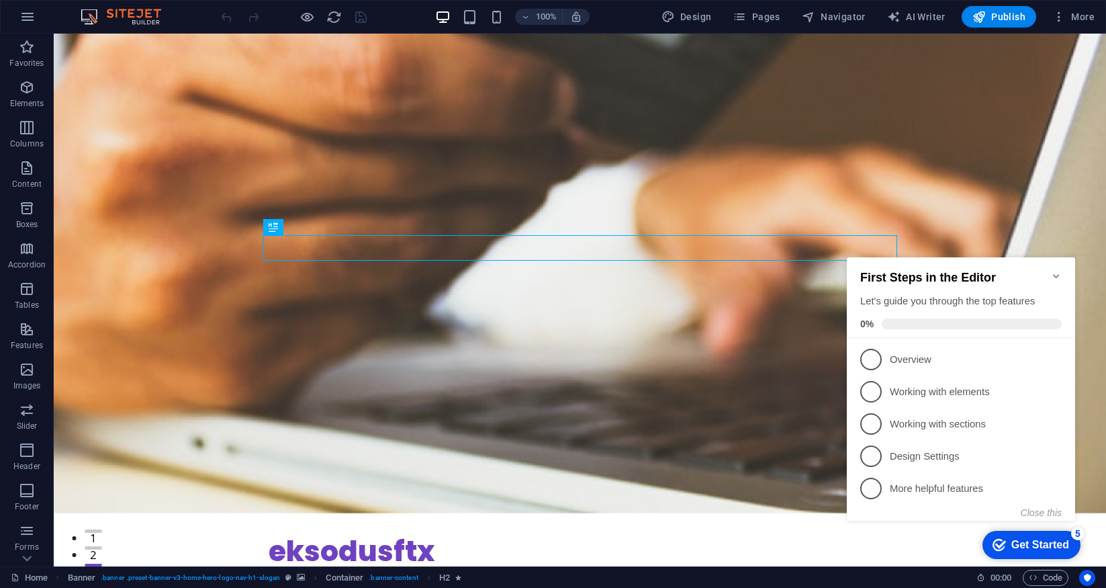
click at [1058, 271] on icon "Minimize checklist" at bounding box center [1056, 276] width 11 height 11
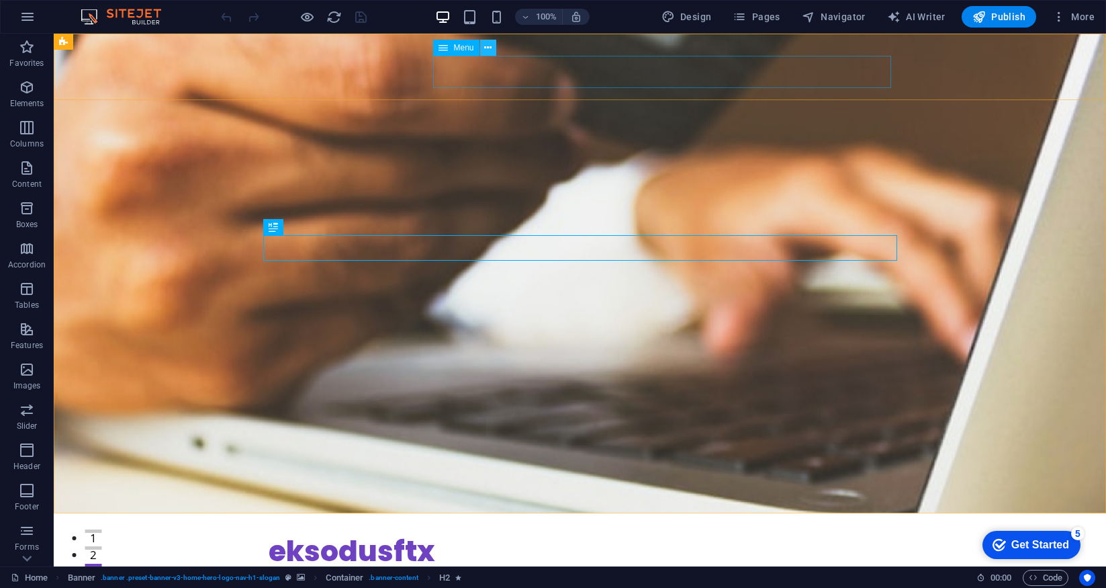
click at [490, 47] on icon at bounding box center [487, 48] width 7 height 14
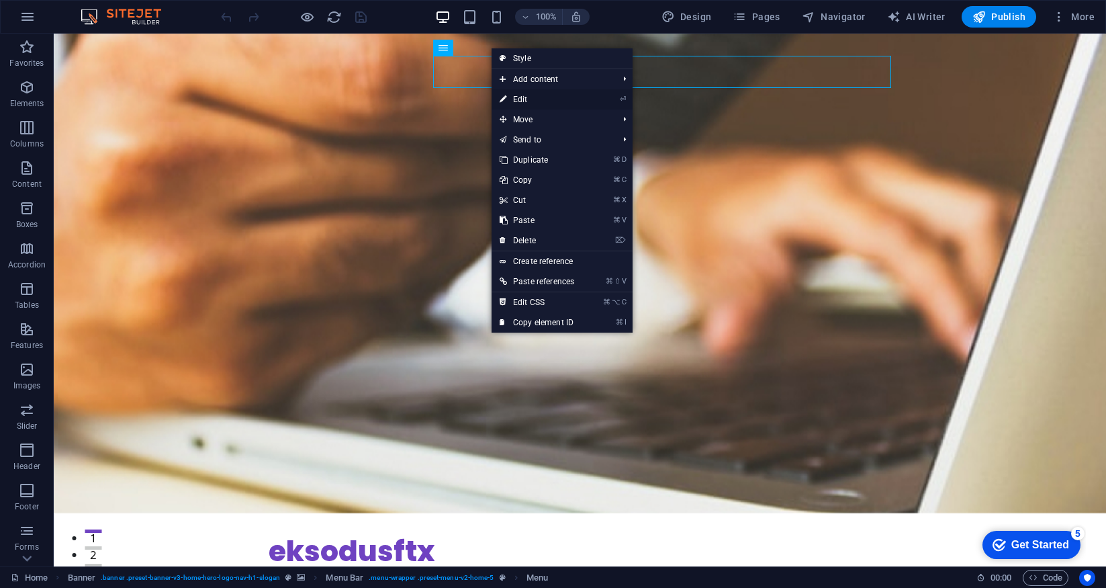
click at [526, 98] on link "⏎ Edit" at bounding box center [537, 99] width 91 height 20
select select
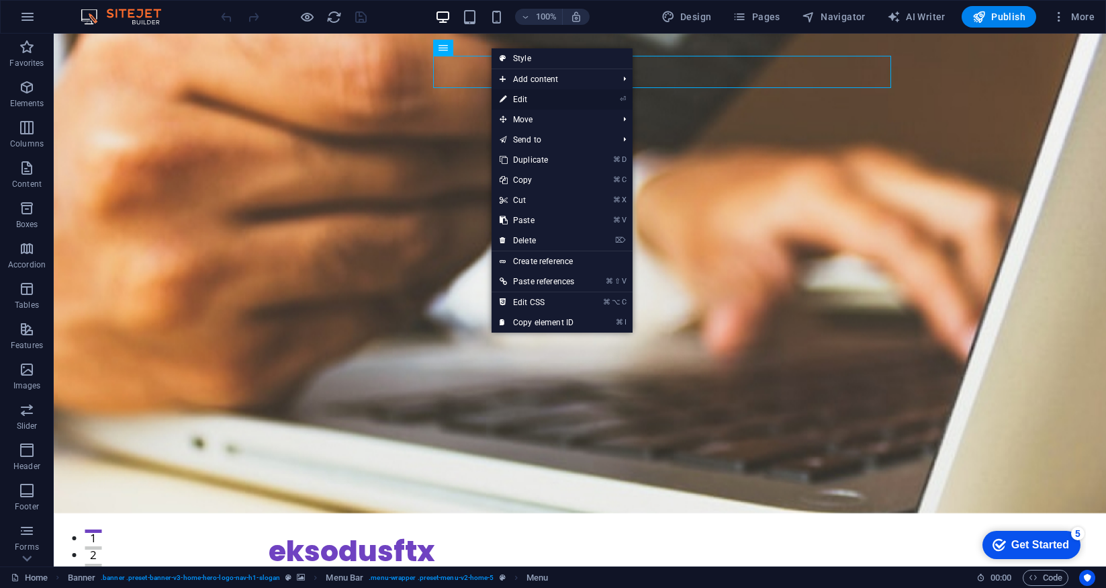
select select
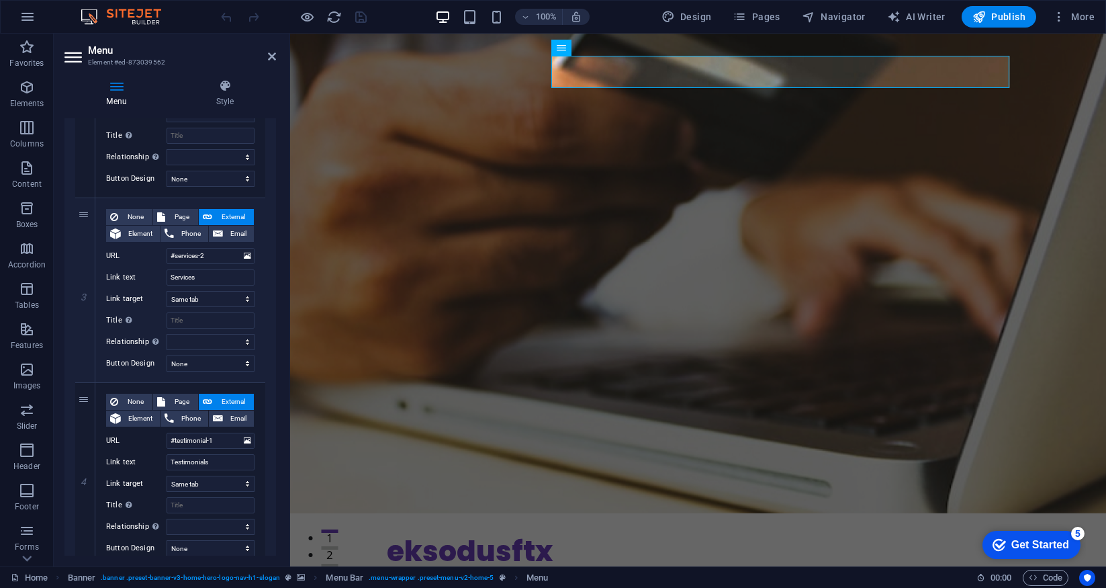
scroll to position [651, 0]
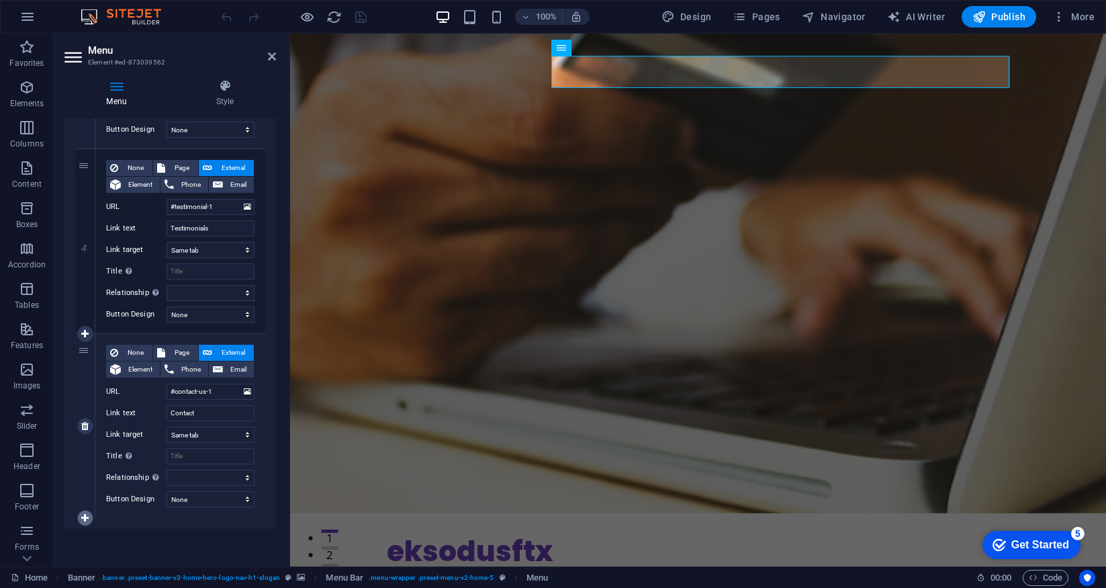
click at [85, 514] on icon at bounding box center [84, 517] width 7 height 9
select select
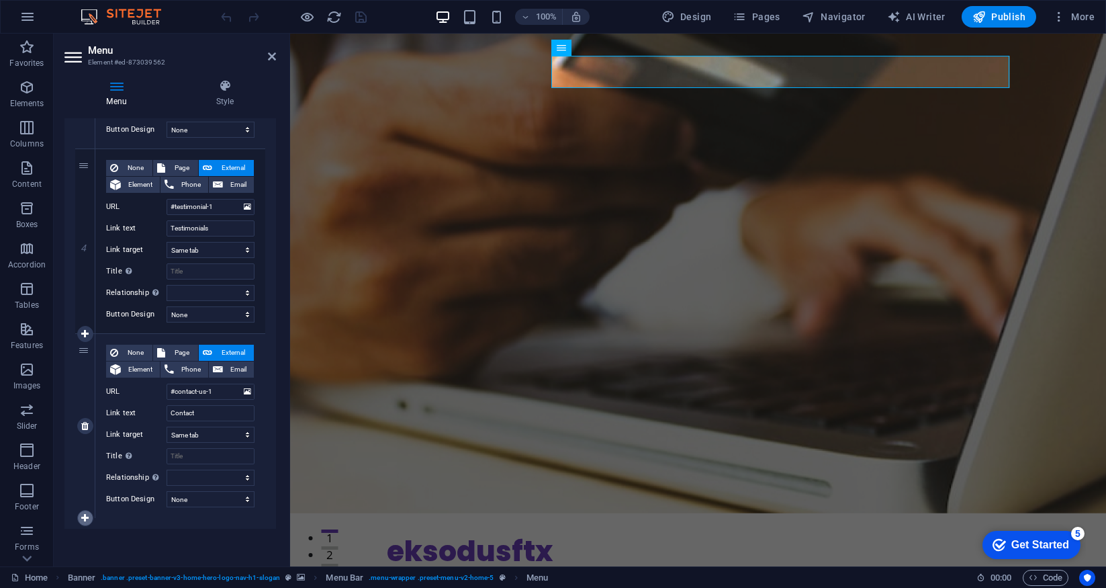
select select
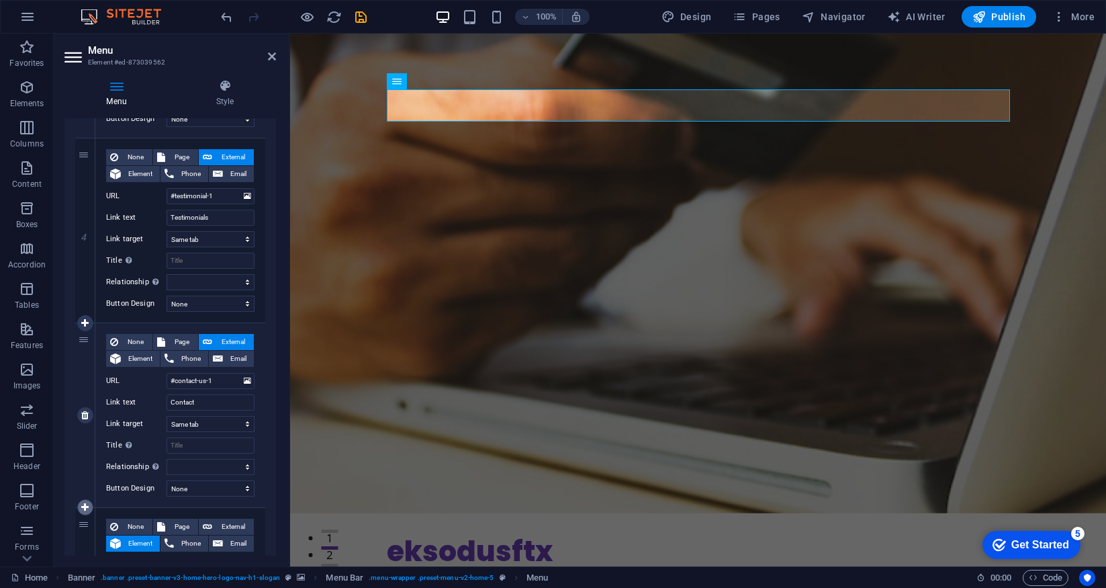
scroll to position [660, 0]
select select
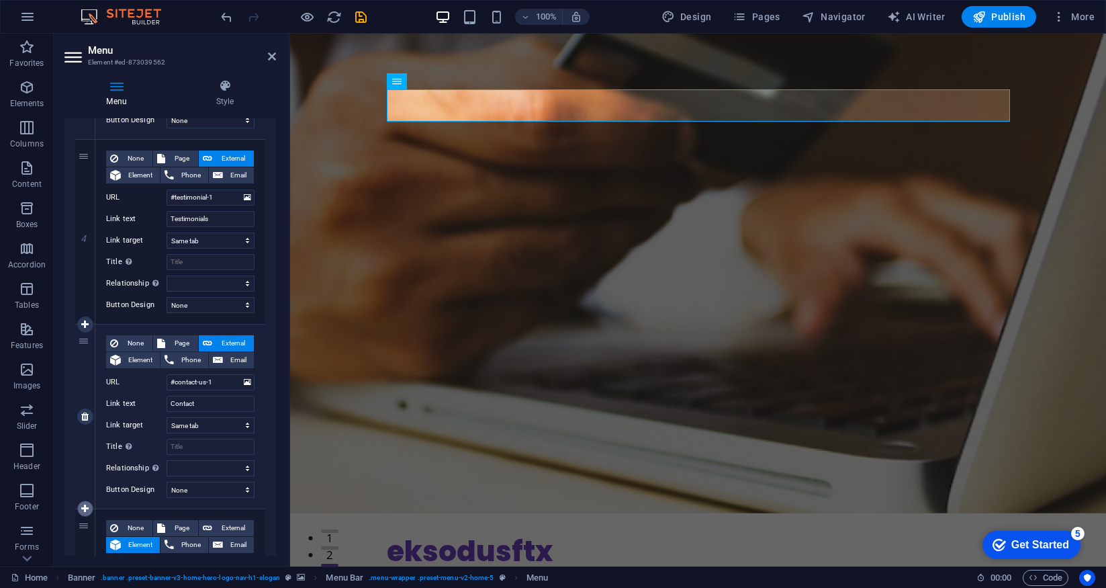
select select
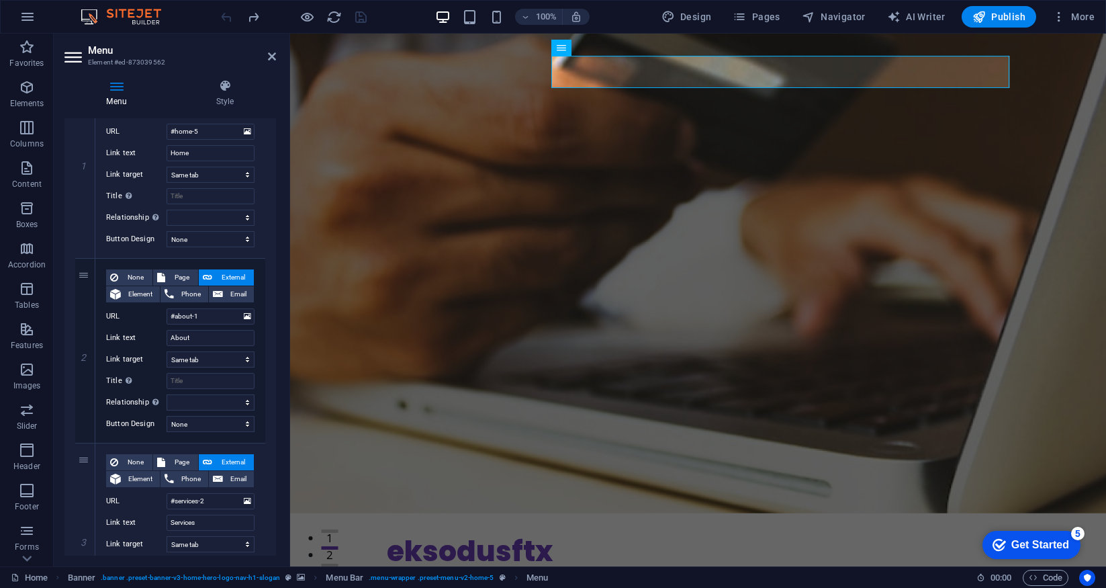
scroll to position [0, 0]
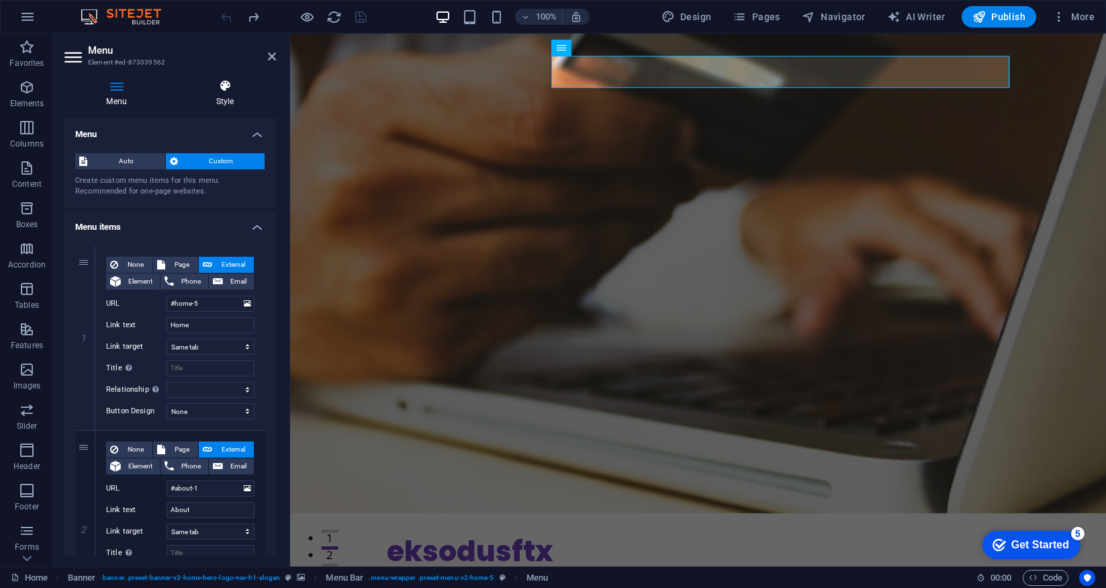
click at [227, 94] on h4 "Style" at bounding box center [225, 93] width 102 height 28
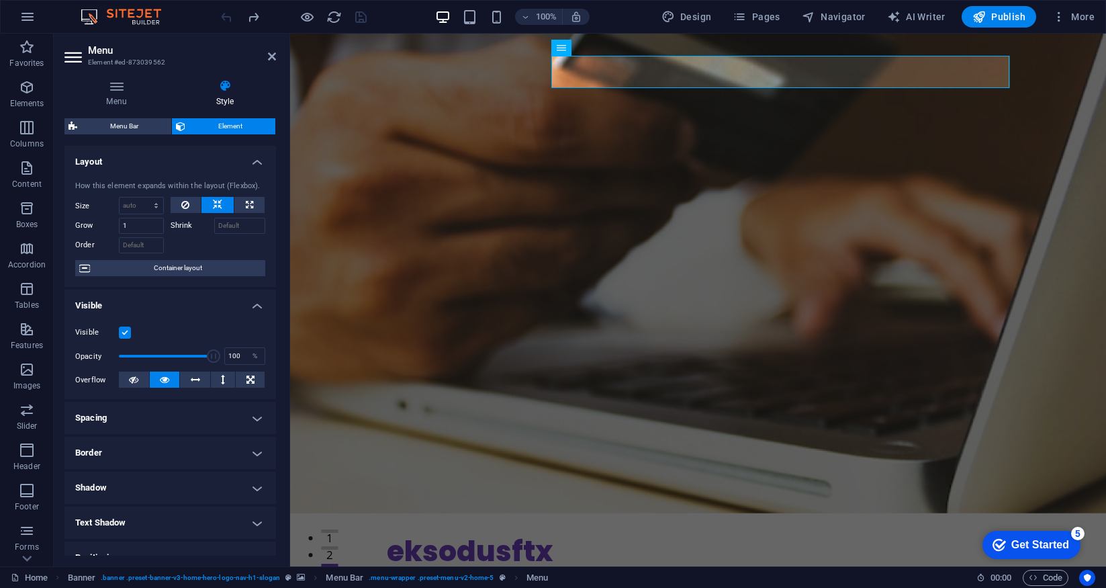
scroll to position [77, 0]
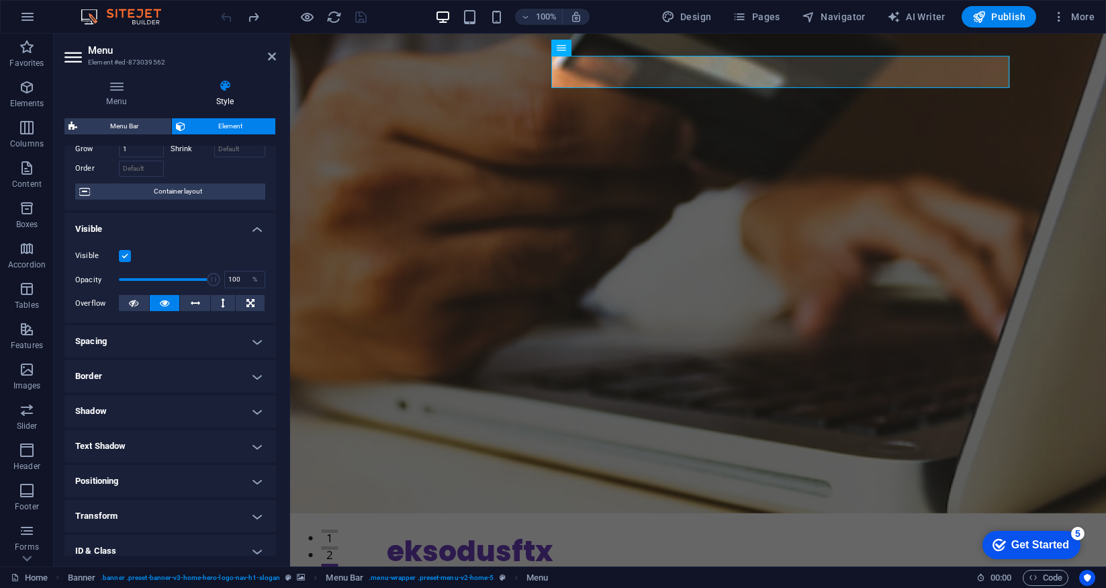
click at [256, 344] on h4 "Spacing" at bounding box center [170, 341] width 212 height 32
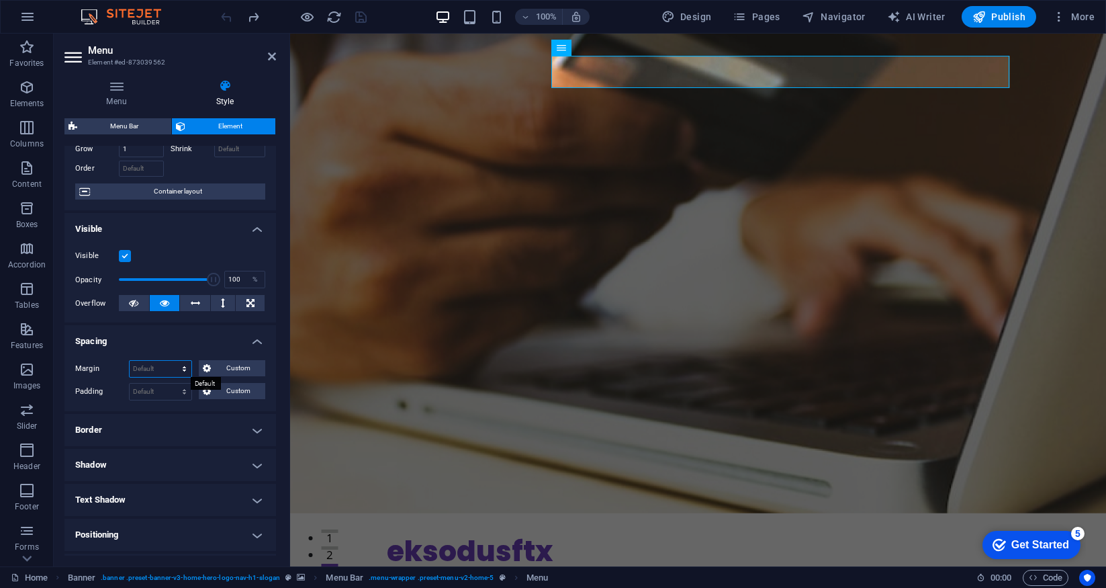
click at [155, 367] on select "Default auto px % rem vw vh Custom" at bounding box center [161, 369] width 62 height 16
click at [130, 361] on select "Default auto px % rem vw vh Custom" at bounding box center [161, 369] width 62 height 16
select select "DISABLED_OPTION_VALUE"
click at [169, 392] on select "Default px rem % vh vw Custom" at bounding box center [161, 391] width 62 height 16
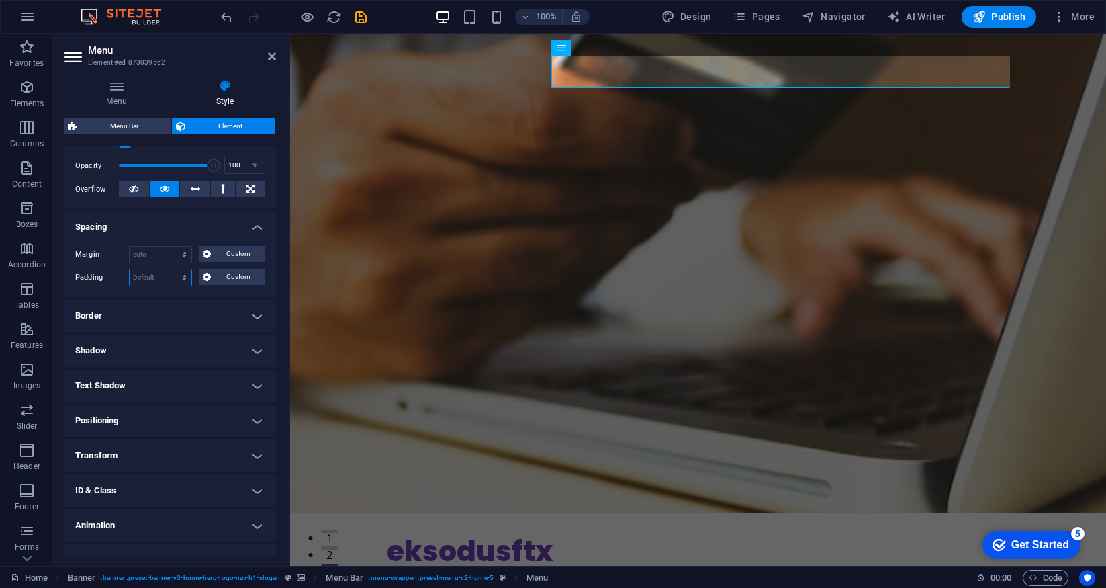
scroll to position [212, 0]
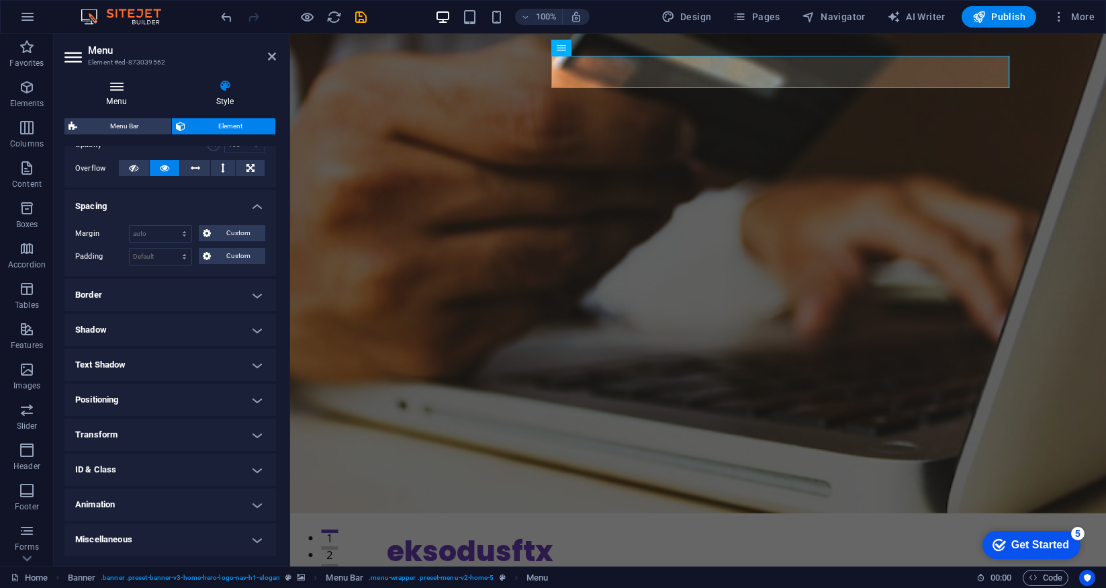
click at [119, 93] on h4 "Menu" at bounding box center [118, 93] width 109 height 28
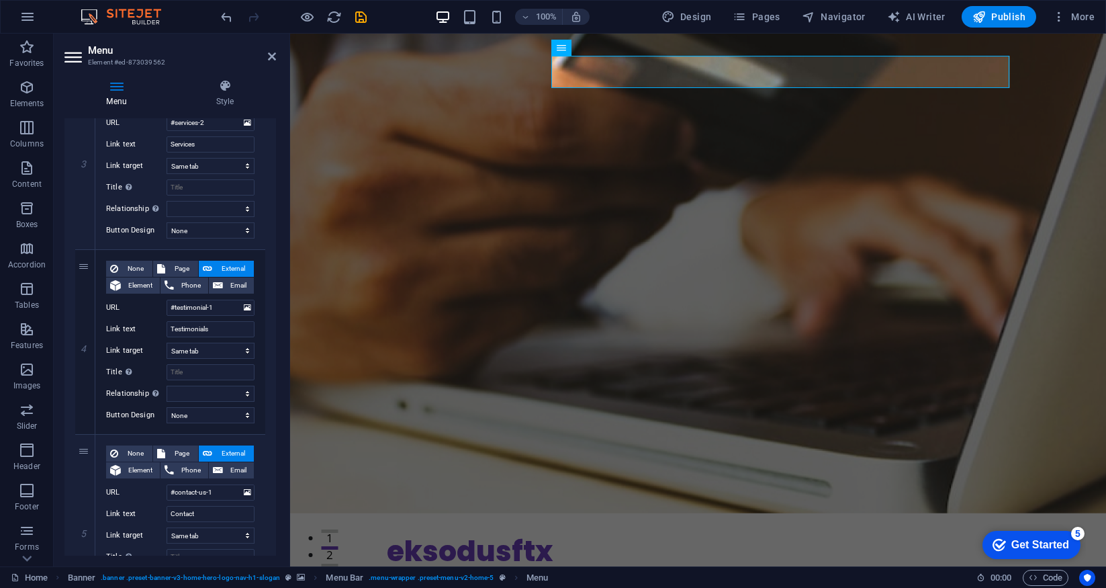
scroll to position [651, 0]
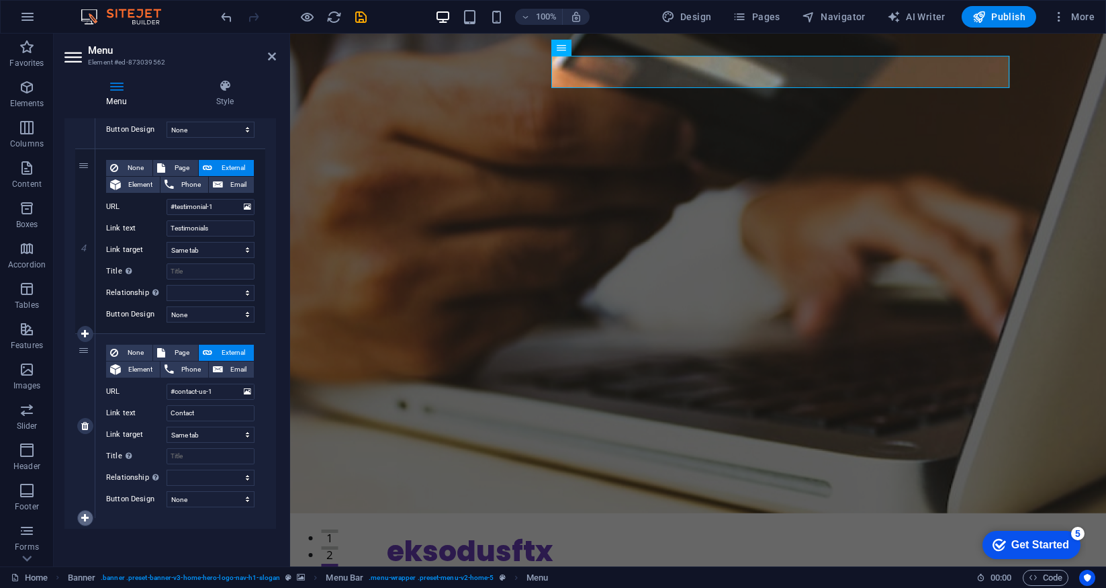
click at [86, 519] on icon at bounding box center [84, 517] width 7 height 9
select select
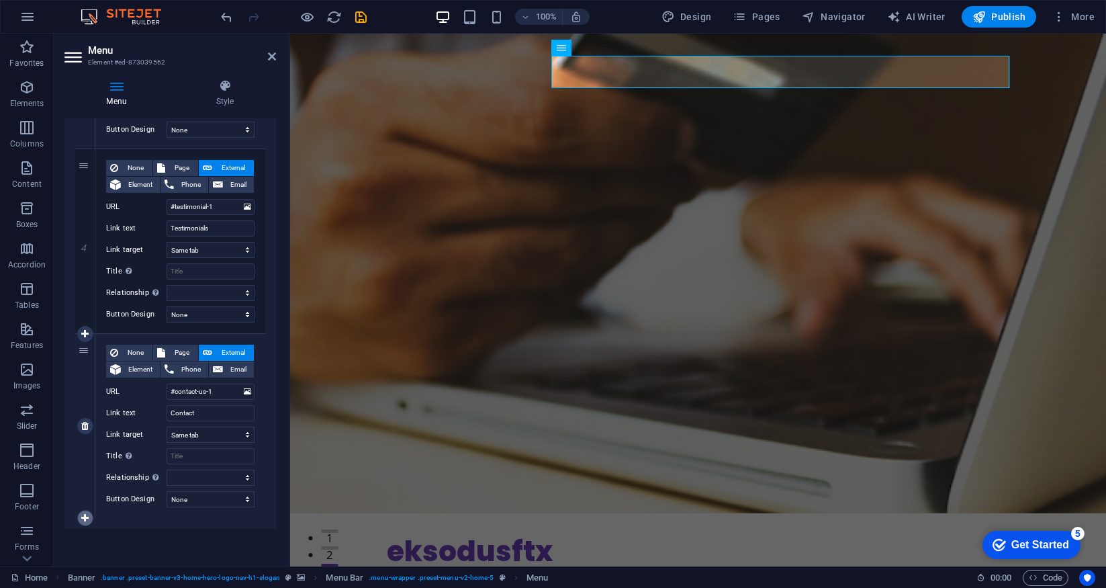
select select
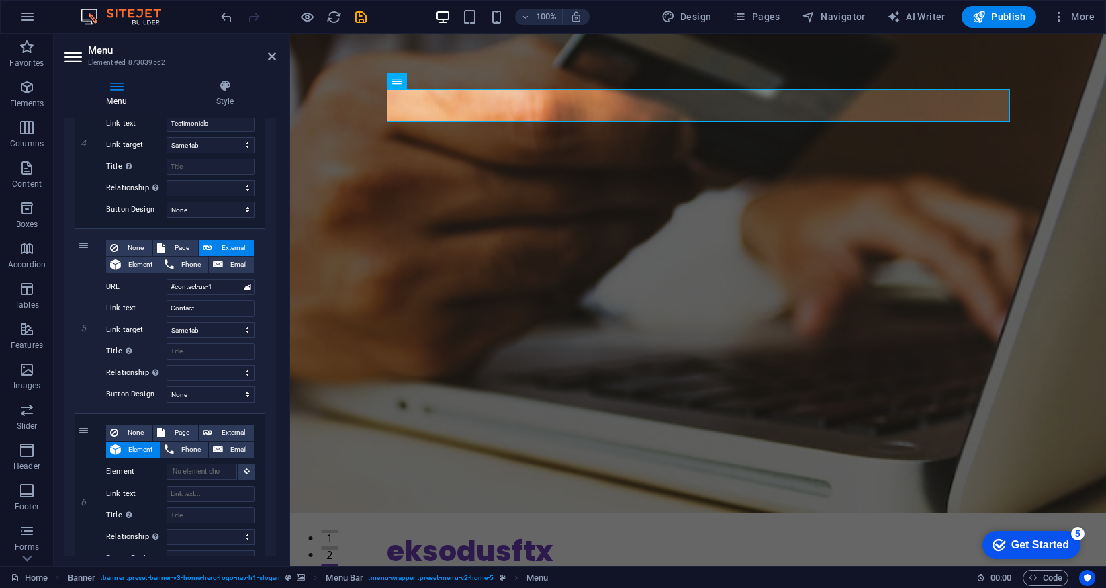
scroll to position [815, 0]
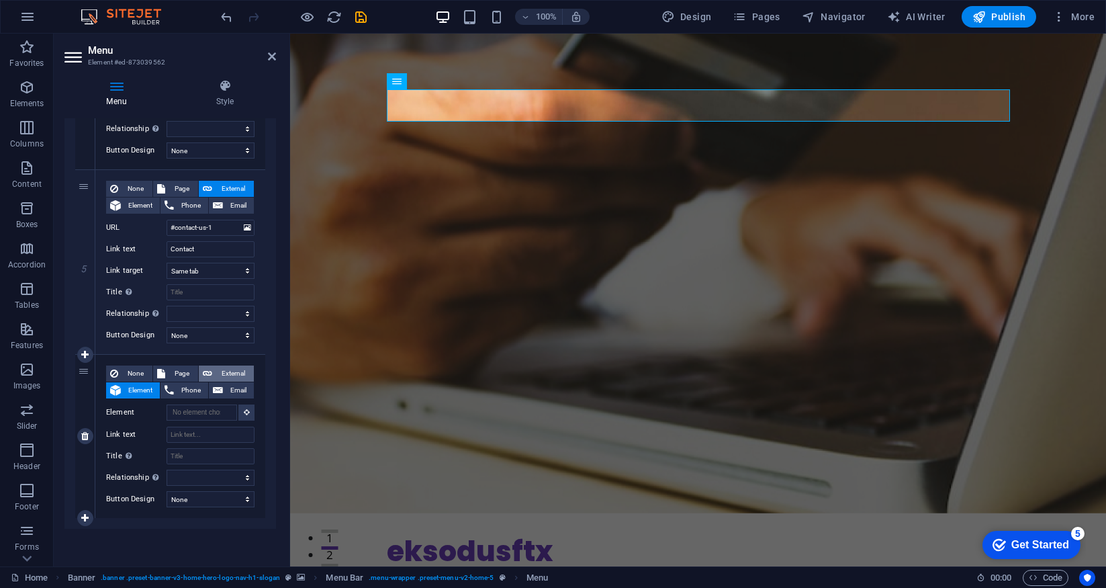
click at [240, 375] on span "External" at bounding box center [233, 373] width 34 height 16
select select
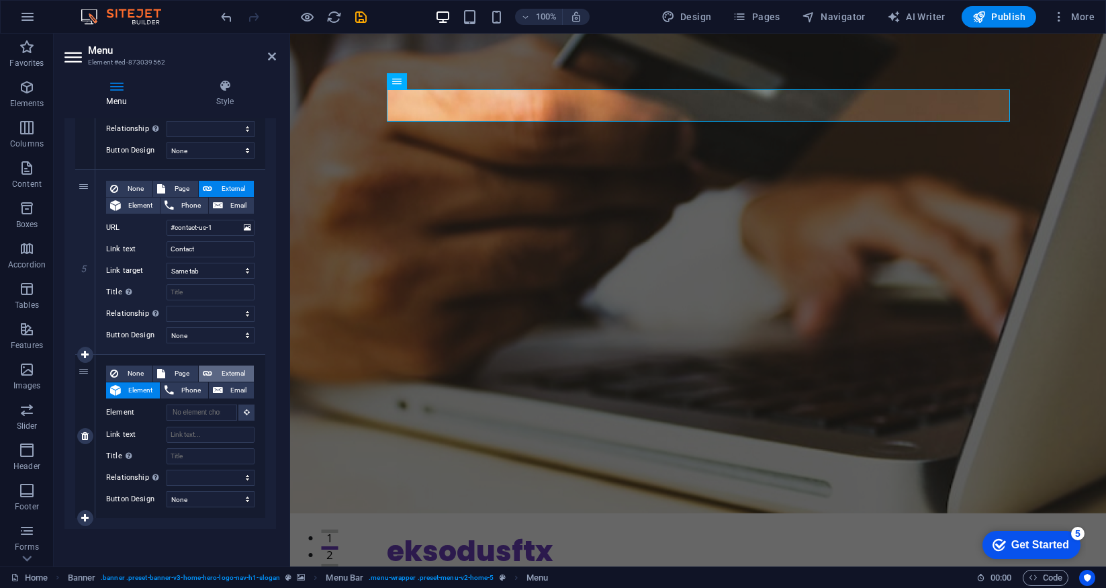
select select
select select "blank"
select select
type input "c"
select select
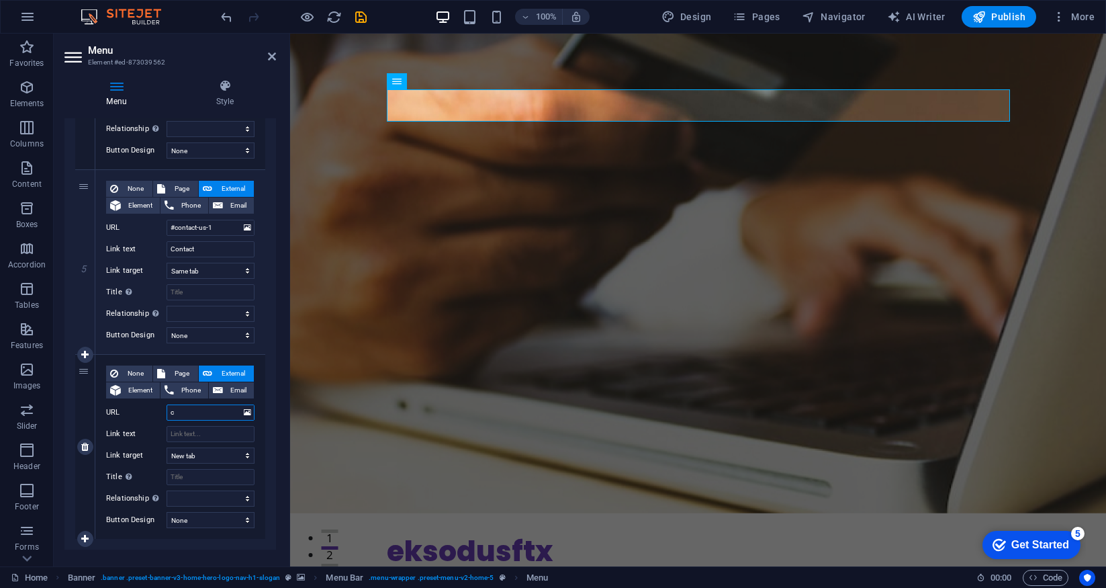
select select
type input "cr"
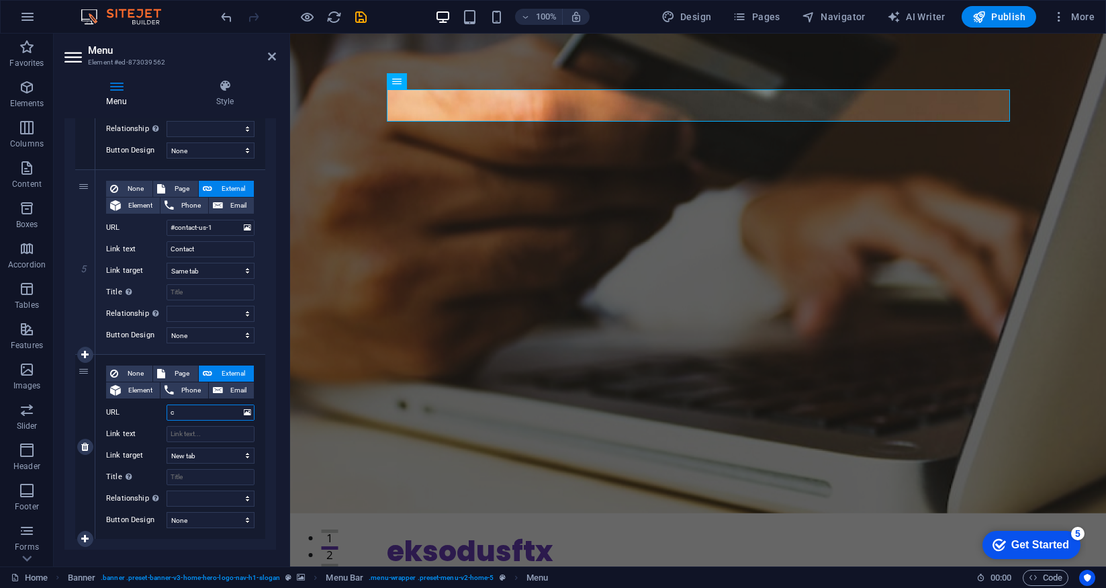
select select
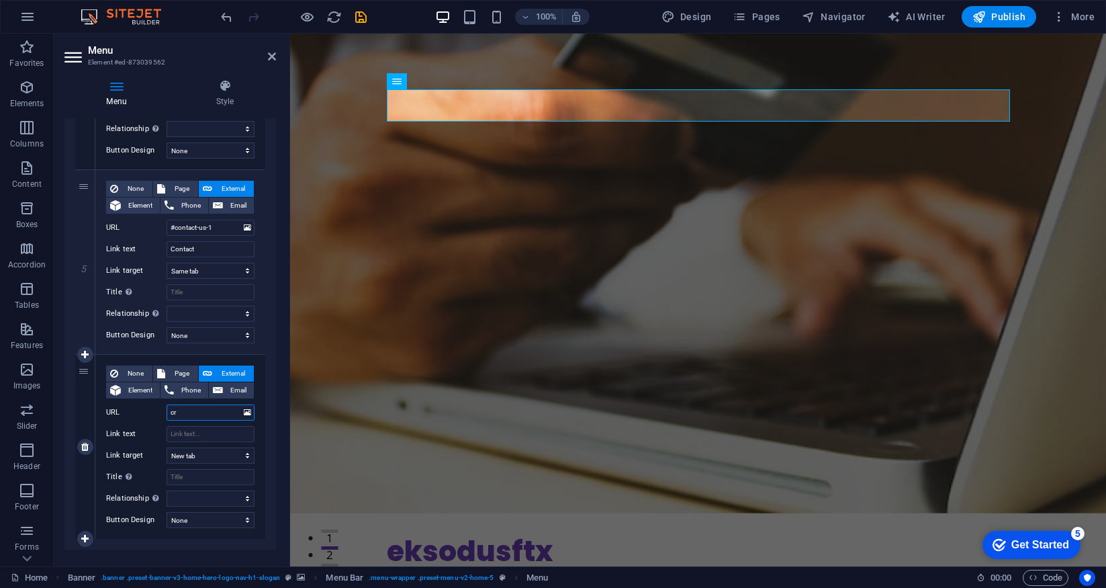
select select
type input "crm"
select select
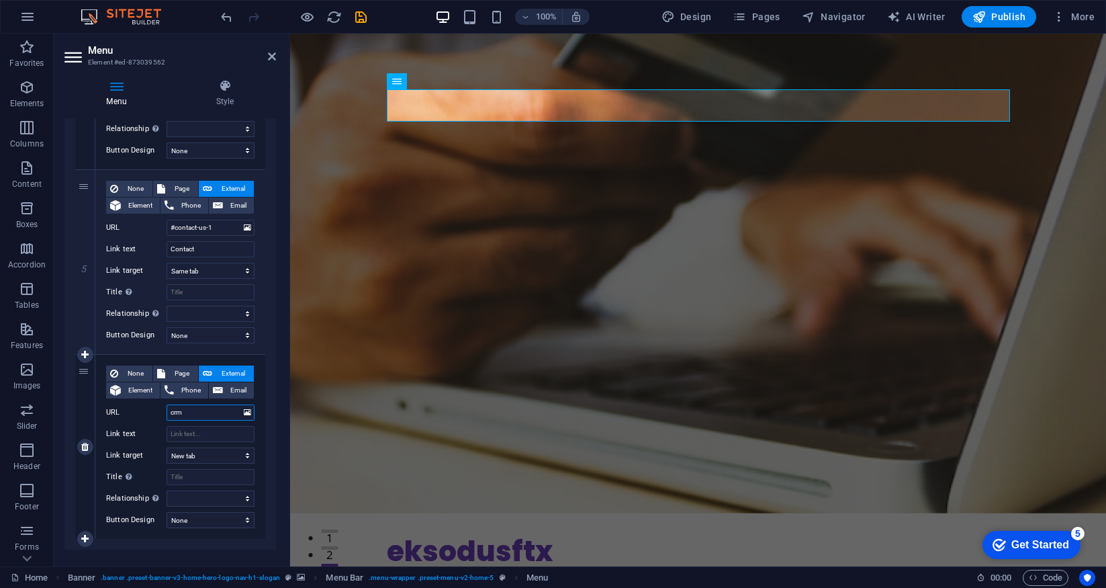
select select
type input "crm.el"
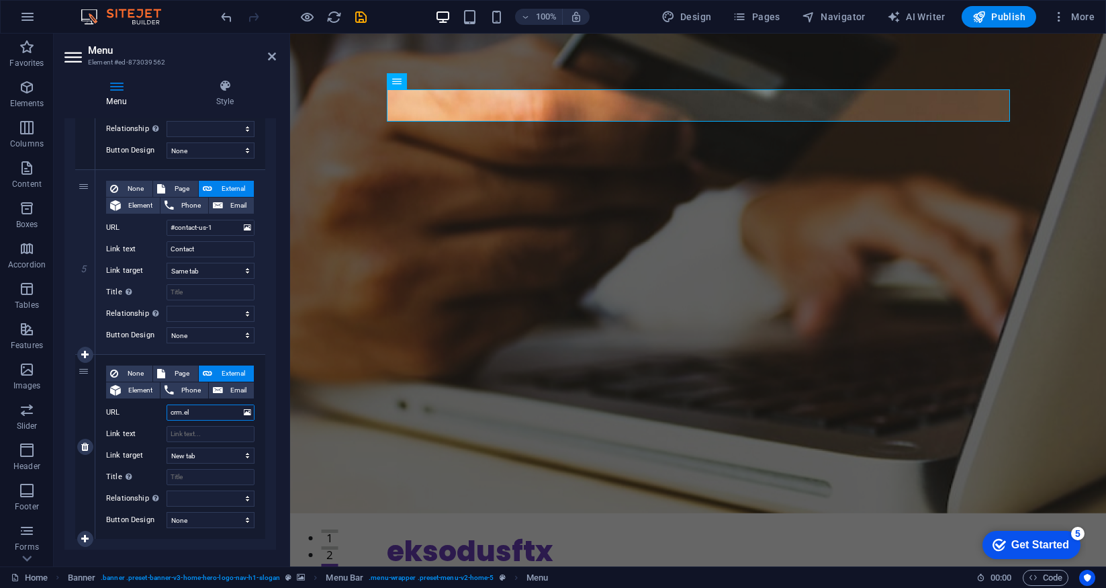
select select
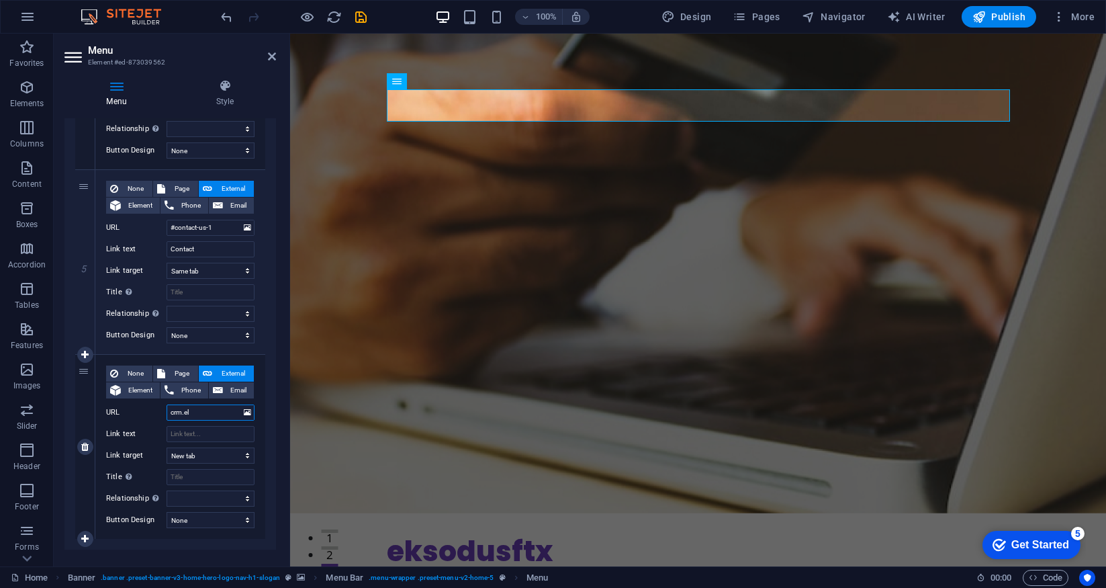
select select
type input "crm.eksodus"
select select
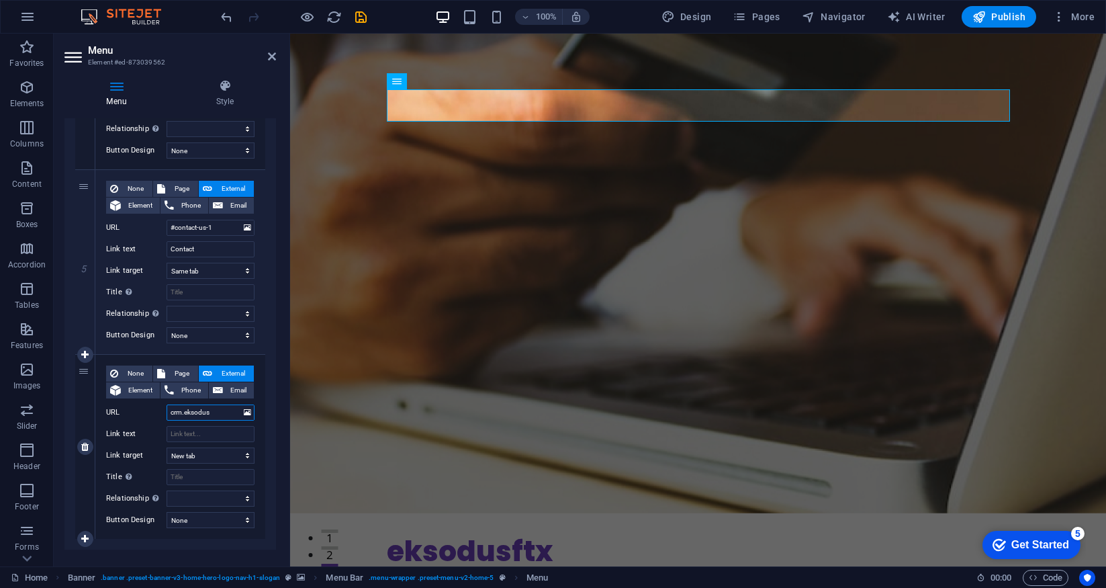
select select
type input "[DOMAIN_NAME]"
select select
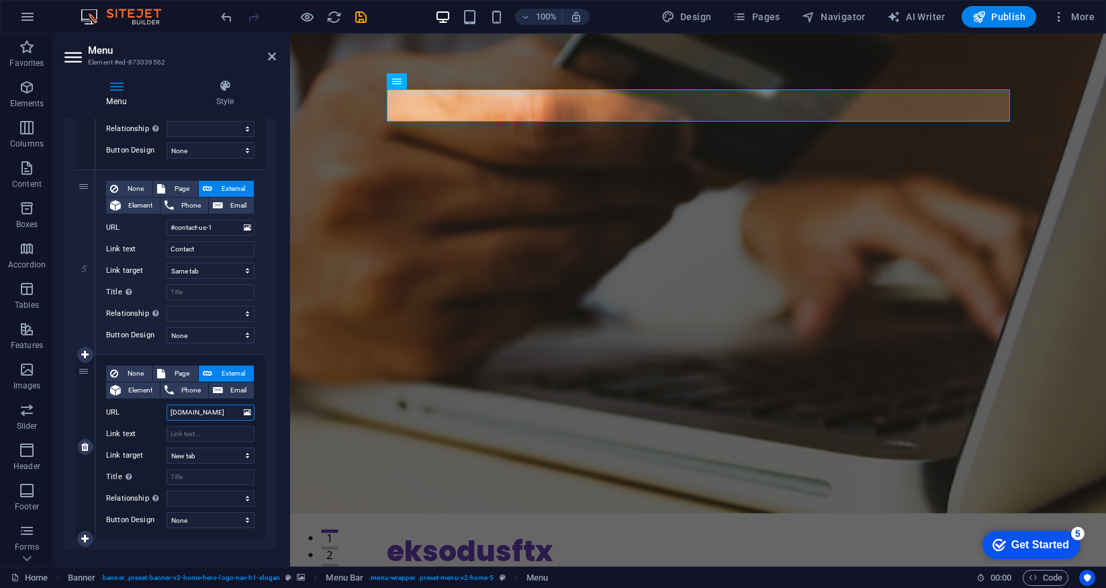
select select
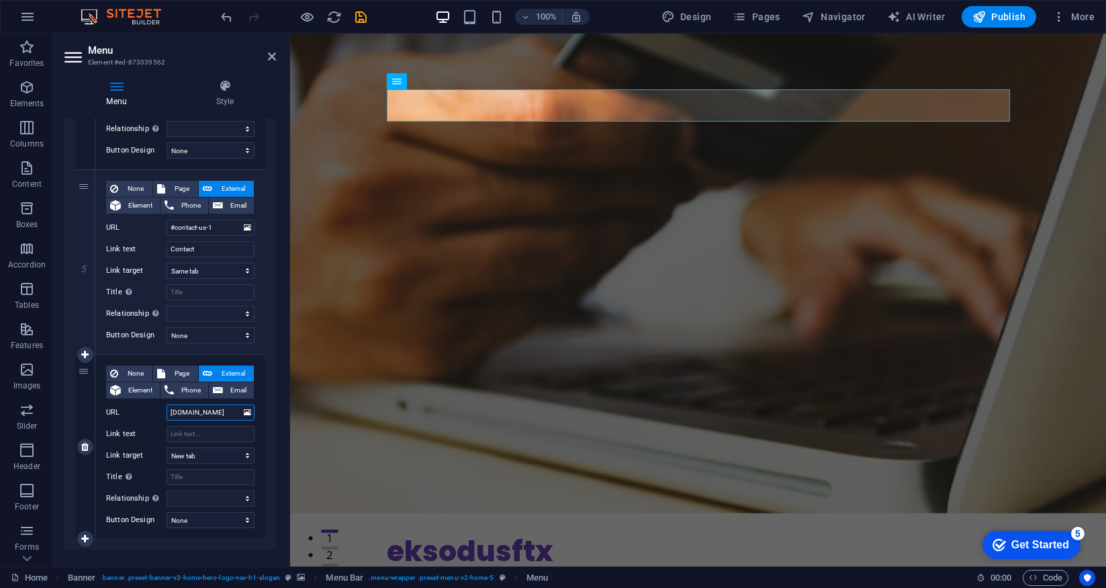
type input "[DOMAIN_NAME]"
select select
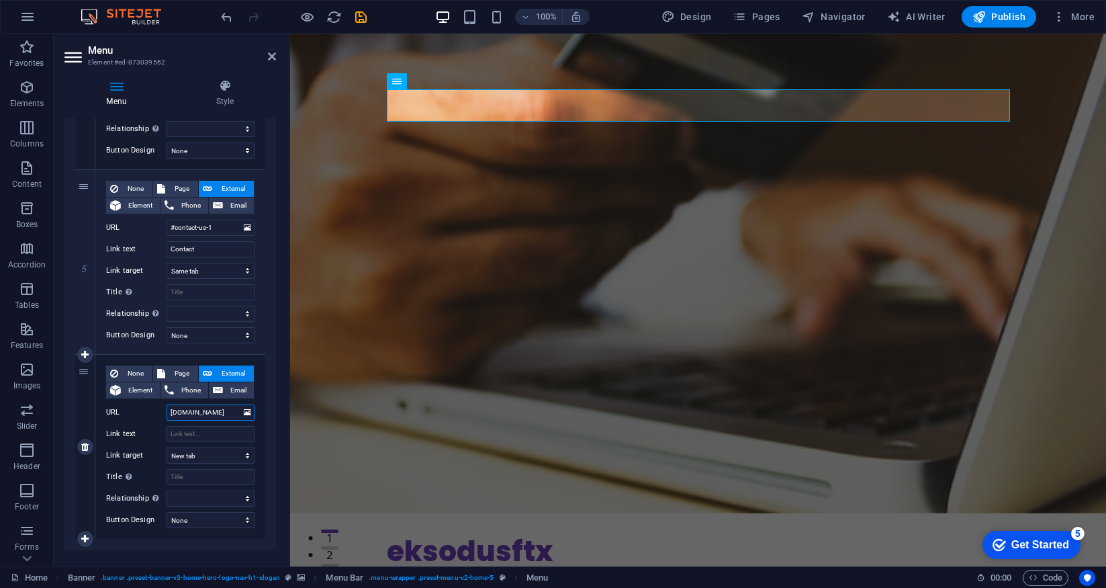
select select
drag, startPoint x: 234, startPoint y: 414, endPoint x: 165, endPoint y: 414, distance: 68.5
click at [165, 414] on div "URL crm.eksodusftx.com" at bounding box center [180, 412] width 148 height 16
type input "[DOMAIN_NAME]"
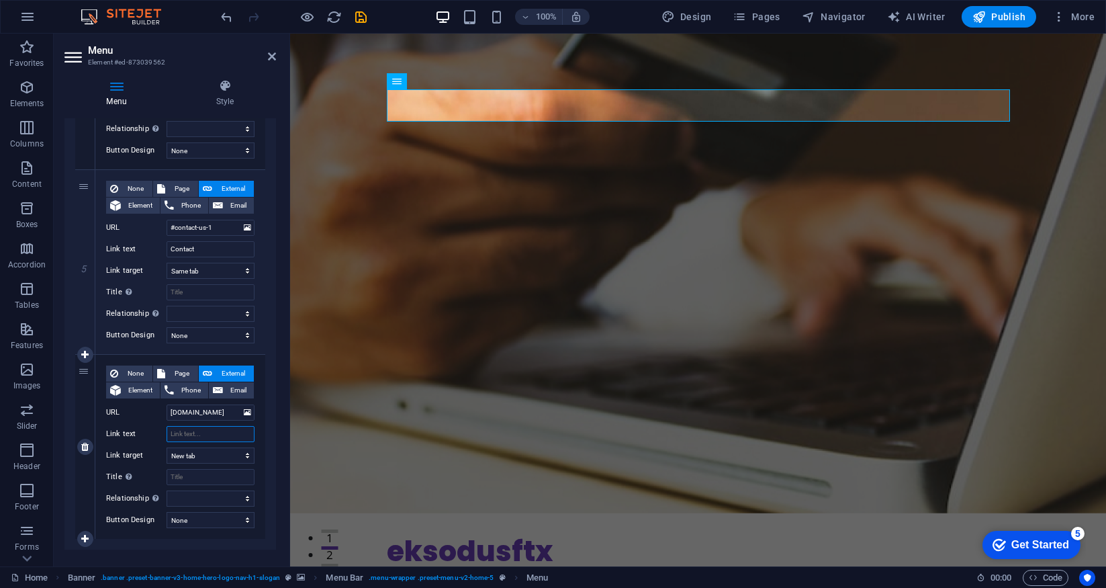
click at [195, 431] on input "Link text" at bounding box center [211, 434] width 88 height 16
paste input "[DOMAIN_NAME]"
type input "[DOMAIN_NAME]"
select select
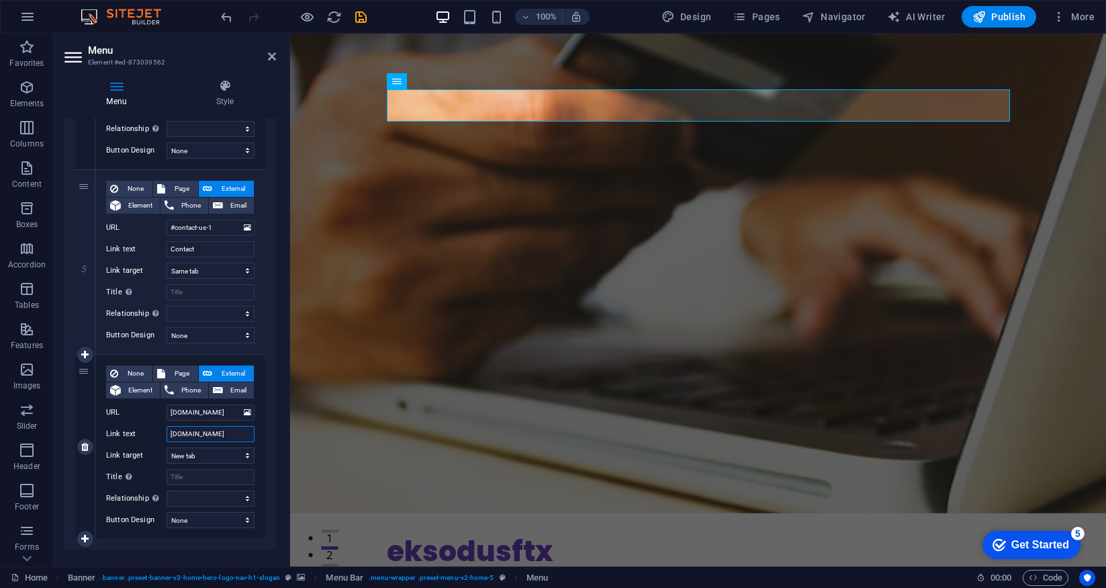
select select
type input "c"
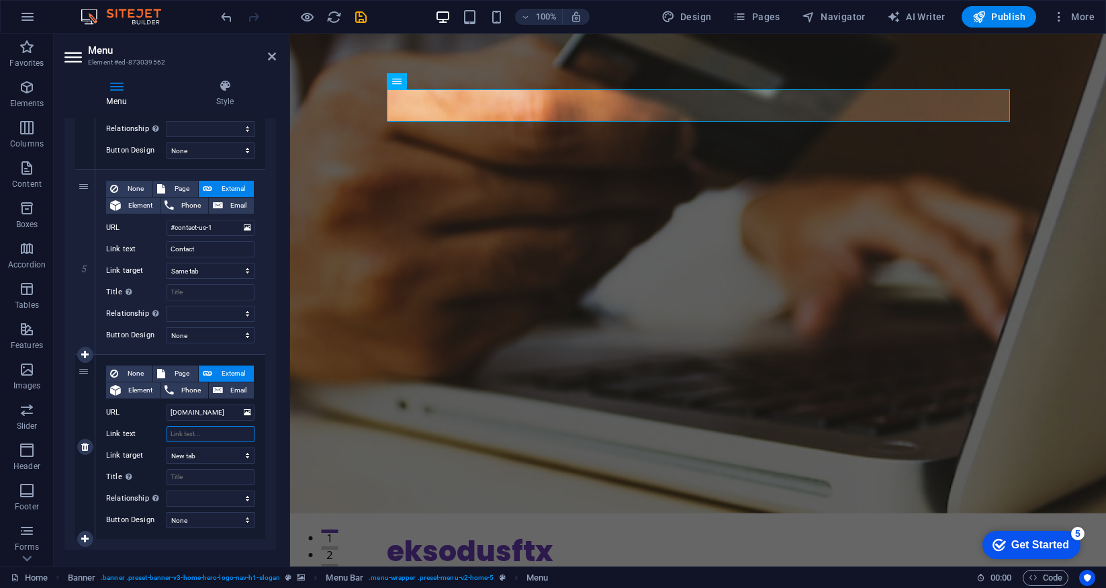
select select
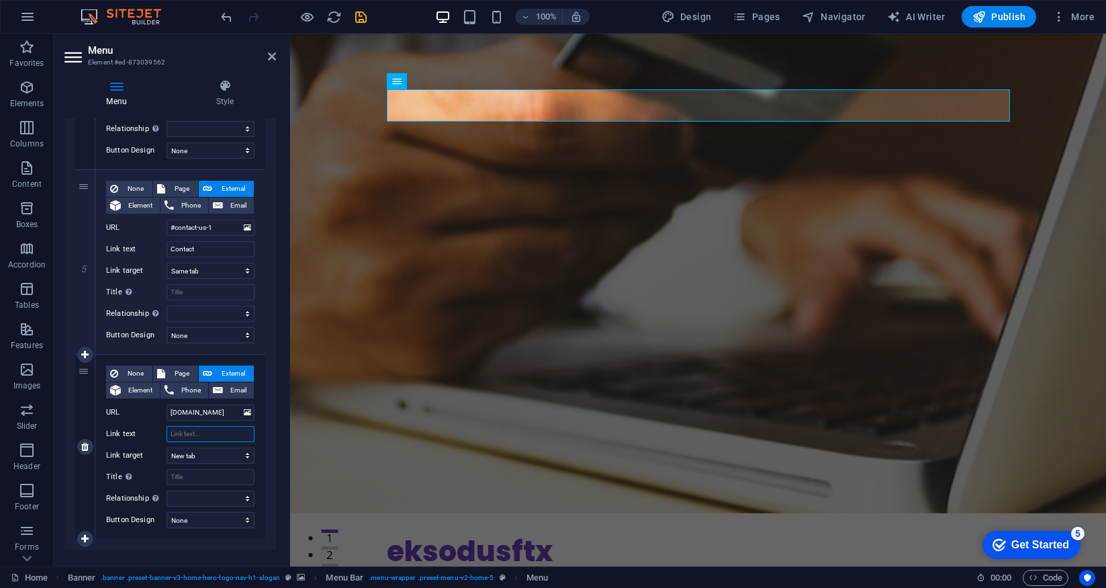
select select
type input "GET S"
select select
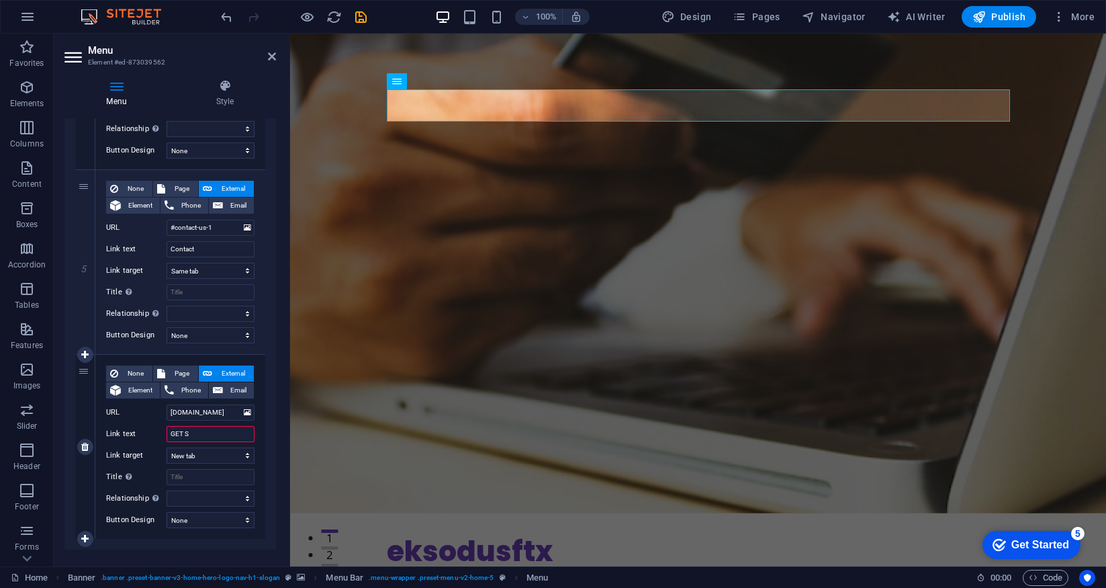
select select
type input "GET STARTED NOW"
select select
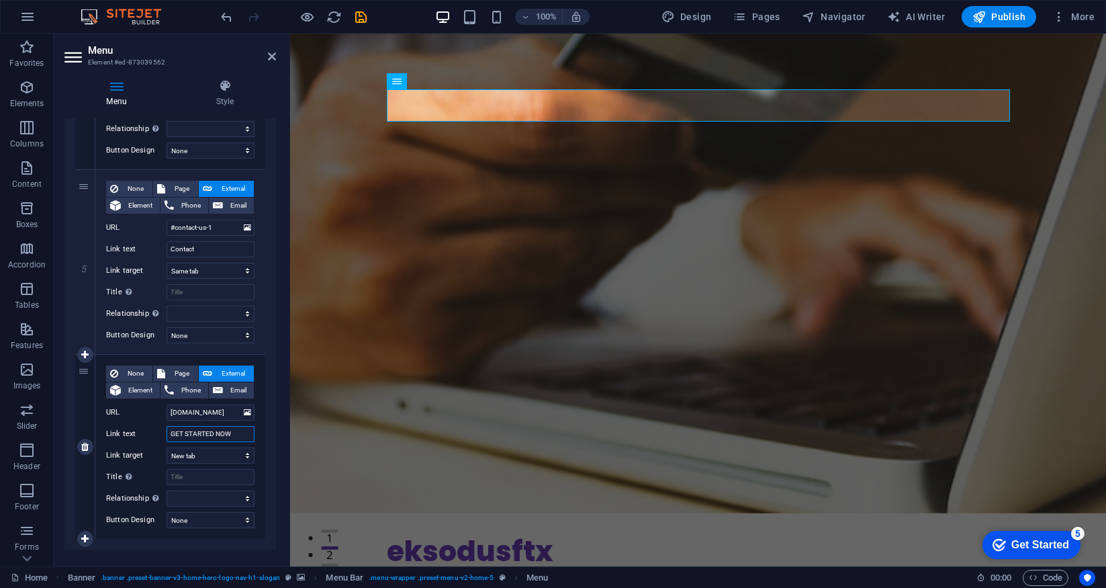
select select
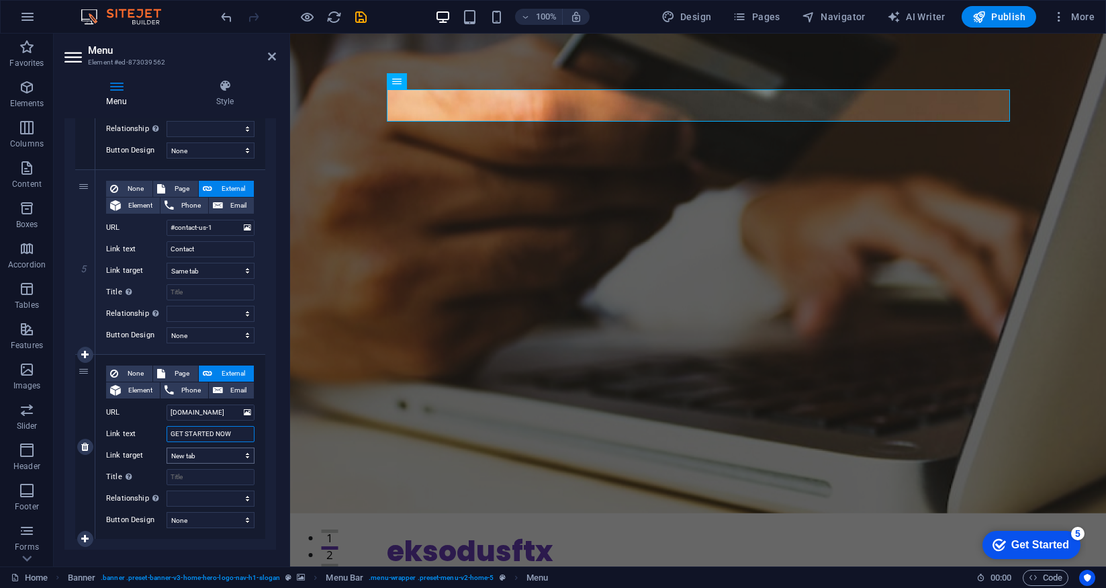
type input "GET STARTED NOW"
click at [206, 451] on select "New tab Same tab Overlay" at bounding box center [211, 455] width 88 height 16
click at [167, 447] on select "New tab Same tab Overlay" at bounding box center [211, 455] width 88 height 16
click at [208, 477] on input "Title Additional link description, should not be the same as the link text. The…" at bounding box center [211, 477] width 88 height 16
type input "GET STARTED NOW"
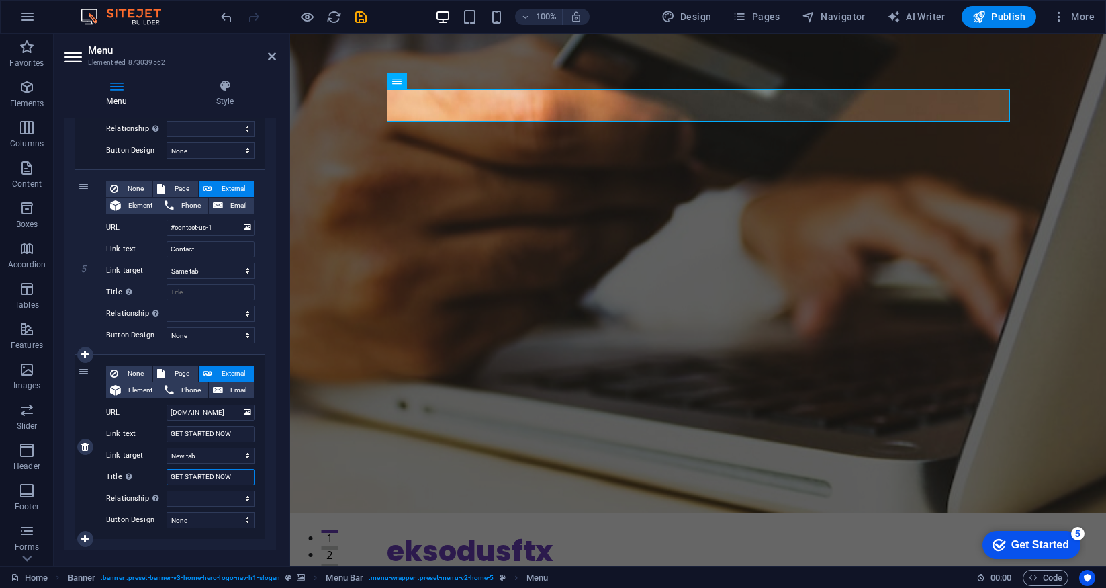
select select
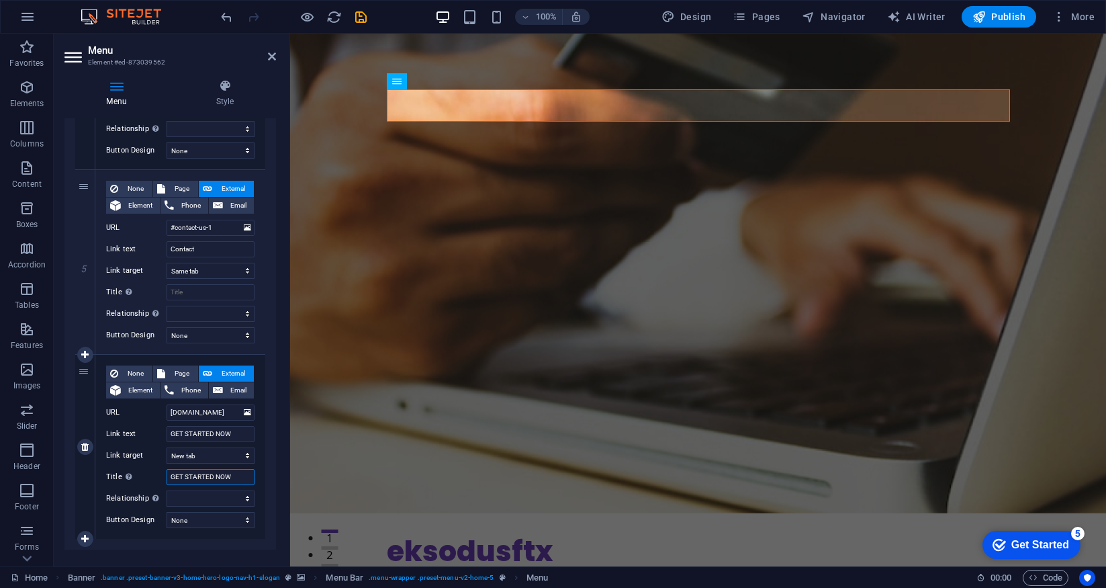
select select
type input "GET STARTED NOW"
click at [226, 500] on select "alternate author bookmark external help license next nofollow noreferrer noopen…" at bounding box center [211, 498] width 88 height 16
select select
click at [167, 490] on select "alternate author bookmark external help license next nofollow noreferrer noopen…" at bounding box center [211, 498] width 88 height 16
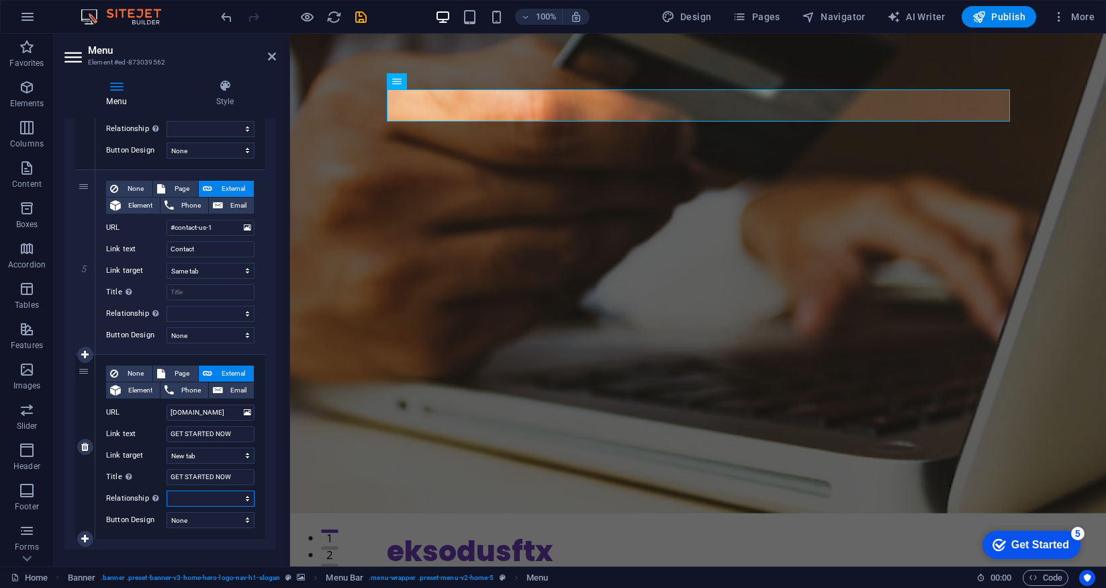
select select
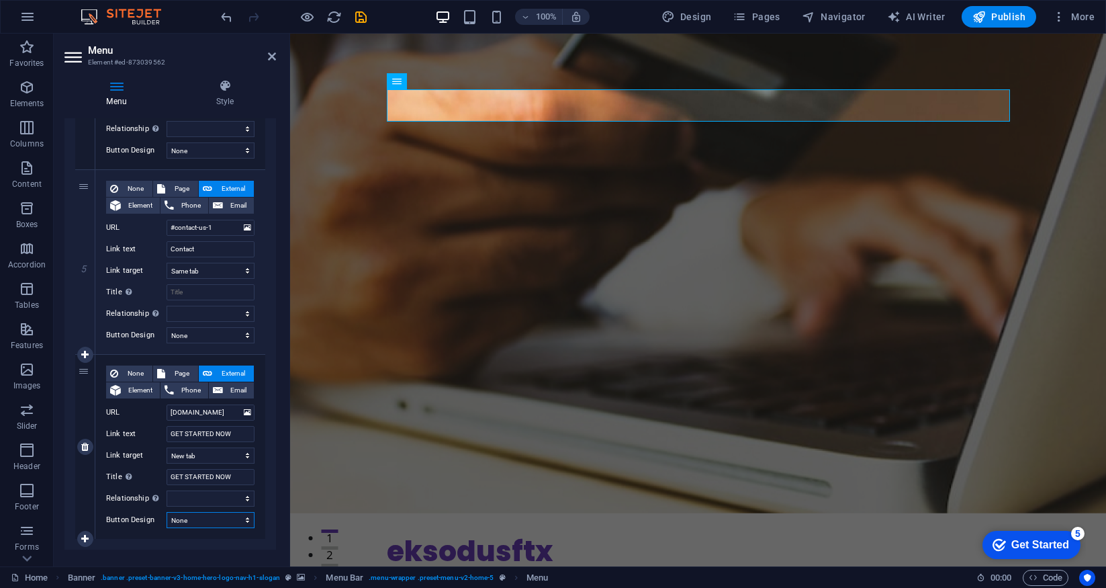
click at [193, 522] on select "None Default Primary Secondary" at bounding box center [211, 520] width 88 height 16
select select "primary"
click at [167, 512] on select "None Default Primary Secondary" at bounding box center [211, 520] width 88 height 16
select select
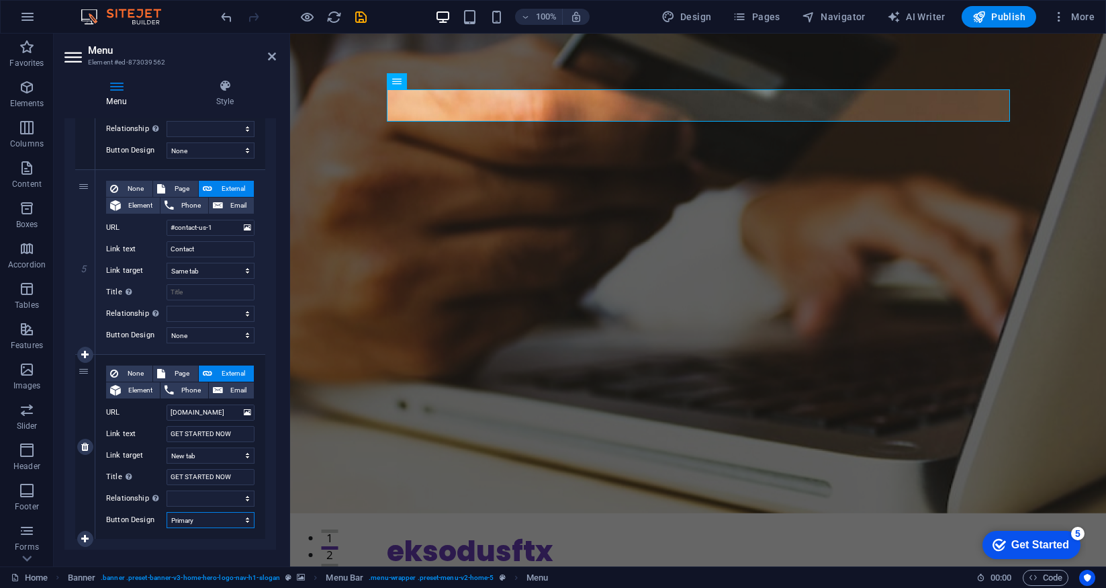
select select
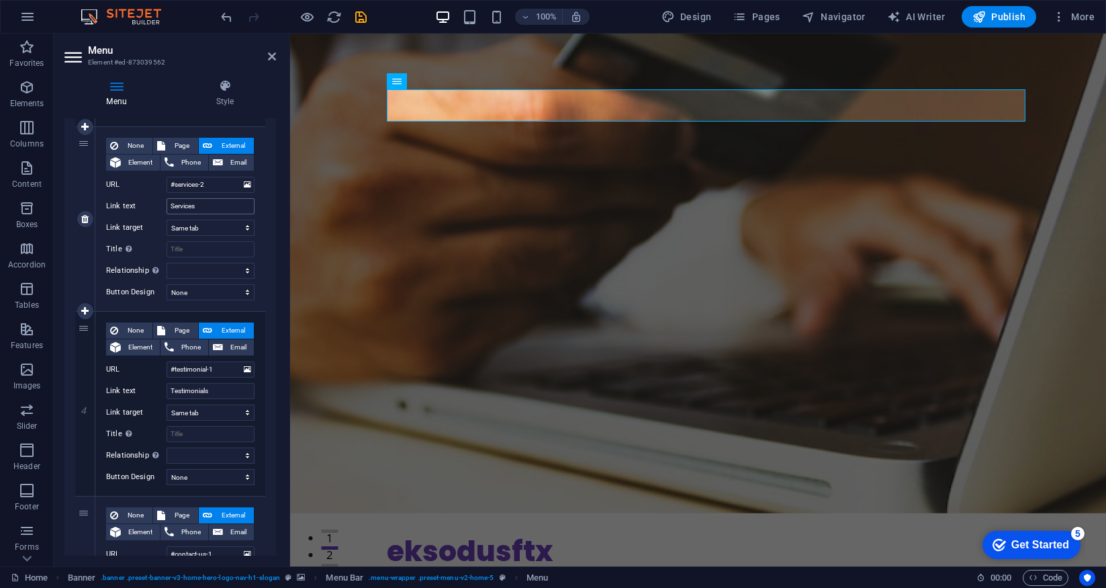
scroll to position [421, 0]
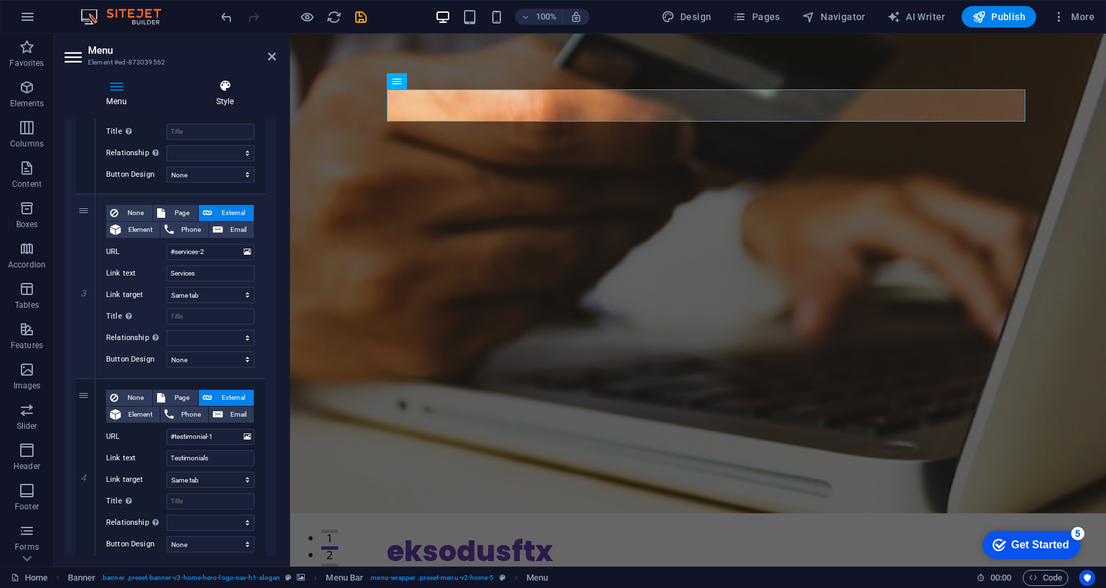
click at [226, 91] on icon at bounding box center [225, 85] width 102 height 13
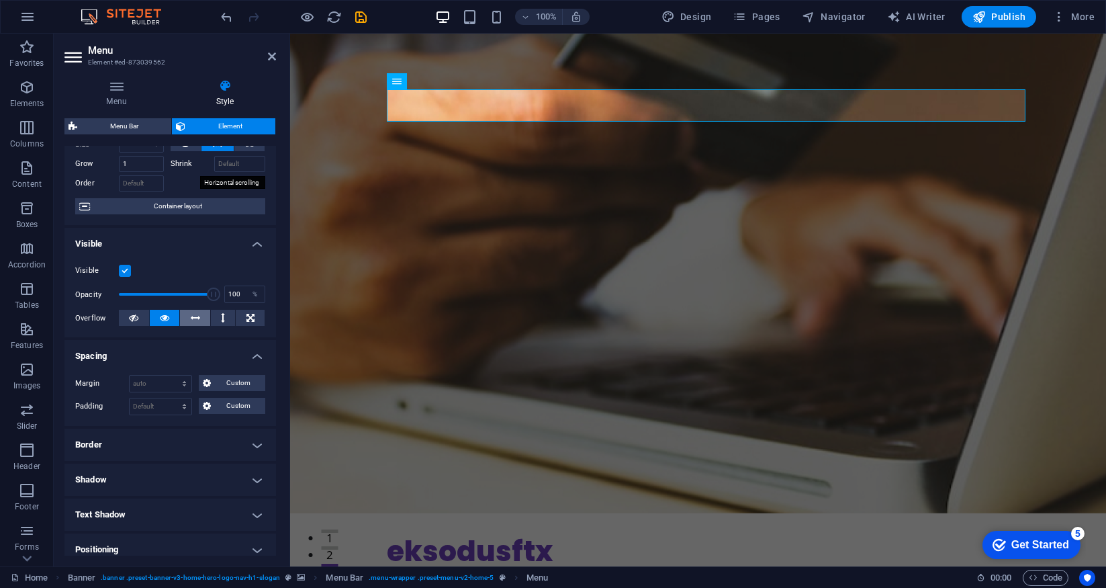
scroll to position [0, 0]
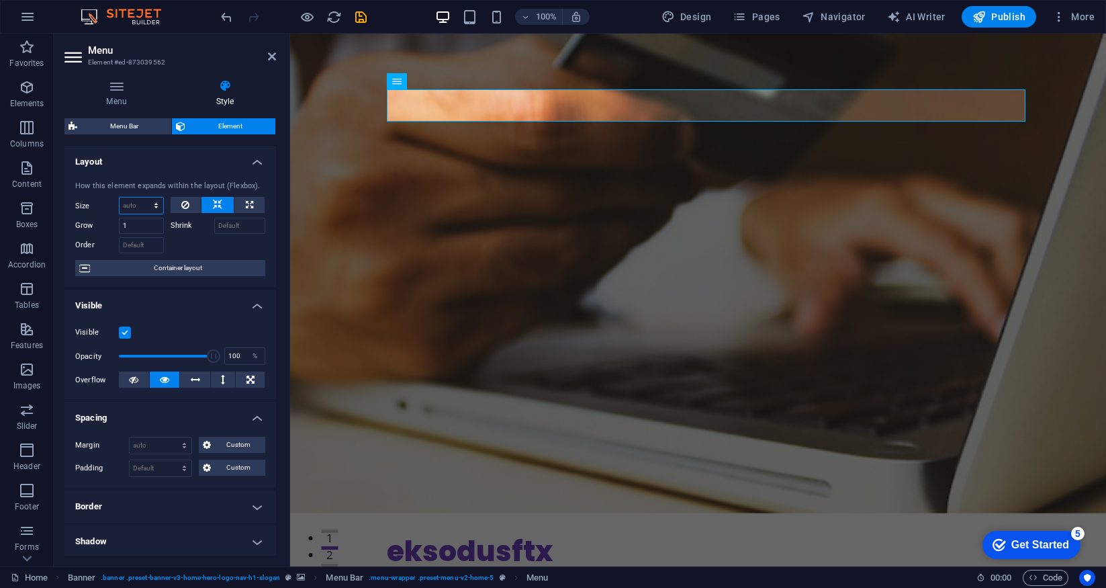
click at [147, 206] on select "Default auto px % 1/1 1/2 1/3 1/4 1/5 1/6 1/7 1/8 1/9 1/10" at bounding box center [142, 205] width 44 height 16
select select "1/2"
click at [142, 197] on select "Default auto px % 1/1 1/2 1/3 1/4 1/5 1/6 1/7 1/8 1/9 1/10" at bounding box center [142, 205] width 44 height 16
type input "50"
select select "%"
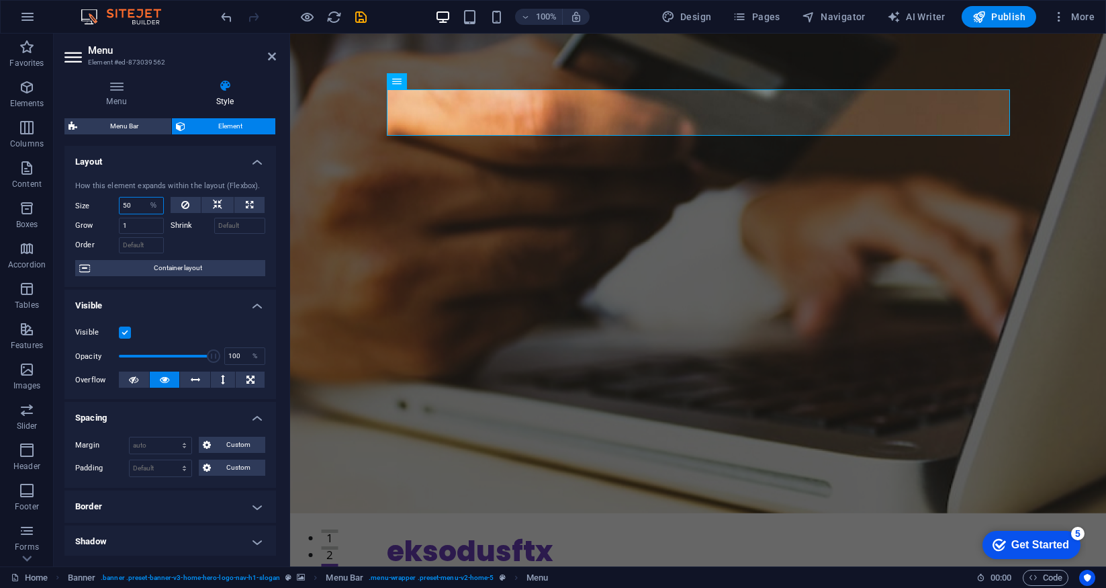
click at [137, 203] on input "50" at bounding box center [142, 205] width 44 height 16
type input "5"
click at [181, 227] on label "Shrink" at bounding box center [193, 226] width 44 height 16
click at [214, 227] on input "Shrink" at bounding box center [240, 226] width 52 height 16
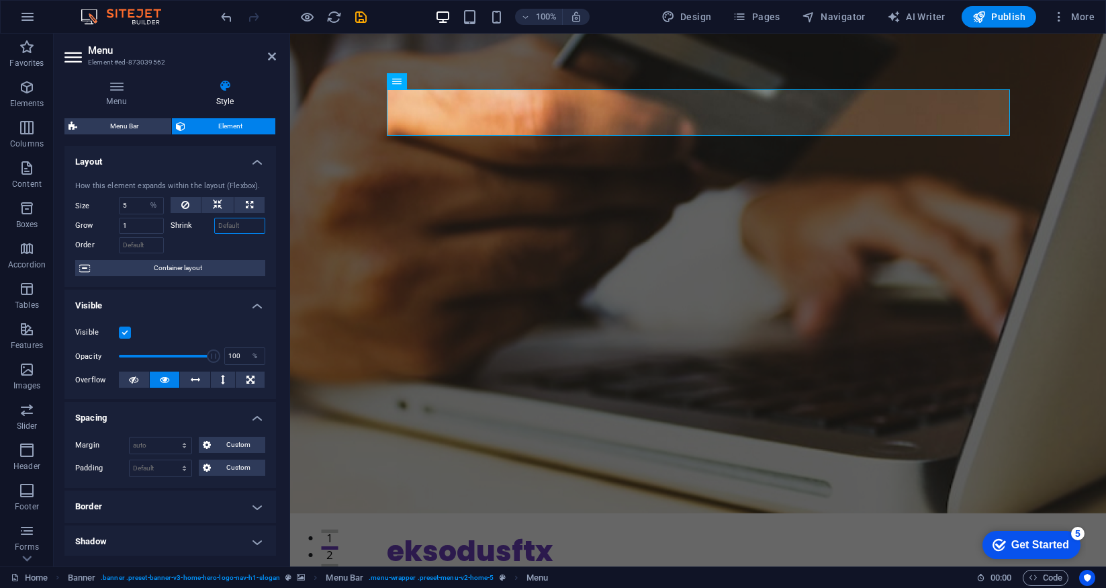
click at [229, 226] on input "Shrink" at bounding box center [240, 226] width 52 height 16
type input "1"
click at [153, 265] on span "Container layout" at bounding box center [177, 268] width 167 height 16
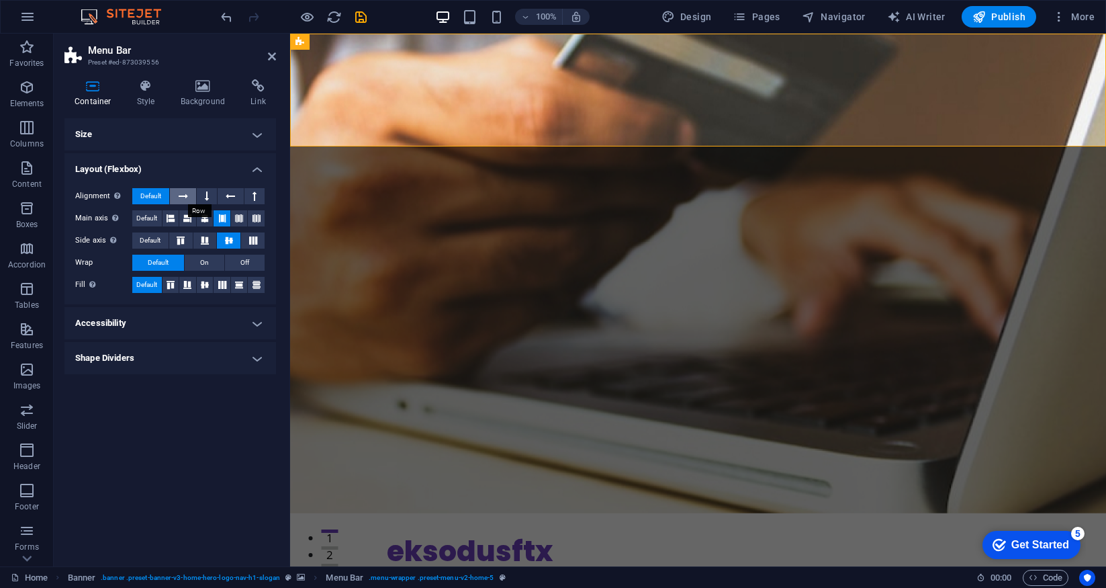
click at [185, 199] on icon at bounding box center [183, 196] width 9 height 16
click at [215, 196] on button at bounding box center [207, 196] width 20 height 16
click at [232, 196] on icon at bounding box center [230, 196] width 9 height 16
click at [167, 217] on icon at bounding box center [171, 218] width 8 height 16
click at [189, 218] on icon at bounding box center [187, 218] width 8 height 16
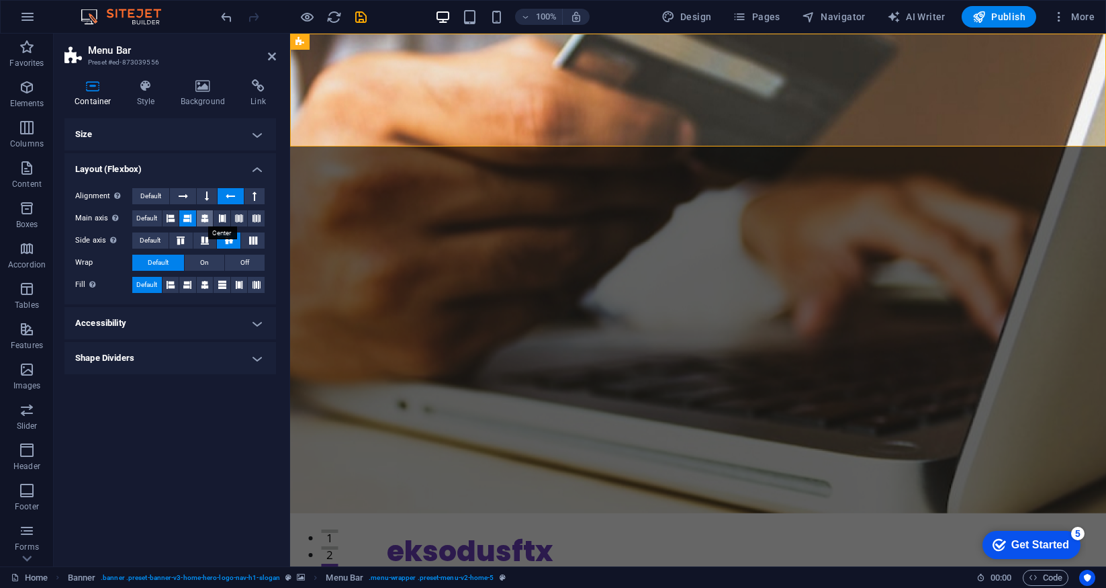
click at [206, 219] on icon at bounding box center [205, 218] width 8 height 16
click at [224, 219] on icon at bounding box center [222, 218] width 8 height 16
click at [242, 221] on icon at bounding box center [239, 218] width 8 height 16
click at [261, 221] on button at bounding box center [256, 218] width 17 height 16
click at [183, 242] on icon at bounding box center [181, 240] width 16 height 8
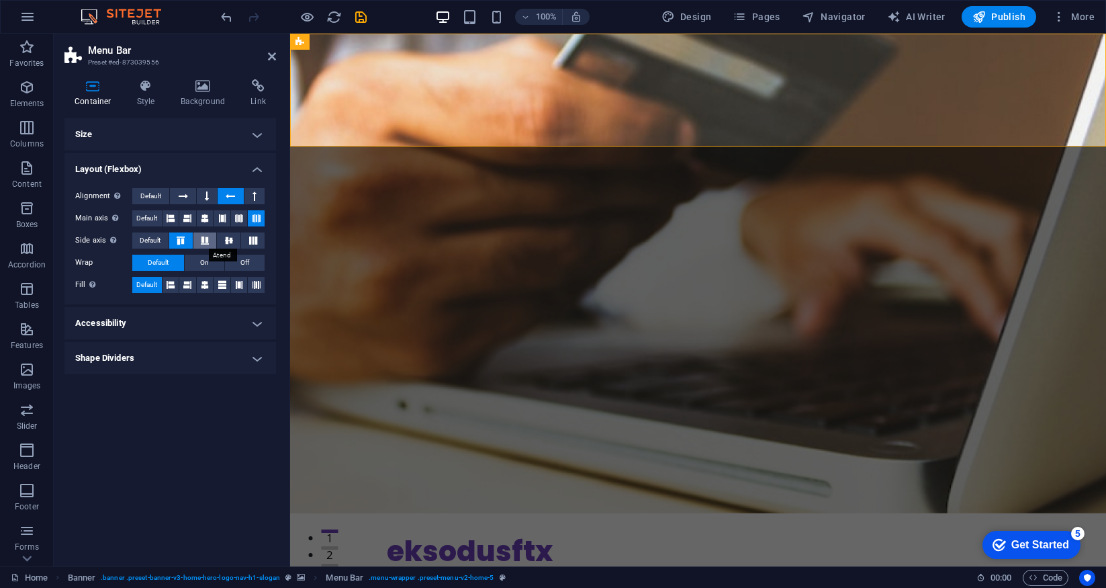
click at [207, 239] on icon at bounding box center [205, 240] width 16 height 8
click at [225, 239] on icon at bounding box center [229, 240] width 16 height 8
click at [248, 240] on icon at bounding box center [253, 240] width 16 height 8
click at [206, 264] on span "On" at bounding box center [204, 263] width 9 height 16
click at [250, 264] on button "Off" at bounding box center [245, 263] width 40 height 16
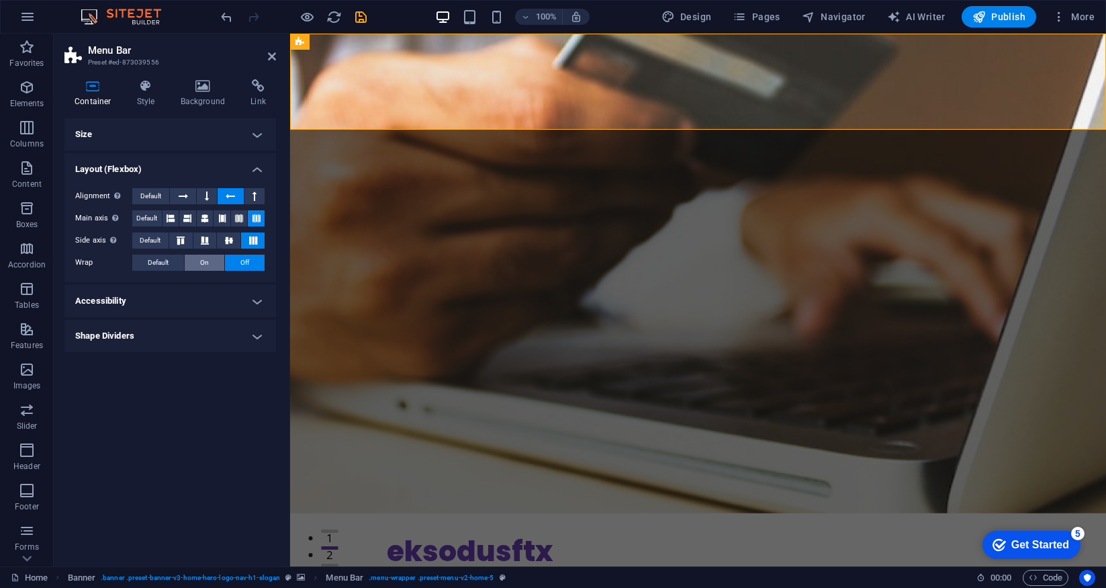
click at [221, 263] on button "On" at bounding box center [205, 263] width 40 height 16
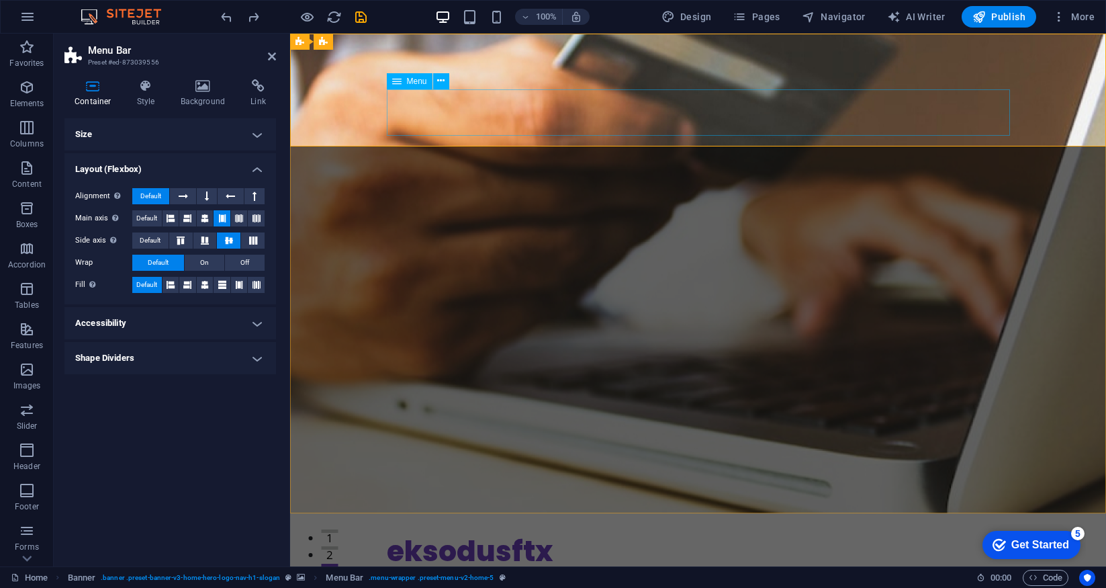
click at [417, 82] on span "Menu" at bounding box center [417, 81] width 20 height 8
click at [417, 78] on span "Menu" at bounding box center [417, 81] width 20 height 8
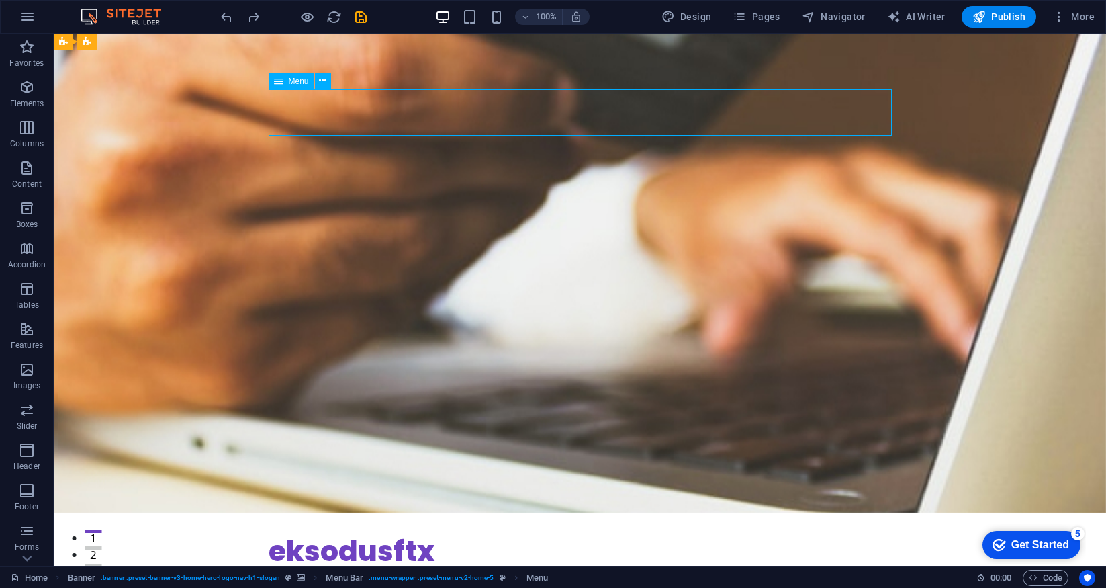
drag, startPoint x: 150, startPoint y: 101, endPoint x: 515, endPoint y: 109, distance: 364.8
click at [515, 569] on nav "Home About Services Testimonials Contact GET STARTED NOW" at bounding box center [580, 592] width 623 height 46
click at [310, 569] on nav "Home About Services Testimonials Contact GET STARTED NOW" at bounding box center [580, 592] width 623 height 46
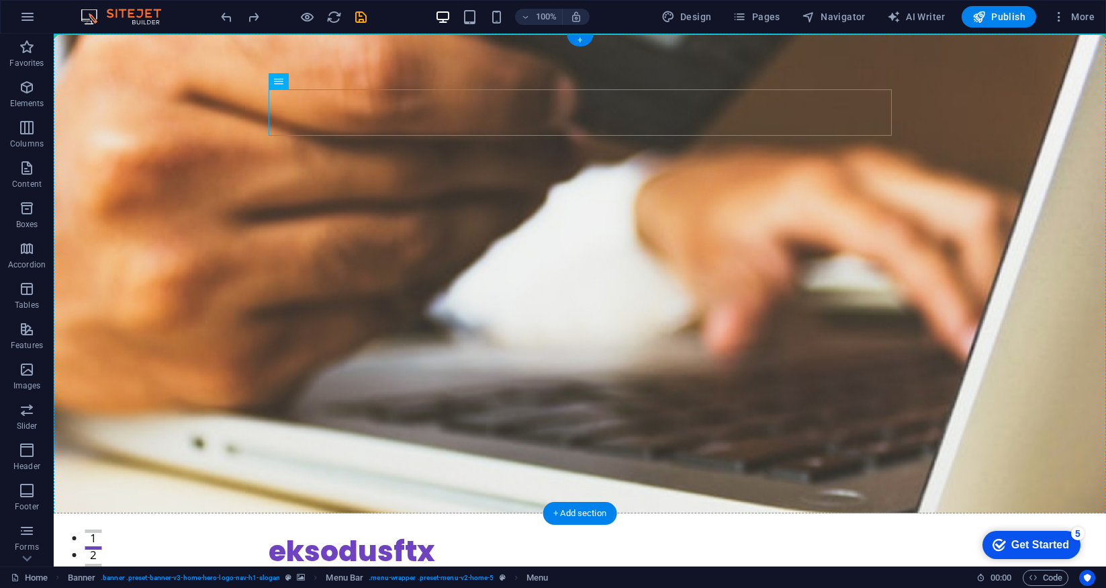
drag, startPoint x: 318, startPoint y: 114, endPoint x: 971, endPoint y: 93, distance: 653.8
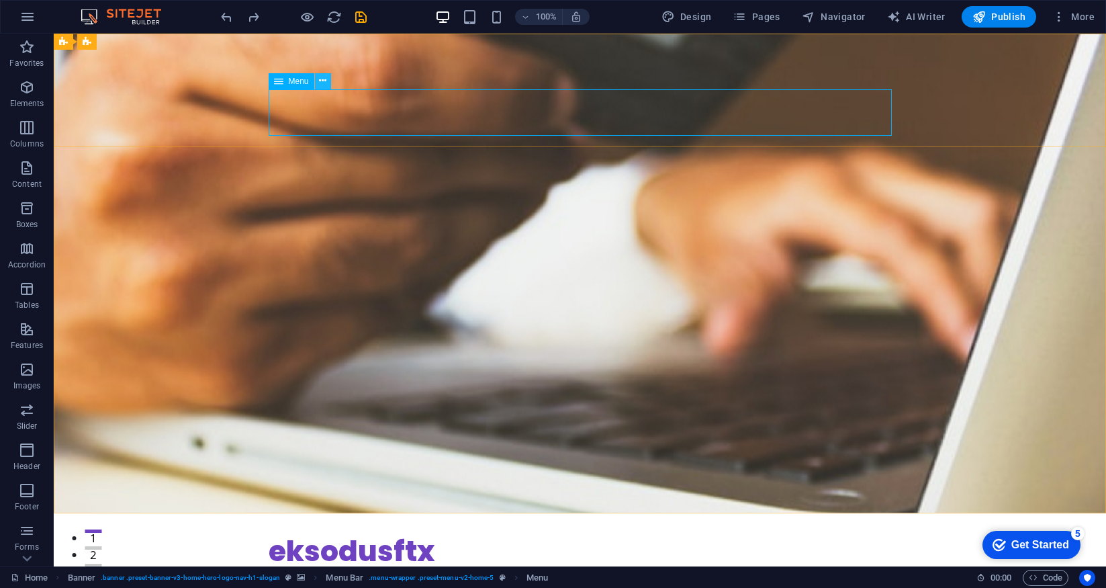
click at [322, 85] on icon at bounding box center [322, 81] width 7 height 14
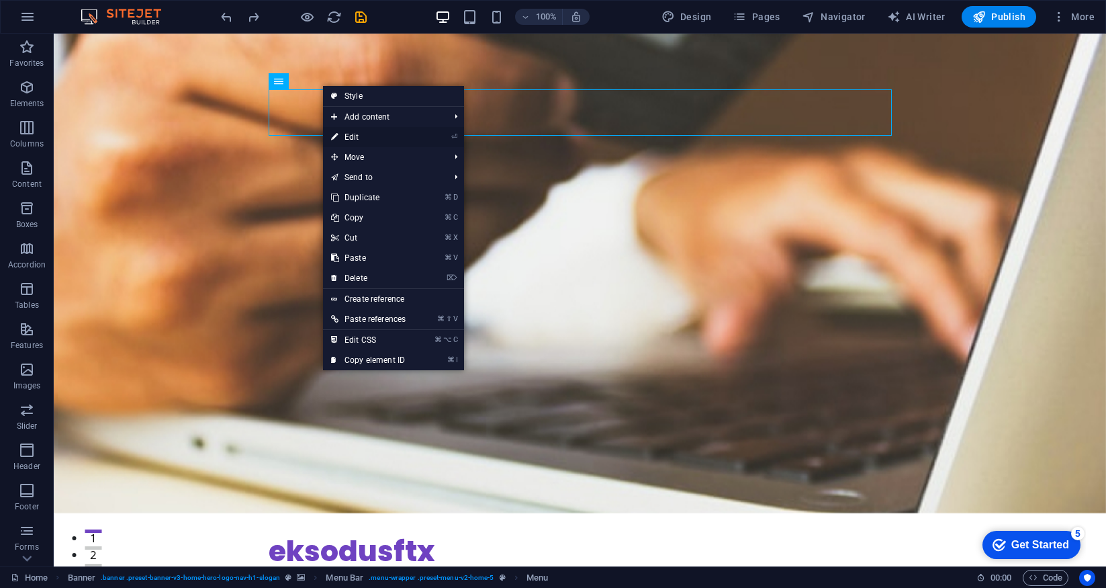
click at [353, 134] on link "⏎ Edit" at bounding box center [368, 137] width 91 height 20
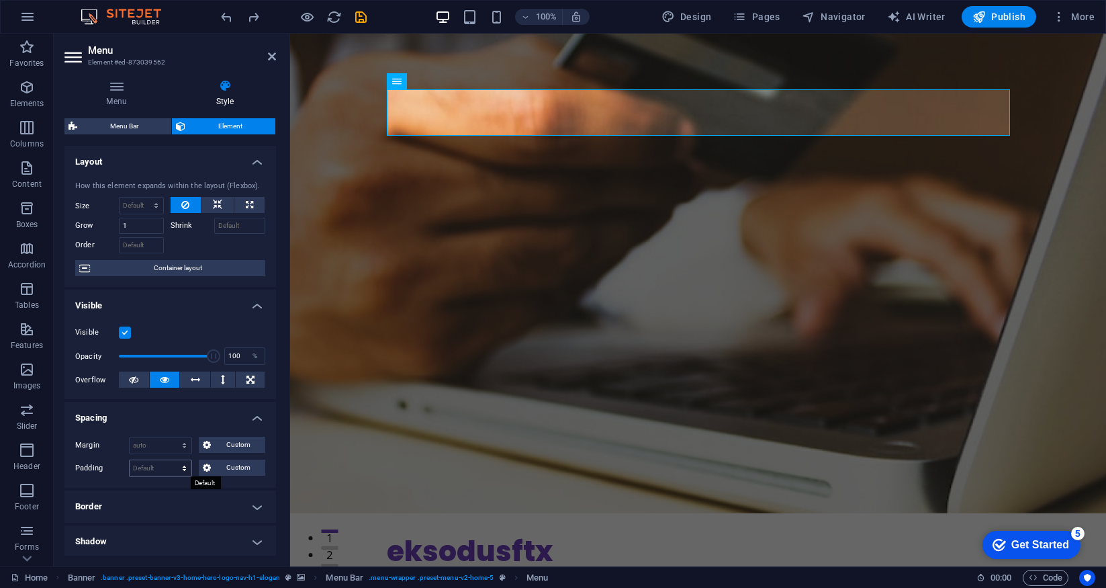
scroll to position [212, 0]
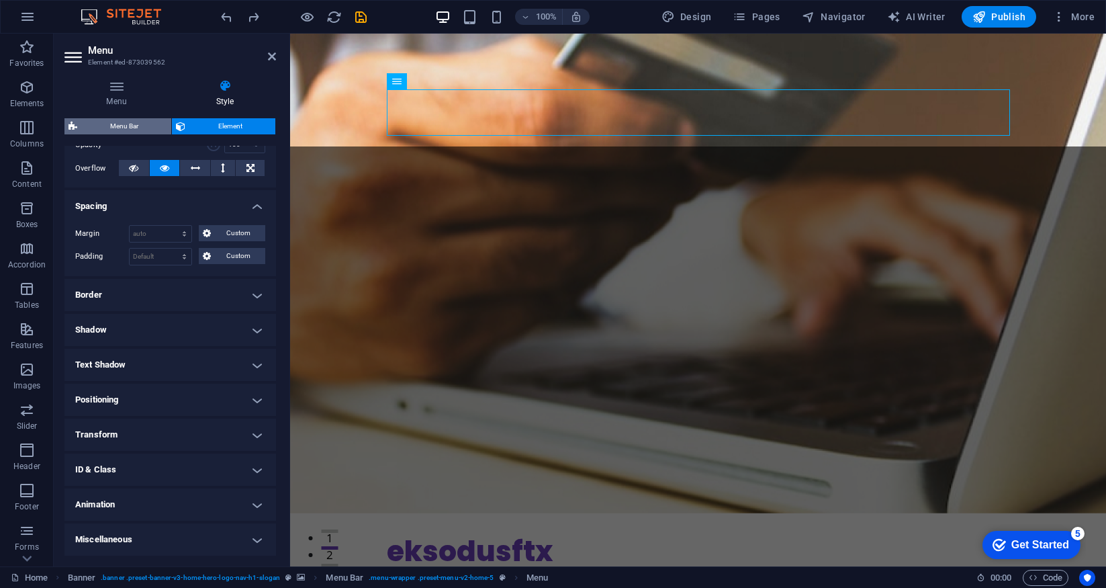
click at [124, 128] on span "Menu Bar" at bounding box center [124, 126] width 86 height 16
select select "rem"
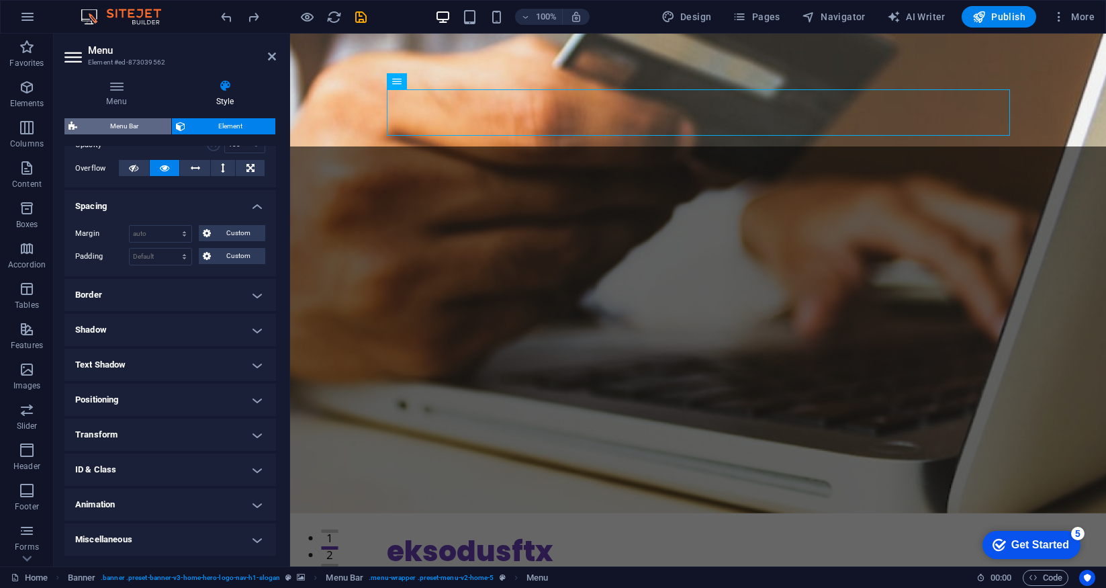
select select "preset-menu-v2-home-5"
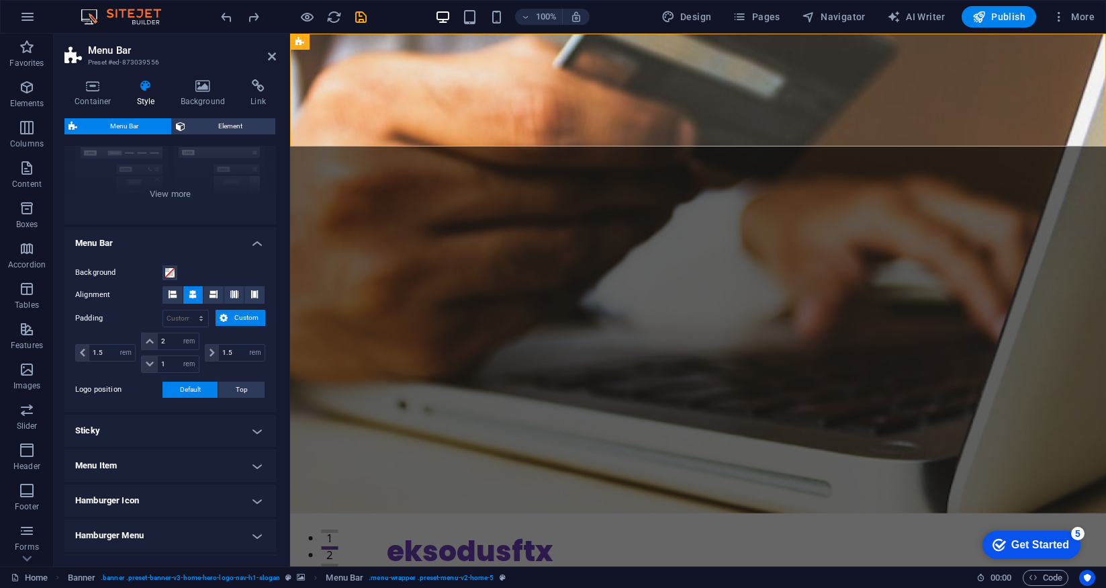
scroll to position [0, 0]
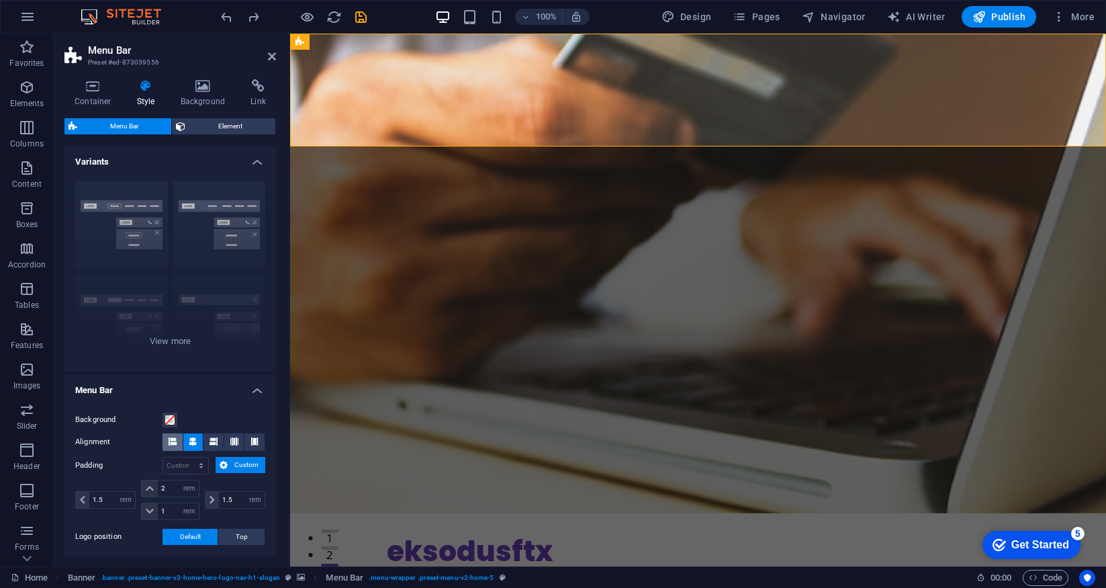
click at [174, 445] on icon at bounding box center [173, 441] width 8 height 8
click at [205, 441] on button at bounding box center [213, 441] width 20 height 17
click at [196, 443] on button at bounding box center [193, 441] width 20 height 17
click at [250, 440] on icon at bounding box center [254, 441] width 8 height 8
click at [230, 443] on icon at bounding box center [234, 441] width 8 height 8
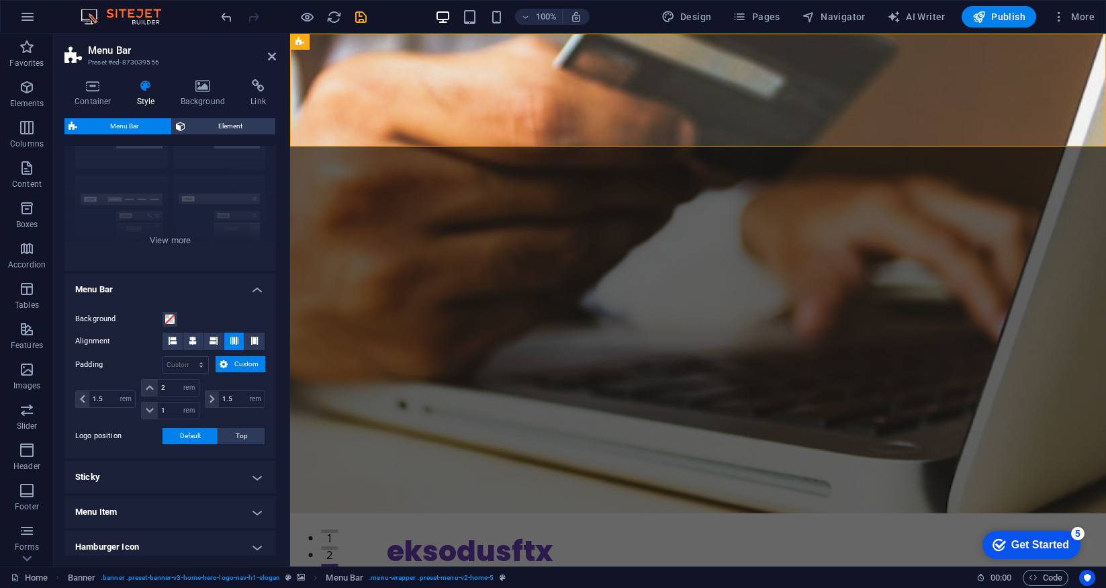
scroll to position [135, 0]
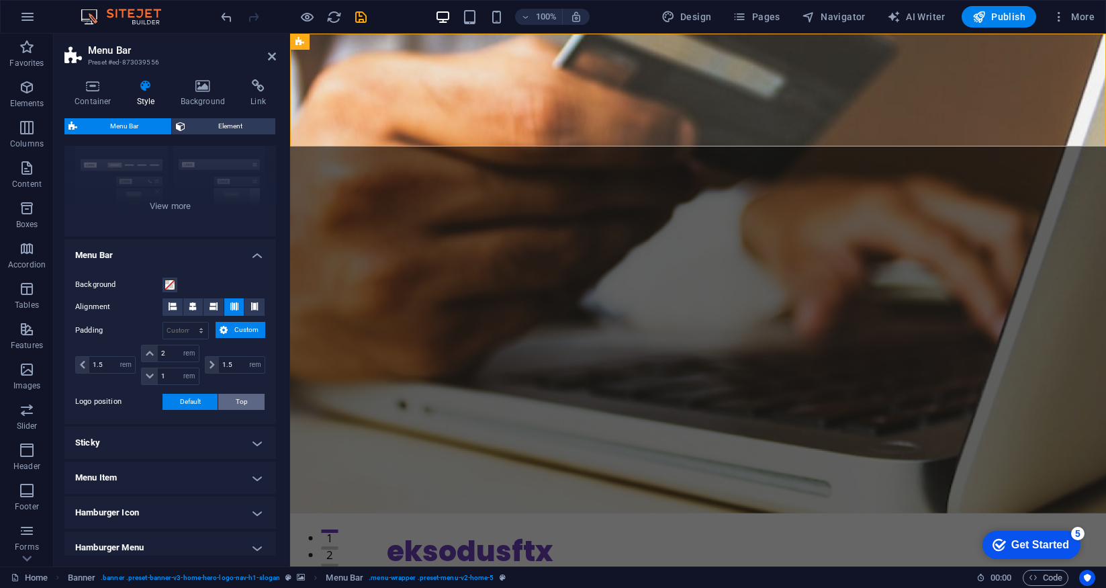
click at [242, 402] on span "Top" at bounding box center [242, 402] width 12 height 16
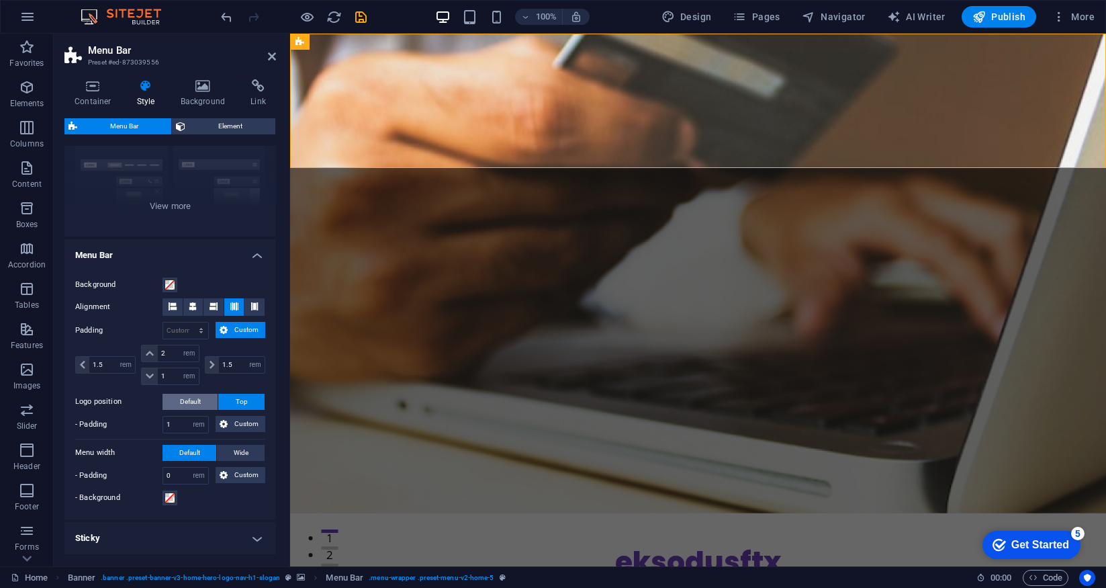
click at [196, 403] on span "Default" at bounding box center [190, 402] width 21 height 16
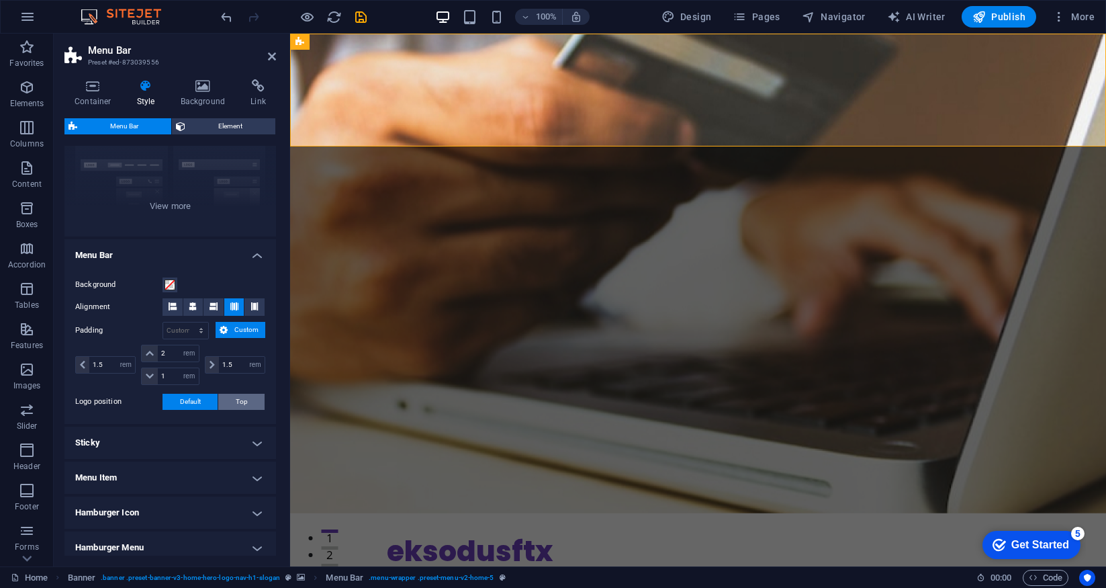
click at [243, 401] on span "Top" at bounding box center [242, 402] width 12 height 16
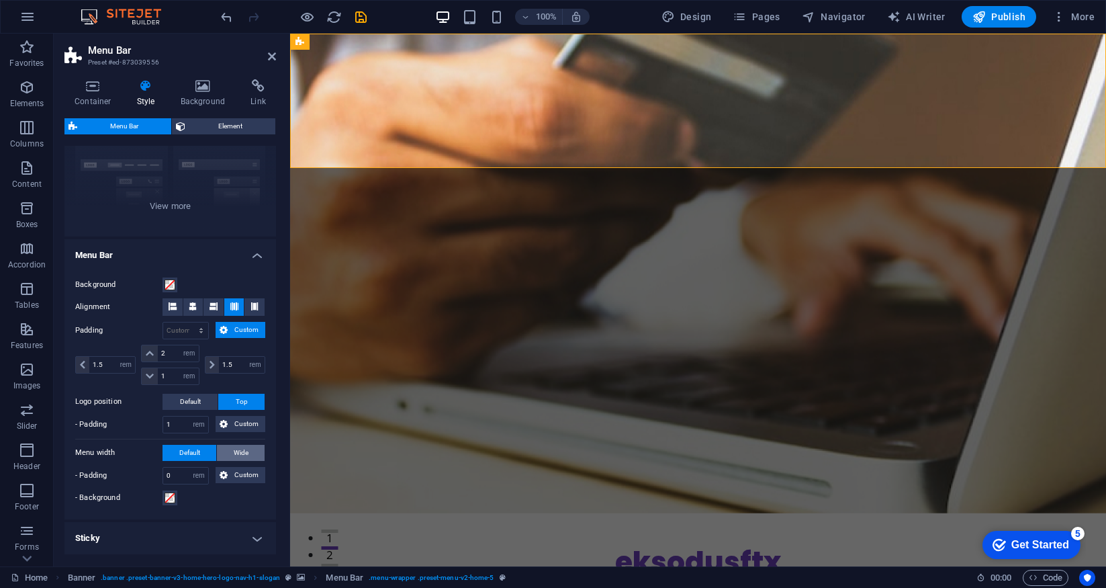
click at [242, 455] on span "Wide" at bounding box center [241, 453] width 15 height 16
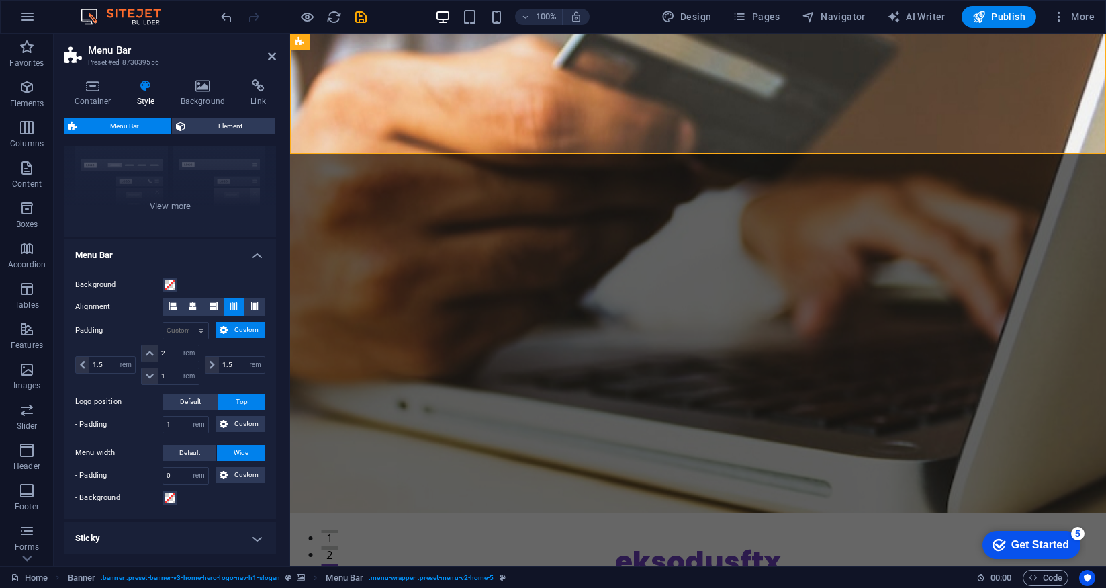
scroll to position [326, 0]
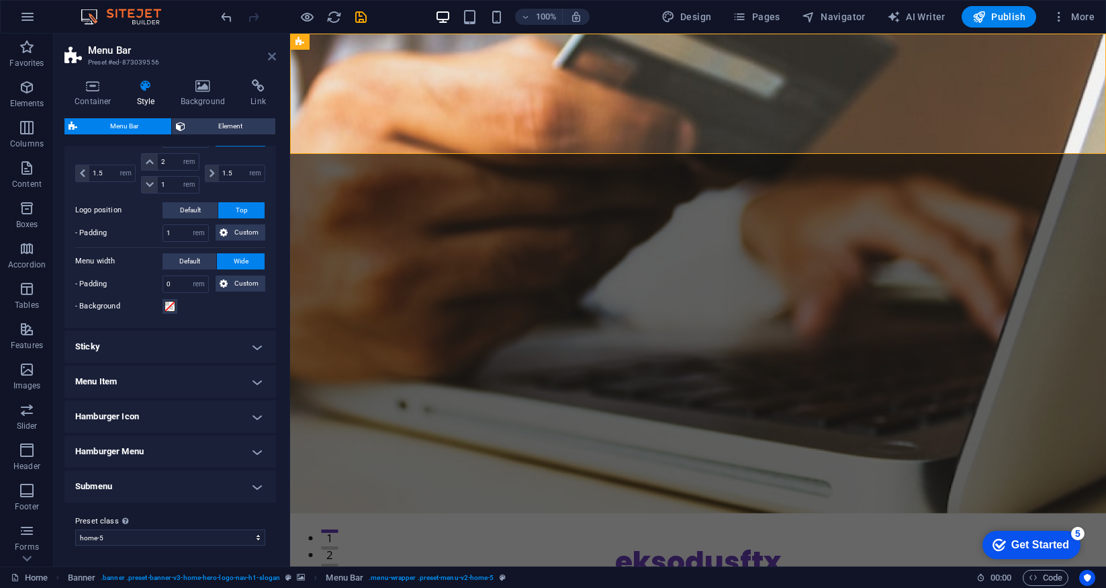
click at [269, 56] on icon at bounding box center [272, 56] width 8 height 11
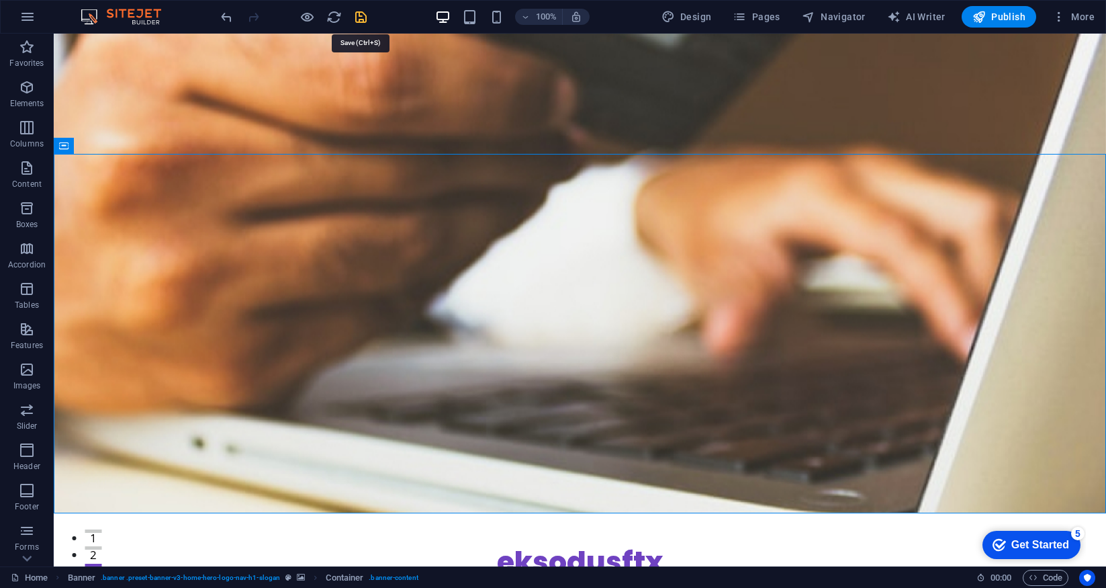
click at [361, 19] on icon "save" at bounding box center [360, 16] width 15 height 15
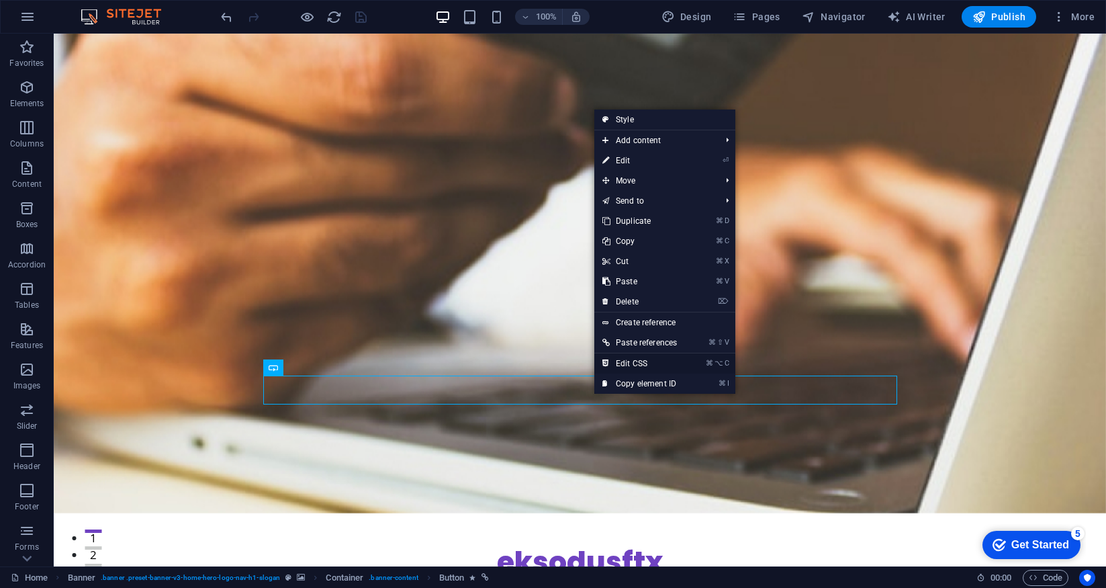
click at [637, 365] on link "⌘ ⌥ C Edit CSS" at bounding box center [639, 363] width 91 height 20
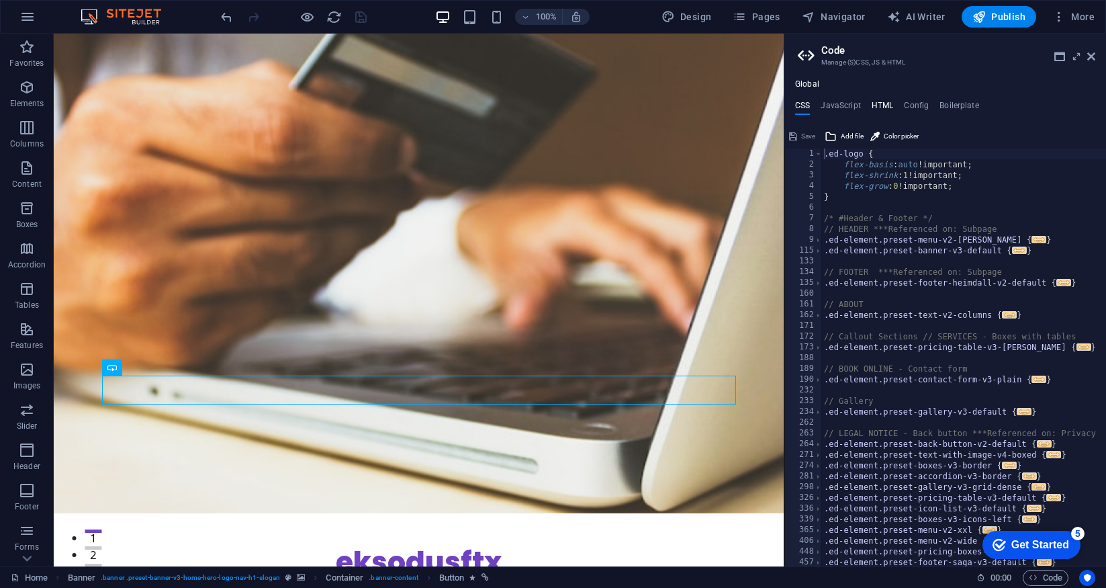
click at [880, 105] on h4 "HTML" at bounding box center [883, 108] width 22 height 15
type textarea "<a href="#main-content" class="wv-link-content button">Skip to main content</a>"
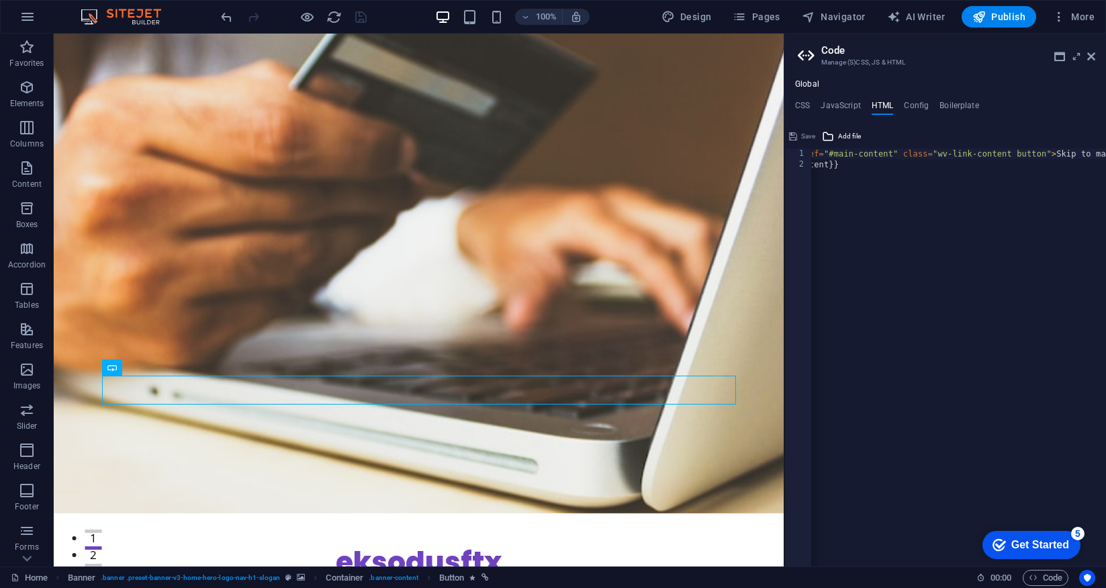
scroll to position [0, 0]
click at [921, 108] on h4 "Config" at bounding box center [916, 108] width 25 height 15
type textarea "$color-background: #FFFFFF;"
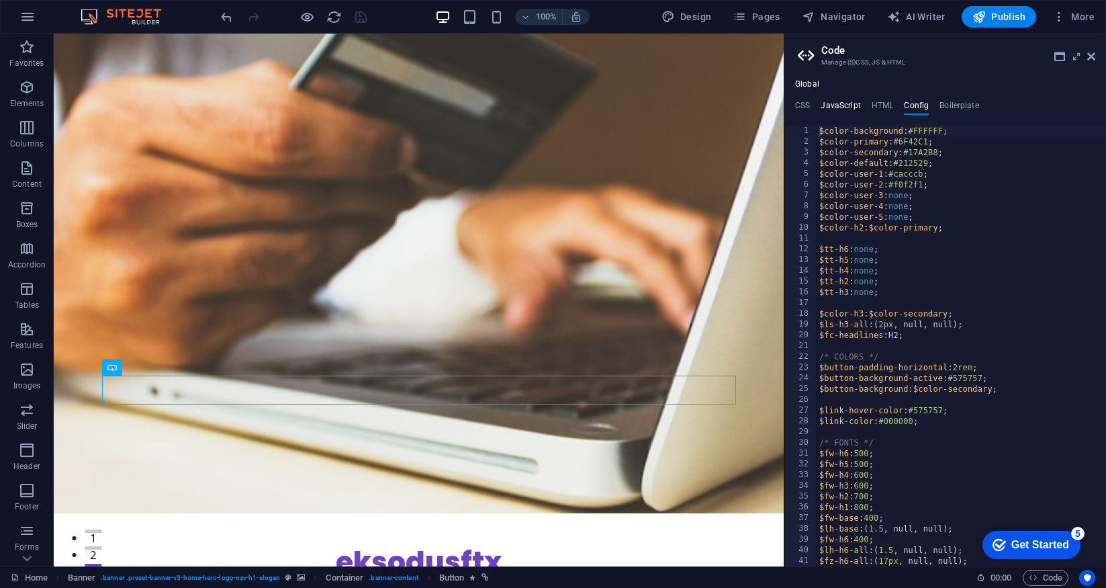
click at [835, 105] on h4 "JavaScript" at bounding box center [841, 108] width 40 height 15
type textarea "/* JS for preset "Menu V2" */"
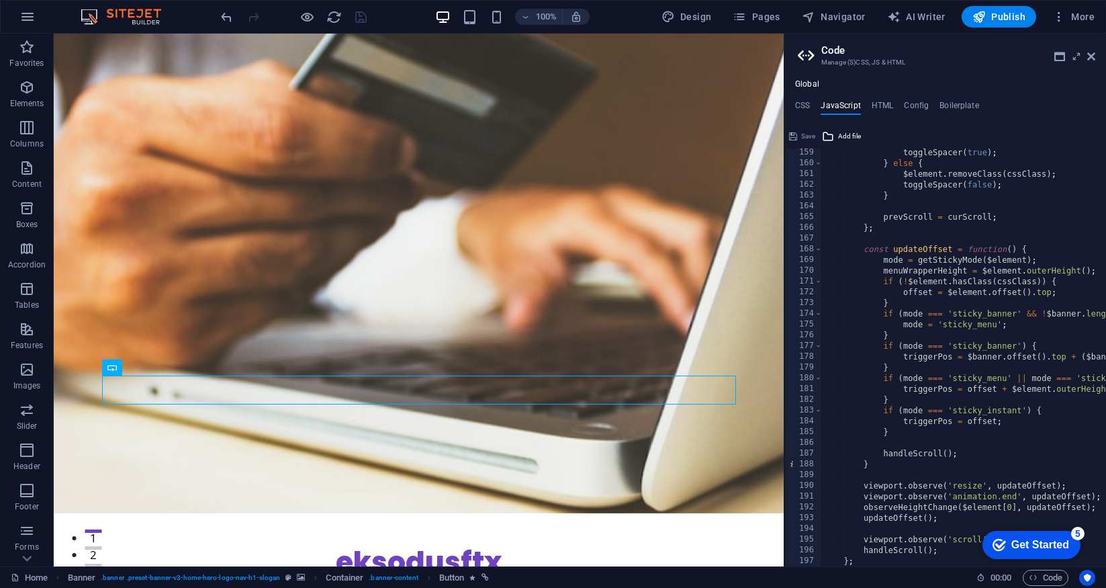
scroll to position [1699, 0]
click at [880, 113] on h4 "HTML" at bounding box center [883, 108] width 22 height 15
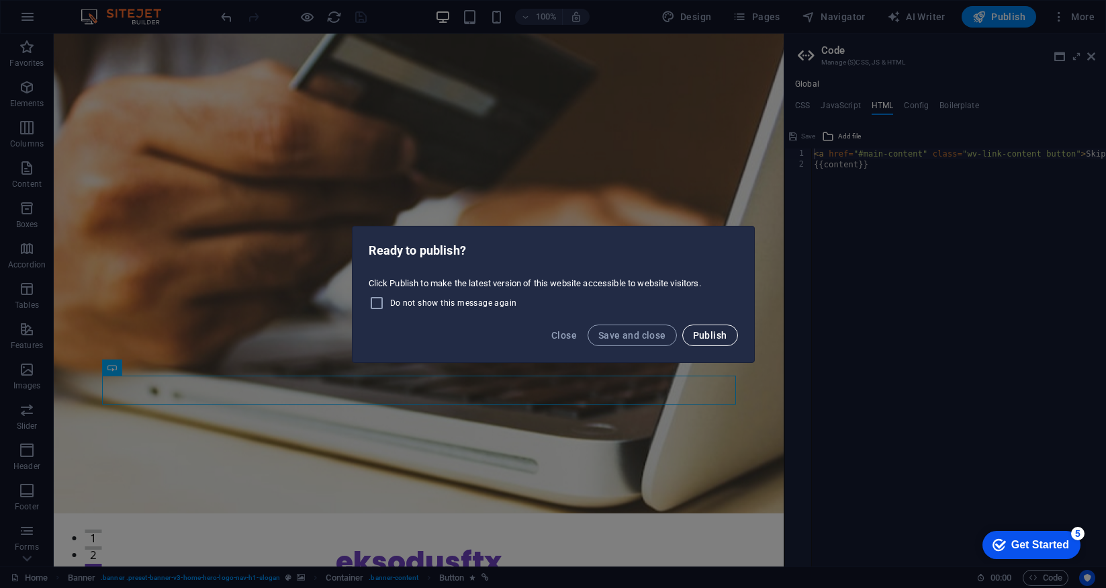
click at [706, 338] on span "Publish" at bounding box center [710, 335] width 34 height 11
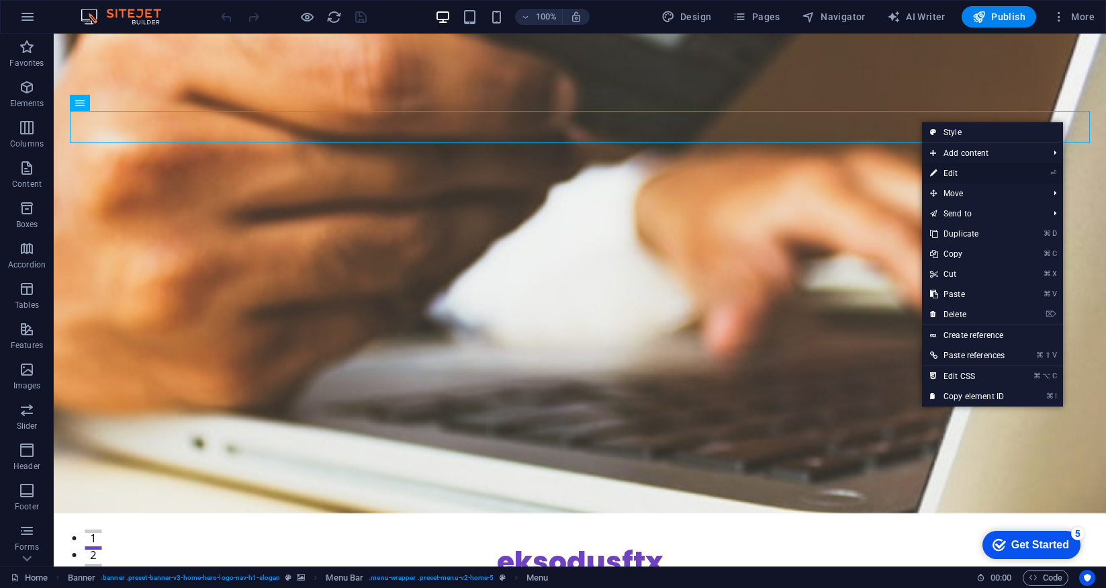
click at [956, 177] on link "⏎ Edit" at bounding box center [967, 173] width 91 height 20
select select
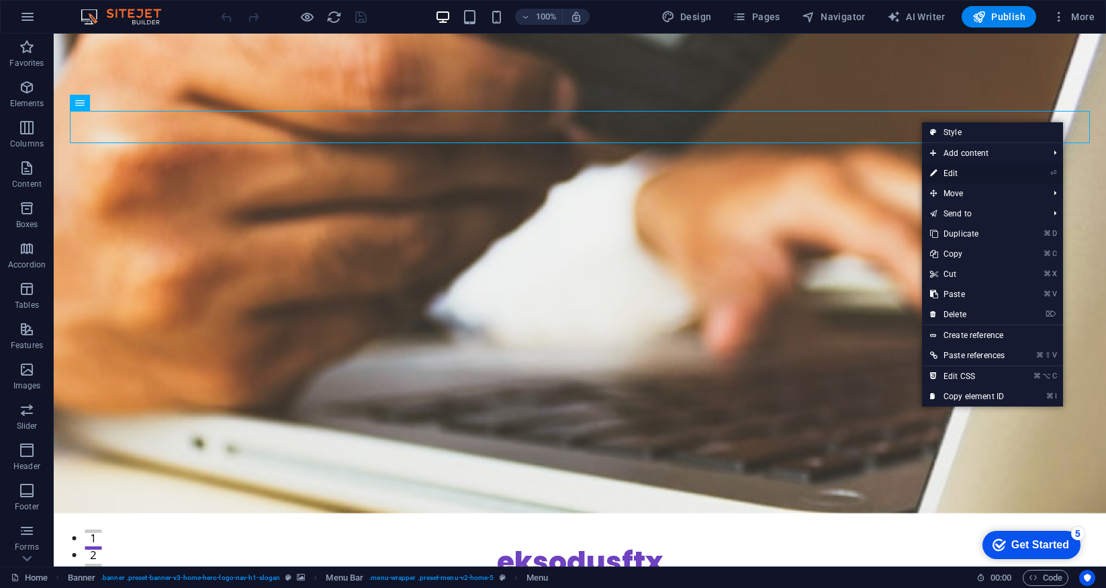
select select
select select "primary"
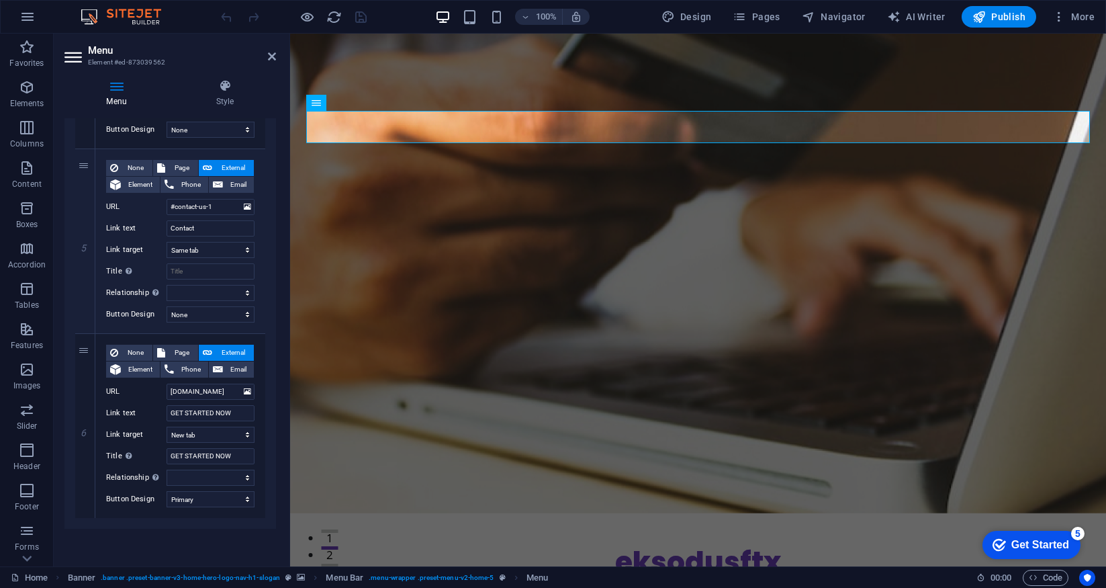
scroll to position [833, 0]
click at [214, 90] on icon at bounding box center [225, 85] width 102 height 13
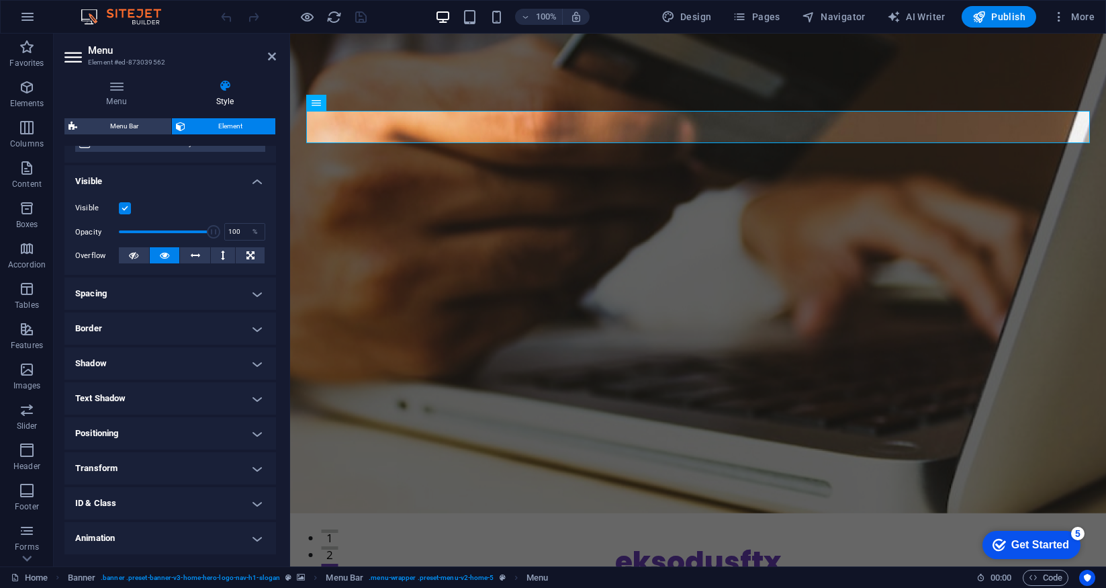
scroll to position [158, 0]
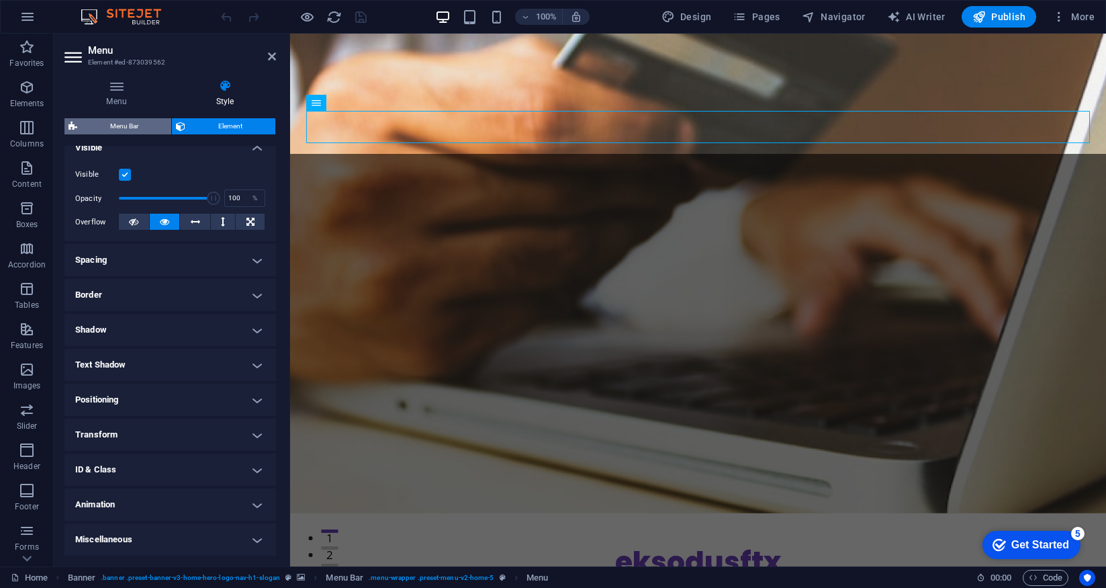
click at [133, 128] on span "Menu Bar" at bounding box center [124, 126] width 86 height 16
select select "rem"
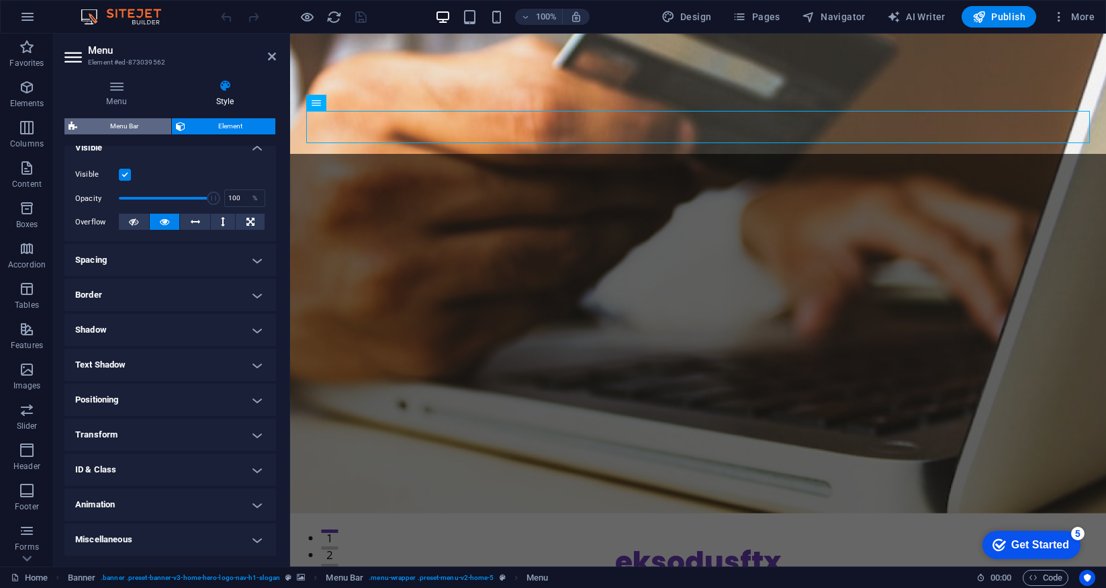
select select "rem"
select select "preset-menu-v2-home-5"
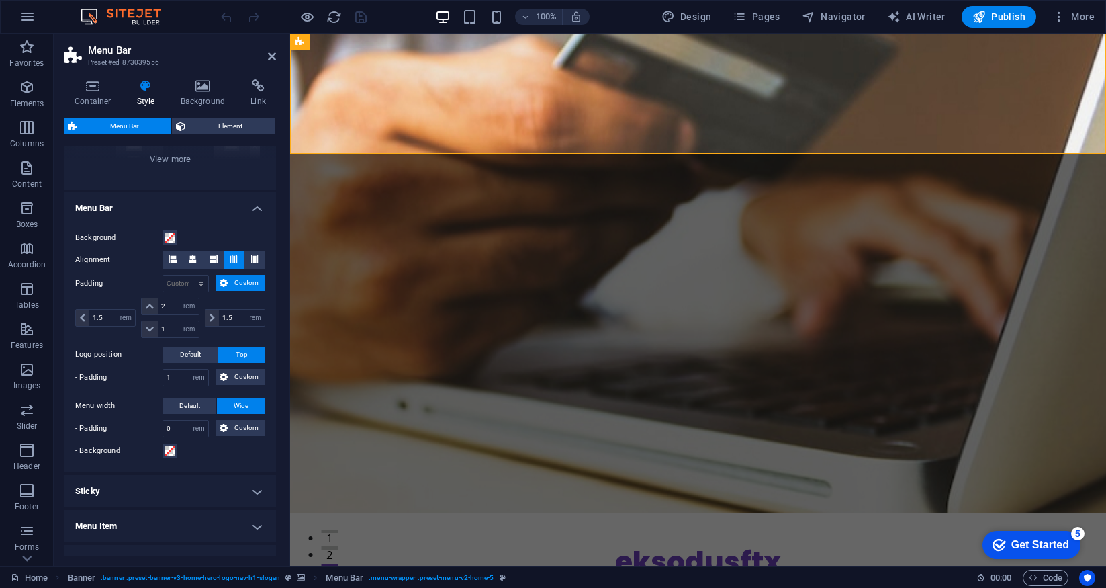
scroll to position [271, 0]
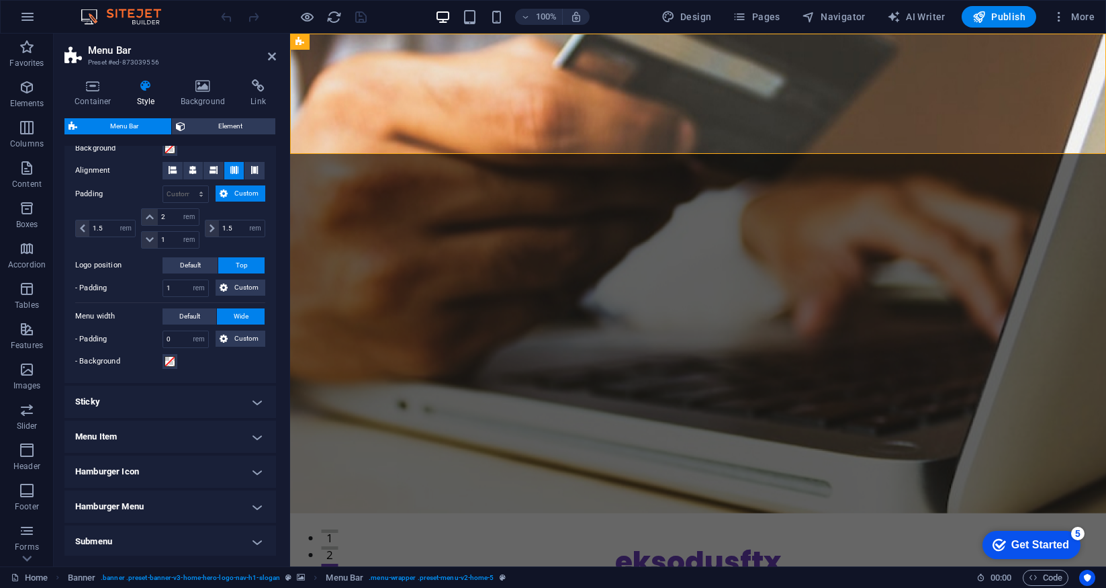
click at [255, 433] on h4 "Menu Item" at bounding box center [170, 436] width 212 height 32
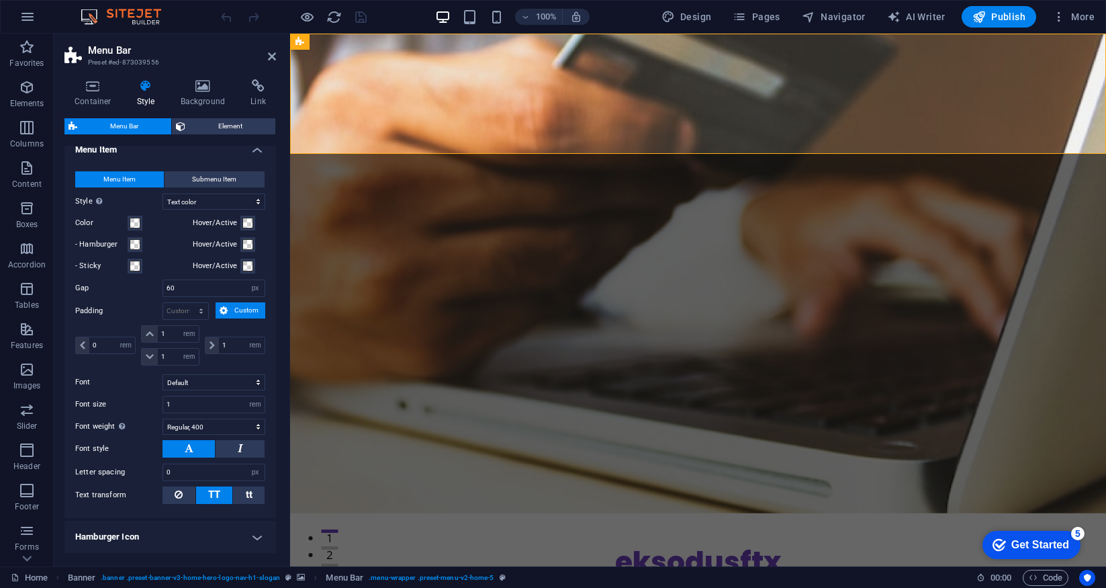
scroll to position [557, 0]
click at [187, 287] on input "60" at bounding box center [213, 289] width 101 height 16
type input "6"
type input "10"
click at [214, 175] on span "Submenu Item" at bounding box center [214, 181] width 44 height 16
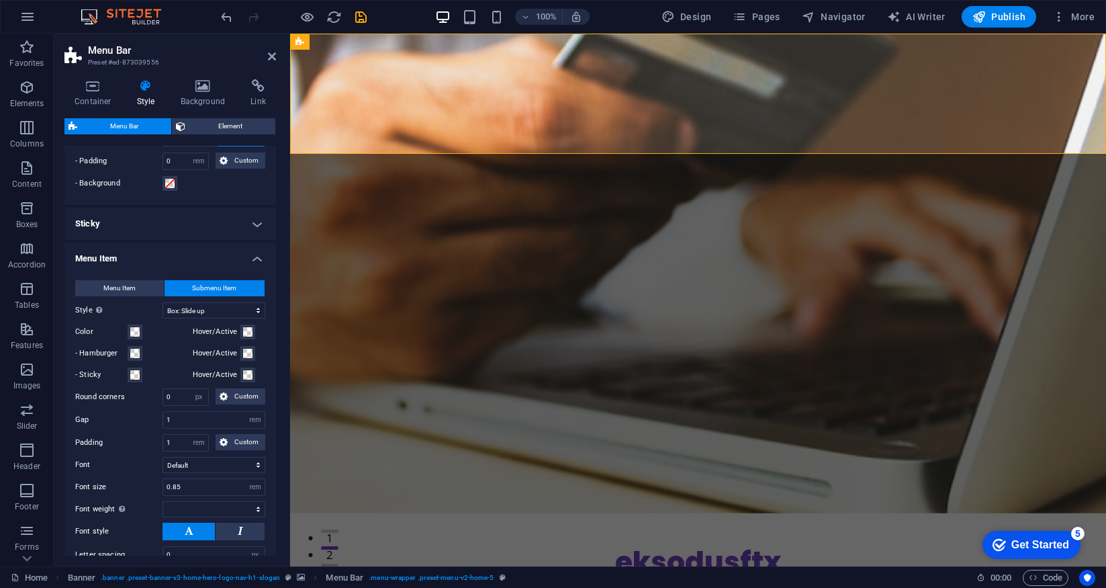
scroll to position [132, 0]
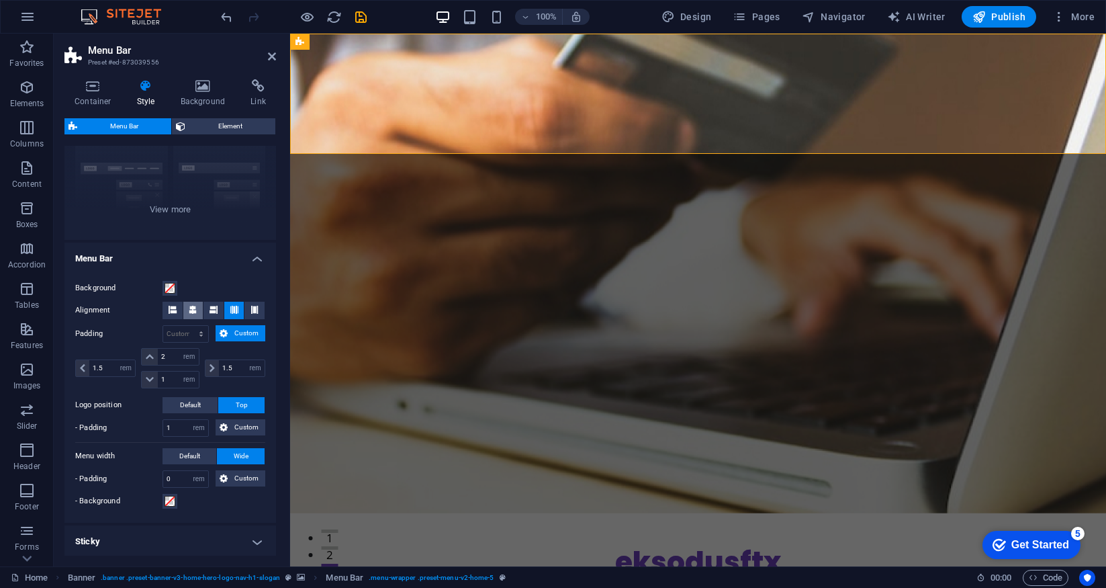
click at [195, 310] on icon at bounding box center [193, 310] width 8 height 8
click at [196, 457] on span "Default" at bounding box center [189, 456] width 21 height 16
select select
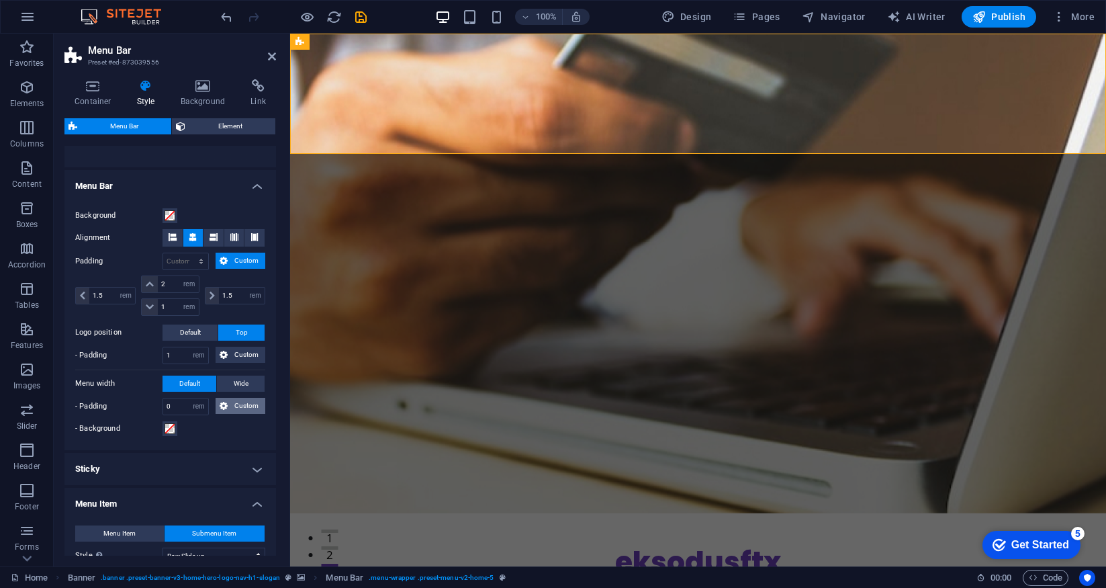
scroll to position [214, 0]
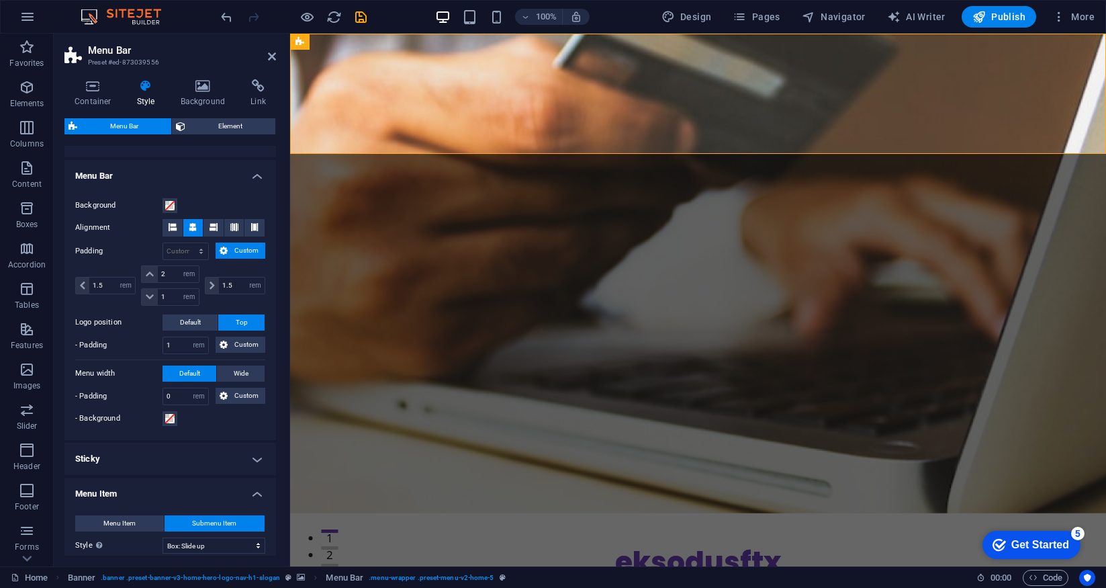
click at [257, 461] on h4 "Sticky" at bounding box center [170, 459] width 212 height 32
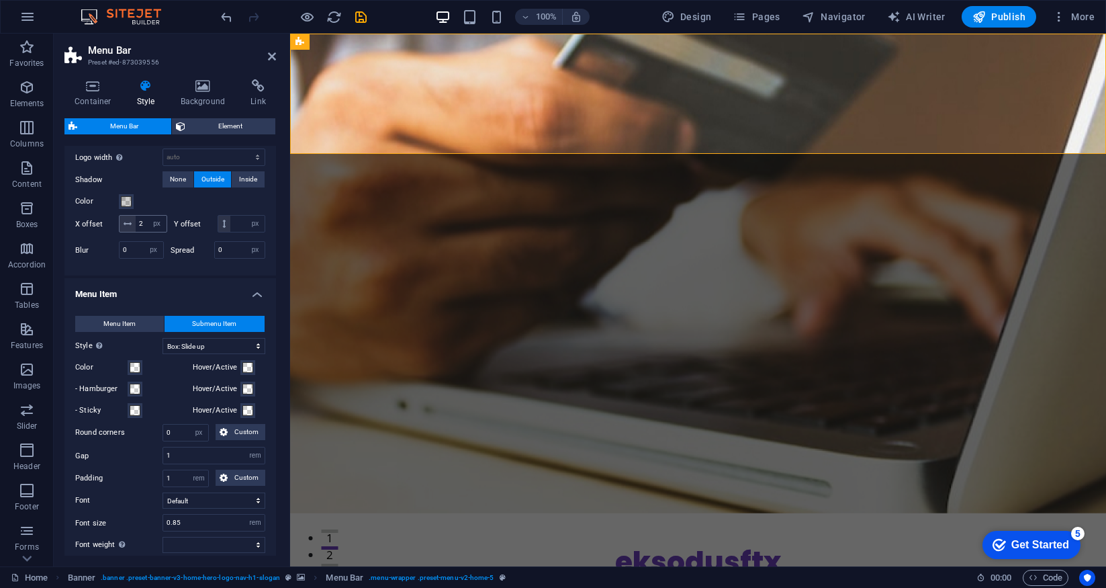
scroll to position [724, 0]
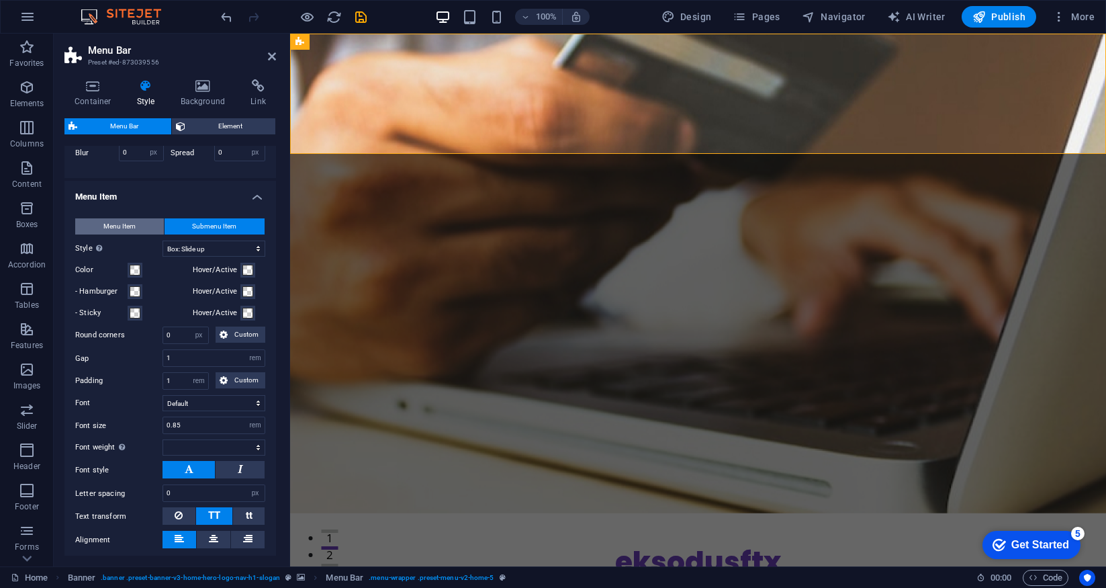
click at [120, 234] on span "Menu Item" at bounding box center [119, 226] width 32 height 16
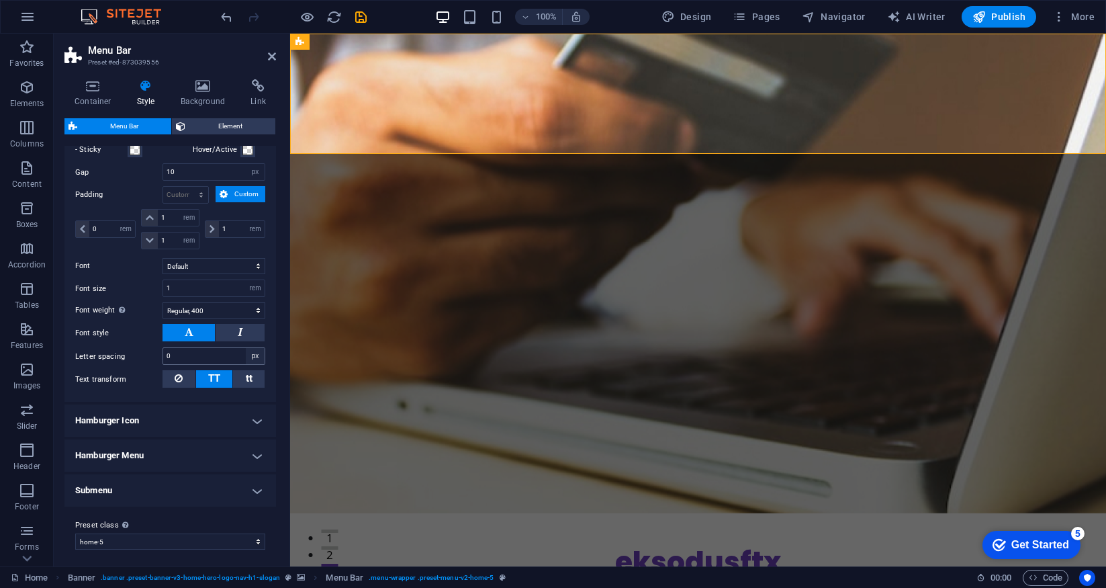
scroll to position [908, 0]
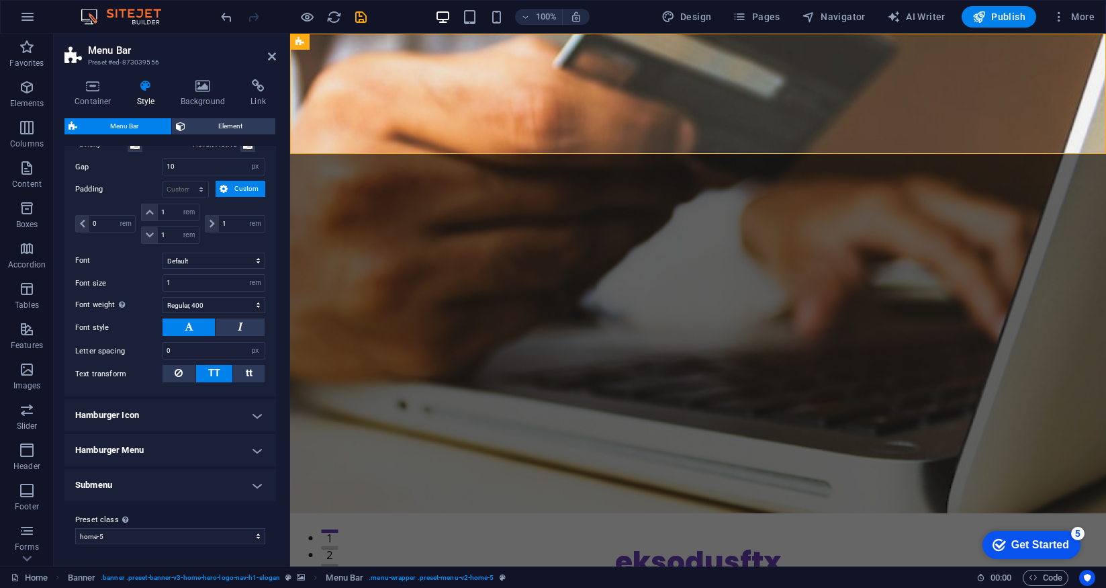
click at [250, 414] on h4 "Hamburger Icon" at bounding box center [170, 415] width 212 height 32
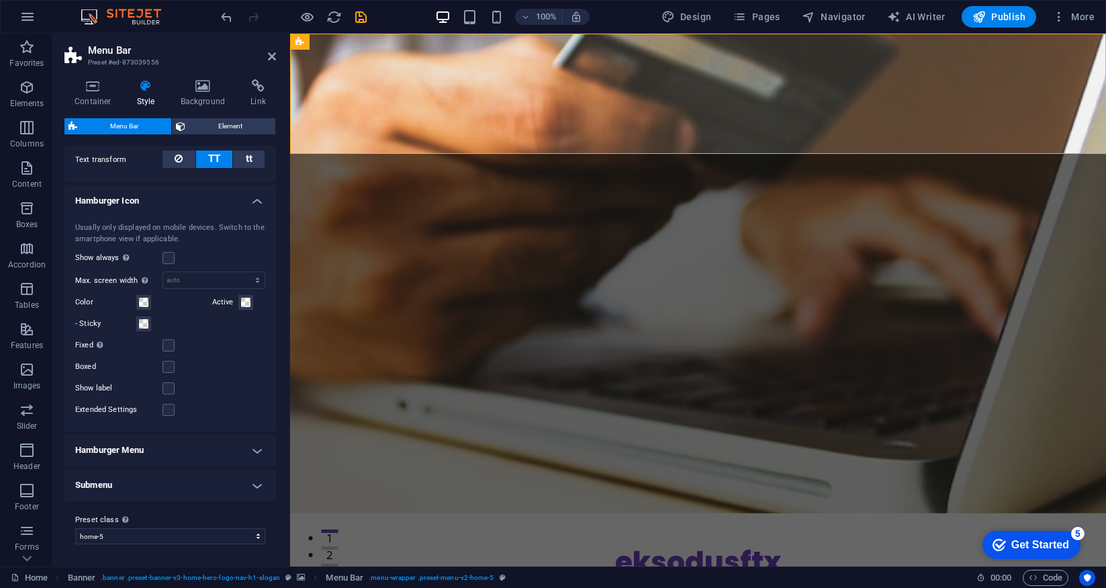
scroll to position [1122, 0]
click at [254, 484] on h4 "Submenu" at bounding box center [170, 485] width 212 height 32
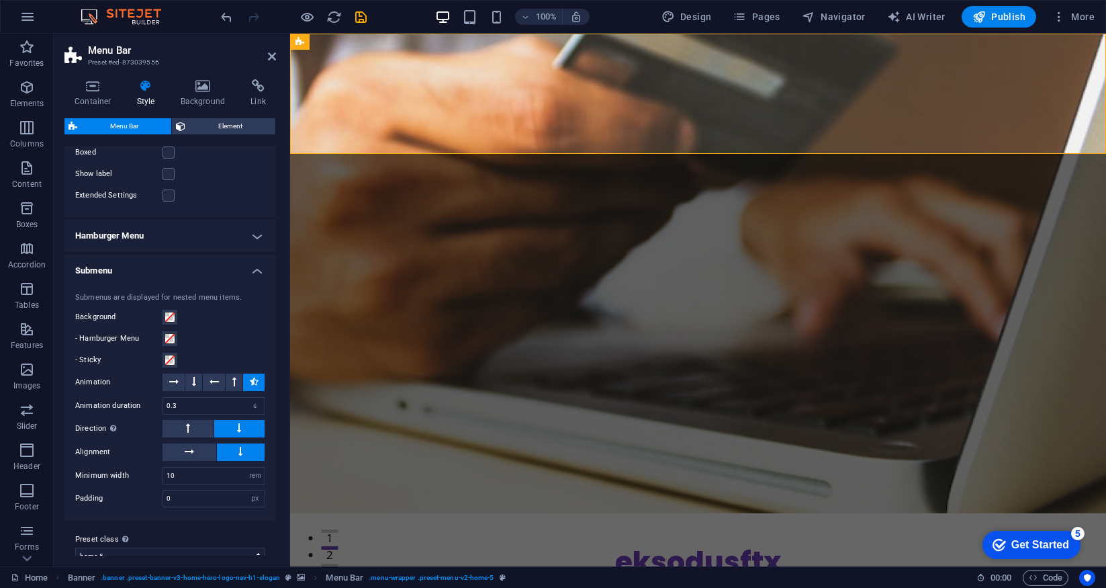
scroll to position [1355, 0]
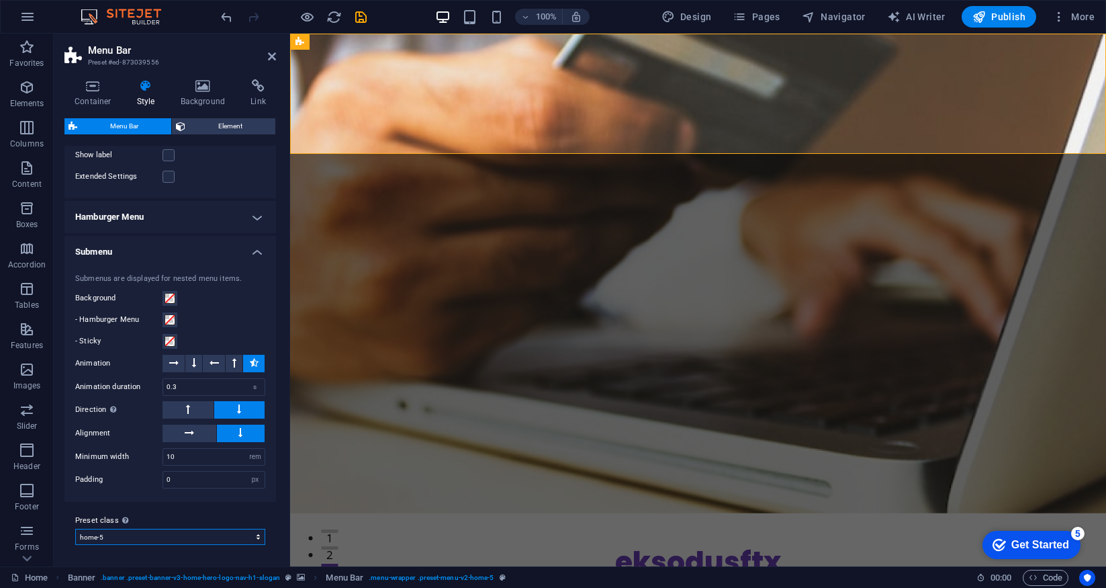
click at [258, 537] on select "williams xxl wide border home-hero-logo-nav-h1-slogan-menu home-hero-logo-nav-h…" at bounding box center [170, 537] width 190 height 16
click at [275, 58] on icon at bounding box center [272, 56] width 8 height 11
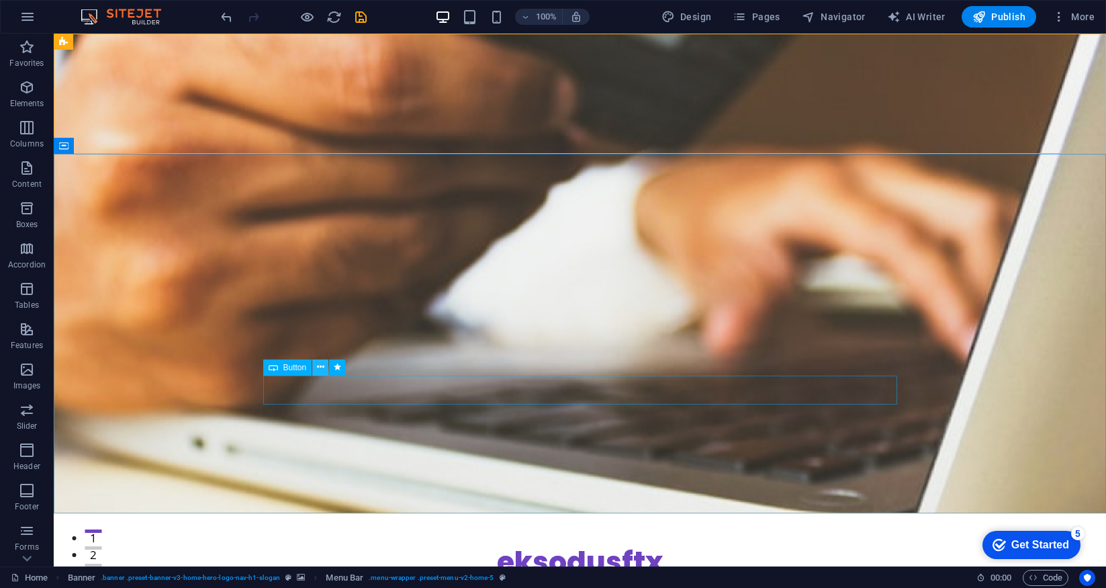
click at [317, 368] on icon at bounding box center [320, 367] width 7 height 14
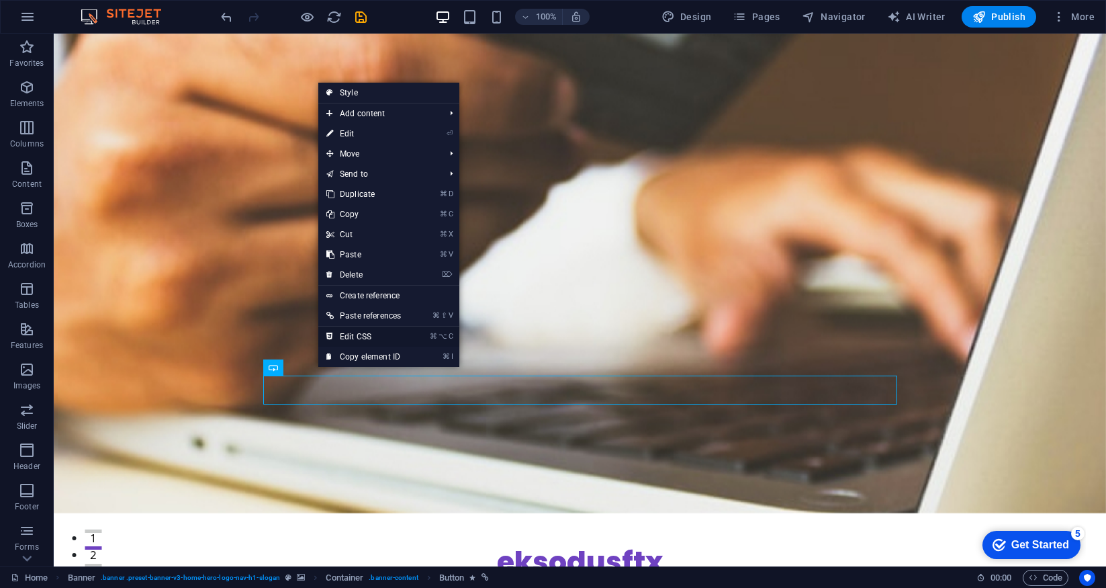
click at [365, 336] on link "⌘ ⌥ C Edit CSS" at bounding box center [363, 336] width 91 height 20
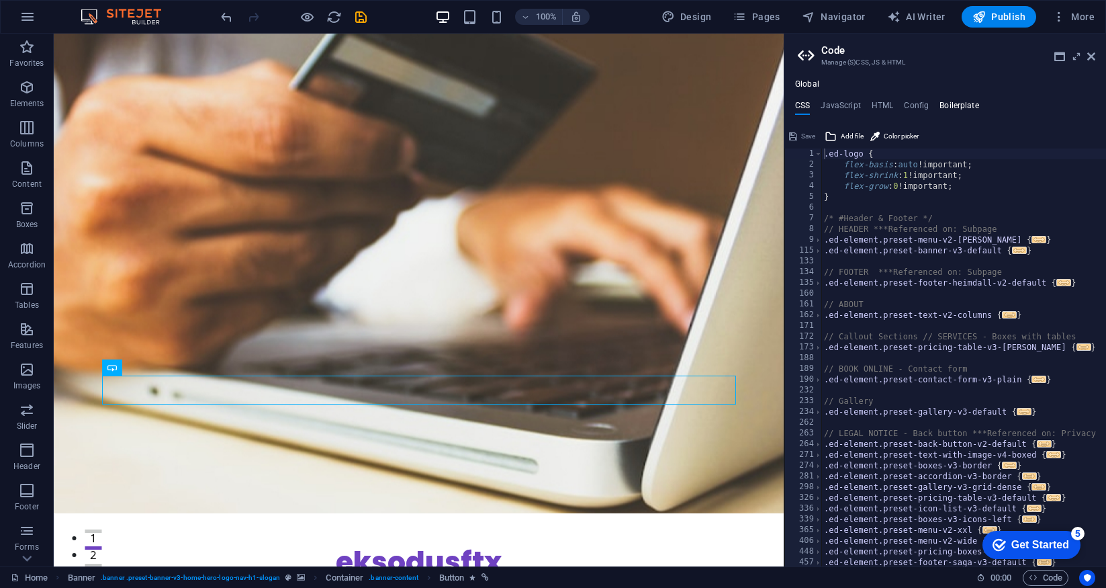
click at [964, 103] on h4 "Boilerplate" at bounding box center [960, 108] width 40 height 15
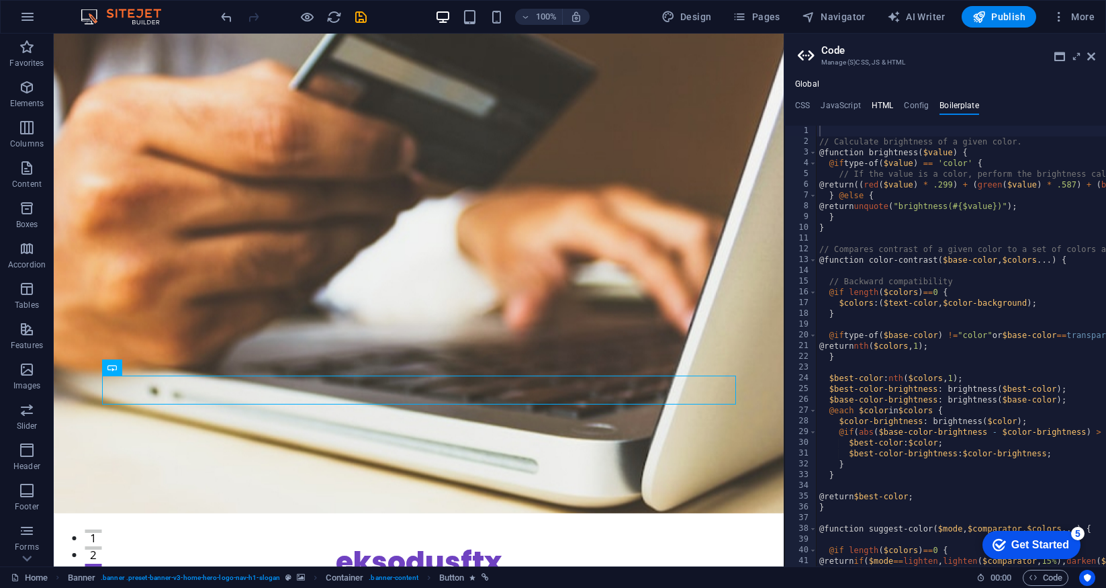
click at [893, 113] on h4 "HTML" at bounding box center [883, 108] width 22 height 15
type textarea "<a href="#main-content" class="wv-link-content button">Skip to main content</a>"
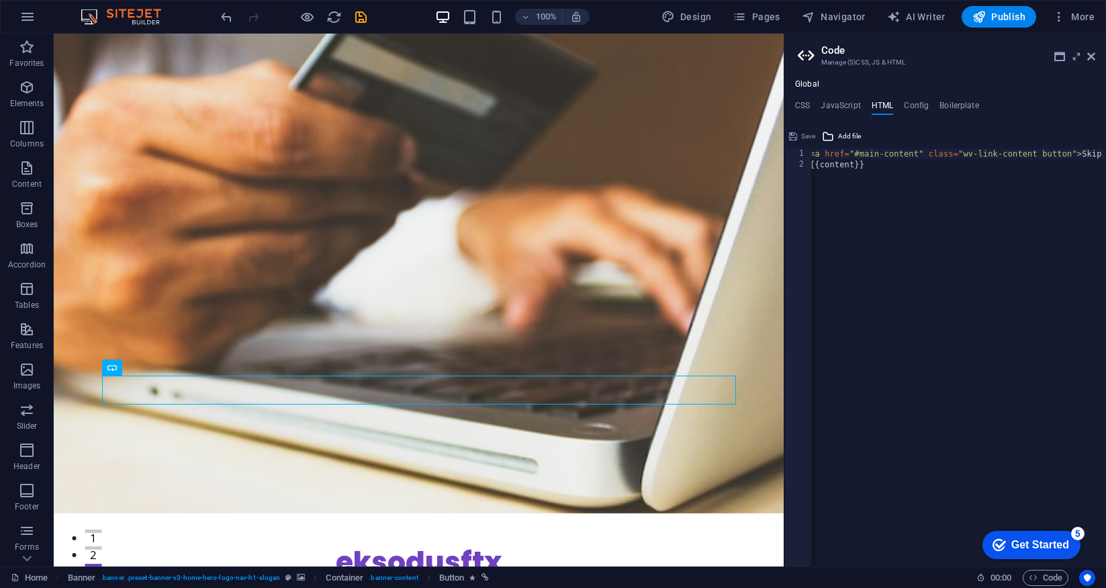
scroll to position [0, 100]
click at [837, 102] on h4 "JavaScript" at bounding box center [841, 108] width 40 height 15
type textarea "/* JS for preset "Menu V2" */"
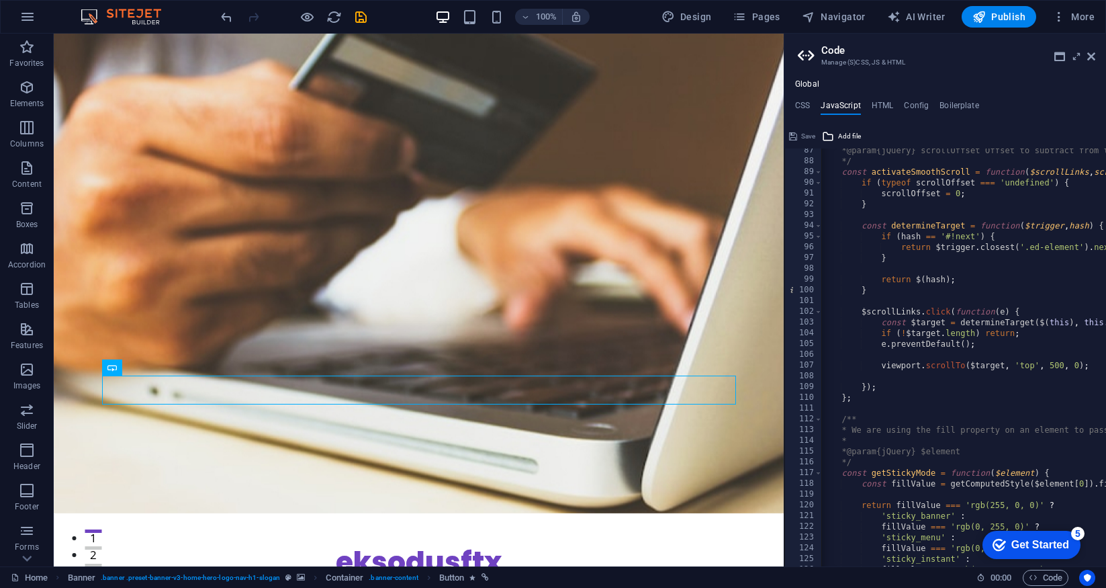
scroll to position [927, 0]
click at [802, 107] on h4 "CSS" at bounding box center [802, 108] width 15 height 15
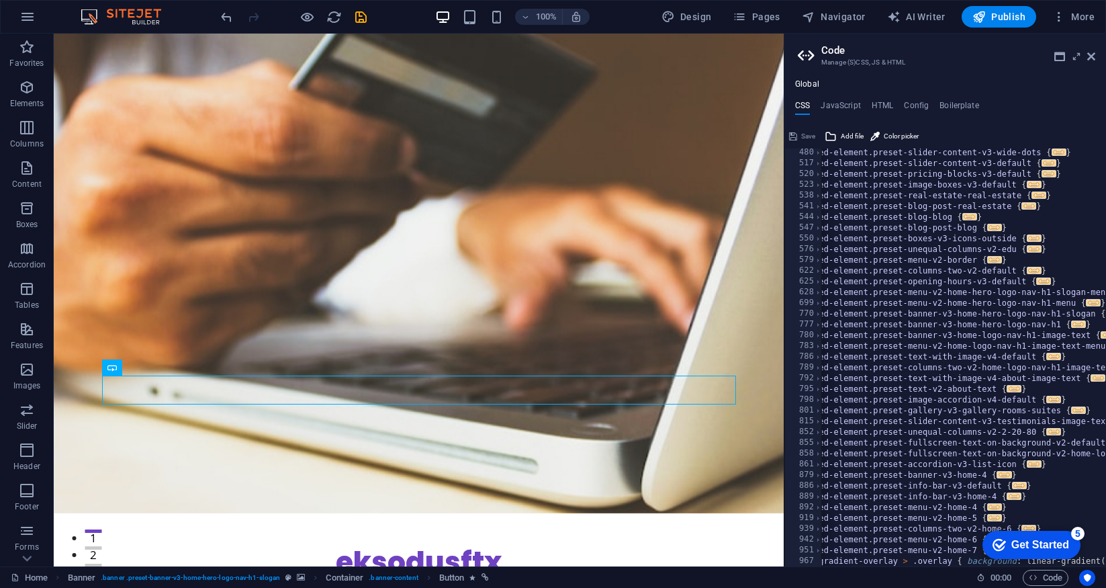
scroll to position [463, 0]
click at [1093, 58] on icon at bounding box center [1091, 56] width 8 height 11
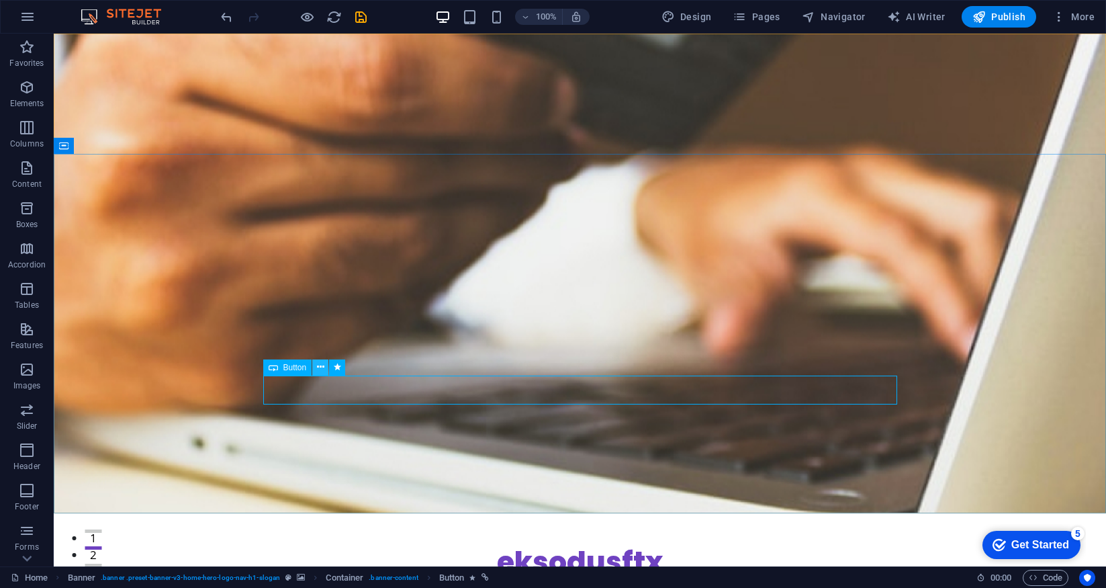
click at [319, 371] on icon at bounding box center [320, 367] width 7 height 14
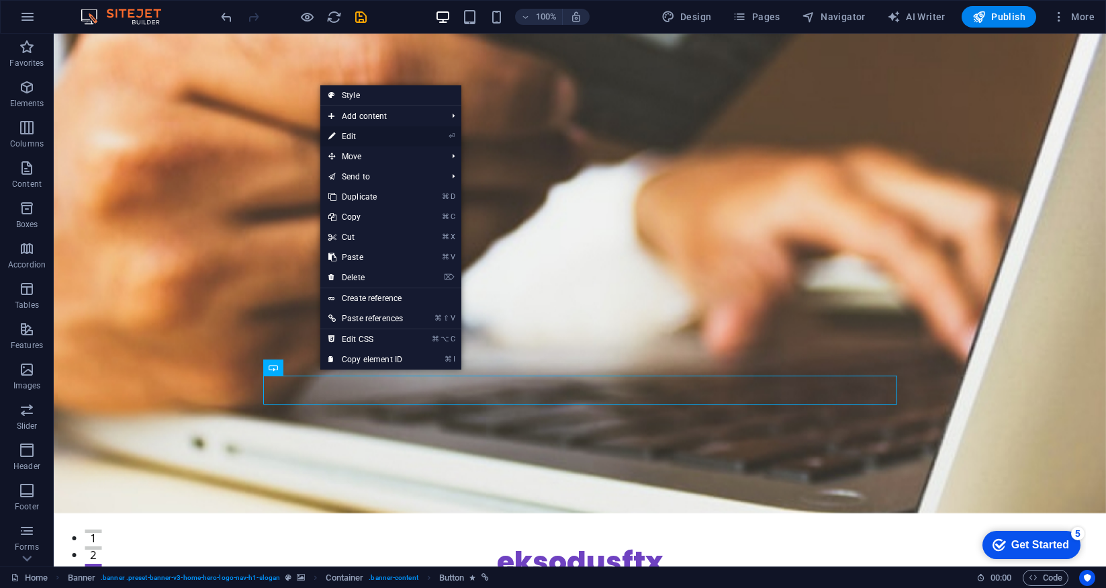
click at [361, 137] on link "⏎ Edit" at bounding box center [365, 136] width 91 height 20
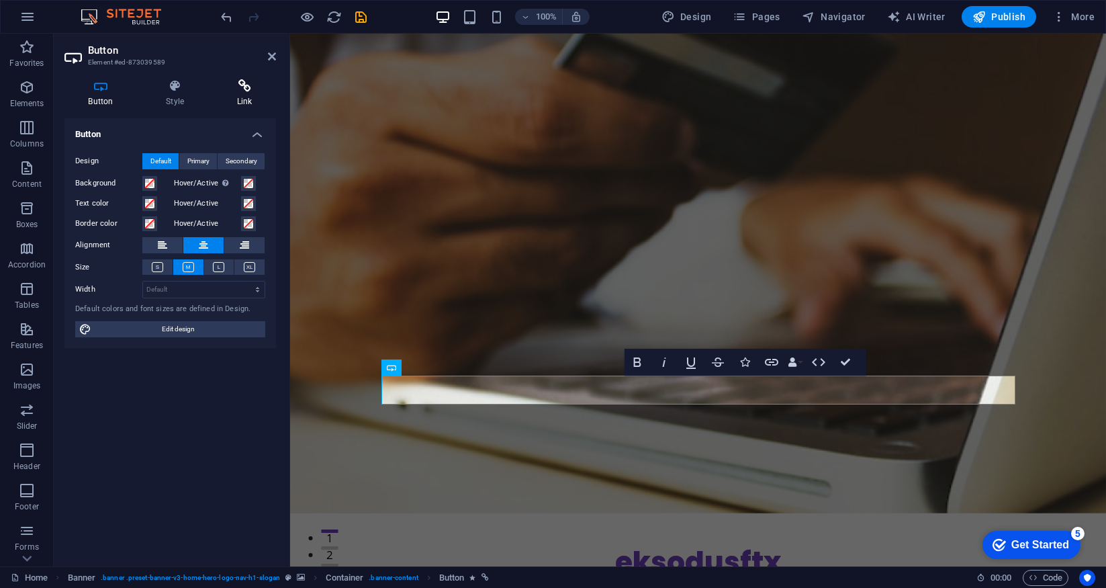
click at [238, 88] on icon at bounding box center [244, 85] width 63 height 13
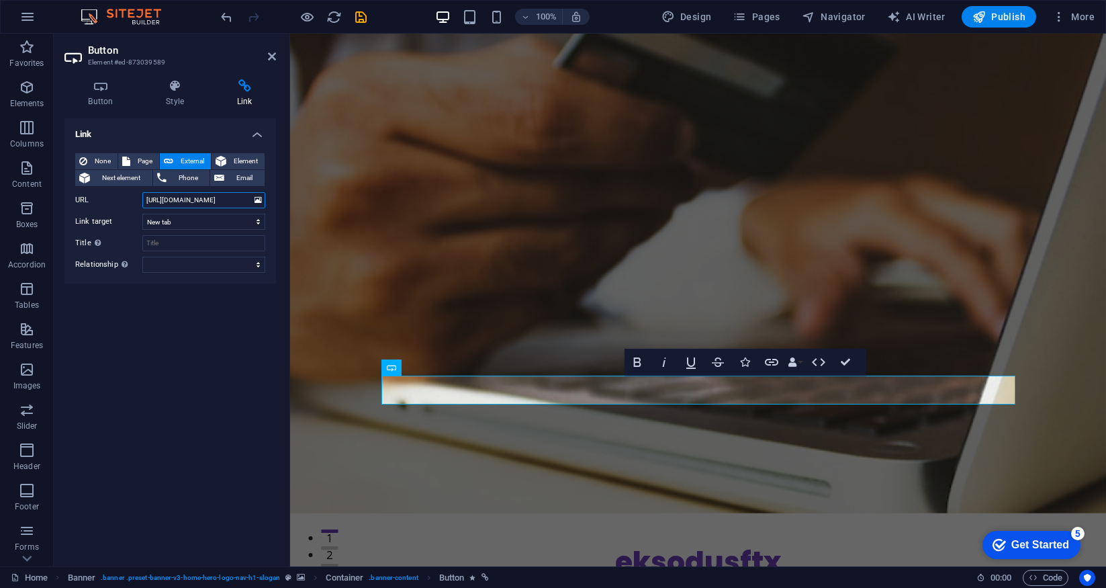
drag, startPoint x: 236, startPoint y: 202, endPoint x: 96, endPoint y: 202, distance: 139.7
click at [96, 202] on div "URL https://crm.eksodusftx.com" at bounding box center [170, 200] width 190 height 16
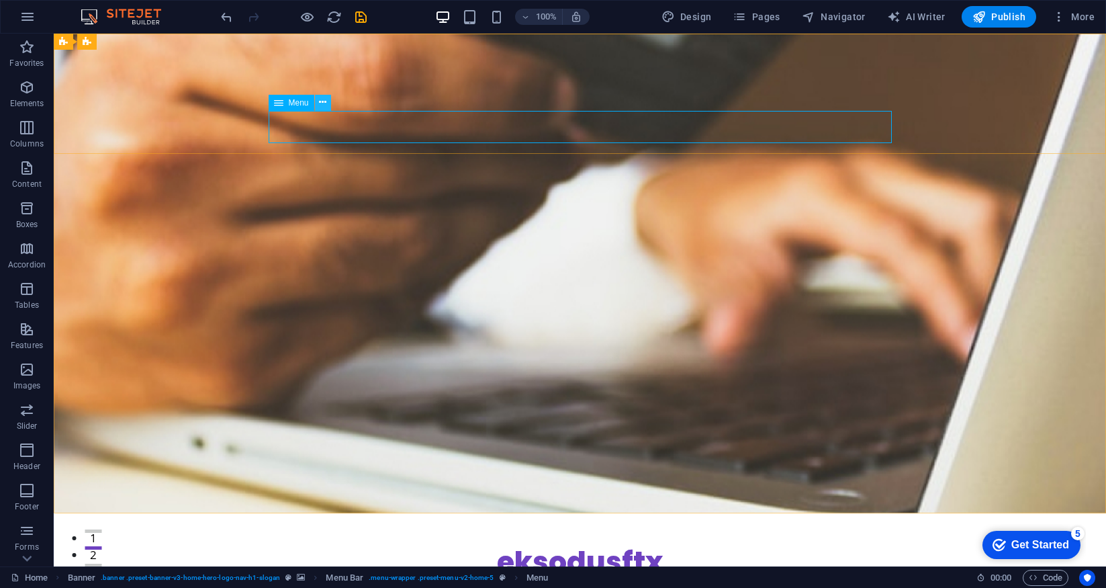
click at [324, 103] on icon at bounding box center [322, 102] width 7 height 14
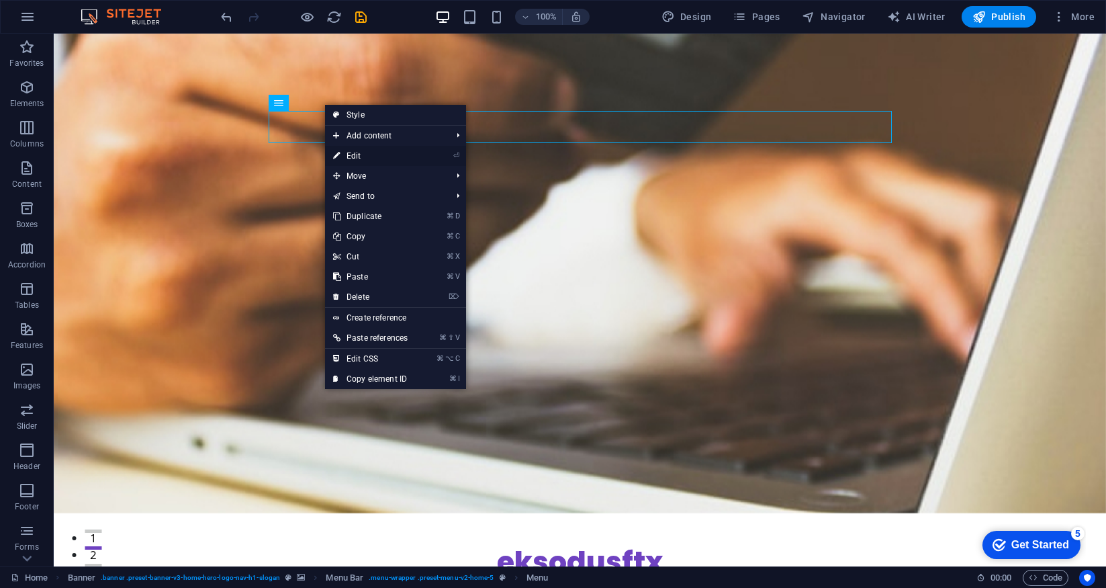
click at [377, 158] on link "⏎ Edit" at bounding box center [370, 156] width 91 height 20
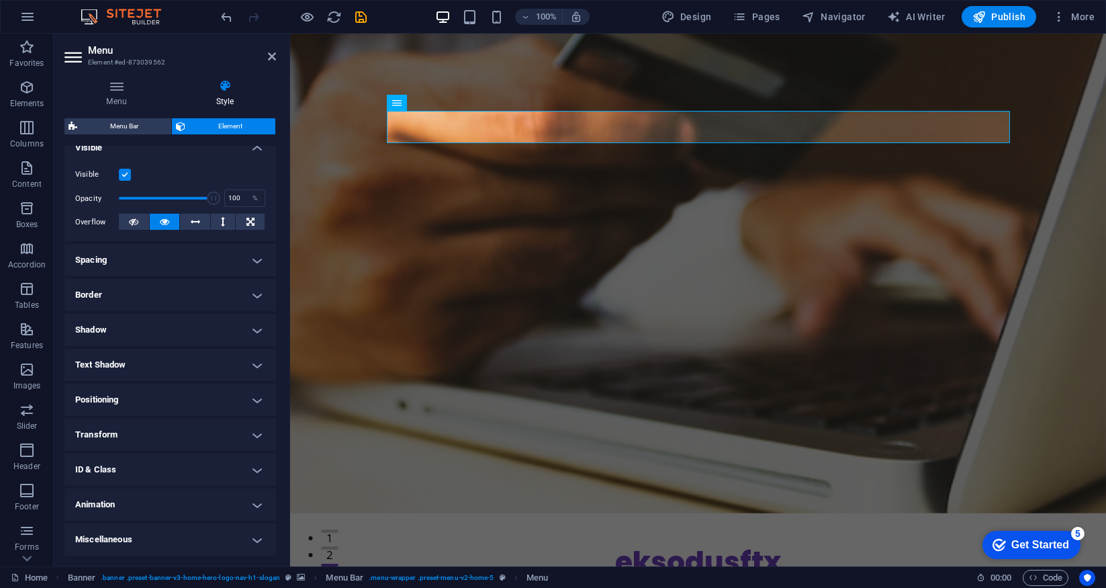
scroll to position [0, 0]
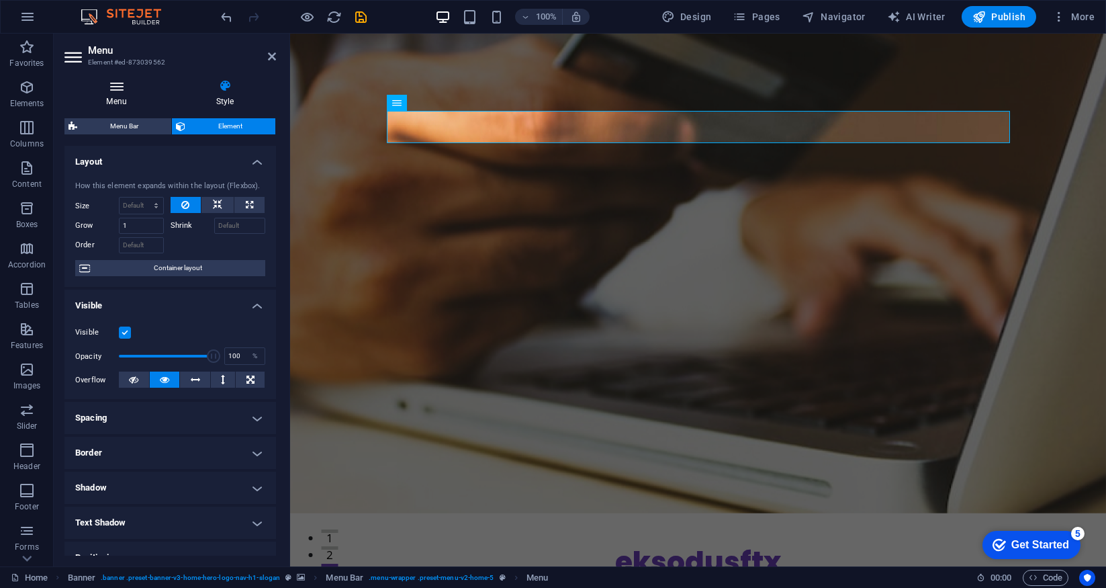
click at [113, 84] on icon at bounding box center [116, 85] width 104 height 13
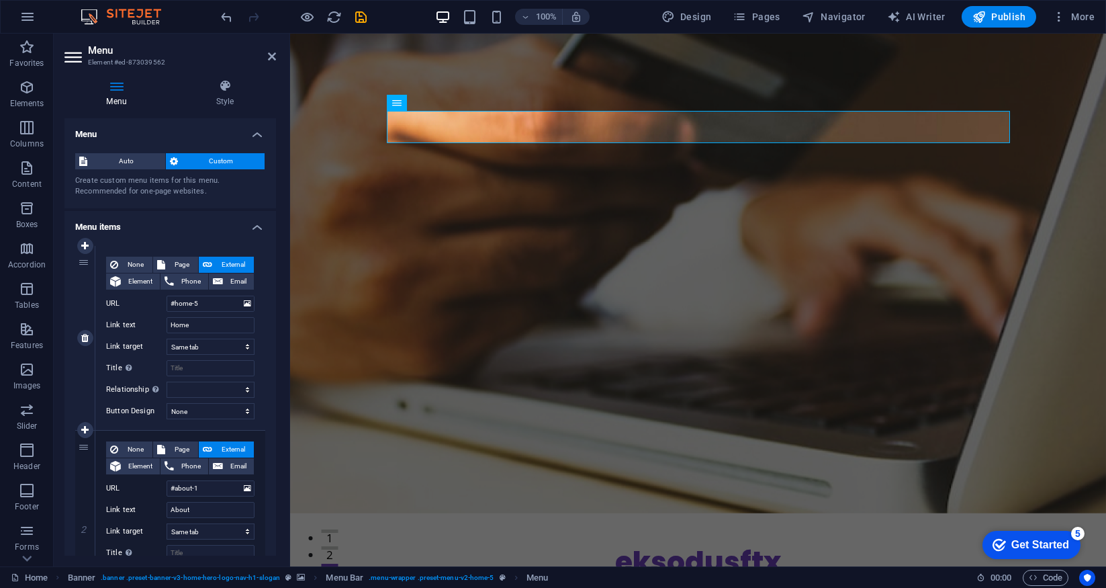
scroll to position [835, 0]
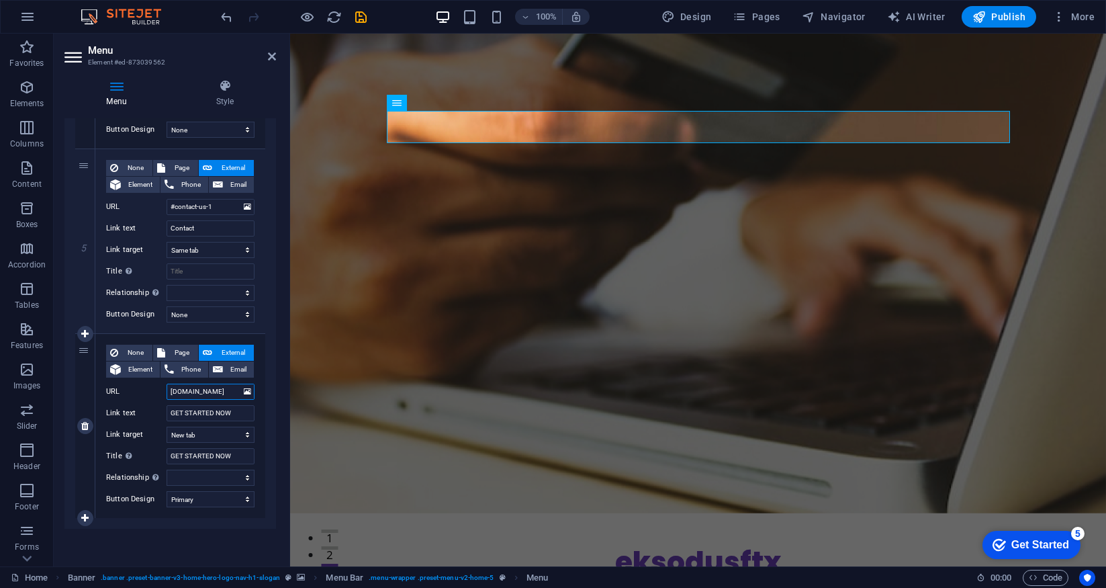
drag, startPoint x: 235, startPoint y: 389, endPoint x: 137, endPoint y: 388, distance: 98.1
click at [137, 388] on div "URL crm.eksodusftx.com" at bounding box center [180, 391] width 148 height 16
paste input "https://"
type input "https://crm.eksodusftx.com"
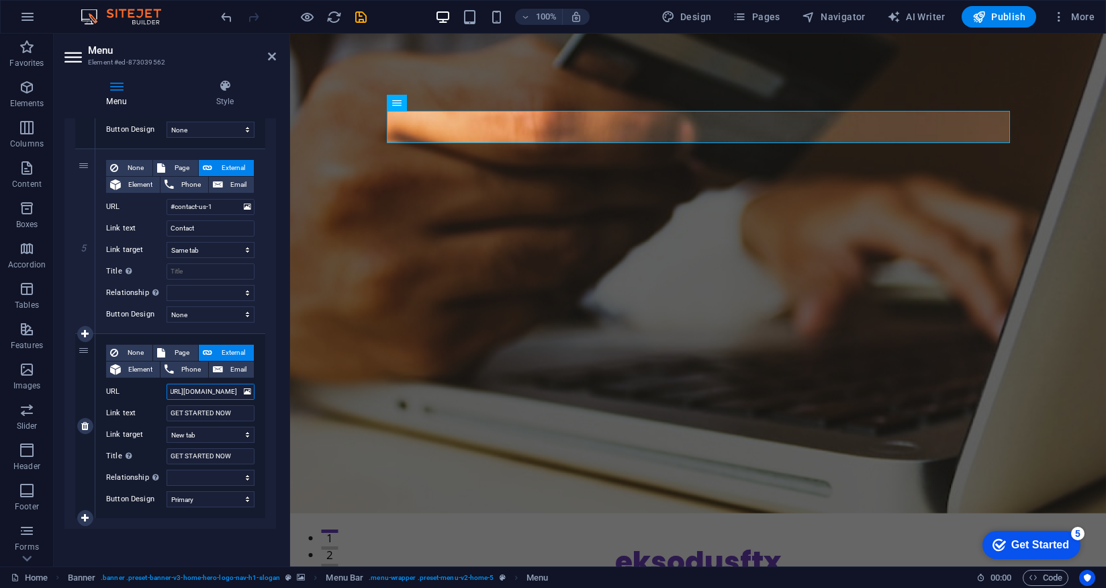
select select
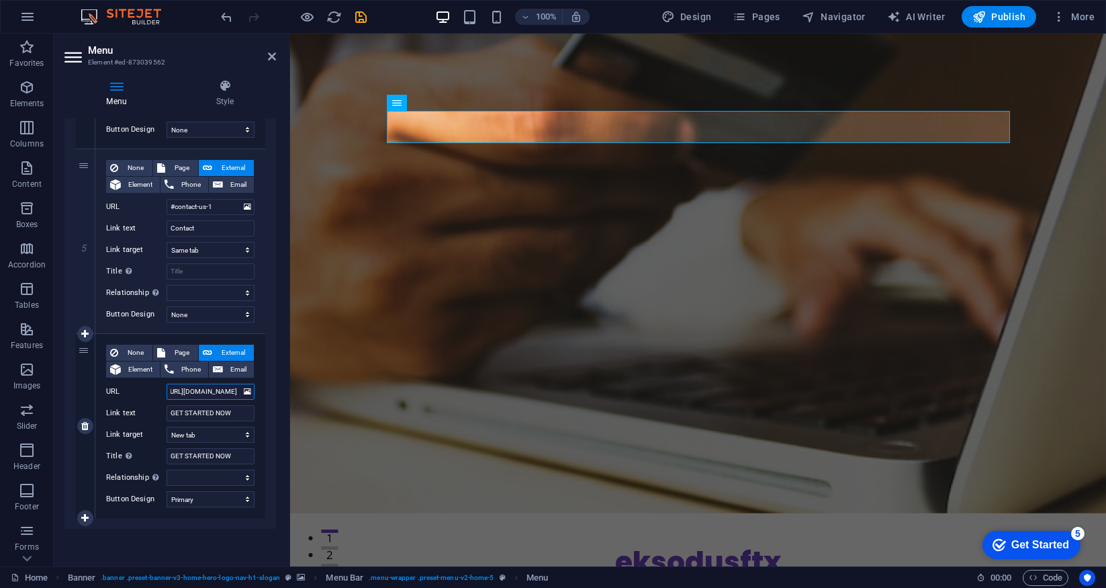
select select
type input "https://crm.eksodusftx.com"
click at [359, 18] on icon "save" at bounding box center [360, 16] width 15 height 15
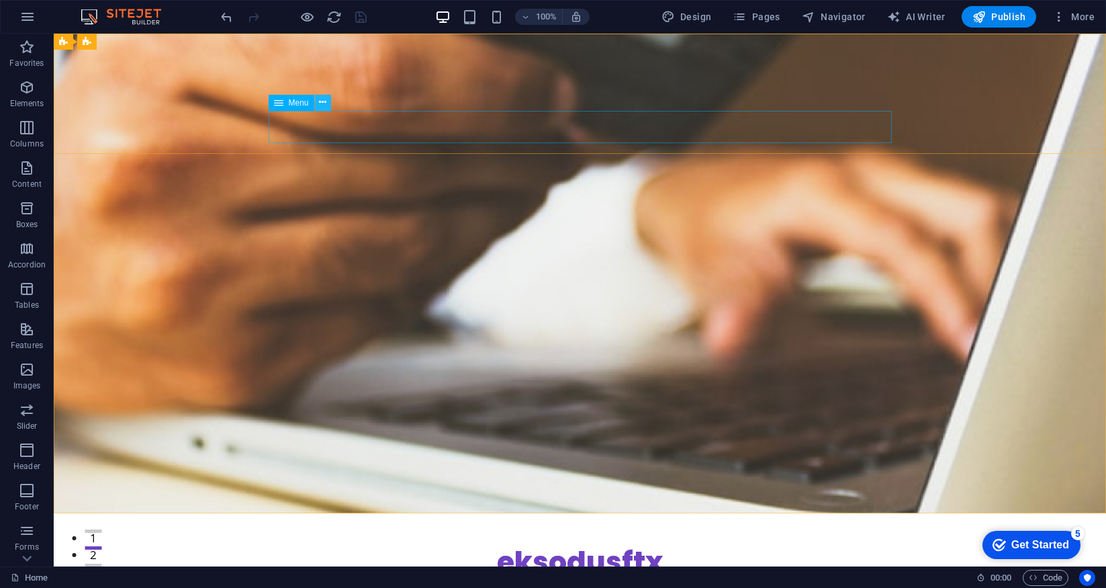
click at [325, 104] on icon at bounding box center [322, 102] width 7 height 14
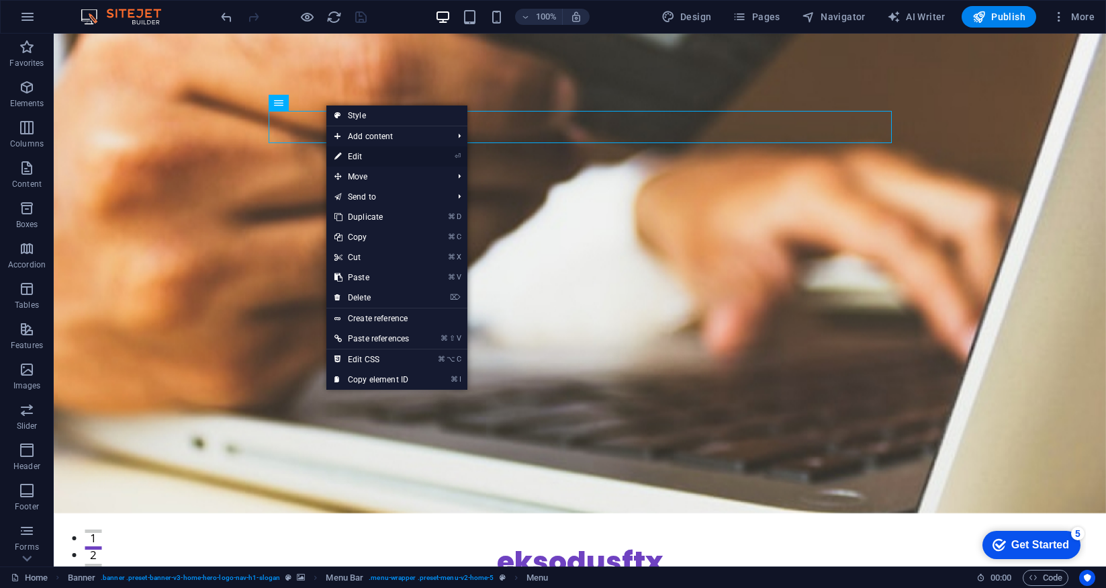
click at [369, 158] on link "⏎ Edit" at bounding box center [371, 156] width 91 height 20
select select
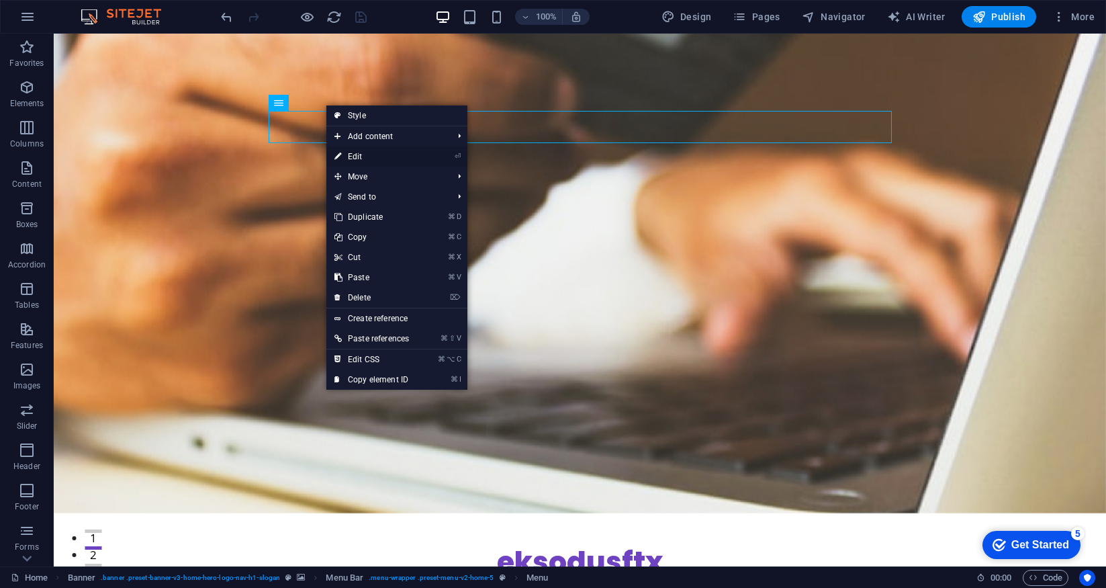
select select
select select "primary"
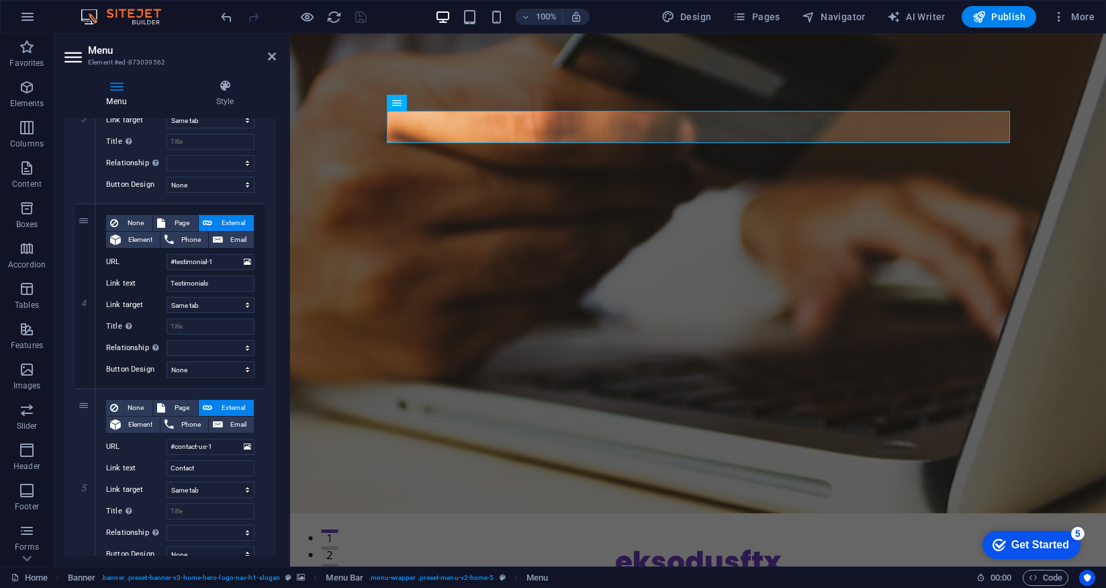
scroll to position [835, 0]
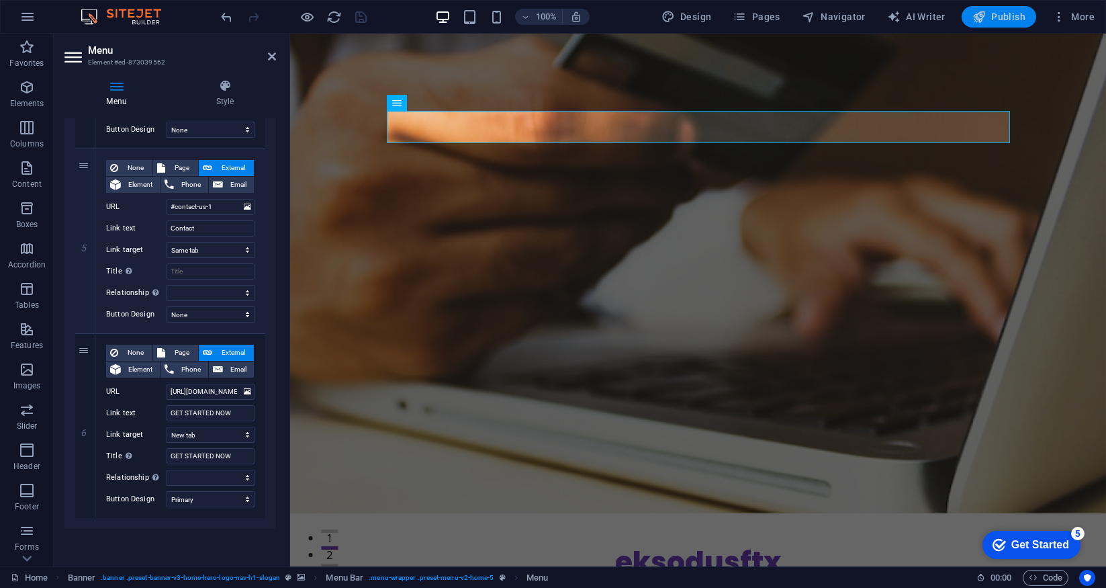
click at [998, 19] on span "Publish" at bounding box center [998, 16] width 53 height 13
